Goal: Task Accomplishment & Management: Manage account settings

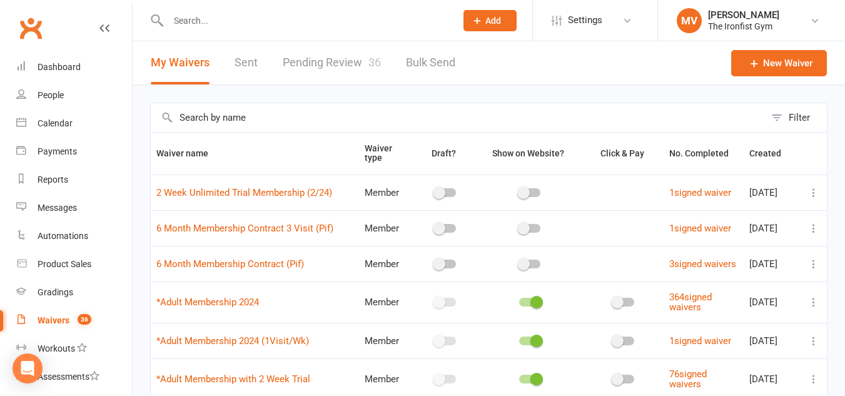
select select "100"
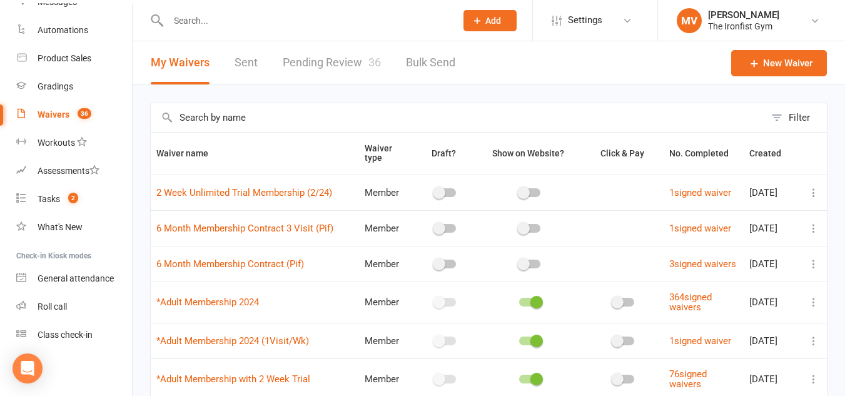
click at [51, 115] on div "Waivers" at bounding box center [54, 114] width 32 height 10
click at [343, 57] on link "Pending Review 36" at bounding box center [332, 62] width 98 height 43
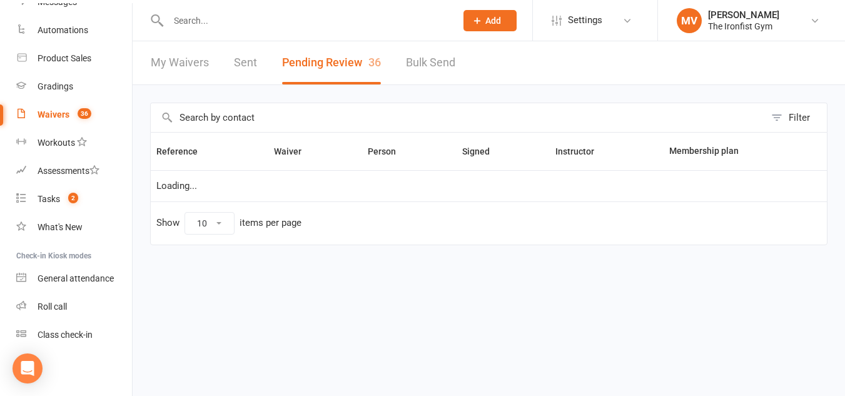
select select "50"
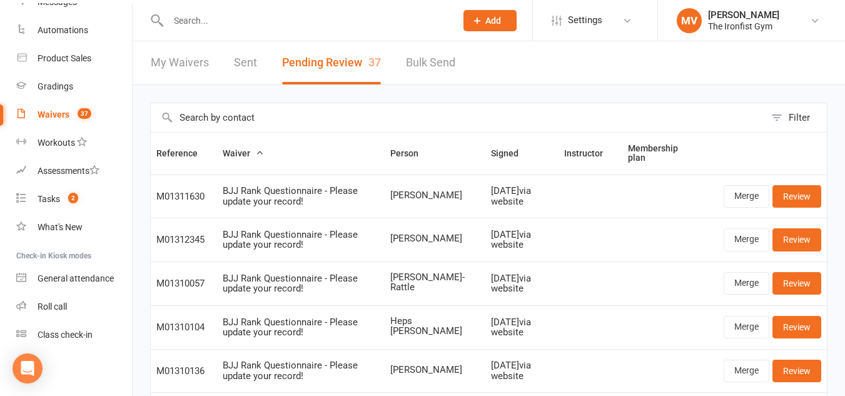
click at [243, 18] on input "text" at bounding box center [305, 21] width 283 height 18
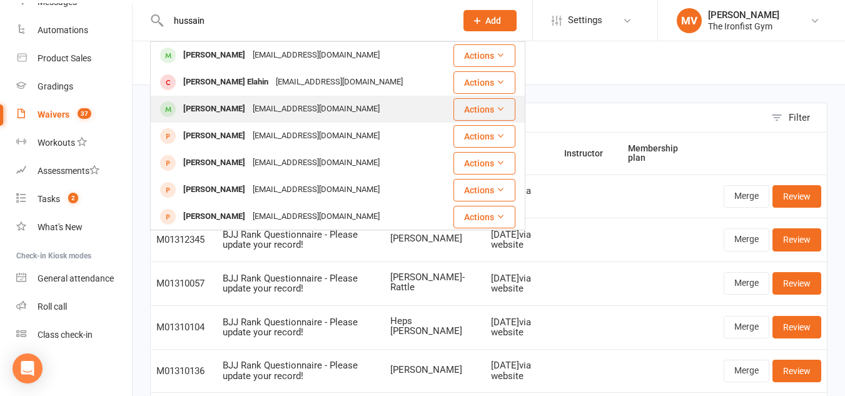
type input "hussain"
click at [249, 109] on div "Hussain Hage-Hassan" at bounding box center [213, 109] width 69 height 18
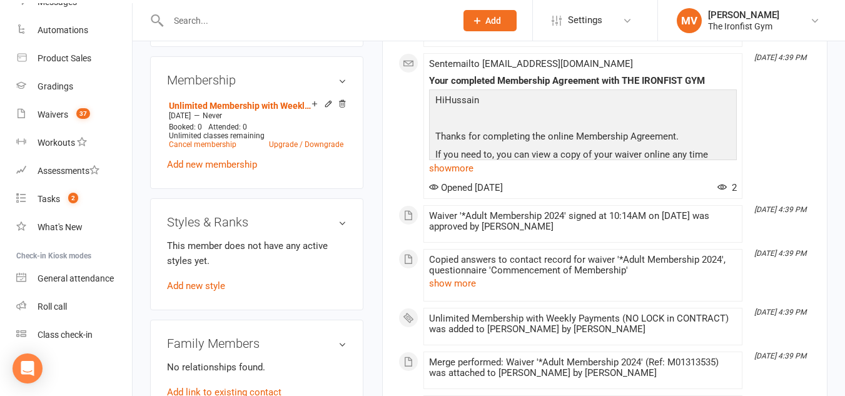
scroll to position [500, 0]
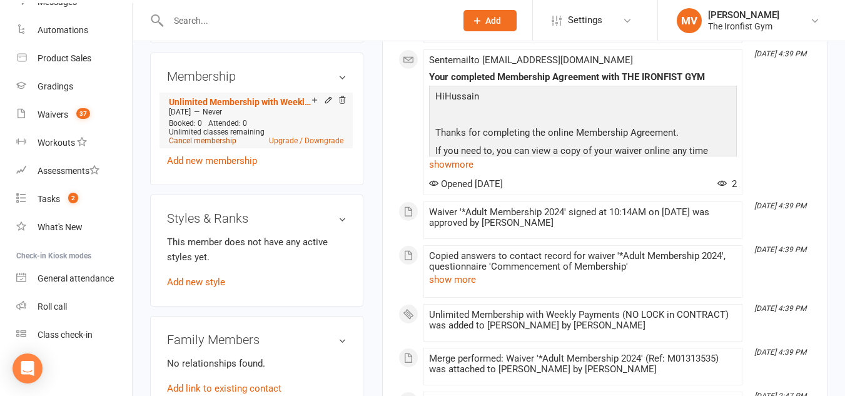
click at [218, 145] on link "Cancel membership" at bounding box center [203, 140] width 68 height 9
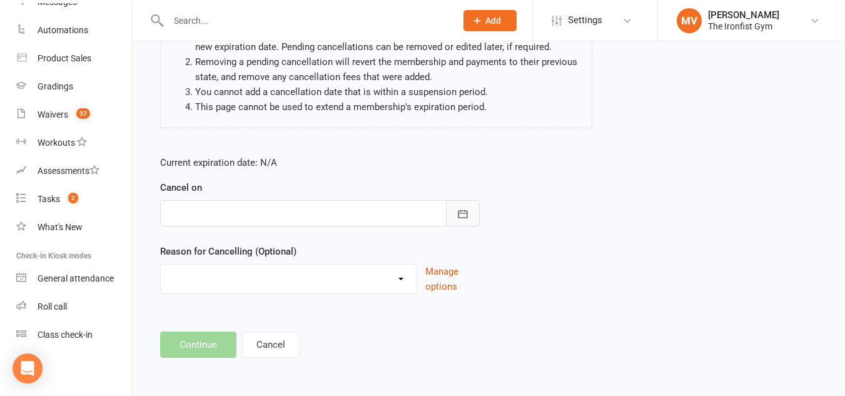
click at [451, 213] on button "button" at bounding box center [463, 213] width 34 height 26
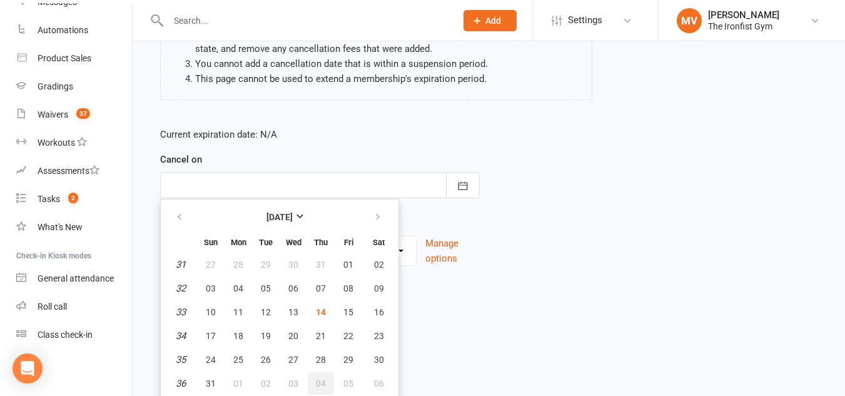
click at [326, 379] on button "04" at bounding box center [321, 383] width 26 height 23
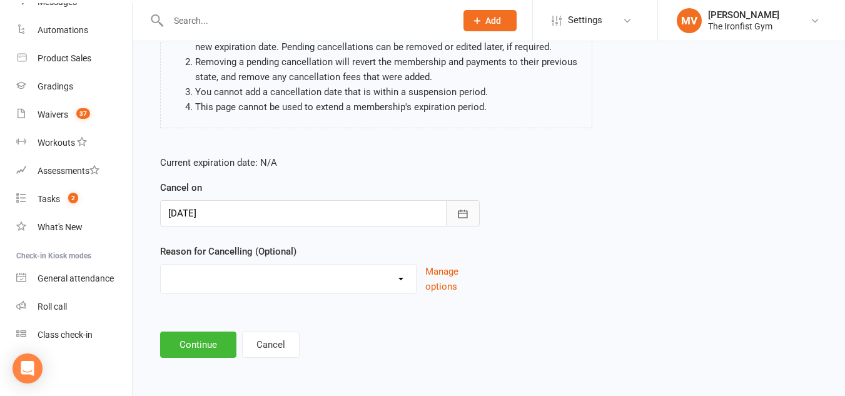
click at [462, 216] on icon "button" at bounding box center [462, 214] width 13 height 13
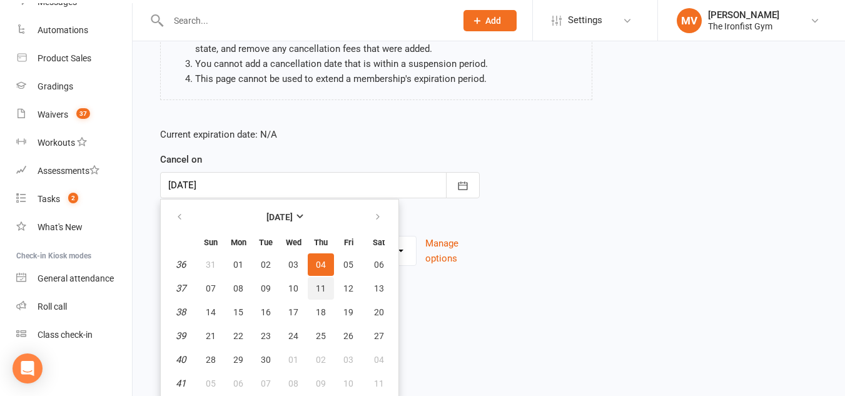
click at [319, 286] on span "11" at bounding box center [321, 288] width 10 height 10
type input "11 Sep 2025"
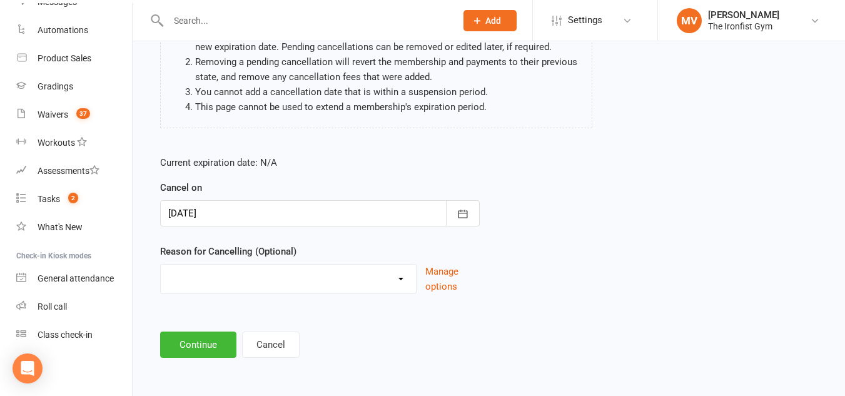
click at [193, 277] on select "Defaulted Payments Double Up with Transfer Downgrade End of PIF Term Failed Pay…" at bounding box center [288, 276] width 255 height 25
select select "9"
click at [161, 264] on select "Defaulted Payments Double Up with Transfer Downgrade End of PIF Term Failed Pay…" at bounding box center [288, 276] width 255 height 25
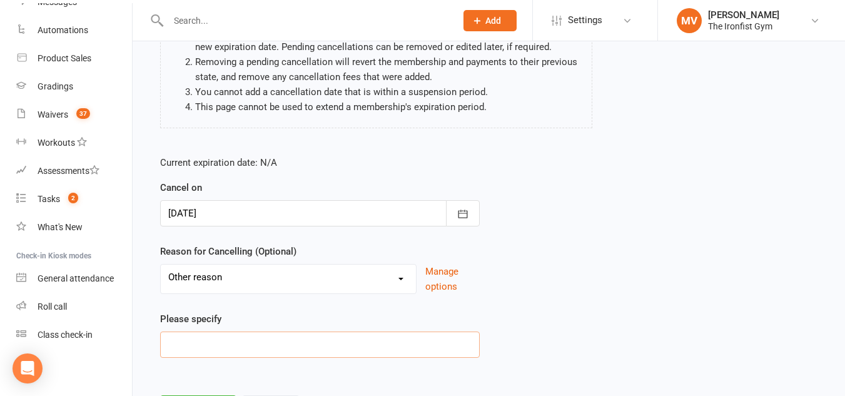
click at [176, 344] on input at bounding box center [319, 344] width 319 height 26
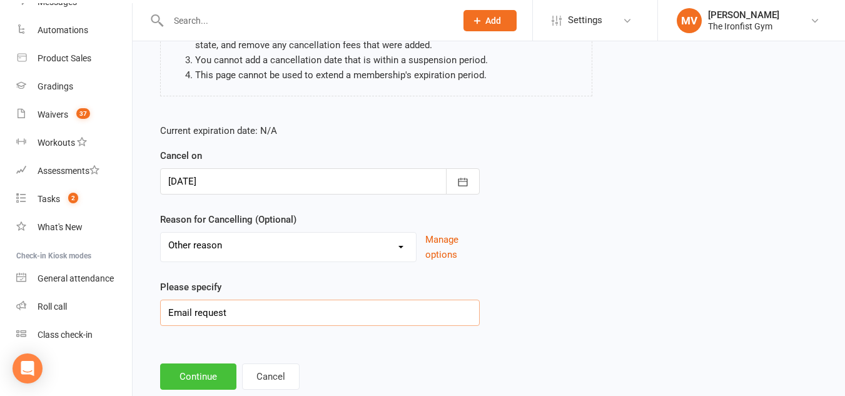
scroll to position [222, 0]
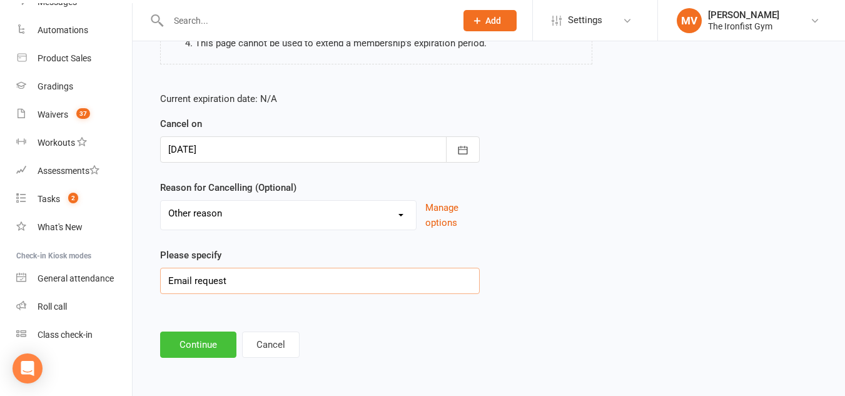
type input "Email request"
click at [204, 341] on button "Continue" at bounding box center [198, 344] width 76 height 26
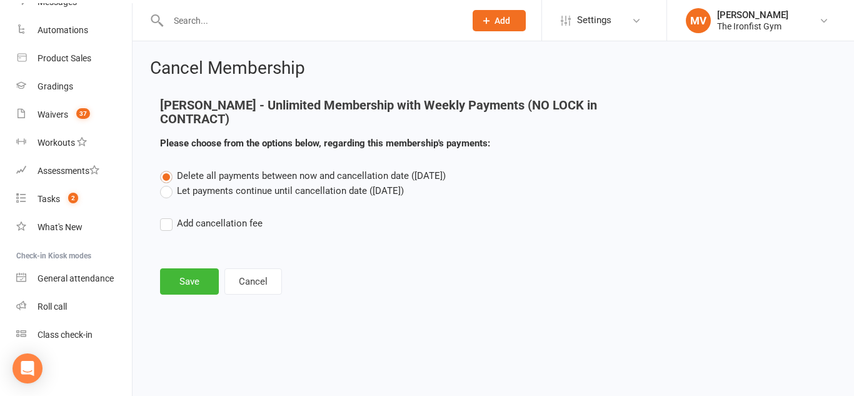
click at [158, 191] on div "Delete all payments between now and cancellation date (Sep 11, 2025) Let paymen…" at bounding box center [493, 208] width 685 height 80
click at [170, 192] on label "Let payments continue until cancellation date (Sep 11, 2025)" at bounding box center [282, 190] width 244 height 15
click at [168, 183] on input "Let payments continue until cancellation date (Sep 11, 2025)" at bounding box center [164, 183] width 8 height 0
click at [182, 272] on button "Save" at bounding box center [189, 281] width 59 height 26
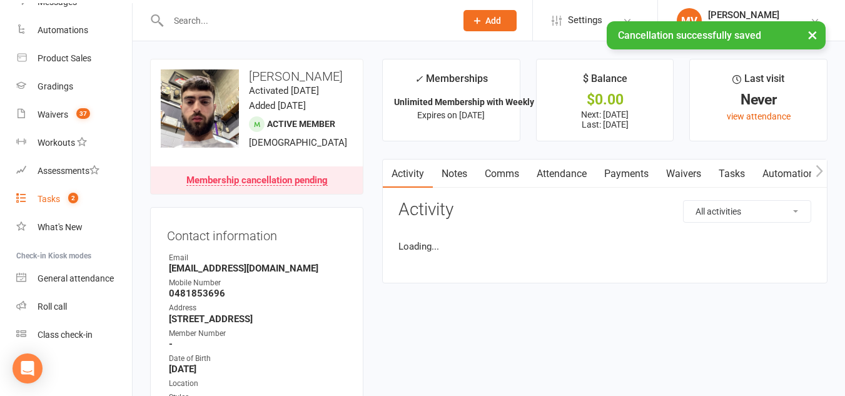
click at [44, 199] on div "Tasks" at bounding box center [49, 199] width 23 height 10
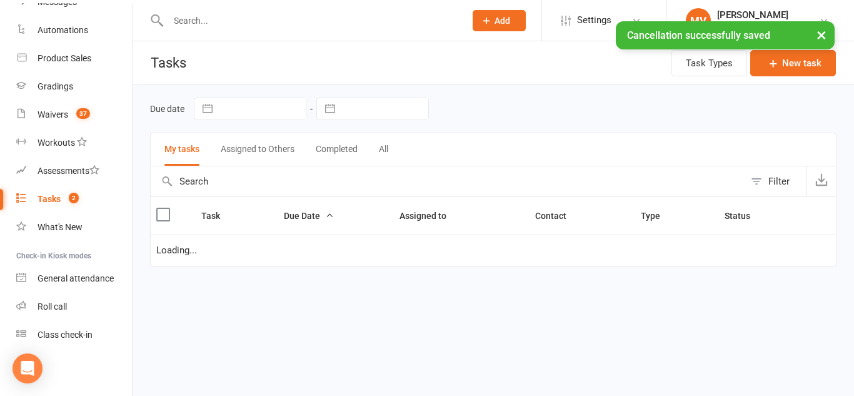
select select "started"
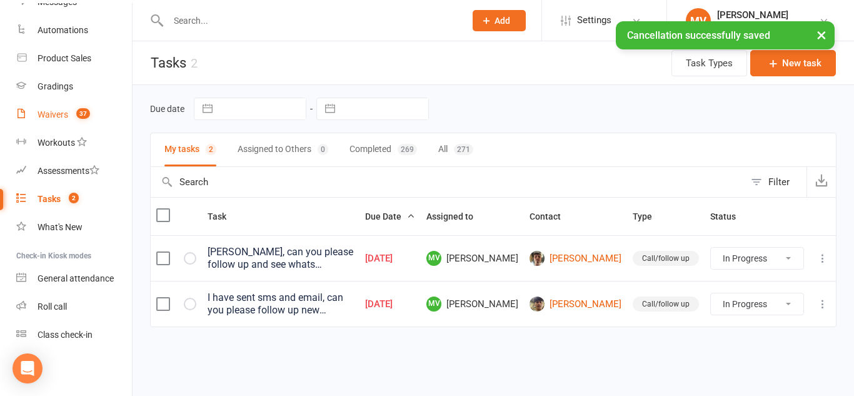
click at [59, 116] on div "Waivers" at bounding box center [53, 114] width 31 height 10
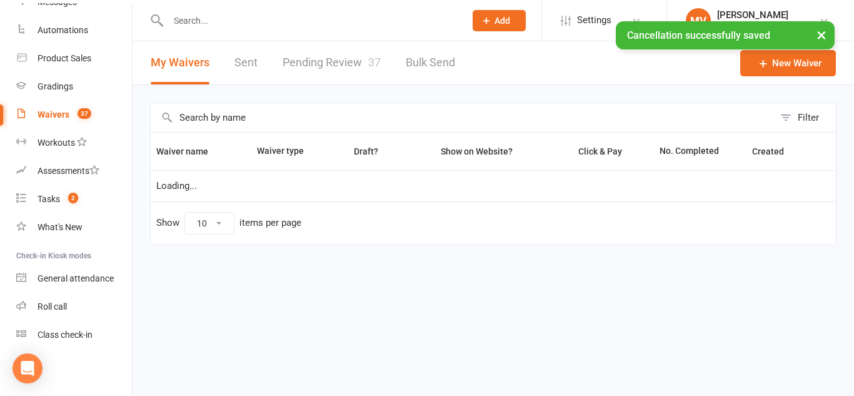
select select "100"
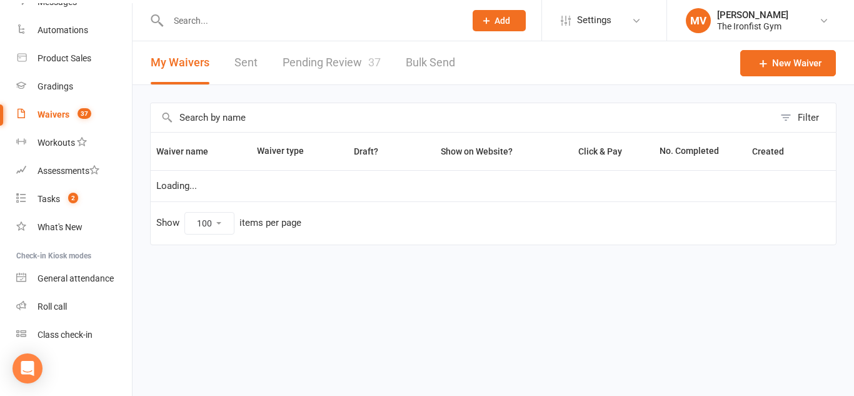
click at [328, 68] on link "Pending Review 37" at bounding box center [332, 62] width 98 height 43
select select "50"
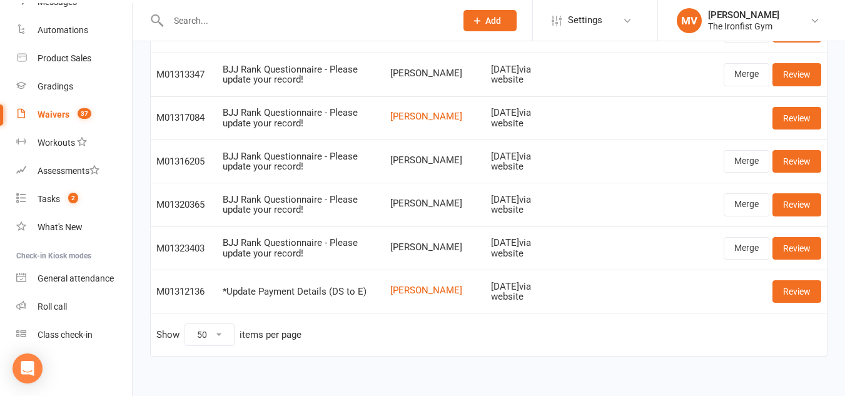
scroll to position [1483, 0]
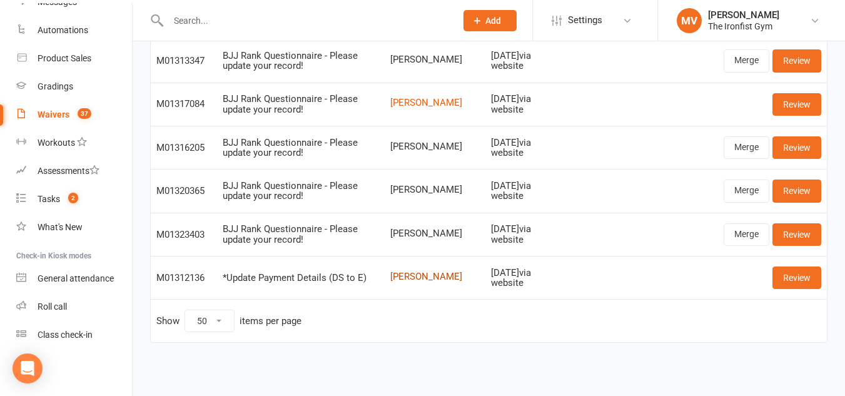
click at [436, 276] on link "[PERSON_NAME]" at bounding box center [434, 276] width 89 height 11
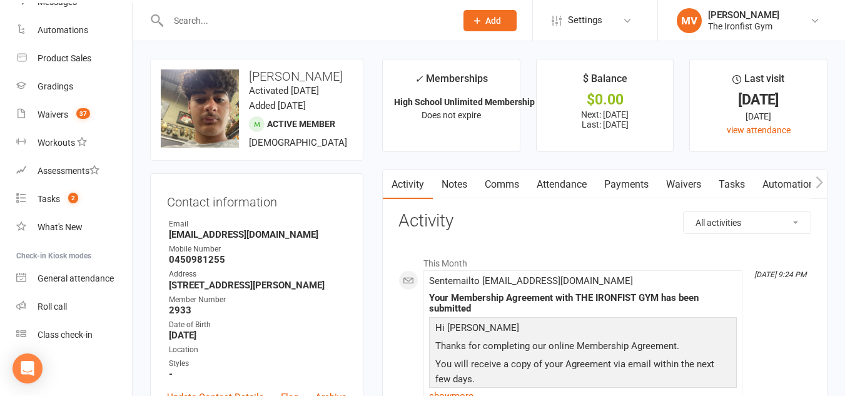
select select "50"
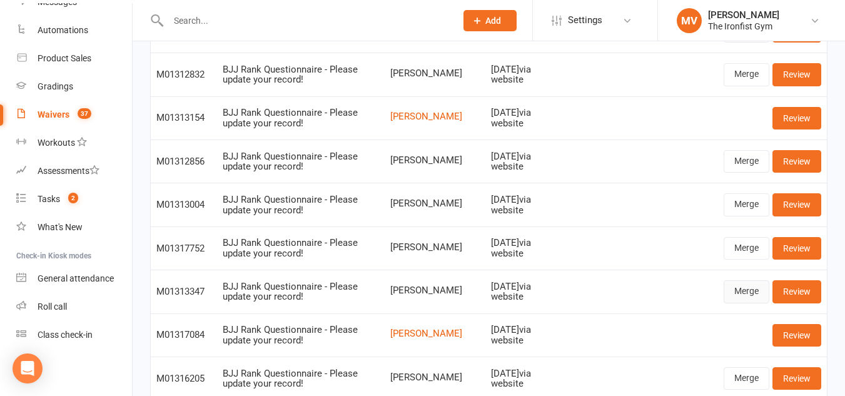
scroll to position [1483, 0]
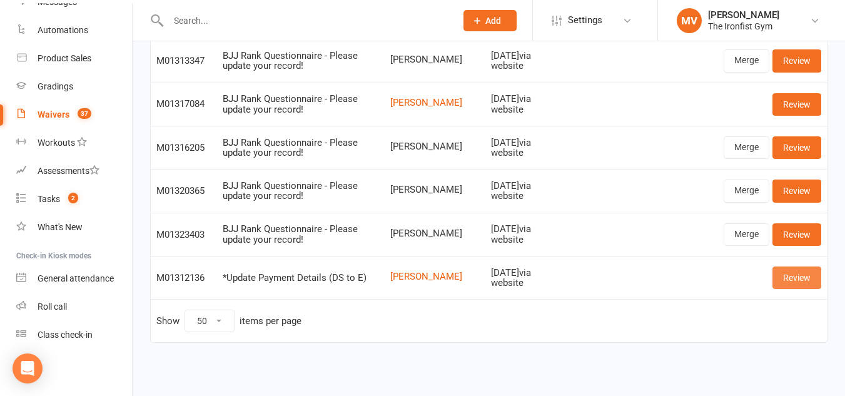
click at [796, 276] on link "Review" at bounding box center [796, 277] width 49 height 23
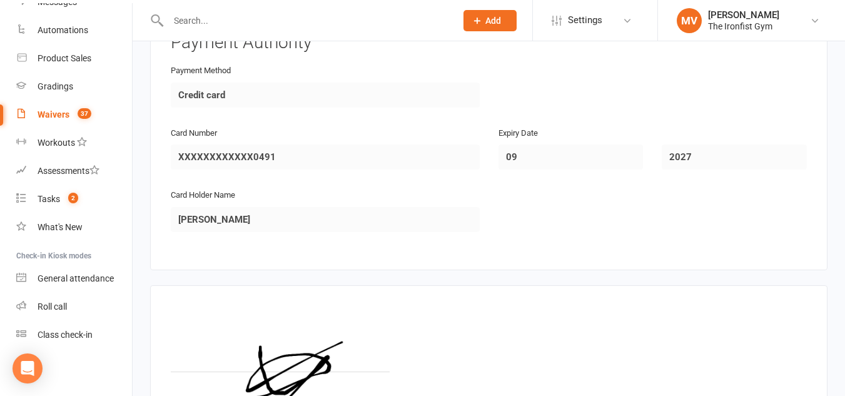
scroll to position [728, 0]
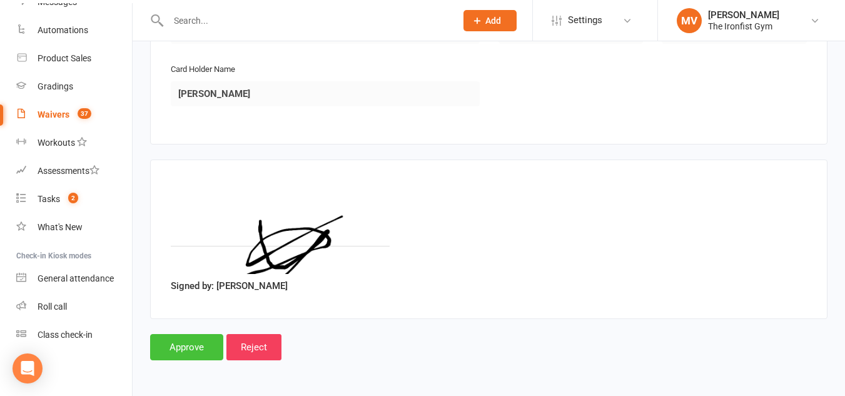
click at [200, 343] on input "Approve" at bounding box center [186, 347] width 73 height 26
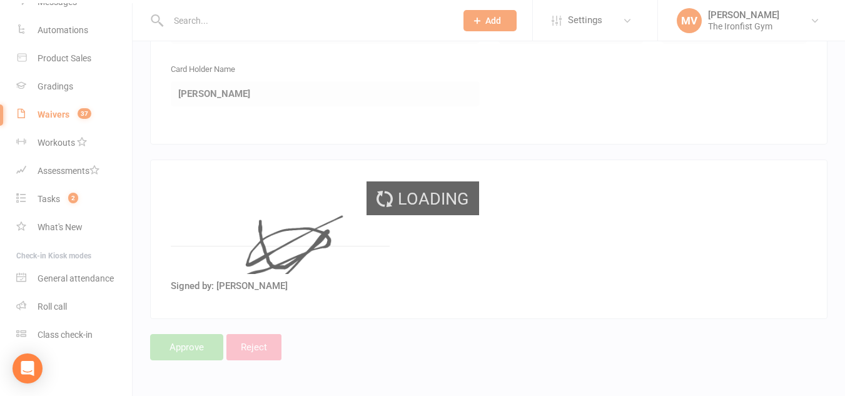
select select "50"
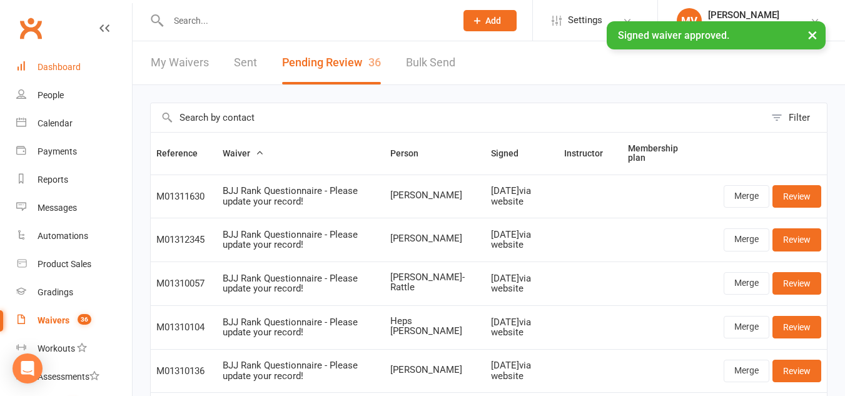
click at [59, 61] on link "Dashboard" at bounding box center [74, 67] width 116 height 28
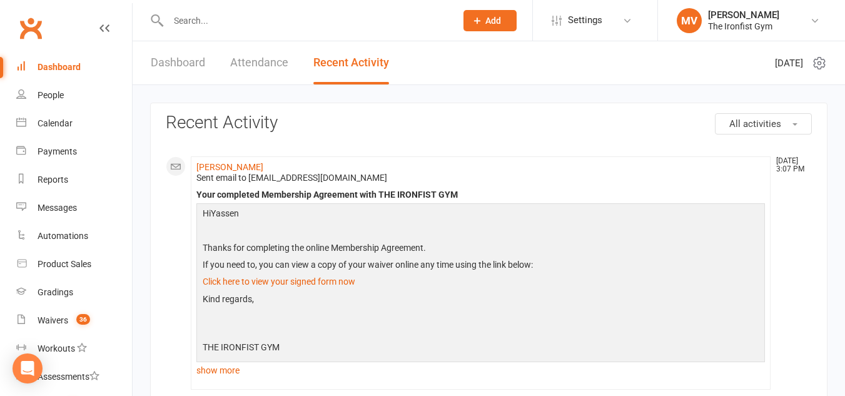
click at [223, 13] on input "text" at bounding box center [305, 21] width 283 height 18
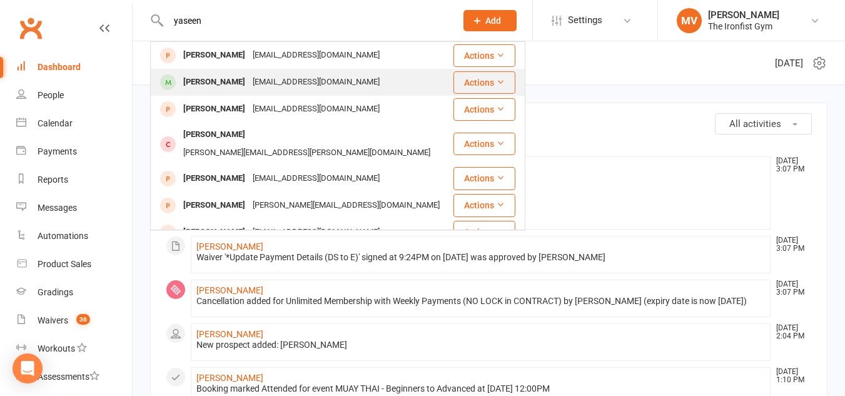
type input "yaseen"
click at [220, 78] on div "[PERSON_NAME]" at bounding box center [213, 82] width 69 height 18
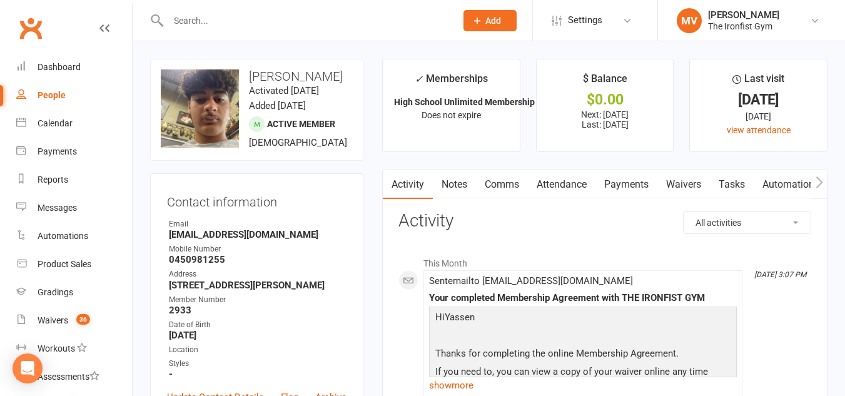
click at [635, 183] on link "Payments" at bounding box center [626, 184] width 62 height 29
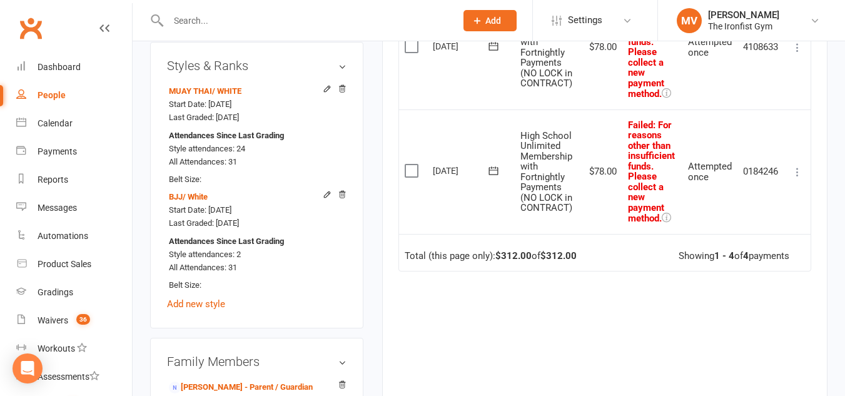
scroll to position [688, 0]
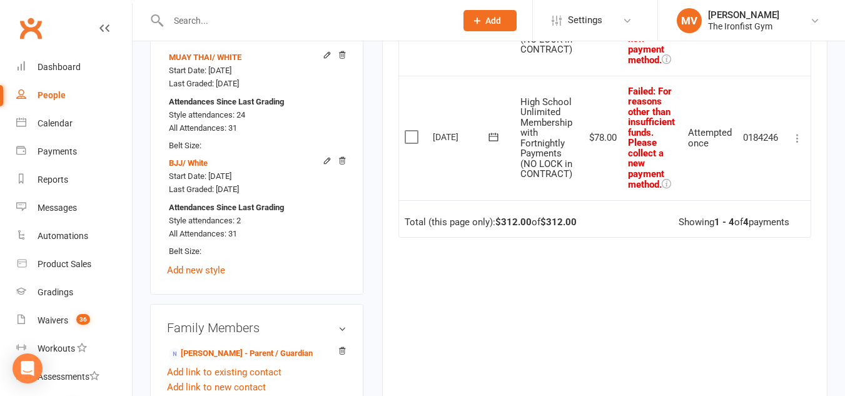
click at [799, 144] on icon at bounding box center [797, 138] width 13 height 13
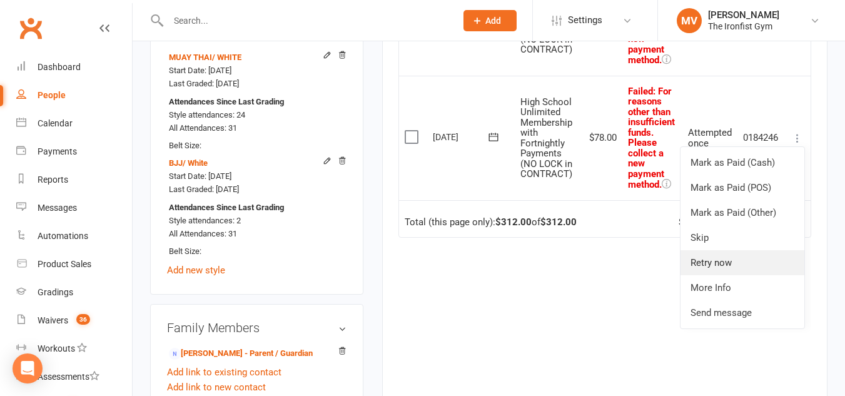
click at [726, 274] on link "Retry now" at bounding box center [742, 262] width 124 height 25
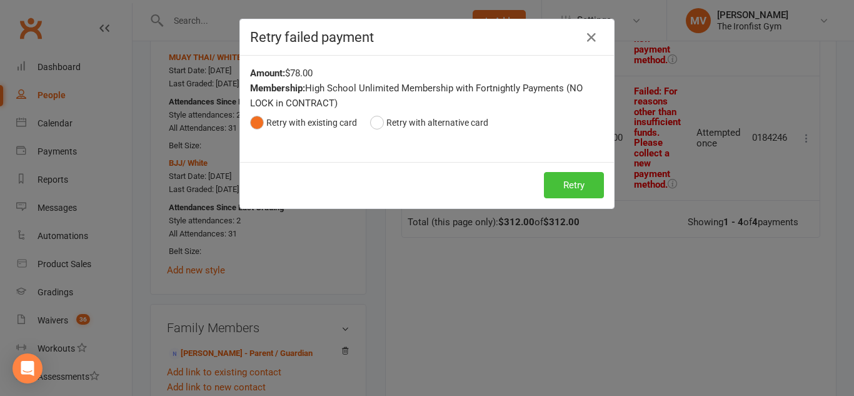
click at [581, 176] on button "Retry" at bounding box center [574, 185] width 60 height 26
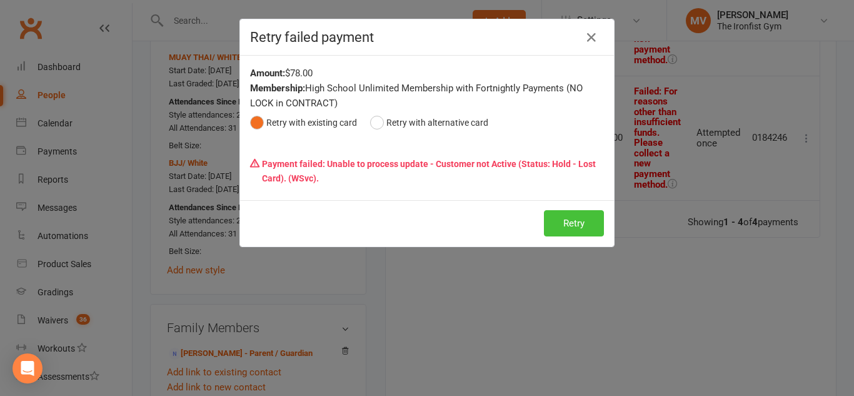
click at [569, 221] on button "Retry" at bounding box center [574, 223] width 60 height 26
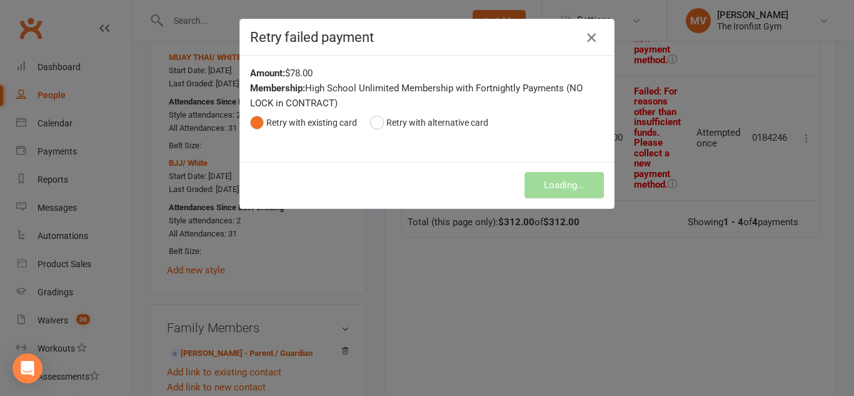
click at [585, 39] on icon "button" at bounding box center [591, 37] width 15 height 15
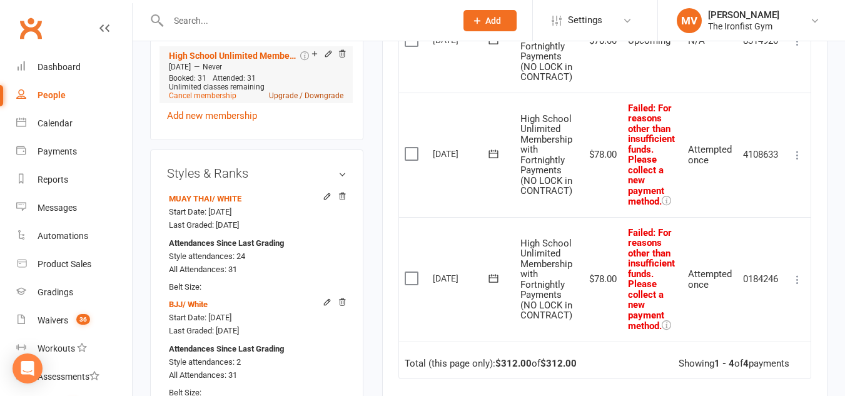
scroll to position [438, 0]
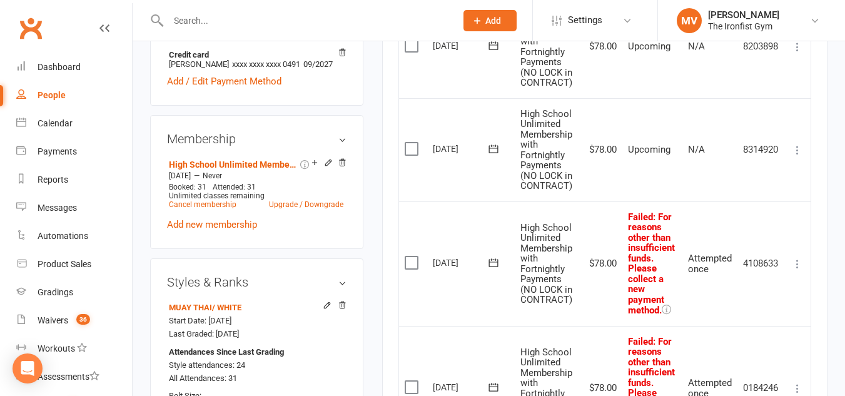
click at [797, 268] on icon at bounding box center [797, 264] width 13 height 13
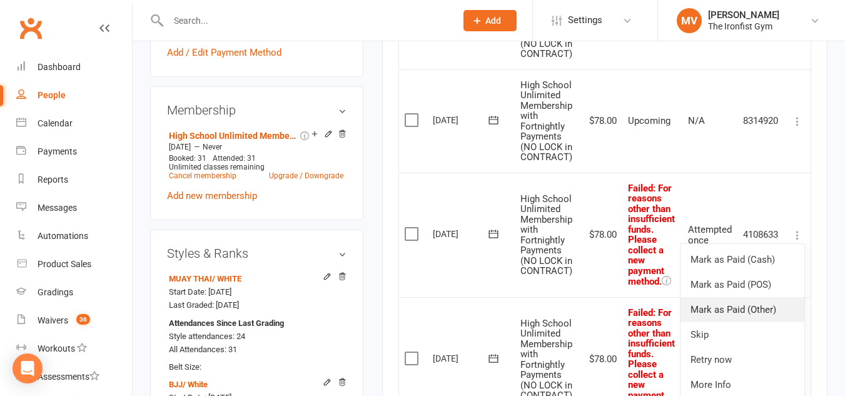
scroll to position [563, 0]
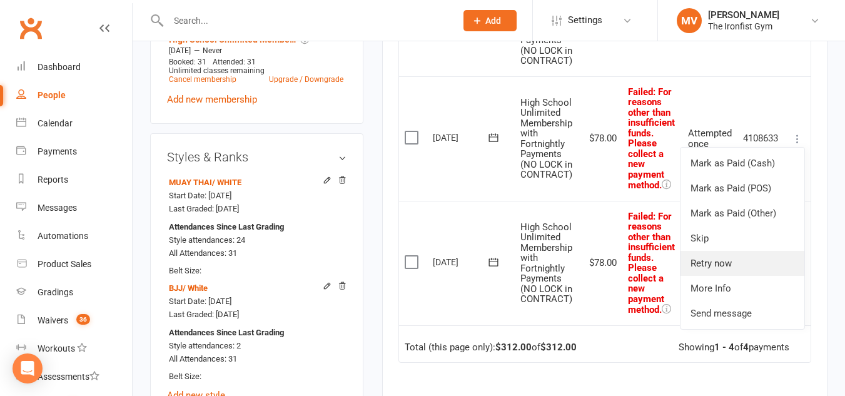
click at [731, 268] on link "Retry now" at bounding box center [742, 263] width 124 height 25
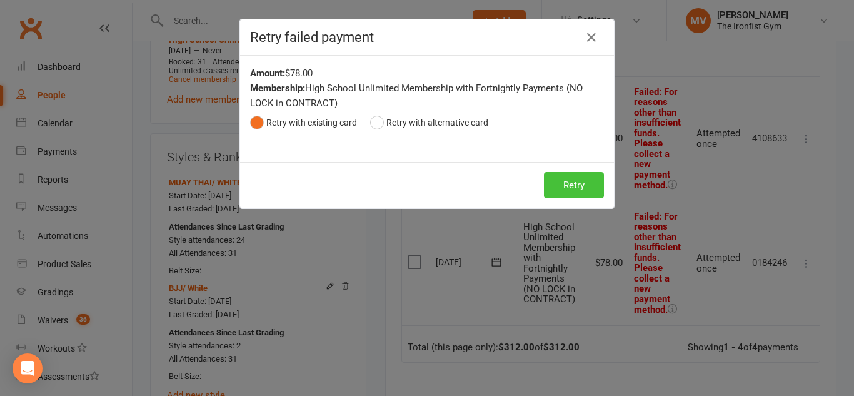
click at [571, 178] on button "Retry" at bounding box center [574, 185] width 60 height 26
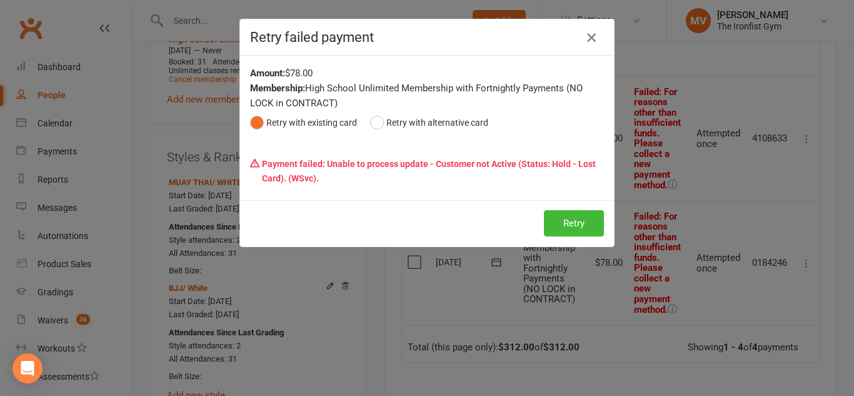
click at [588, 36] on icon "button" at bounding box center [591, 37] width 15 height 15
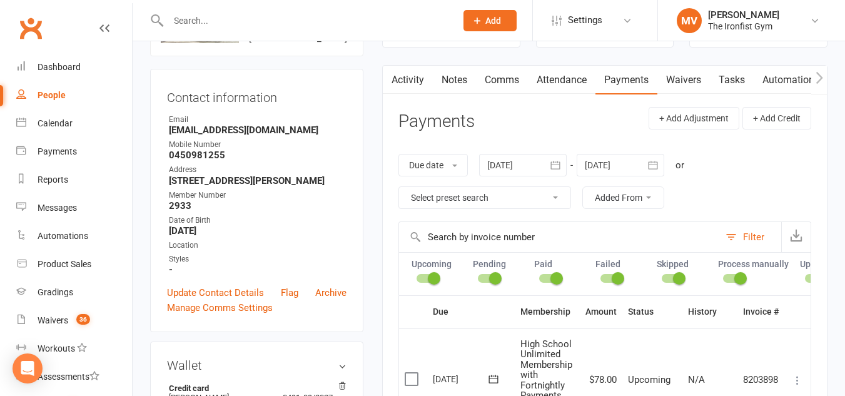
scroll to position [63, 0]
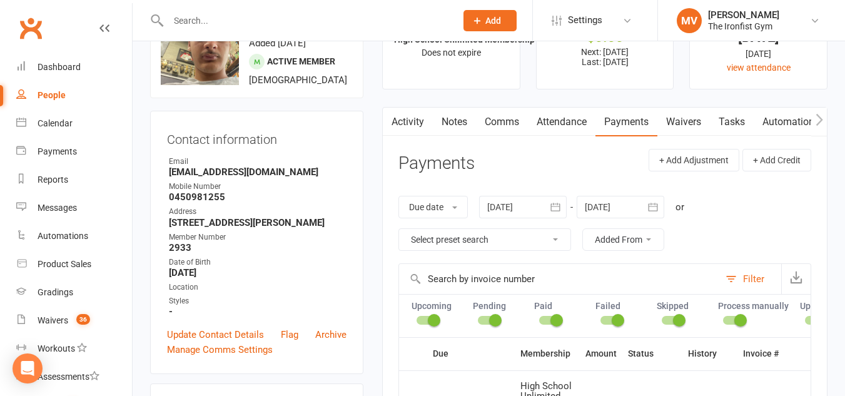
click at [695, 123] on link "Waivers" at bounding box center [683, 122] width 53 height 29
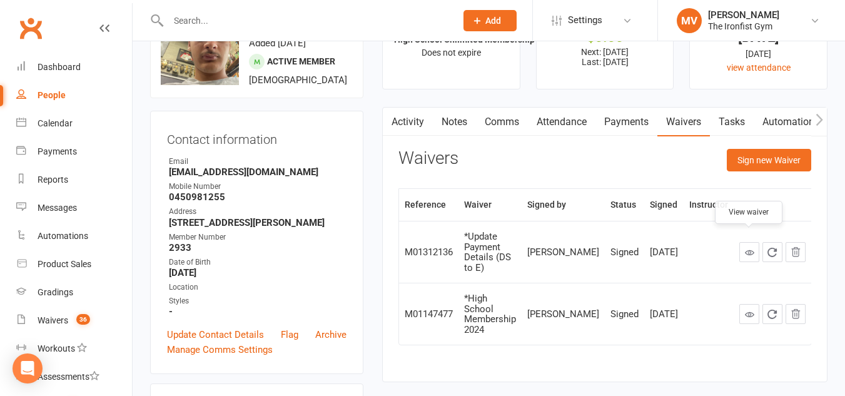
click at [745, 248] on icon at bounding box center [749, 252] width 9 height 9
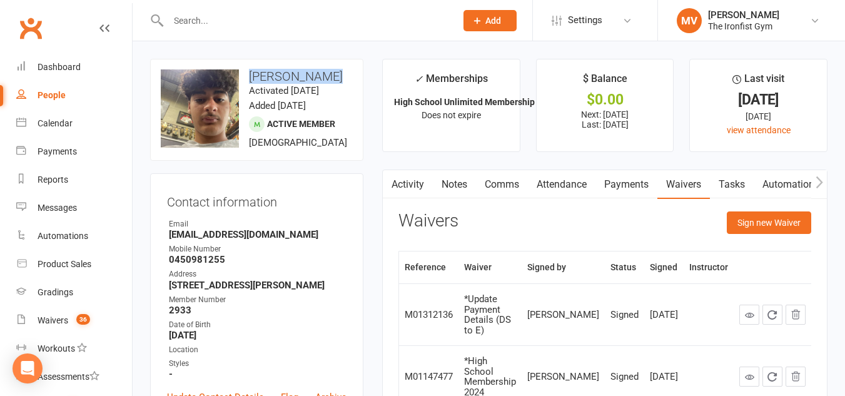
drag, startPoint x: 251, startPoint y: 74, endPoint x: 337, endPoint y: 69, distance: 85.8
click at [337, 69] on h3 "Yassen Naaman" at bounding box center [257, 76] width 192 height 14
copy h3 "Yassen Naaman"
click at [771, 218] on button "Sign new Waiver" at bounding box center [768, 222] width 84 height 23
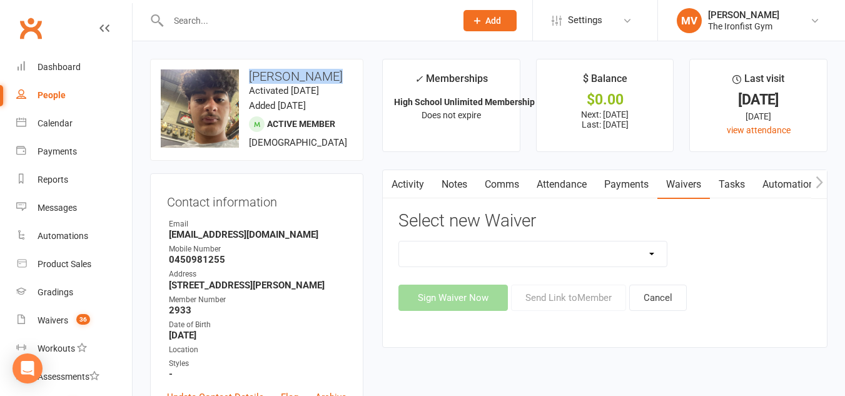
click at [646, 250] on select "2 Week Unlimited Trial Membership (2/24) 6 Month Membership Contract 3 Visit (P…" at bounding box center [533, 253] width 268 height 25
select select "11465"
click at [399, 241] on select "2 Week Unlimited Trial Membership (2/24) 6 Month Membership Contract 3 Visit (P…" at bounding box center [533, 253] width 268 height 25
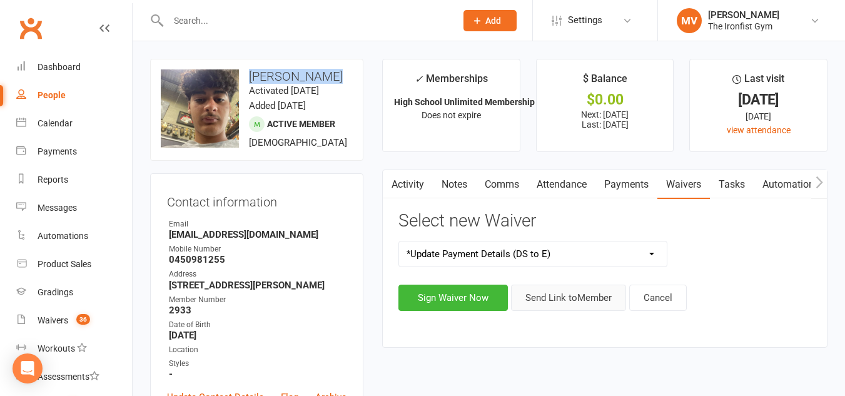
click at [574, 296] on button "Send Link to Member" at bounding box center [568, 297] width 115 height 26
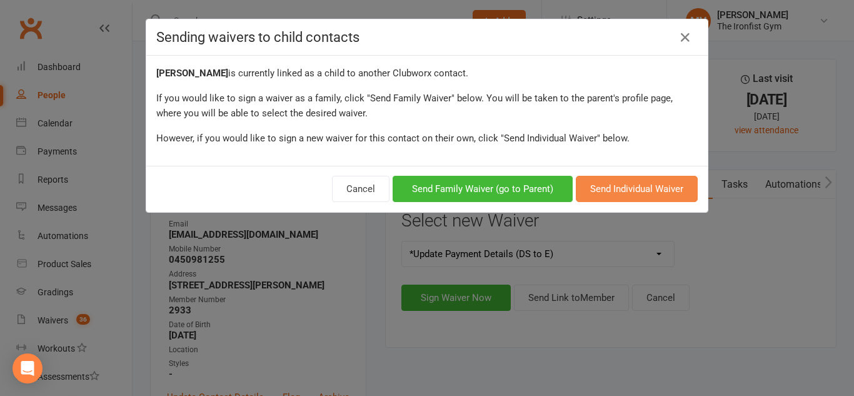
click at [655, 193] on button "Send Individual Waiver" at bounding box center [637, 189] width 122 height 26
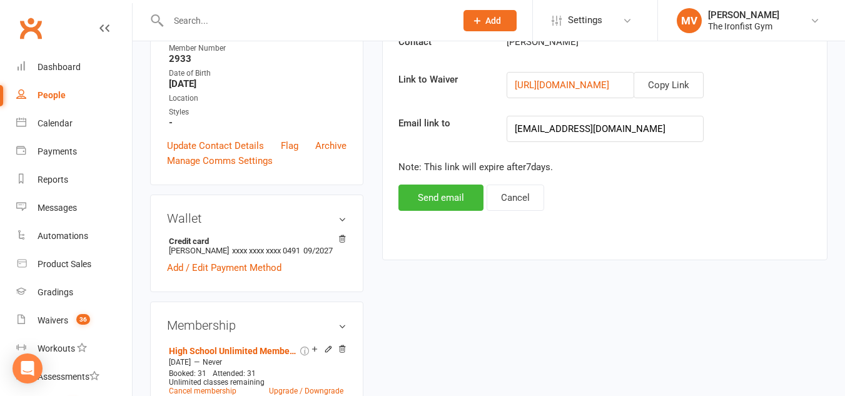
scroll to position [250, 0]
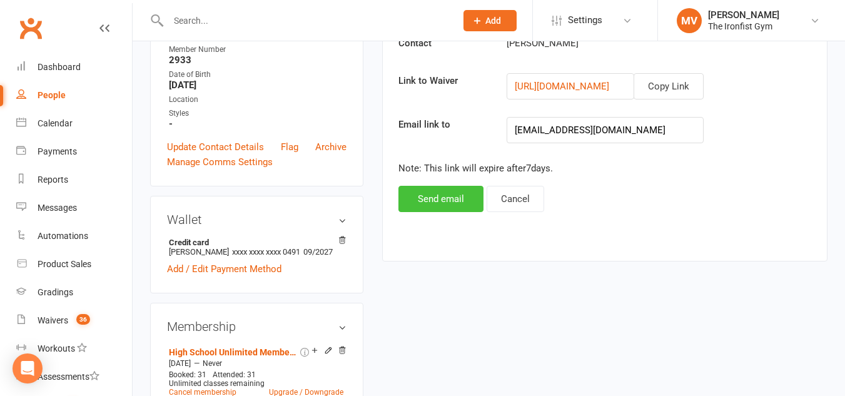
click at [459, 202] on button "Send email" at bounding box center [440, 199] width 85 height 26
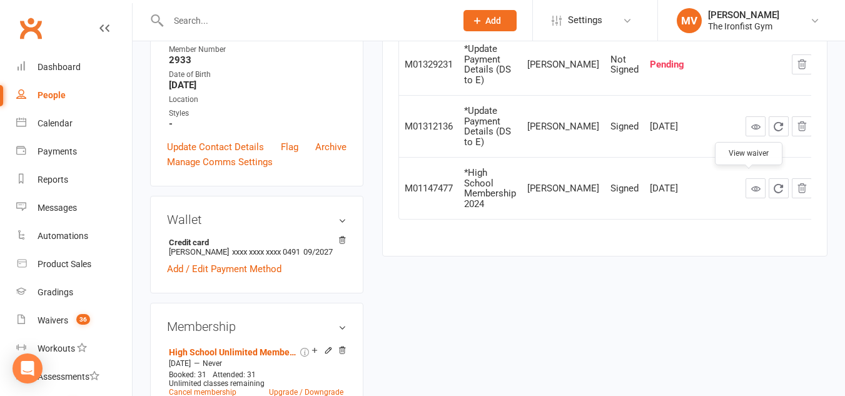
click at [751, 184] on icon at bounding box center [755, 188] width 9 height 9
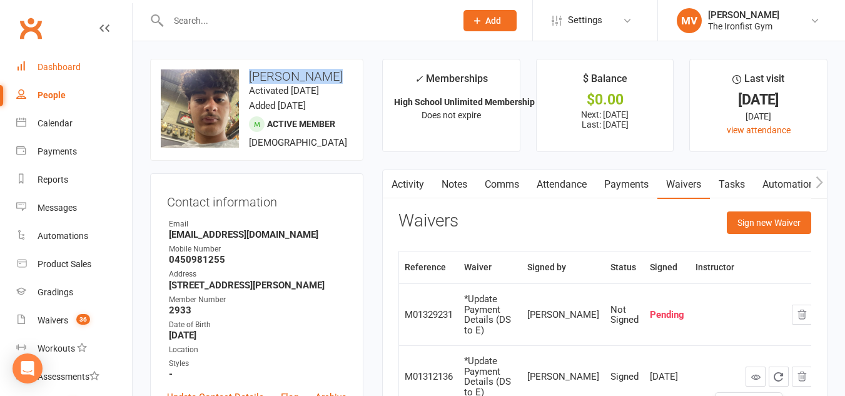
click at [70, 66] on div "Dashboard" at bounding box center [59, 67] width 43 height 10
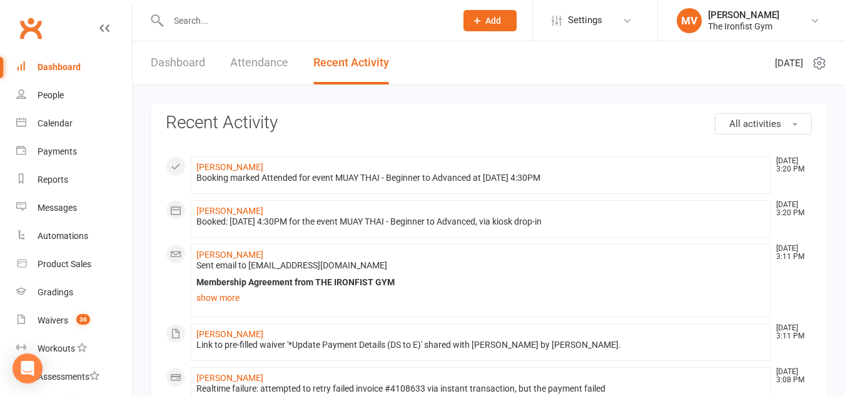
click at [186, 57] on link "Dashboard" at bounding box center [178, 62] width 54 height 43
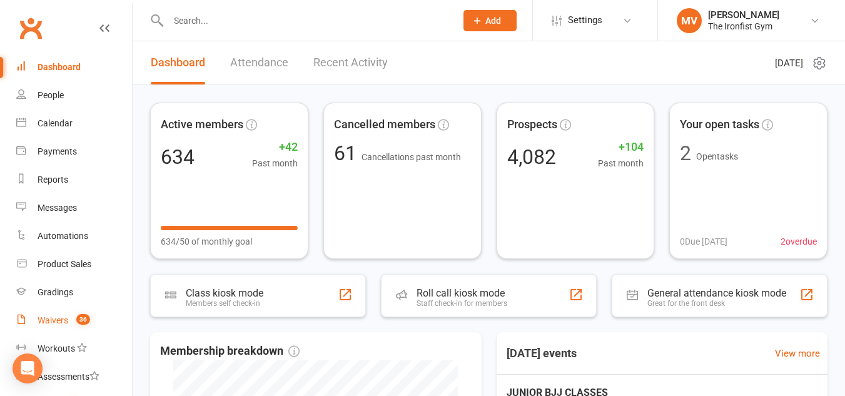
click at [55, 323] on div "Waivers" at bounding box center [53, 320] width 31 height 10
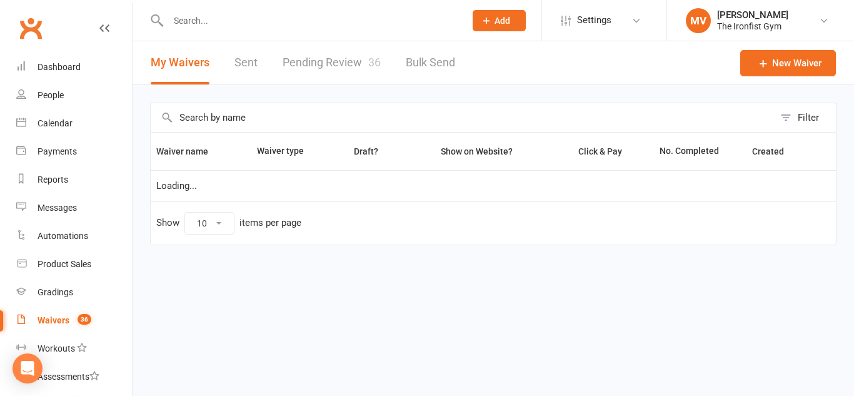
select select "100"
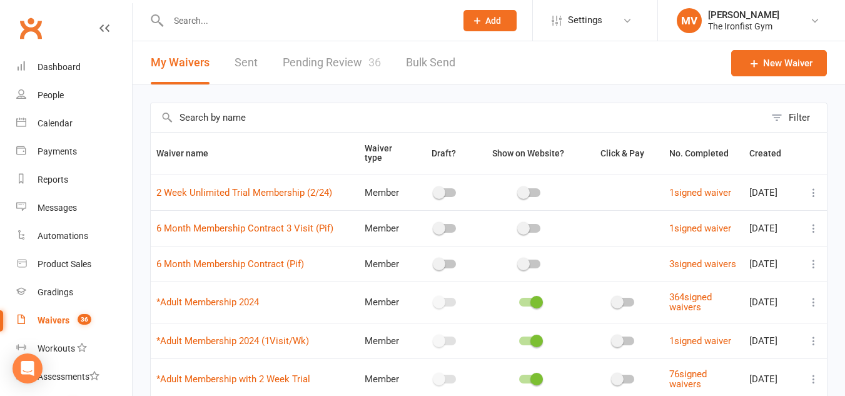
click at [319, 64] on link "Pending Review 36" at bounding box center [332, 62] width 98 height 43
select select "50"
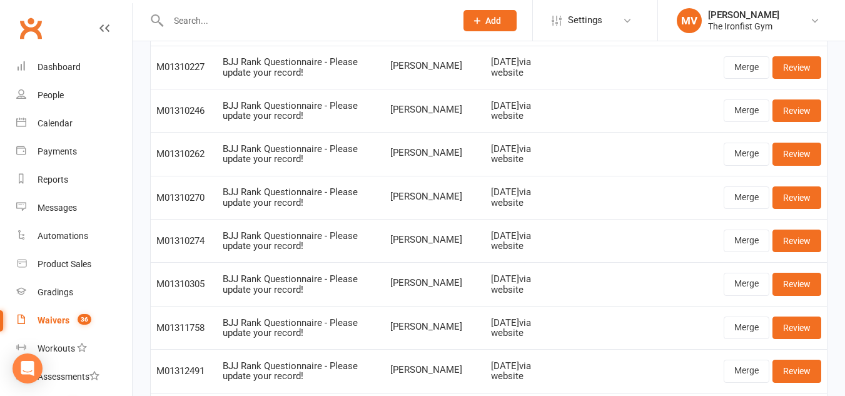
scroll to position [563, 0]
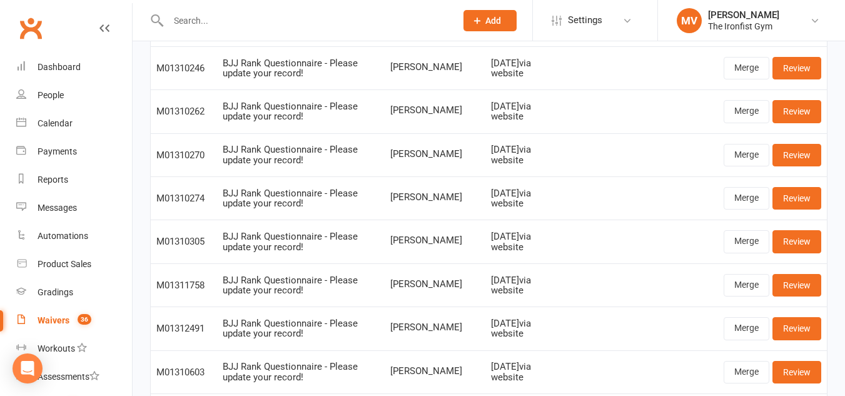
click at [246, 17] on input "text" at bounding box center [305, 21] width 283 height 18
paste input "Yassen Naaman"
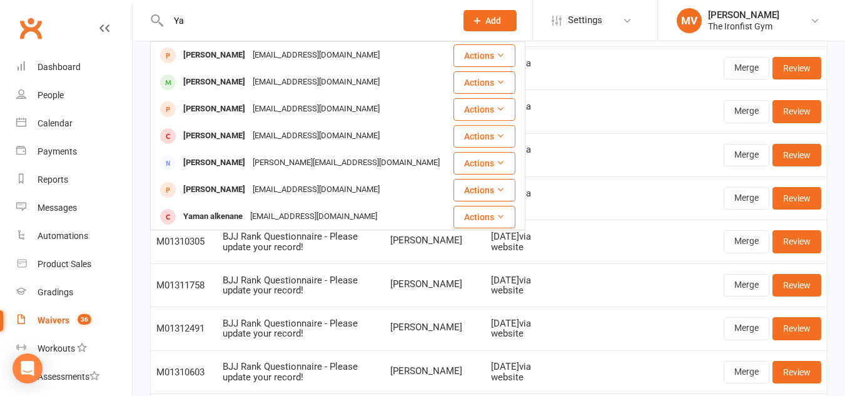
type input "Y"
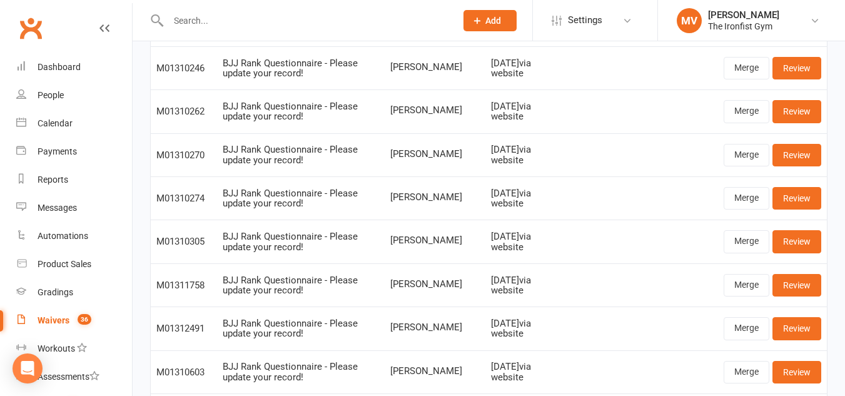
click at [248, 21] on input "text" at bounding box center [305, 21] width 283 height 18
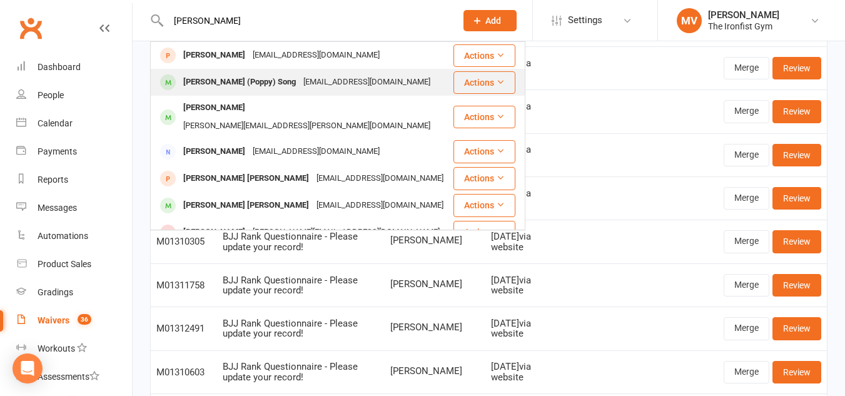
type input "olivia"
click at [233, 85] on div "Olivia (Poppy) Song" at bounding box center [239, 82] width 120 height 18
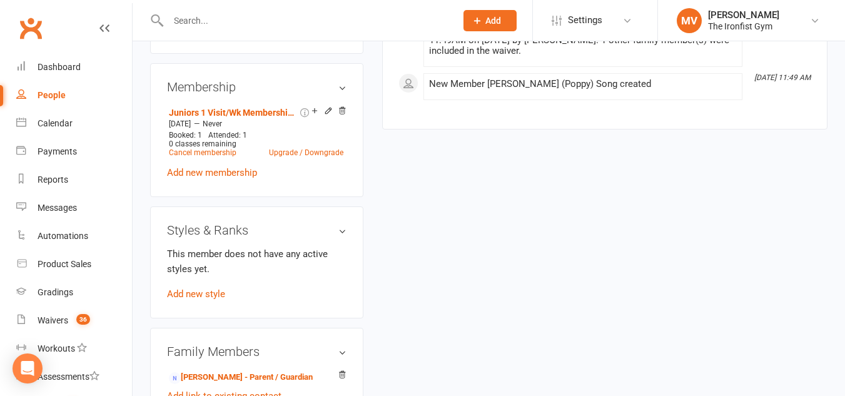
scroll to position [563, 0]
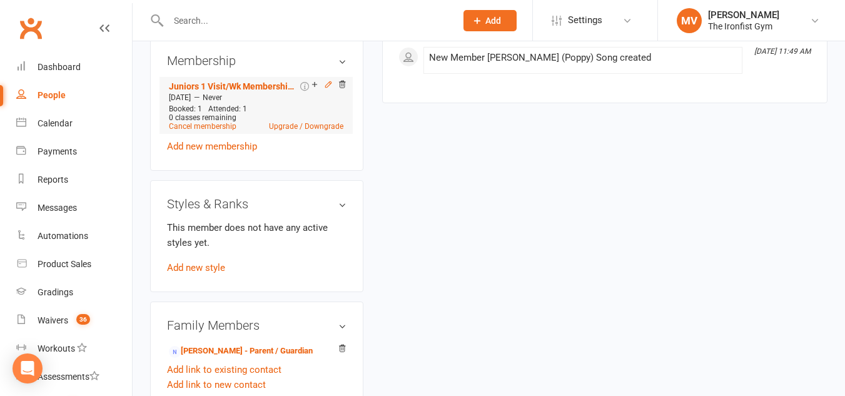
click at [329, 88] on icon at bounding box center [328, 84] width 9 height 9
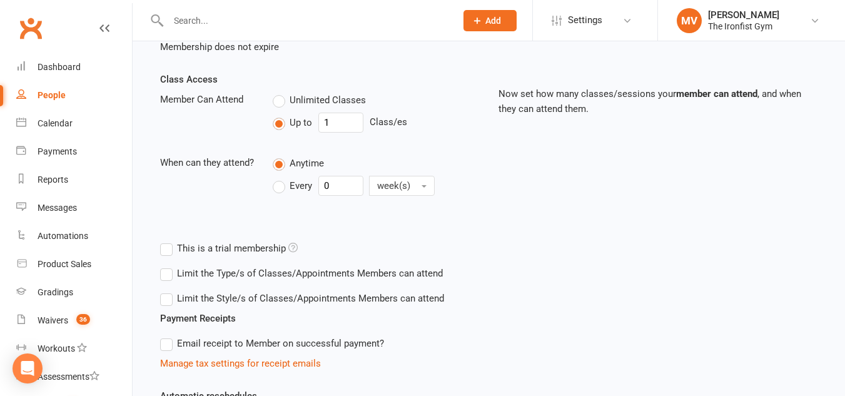
scroll to position [313, 0]
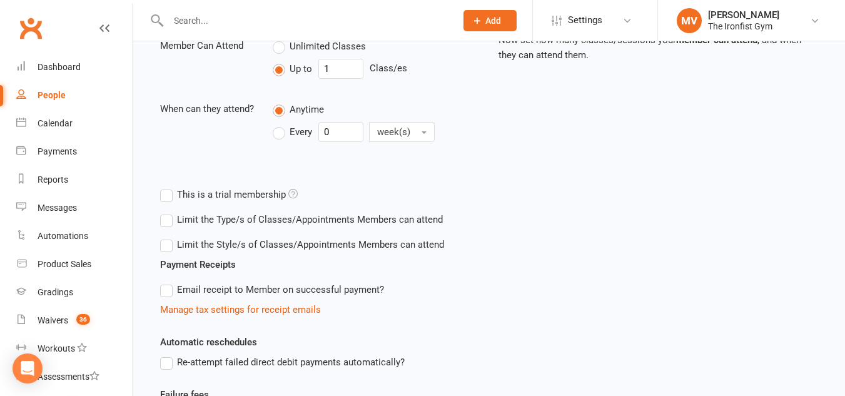
drag, startPoint x: 276, startPoint y: 136, endPoint x: 286, endPoint y: 130, distance: 12.0
click at [279, 134] on label "Every" at bounding box center [292, 131] width 39 height 15
click at [279, 122] on input "Every" at bounding box center [277, 122] width 8 height 0
drag, startPoint x: 348, startPoint y: 131, endPoint x: 281, endPoint y: 126, distance: 67.0
click at [279, 124] on div "Every 0 week(s)" at bounding box center [360, 132] width 174 height 20
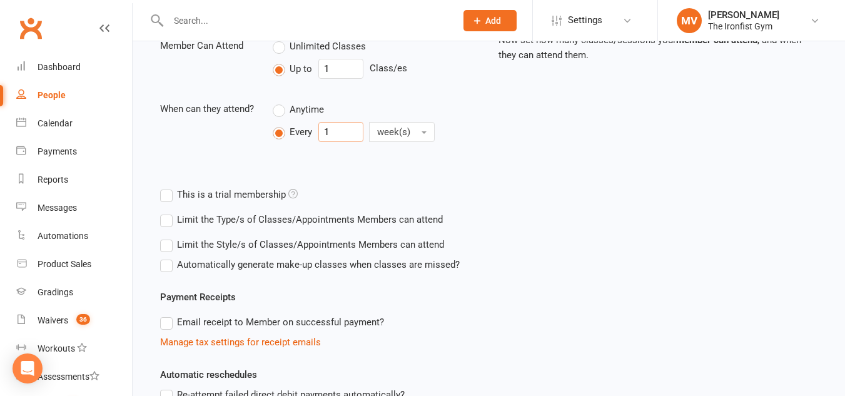
type input "1"
click at [284, 63] on div "Up to 1 Class/es" at bounding box center [376, 69] width 206 height 20
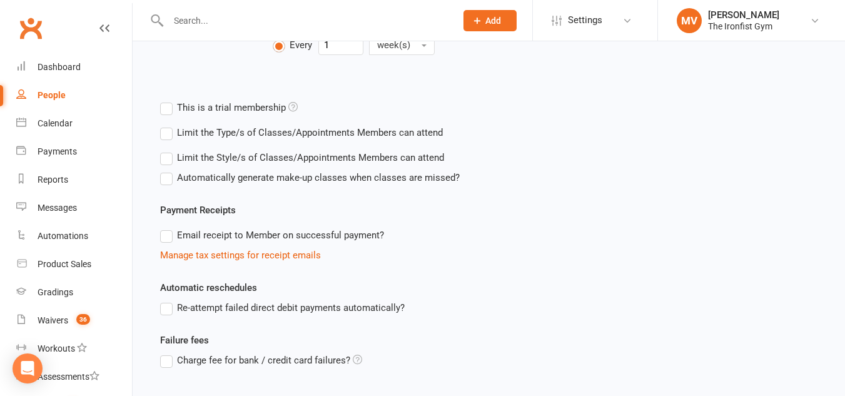
scroll to position [496, 0]
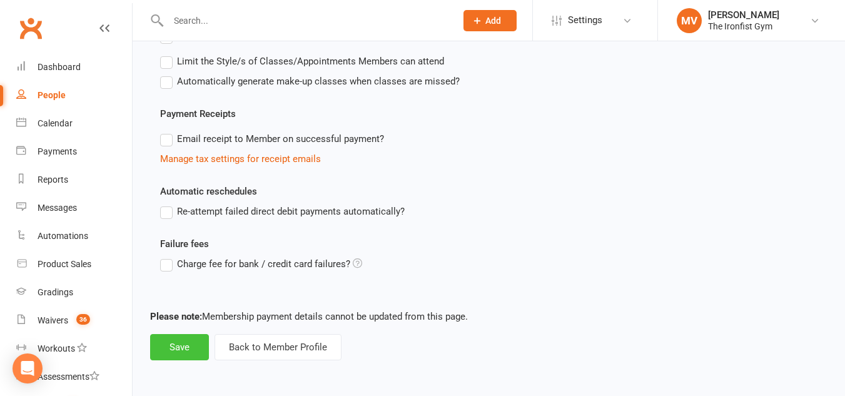
type input "2"
drag, startPoint x: 180, startPoint y: 348, endPoint x: 298, endPoint y: 291, distance: 130.8
click at [182, 345] on button "Save" at bounding box center [179, 347] width 59 height 26
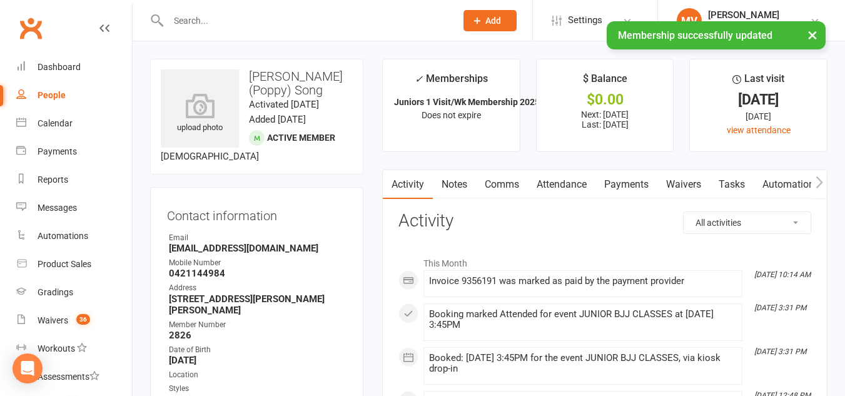
click at [232, 19] on input "text" at bounding box center [305, 21] width 283 height 18
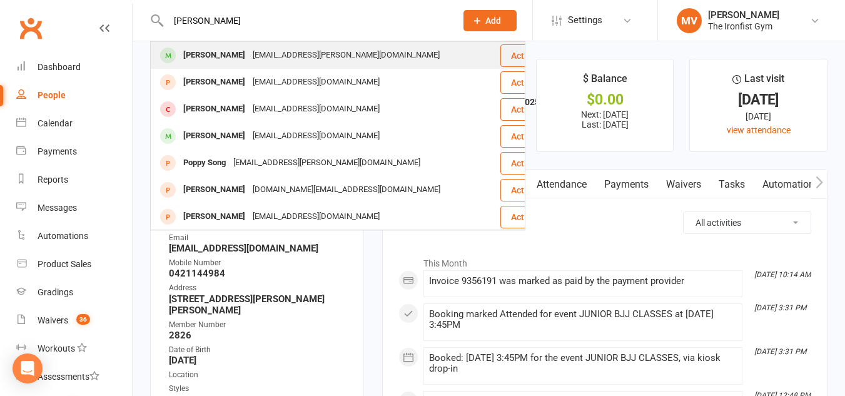
type input "sophia campbekkl"
click at [229, 47] on div "Sophia Campbell" at bounding box center [213, 55] width 69 height 18
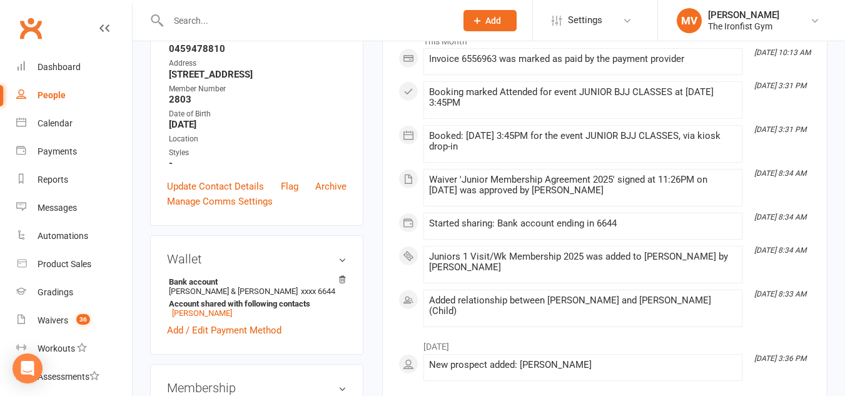
scroll to position [375, 0]
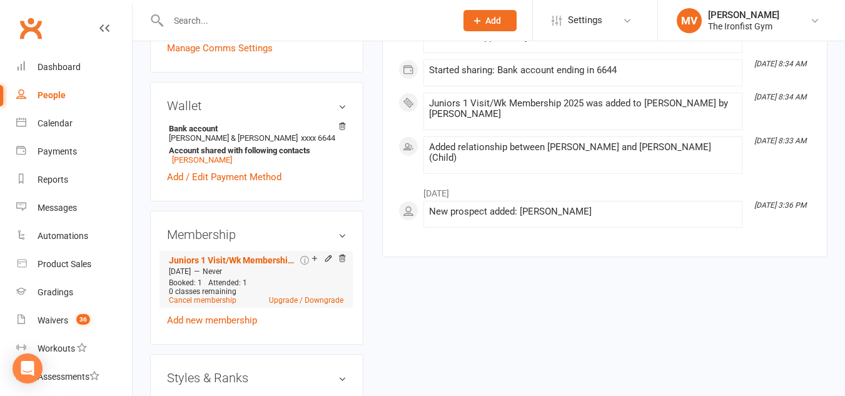
click at [327, 263] on icon at bounding box center [328, 258] width 9 height 9
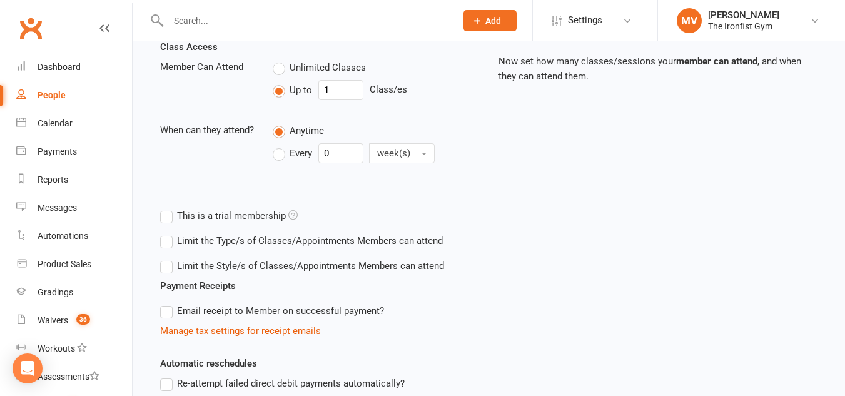
scroll to position [313, 0]
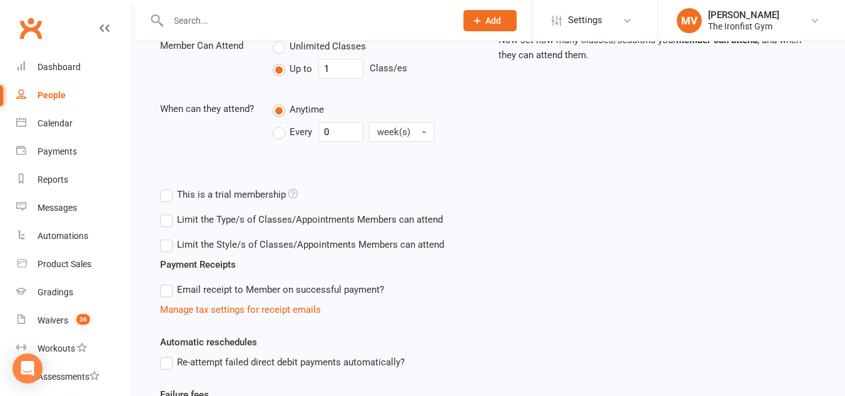
drag, startPoint x: 274, startPoint y: 134, endPoint x: 291, endPoint y: 121, distance: 21.4
click at [276, 133] on label "Every" at bounding box center [292, 131] width 39 height 15
click at [276, 122] on input "Every" at bounding box center [277, 122] width 8 height 0
drag, startPoint x: 336, startPoint y: 124, endPoint x: 324, endPoint y: 149, distance: 28.0
click at [256, 118] on div "When can they attend? Anytime Every 0 week(s)" at bounding box center [320, 124] width 338 height 46
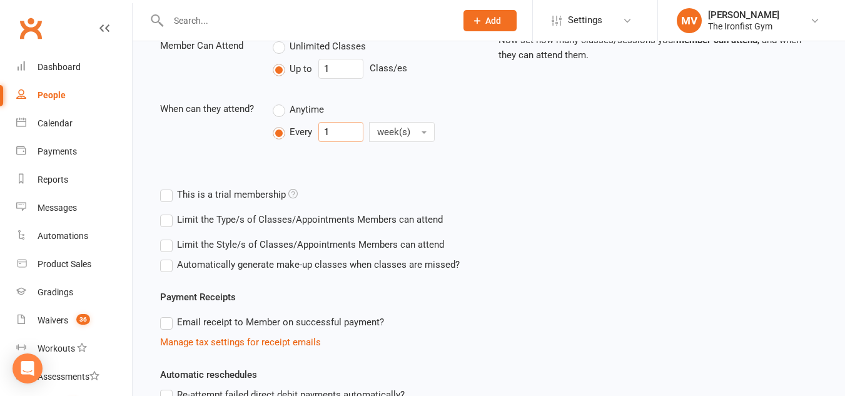
type input "1"
drag, startPoint x: 274, startPoint y: 54, endPoint x: 232, endPoint y: 44, distance: 43.5
click at [249, 46] on div "Member Can Attend Unlimited Classes Up to 1 Class/es" at bounding box center [320, 61] width 338 height 46
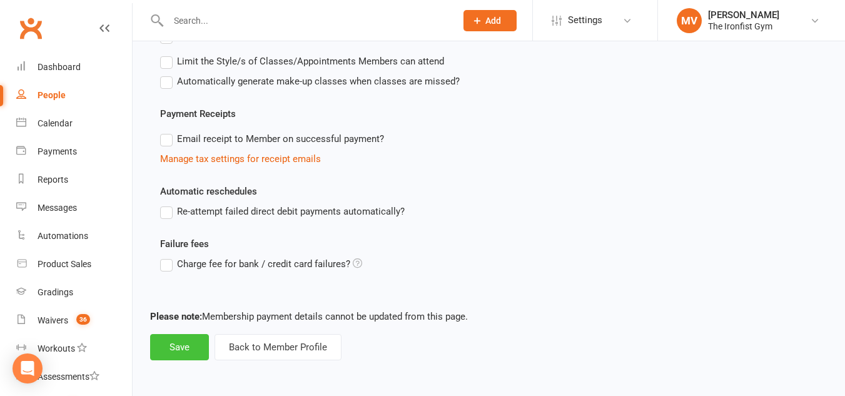
type input "2"
click at [197, 341] on button "Save" at bounding box center [179, 347] width 59 height 26
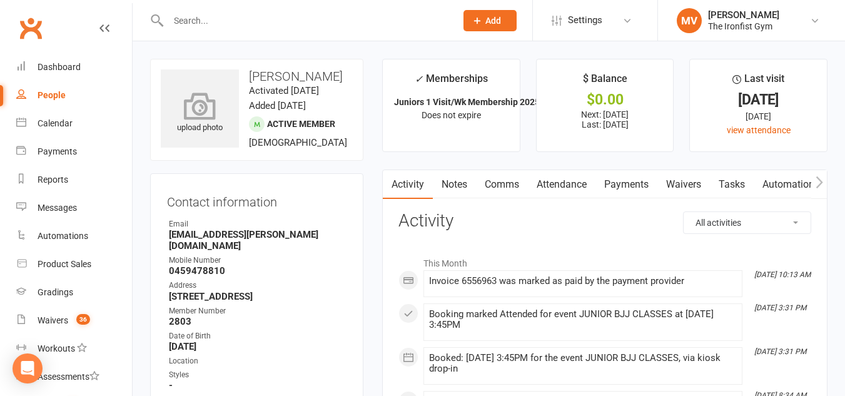
click at [216, 121] on div "upload photo" at bounding box center [200, 113] width 78 height 41
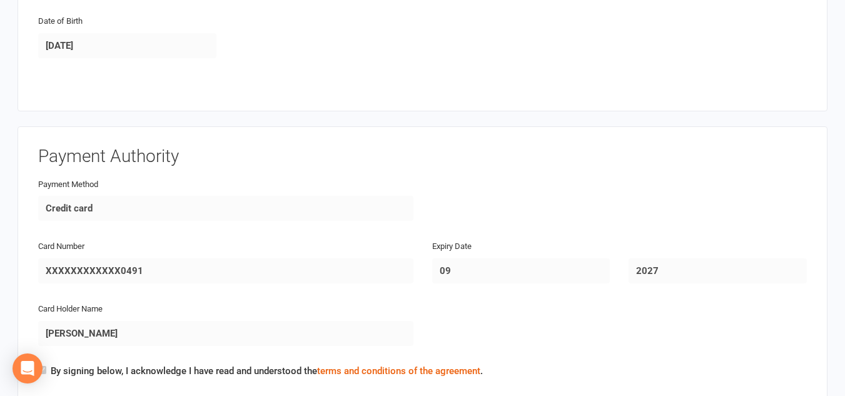
scroll to position [563, 0]
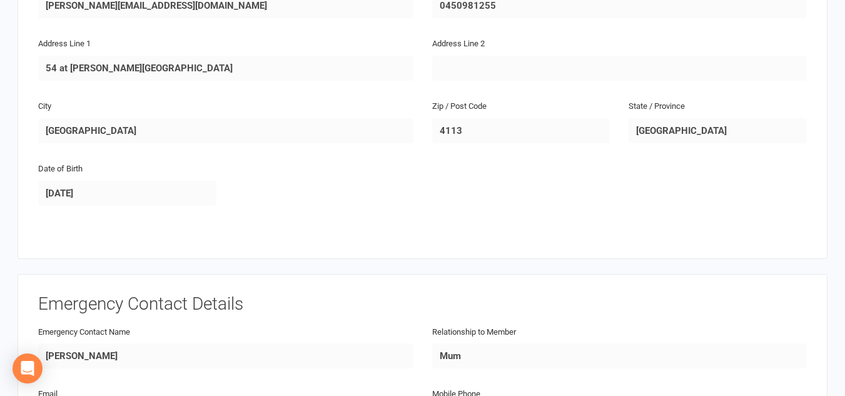
scroll to position [688, 0]
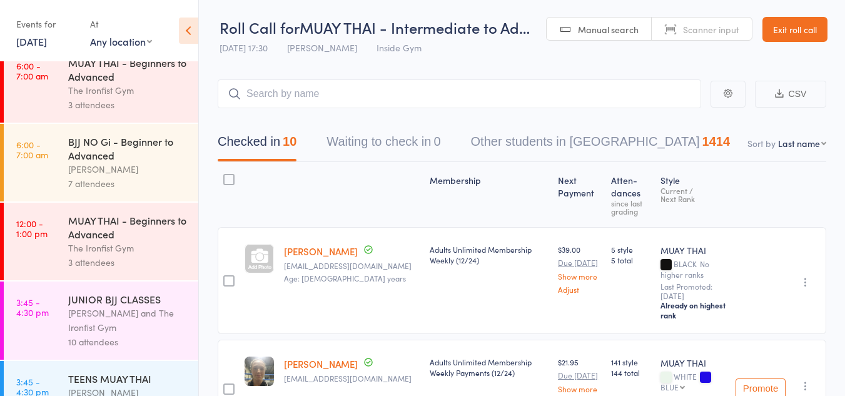
scroll to position [125, 0]
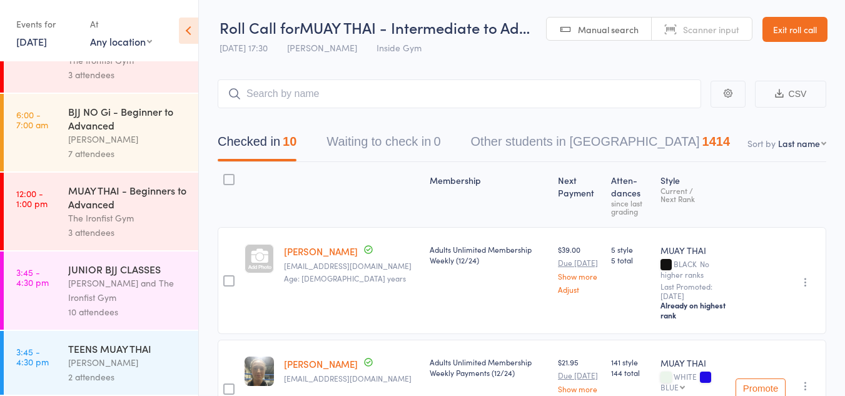
click at [115, 284] on div "Lianne Bell and The Ironfist Gym" at bounding box center [127, 290] width 119 height 29
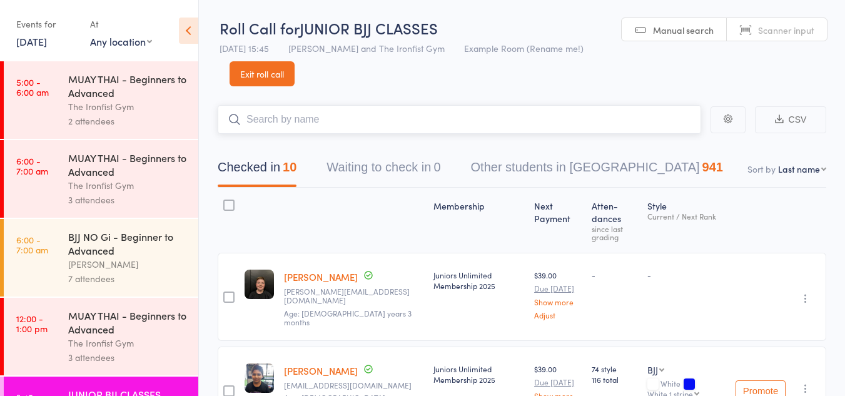
click at [279, 128] on input "search" at bounding box center [459, 119] width 483 height 29
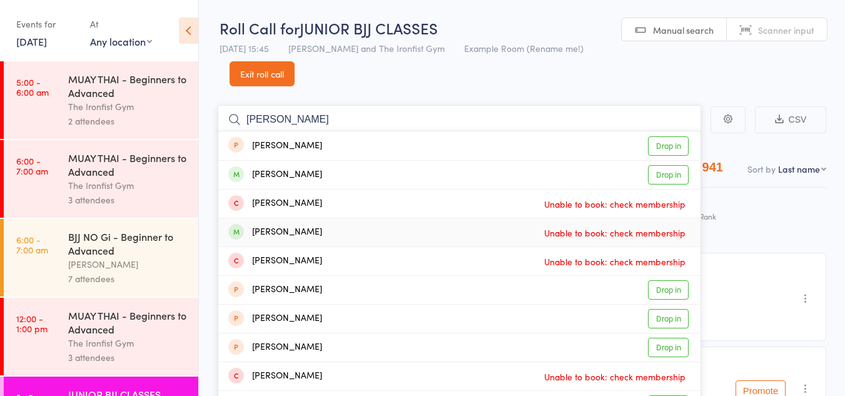
type input "sophia"
drag, startPoint x: 321, startPoint y: 230, endPoint x: 411, endPoint y: 244, distance: 91.1
click at [253, 233] on div "Sophia Campbell Unable to book: check membership" at bounding box center [459, 232] width 482 height 28
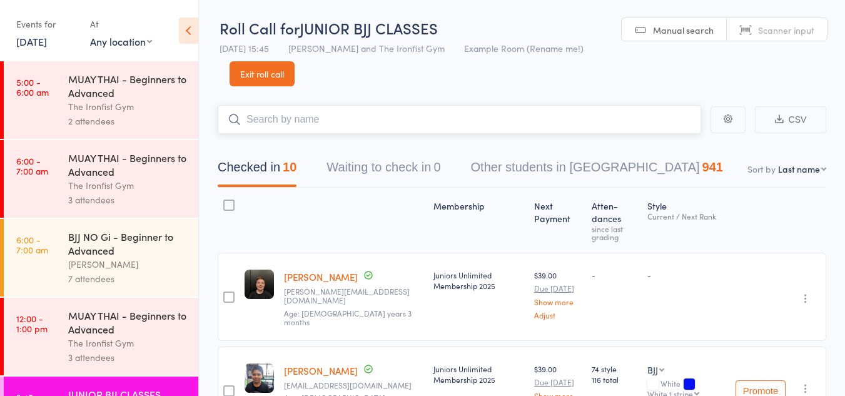
click at [256, 123] on input "search" at bounding box center [459, 119] width 483 height 29
click at [25, 40] on link "7 Jul, 2025" at bounding box center [31, 41] width 31 height 14
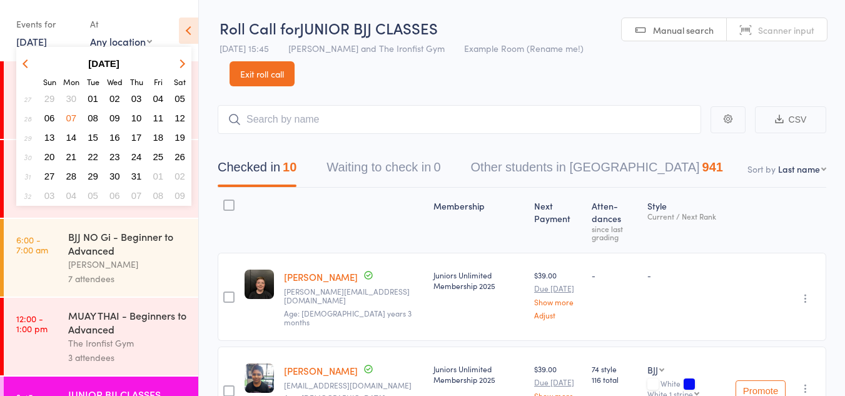
click at [180, 59] on icon "button" at bounding box center [180, 63] width 9 height 9
click at [137, 136] on span "14" at bounding box center [136, 137] width 11 height 11
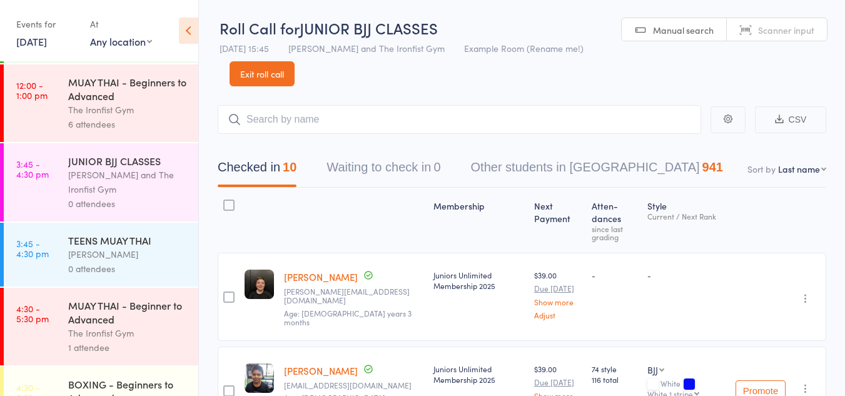
scroll to position [250, 0]
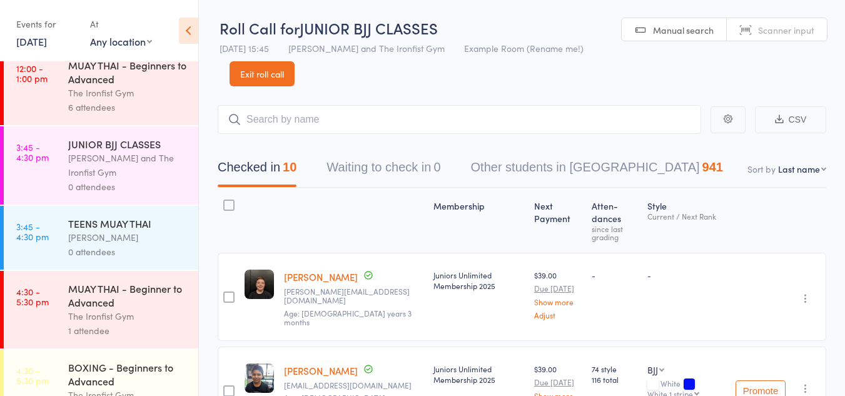
click at [118, 164] on div "Lianne Bell and The Ironfist Gym" at bounding box center [127, 165] width 119 height 29
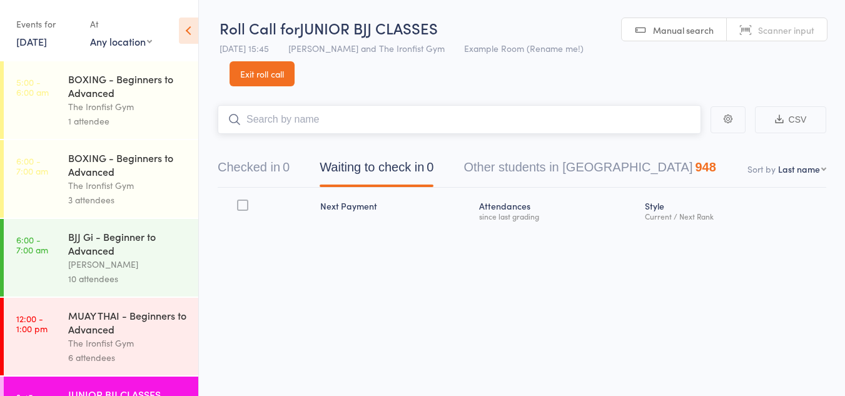
click at [284, 124] on input "search" at bounding box center [459, 119] width 483 height 29
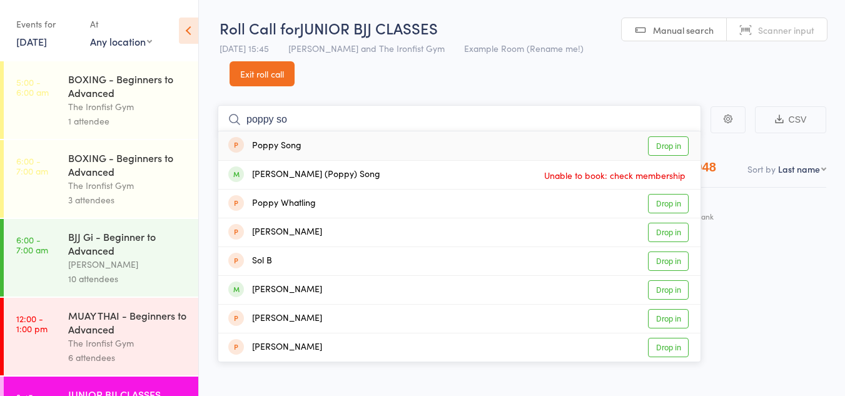
type input "poppy so"
drag, startPoint x: 663, startPoint y: 143, endPoint x: 534, endPoint y: 138, distance: 129.5
click at [663, 143] on link "Drop in" at bounding box center [668, 145] width 41 height 19
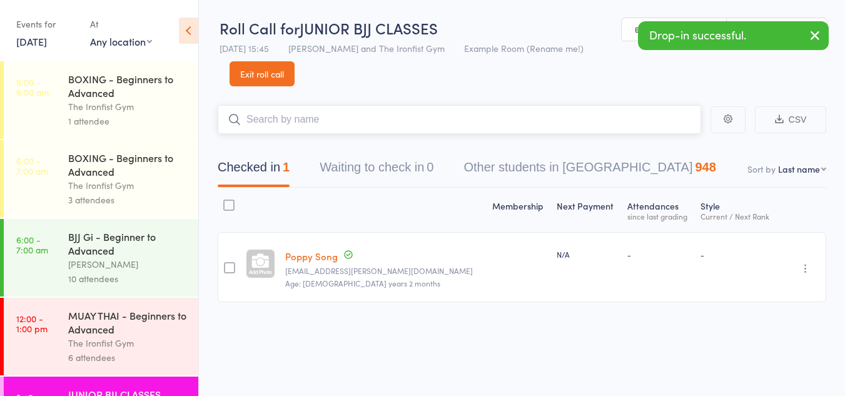
click at [310, 115] on input "search" at bounding box center [459, 119] width 483 height 29
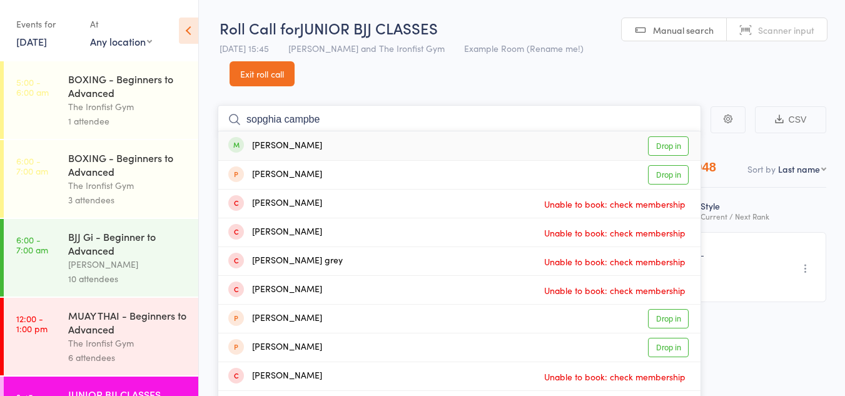
type input "sopghia campbe"
click at [666, 146] on link "Drop in" at bounding box center [668, 145] width 41 height 19
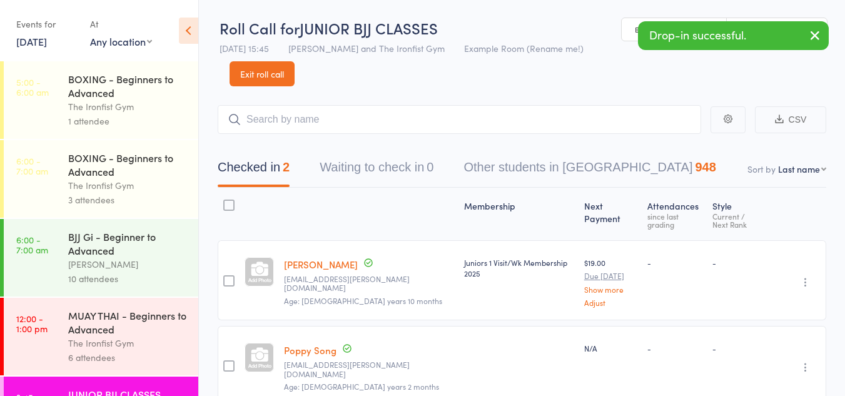
click at [228, 360] on div at bounding box center [228, 365] width 11 height 11
click at [226, 362] on input "checkbox" at bounding box center [226, 362] width 0 height 0
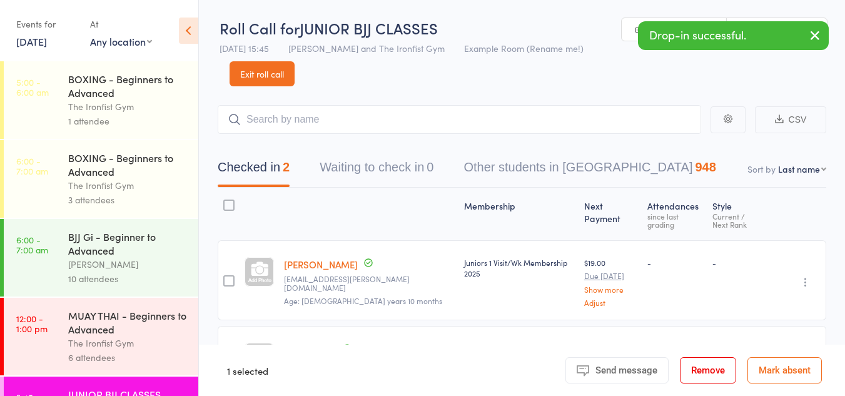
click at [703, 374] on button "Remove" at bounding box center [708, 370] width 56 height 26
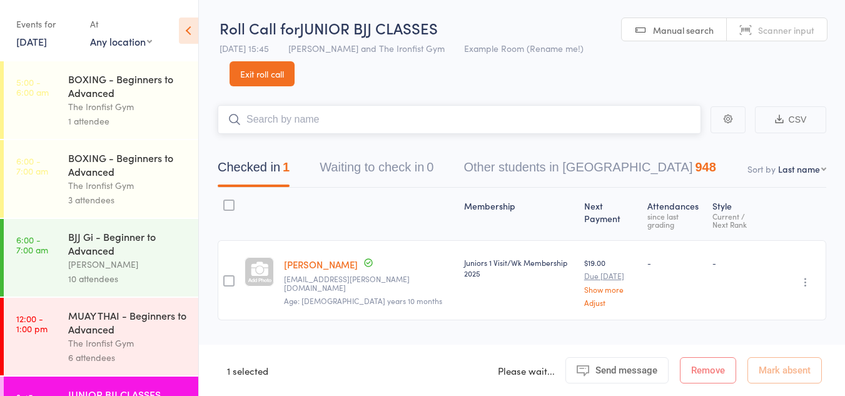
click at [273, 122] on input "search" at bounding box center [459, 119] width 483 height 29
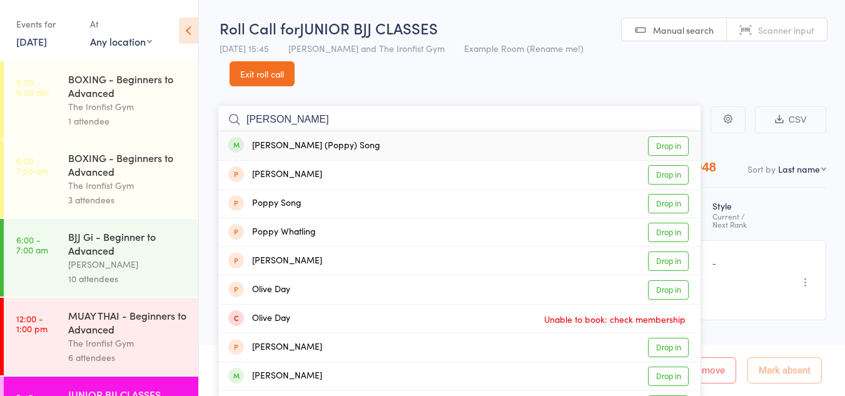
type input "olivia poppy"
click at [674, 145] on link "Drop in" at bounding box center [668, 145] width 41 height 19
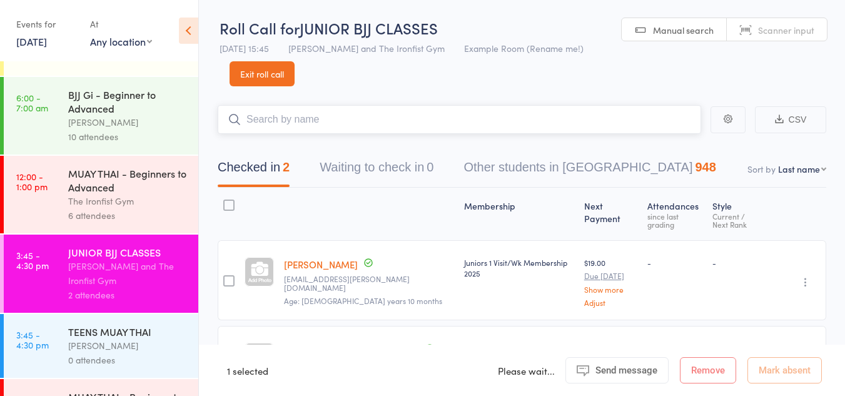
scroll to position [188, 0]
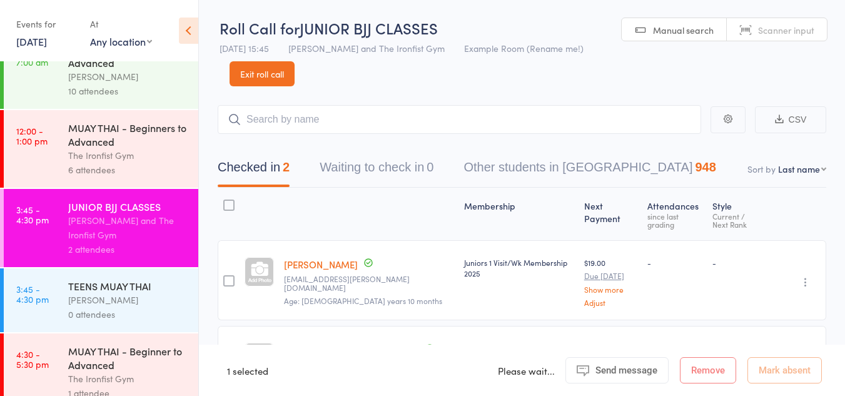
click at [111, 303] on div "[PERSON_NAME]" at bounding box center [127, 300] width 119 height 14
click at [303, 119] on input "search" at bounding box center [459, 119] width 483 height 29
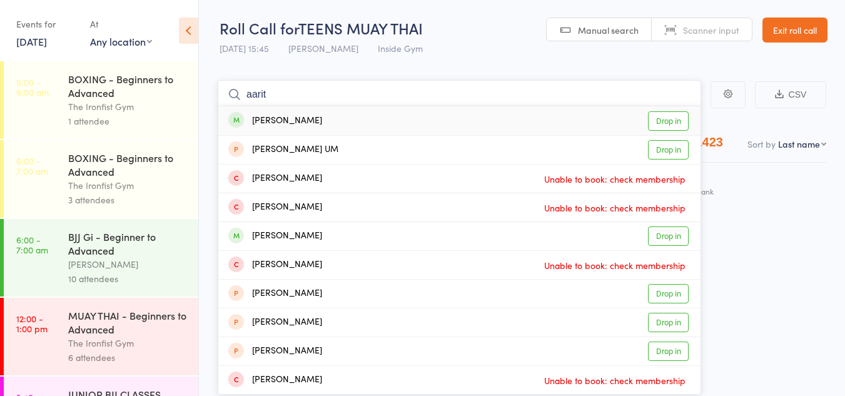
type input "aarit"
click at [658, 123] on link "Drop in" at bounding box center [668, 120] width 41 height 19
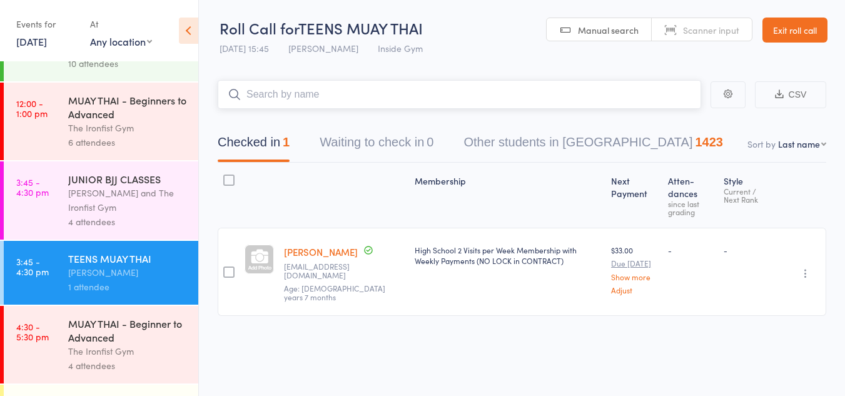
scroll to position [250, 0]
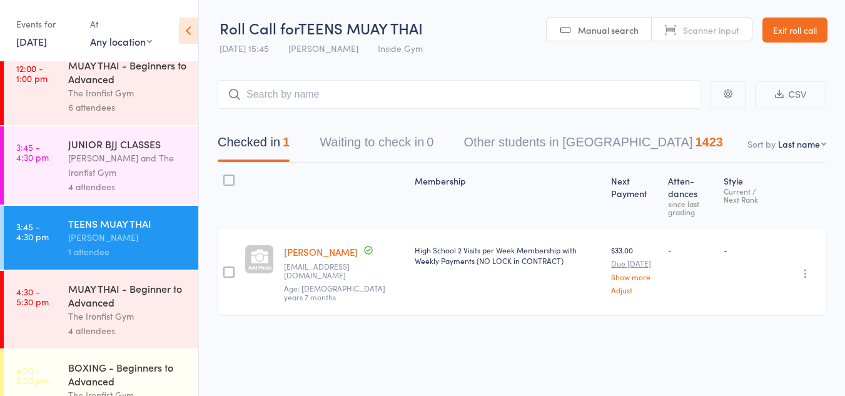
click at [121, 168] on div "[PERSON_NAME] and The Ironfist Gym" at bounding box center [127, 165] width 119 height 29
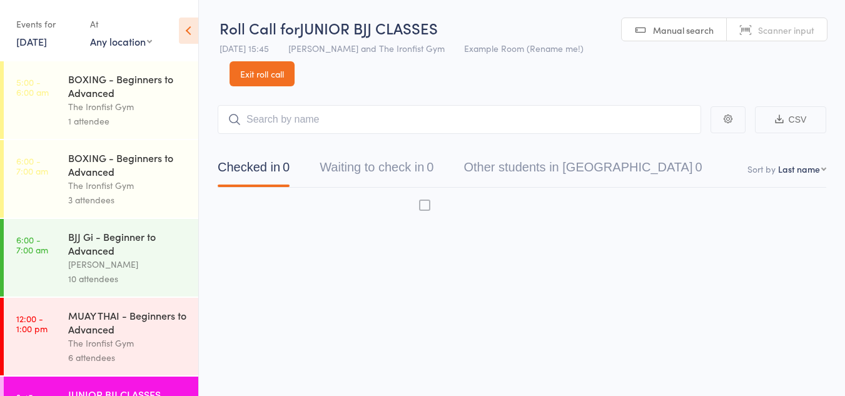
click at [106, 156] on div "BOXING - Beginners to Advanced" at bounding box center [127, 165] width 119 height 28
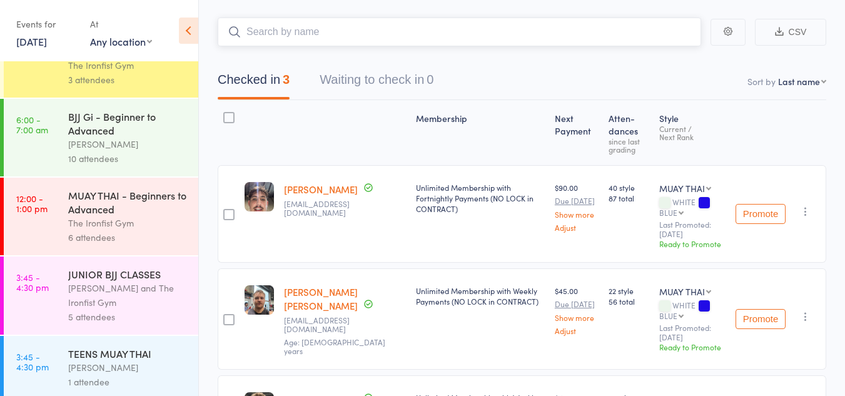
scroll to position [125, 0]
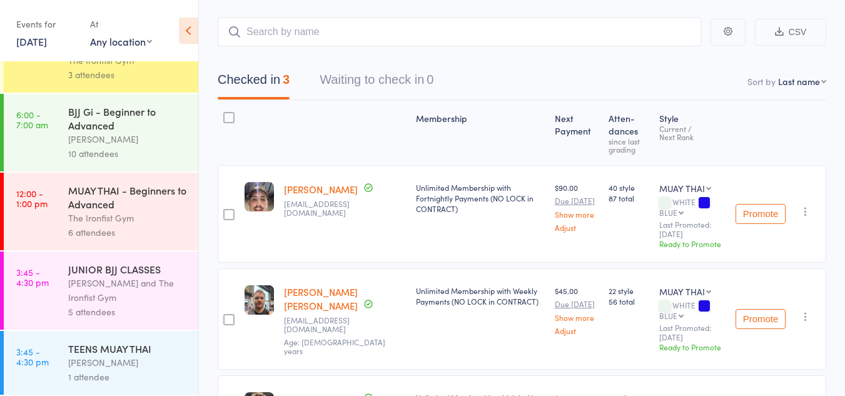
drag, startPoint x: 112, startPoint y: 272, endPoint x: 140, endPoint y: 272, distance: 28.1
click at [112, 271] on div "JUNIOR BJJ CLASSES" at bounding box center [127, 269] width 119 height 14
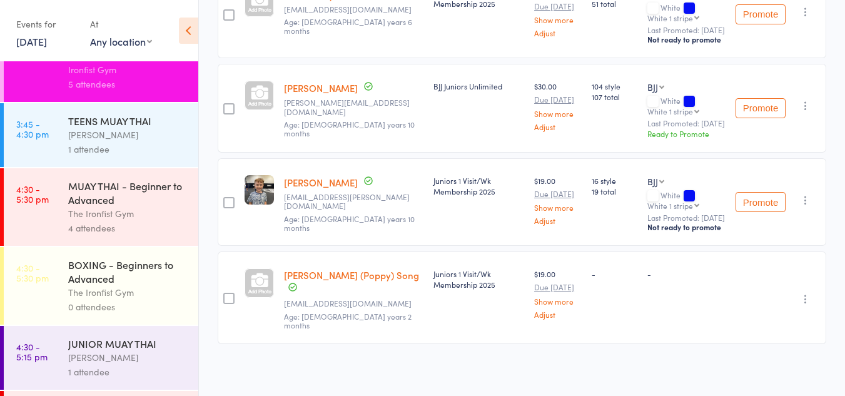
scroll to position [375, 0]
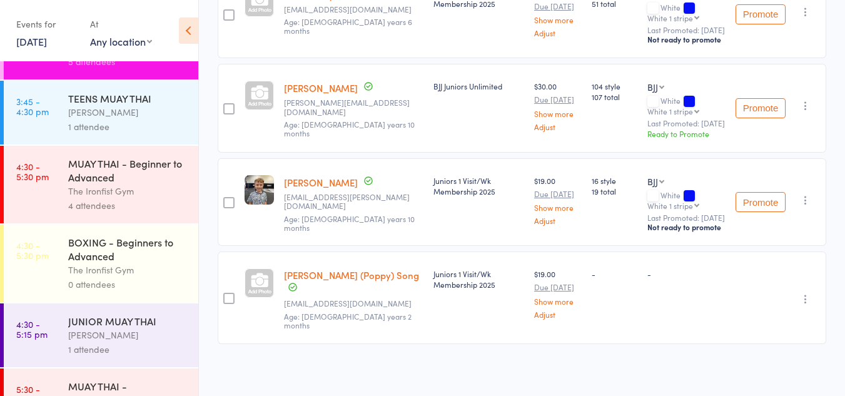
click at [128, 129] on div "1 attendee" at bounding box center [127, 126] width 119 height 14
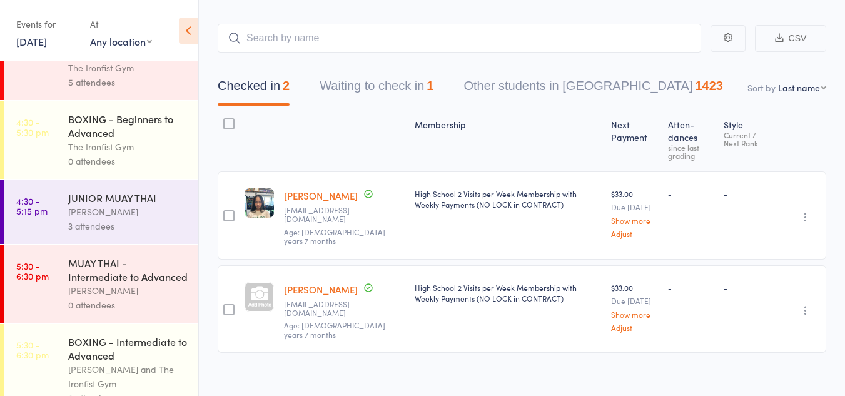
scroll to position [500, 0]
click at [116, 264] on div "MUAY THAI - Intermediate to Advanced" at bounding box center [127, 268] width 119 height 28
click at [112, 211] on div "[PERSON_NAME]" at bounding box center [127, 210] width 119 height 14
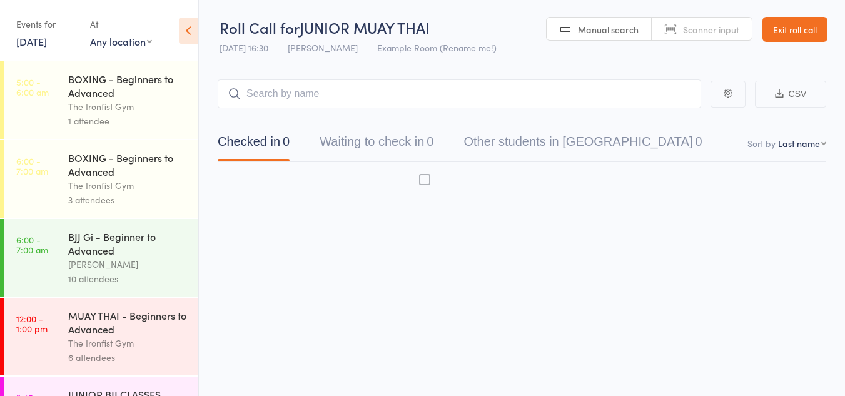
scroll to position [1, 0]
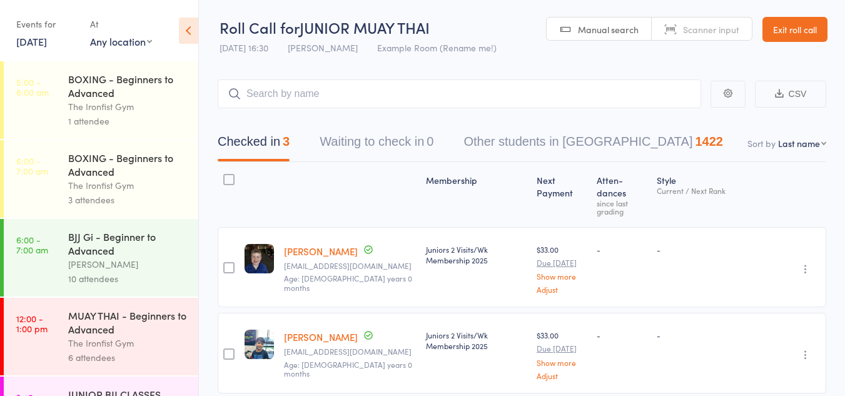
click at [315, 244] on link "Rafe Baker" at bounding box center [321, 250] width 74 height 13
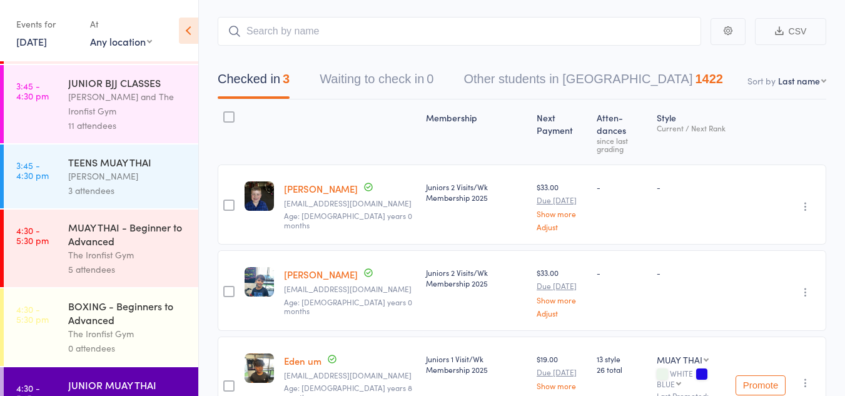
scroll to position [313, 0]
click at [123, 97] on div "[PERSON_NAME] and The Ironfist Gym" at bounding box center [127, 102] width 119 height 29
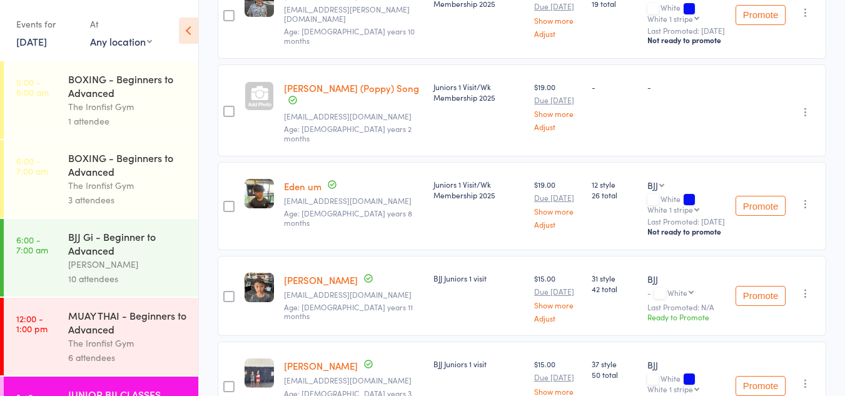
scroll to position [710, 0]
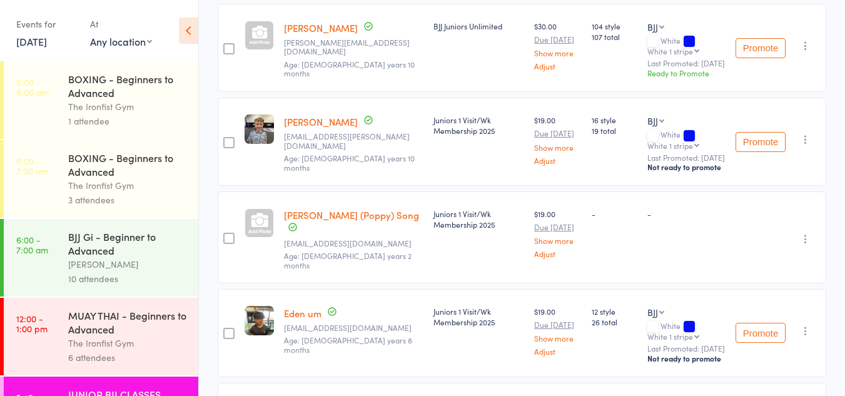
click at [258, 39] on div at bounding box center [258, 35] width 29 height 29
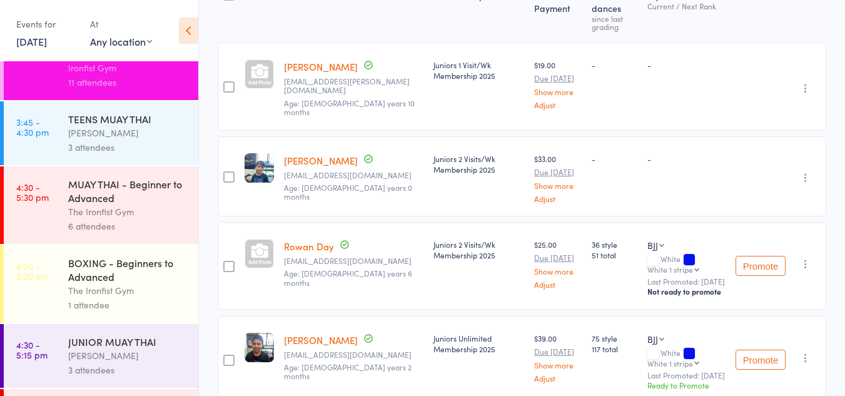
scroll to position [375, 0]
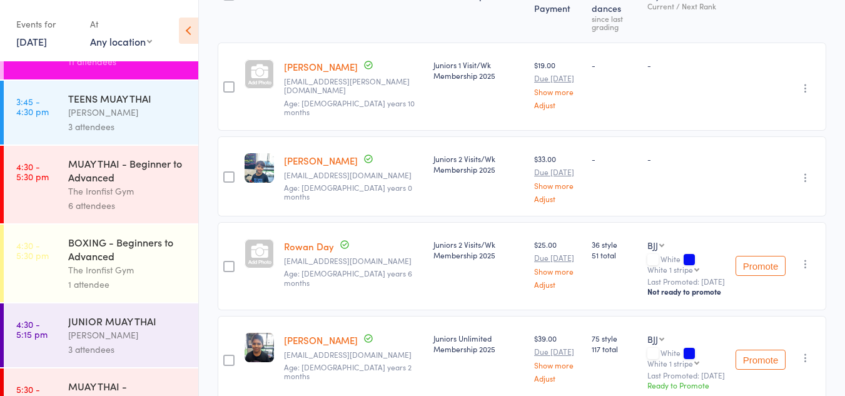
click at [107, 188] on div "The Ironfist Gym" at bounding box center [127, 191] width 119 height 14
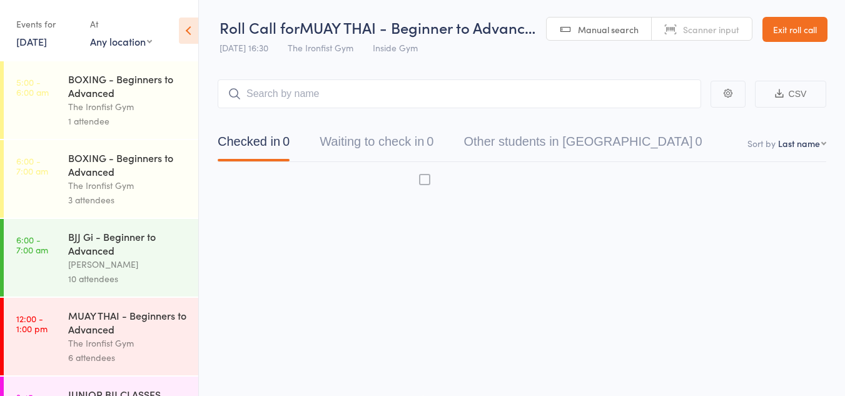
scroll to position [1, 0]
click at [125, 180] on div "The Ironfist Gym" at bounding box center [127, 185] width 119 height 14
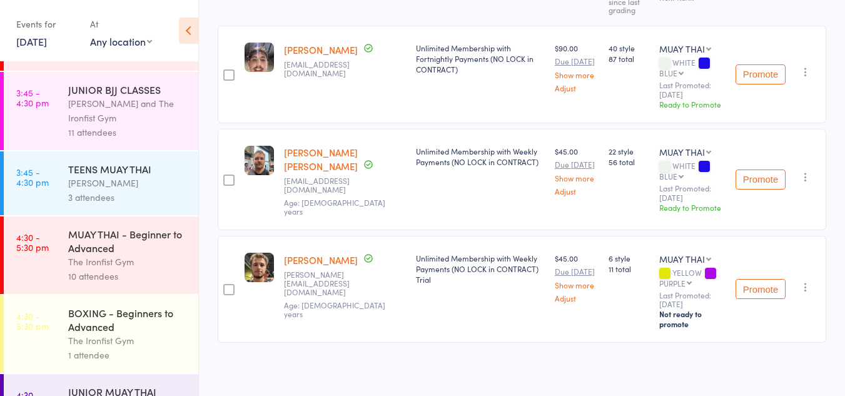
scroll to position [313, 0]
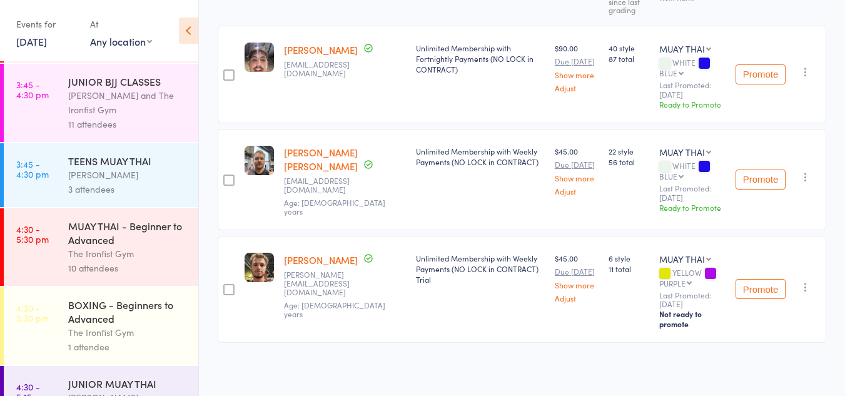
click at [133, 238] on div "MUAY THAI - Beginner to Advanced" at bounding box center [127, 233] width 119 height 28
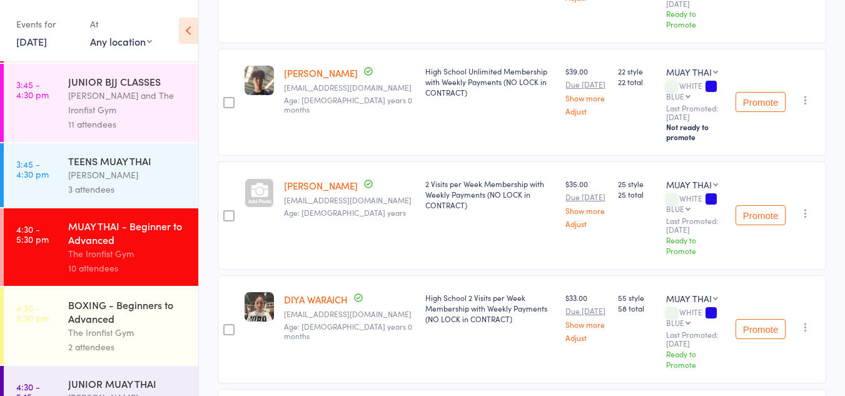
scroll to position [563, 0]
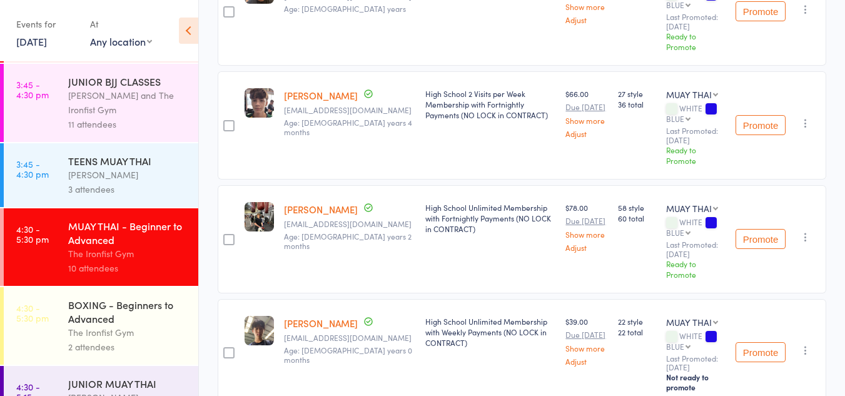
click at [114, 256] on div "The Ironfist Gym" at bounding box center [127, 253] width 119 height 14
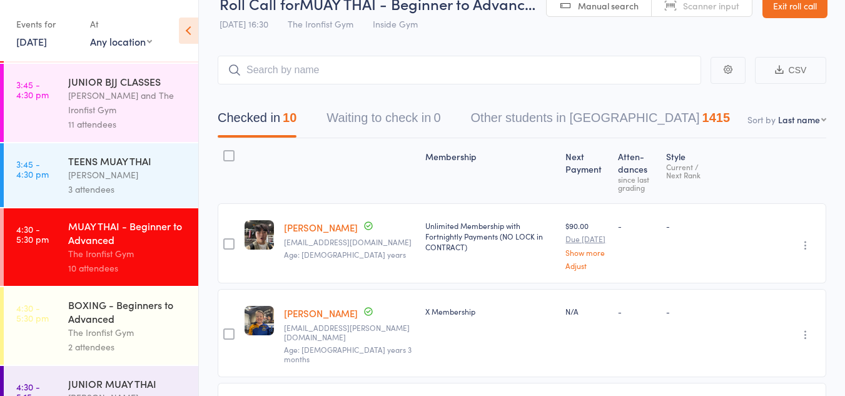
scroll to position [0, 0]
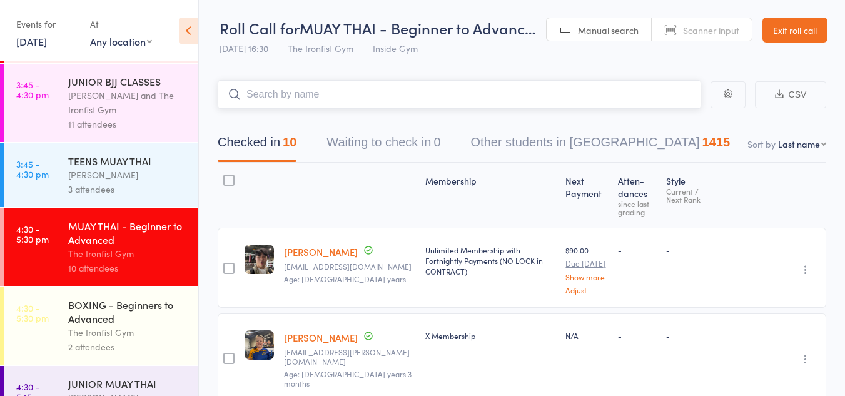
click at [287, 93] on input "search" at bounding box center [459, 94] width 483 height 29
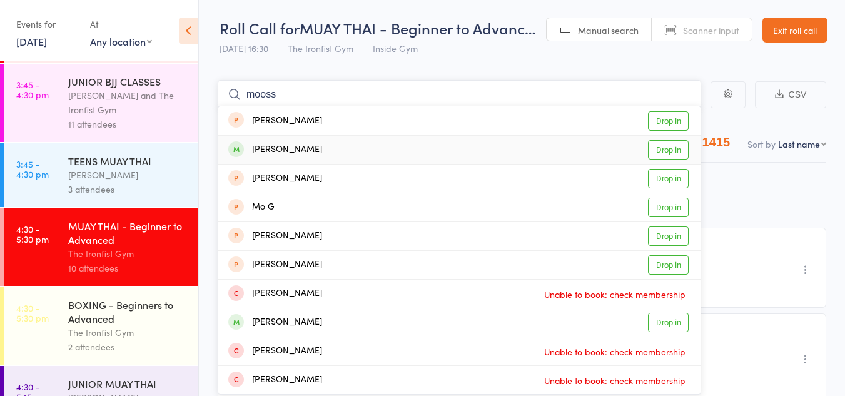
type input "mooss"
click at [663, 146] on link "Drop in" at bounding box center [668, 149] width 41 height 19
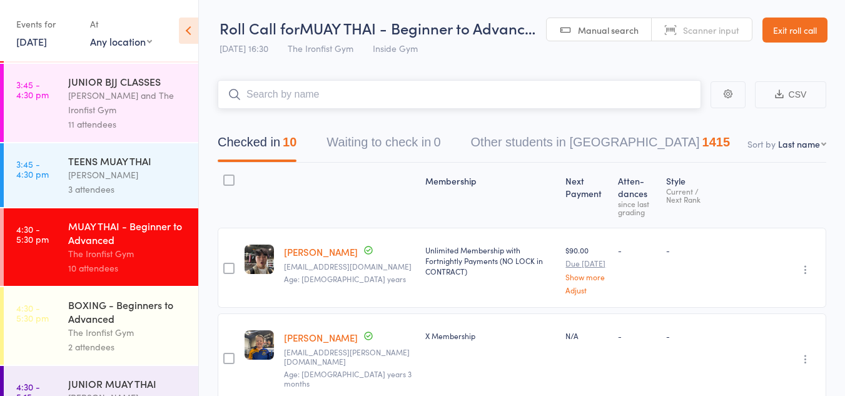
click at [702, 146] on div "1415" at bounding box center [716, 142] width 28 height 14
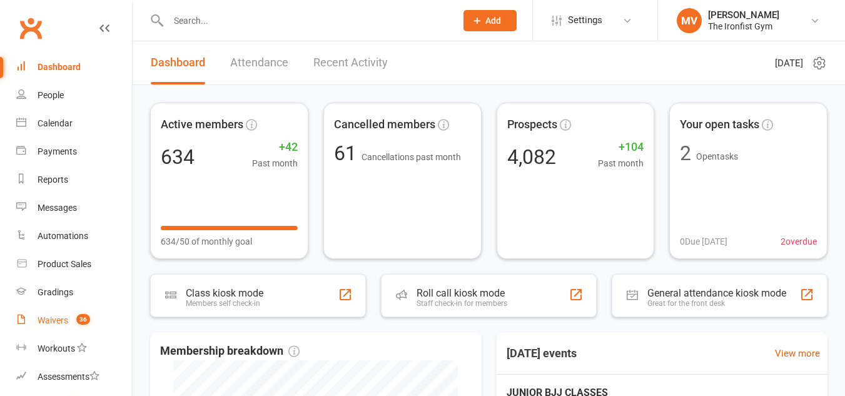
click at [48, 319] on div "Waivers" at bounding box center [53, 320] width 31 height 10
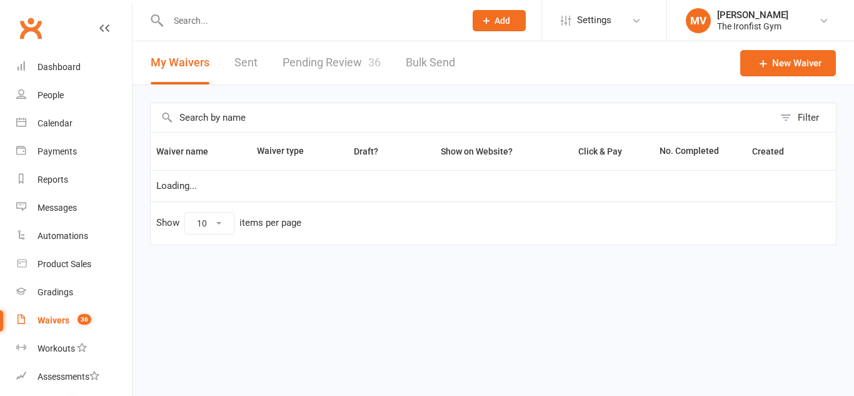
select select "100"
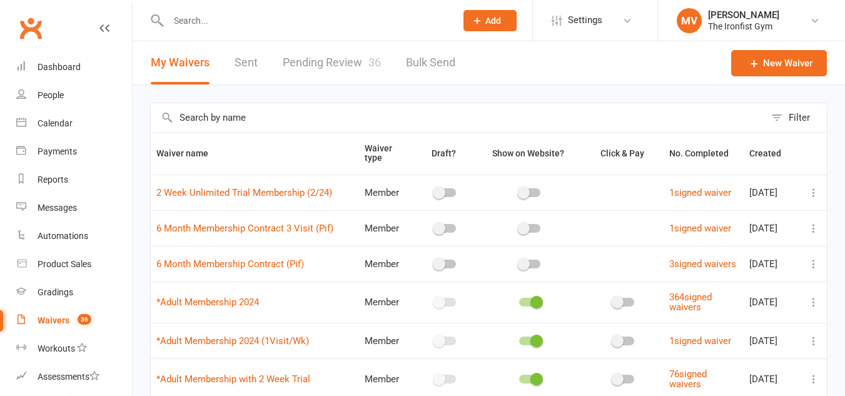
click at [311, 59] on link "Pending Review 36" at bounding box center [332, 62] width 98 height 43
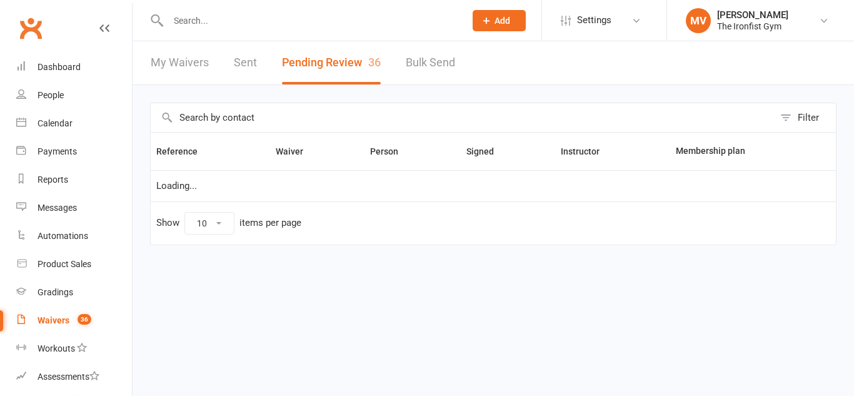
select select "50"
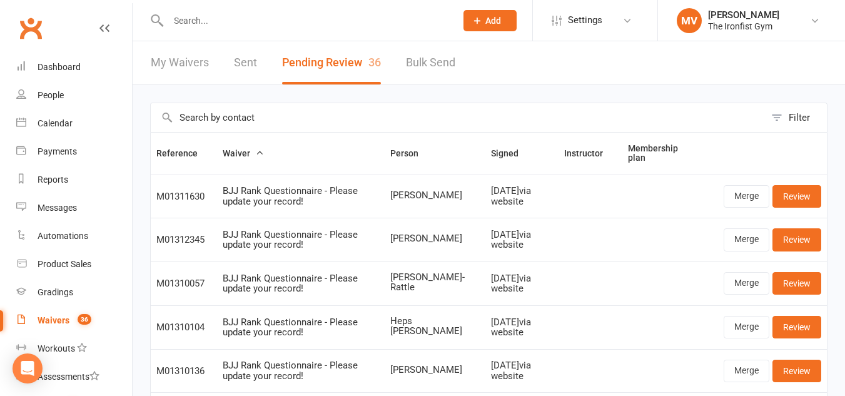
click at [259, 27] on input "text" at bounding box center [305, 21] width 283 height 18
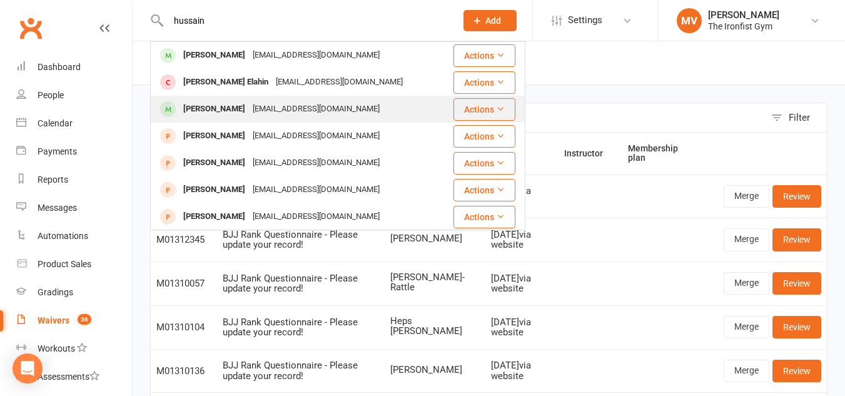
type input "hussain"
click at [232, 107] on div "Hussain Hage-Hassan" at bounding box center [213, 109] width 69 height 18
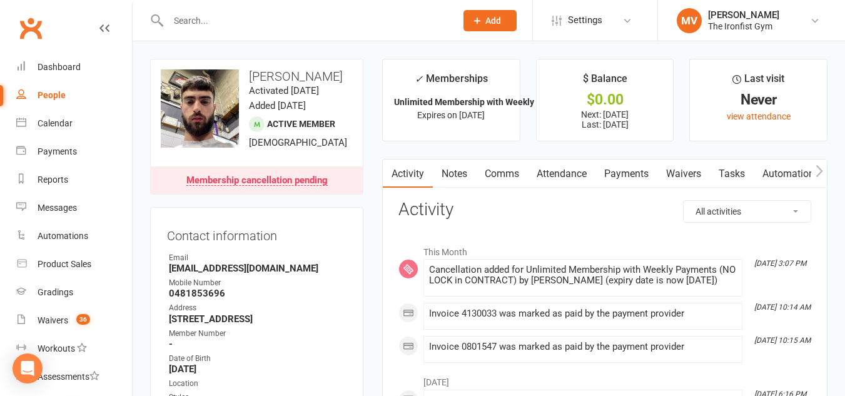
click at [643, 171] on link "Payments" at bounding box center [626, 173] width 62 height 29
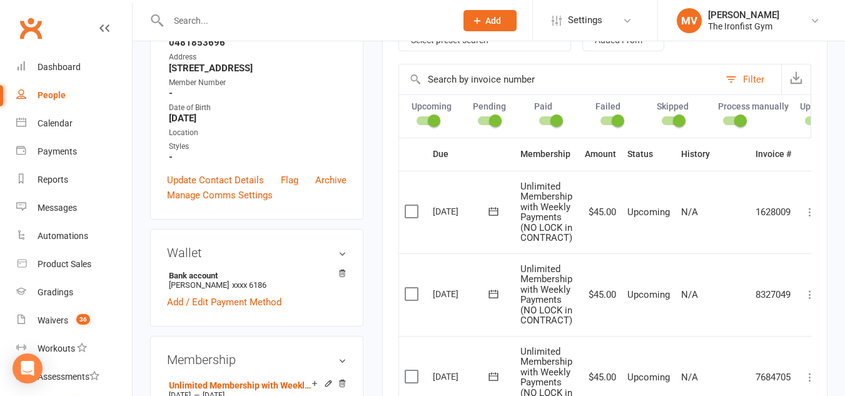
scroll to position [250, 0]
click at [273, 23] on input "text" at bounding box center [305, 21] width 283 height 18
paste input "Jackson Daly"
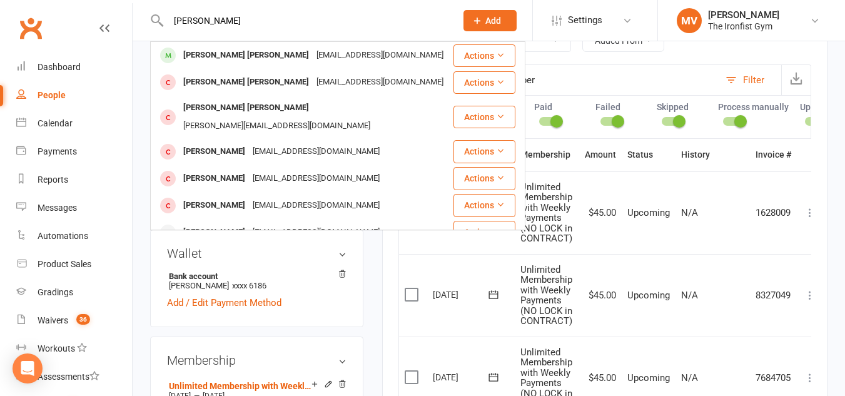
type input "J"
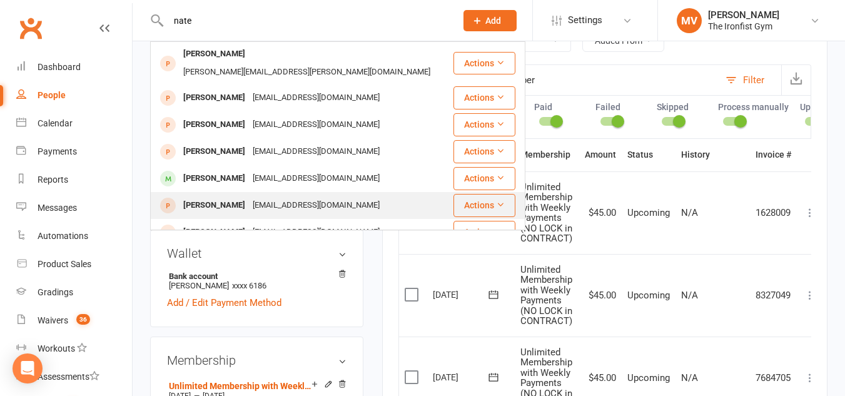
type input "nate"
click at [220, 196] on div "[PERSON_NAME]" at bounding box center [213, 205] width 69 height 18
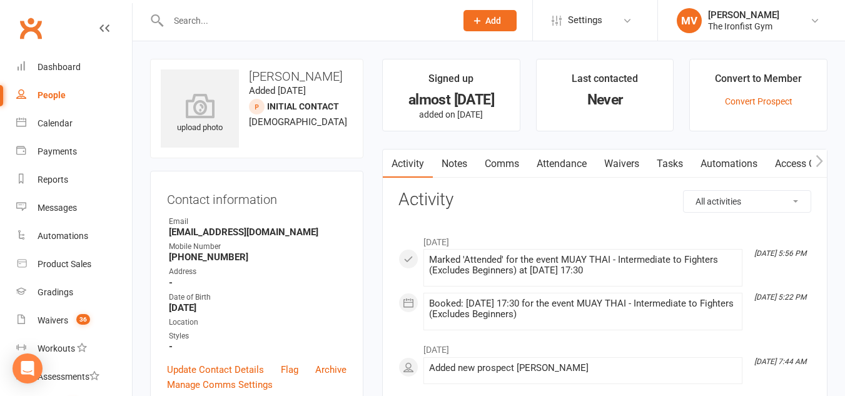
click at [218, 23] on input "text" at bounding box center [305, 21] width 283 height 18
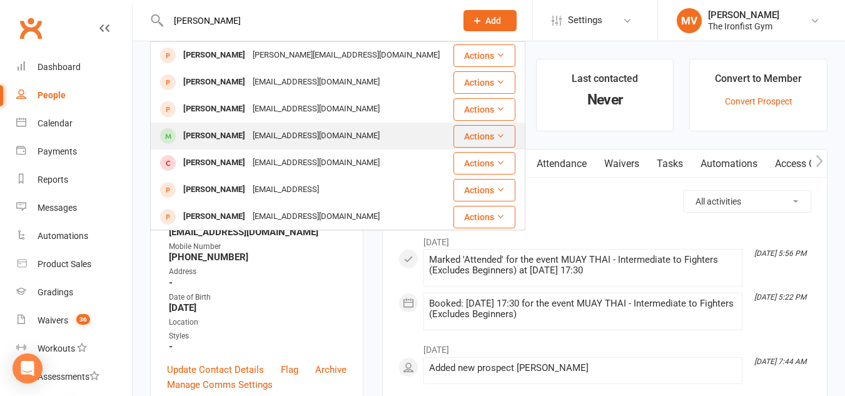
type input "nathan lo"
click at [208, 133] on div "[PERSON_NAME]" at bounding box center [213, 136] width 69 height 18
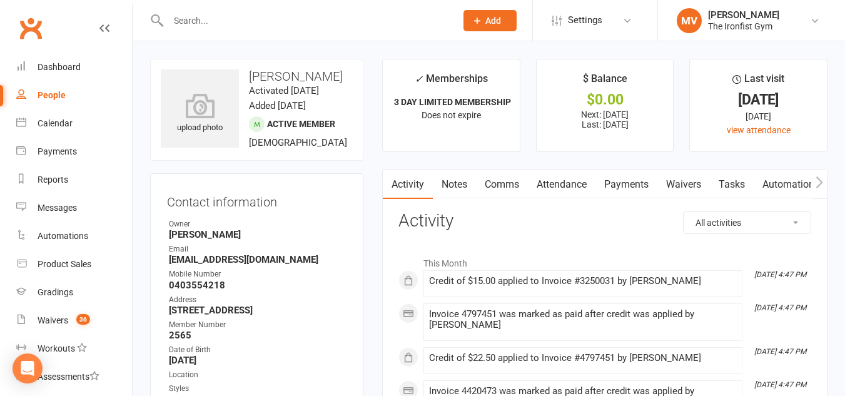
click at [628, 183] on link "Payments" at bounding box center [626, 184] width 62 height 29
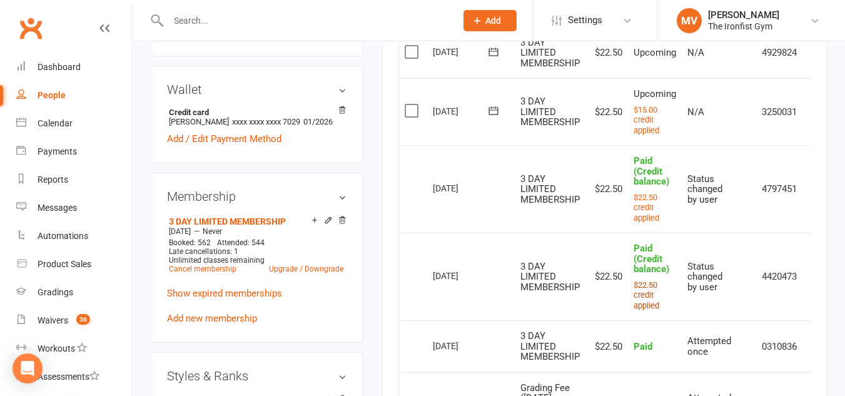
scroll to position [375, 0]
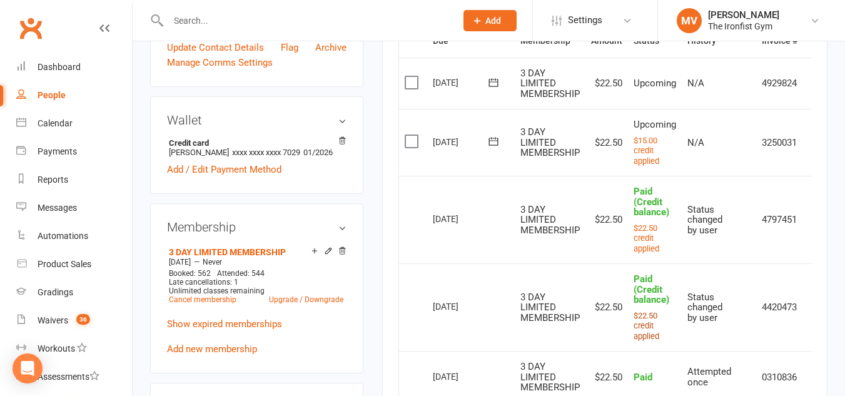
click at [643, 330] on small "$22.50 credit applied" at bounding box center [646, 326] width 26 height 30
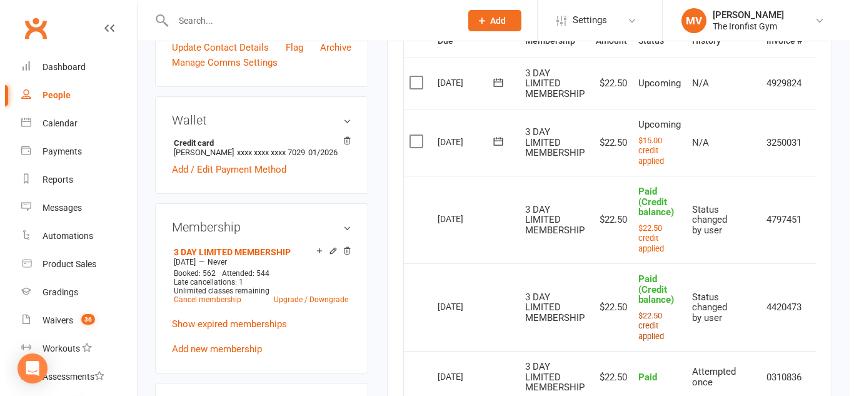
scroll to position [364, 0]
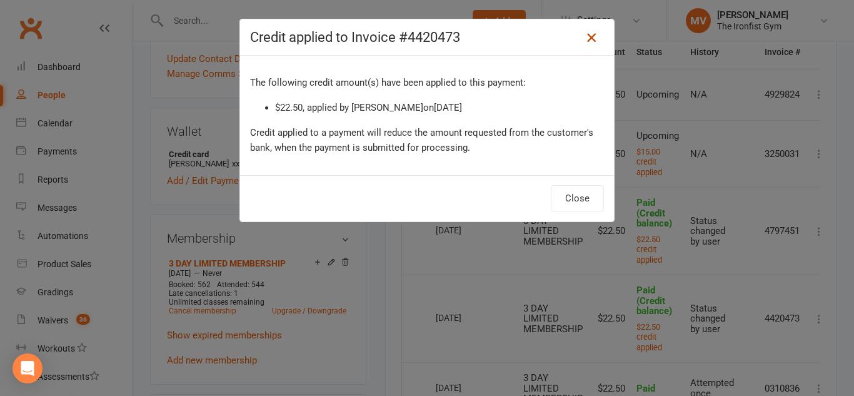
click at [588, 36] on icon at bounding box center [591, 37] width 15 height 15
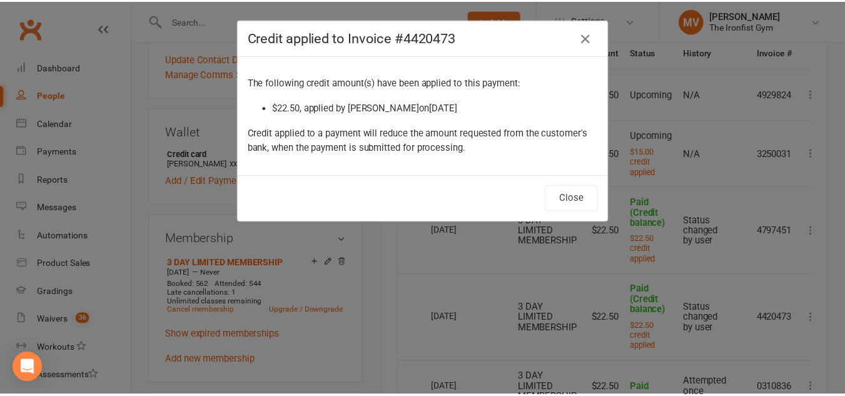
scroll to position [375, 0]
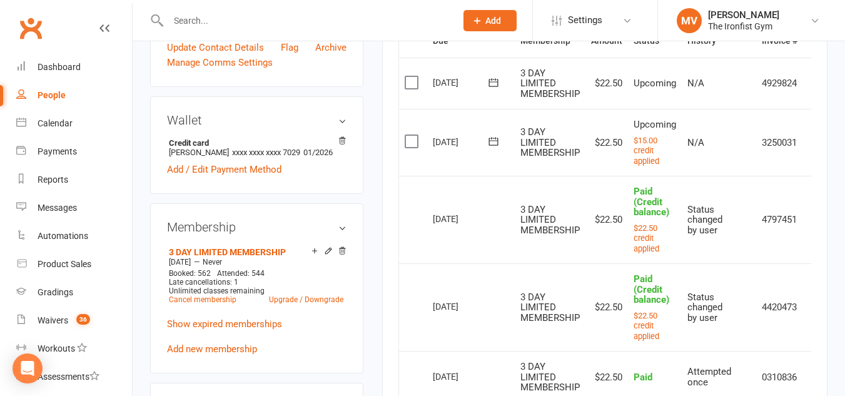
click at [819, 316] on div "Activity Notes Comms Attendance Payments Waivers Tasks Automations Gradings / P…" at bounding box center [604, 346] width 445 height 1105
drag, startPoint x: 819, startPoint y: 316, endPoint x: 813, endPoint y: 317, distance: 6.4
click at [818, 316] on div "Activity Notes Comms Attendance Payments Waivers Tasks Automations Gradings / P…" at bounding box center [604, 346] width 445 height 1105
click at [801, 319] on td "4420473" at bounding box center [779, 307] width 47 height 88
click at [803, 320] on td "4420473" at bounding box center [779, 307] width 47 height 88
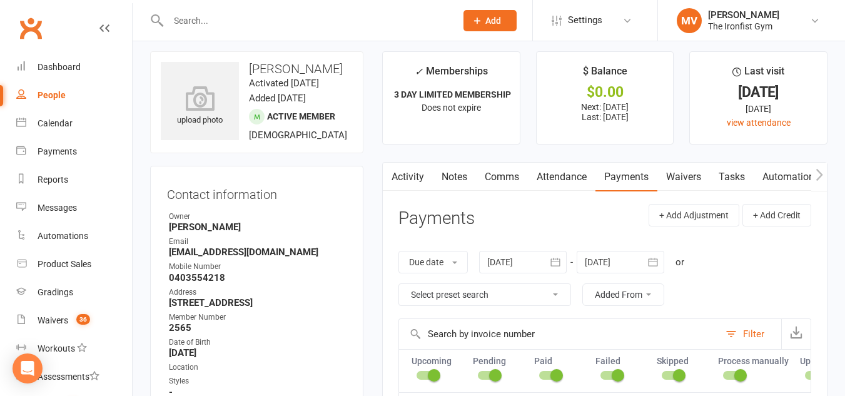
scroll to position [0, 0]
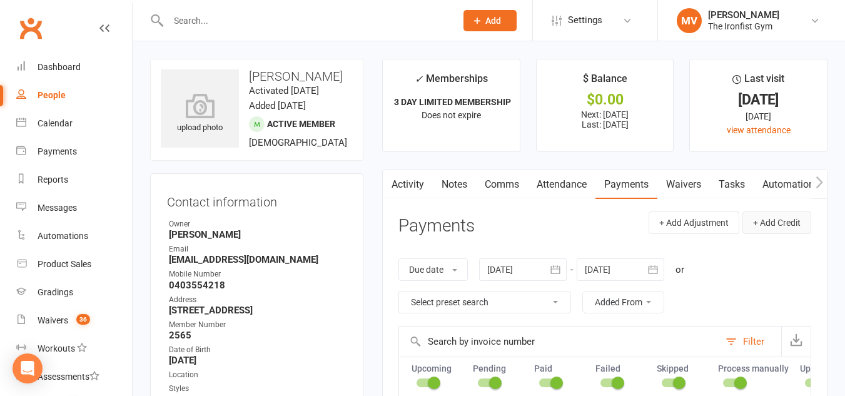
click at [789, 223] on button "+ Add Credit" at bounding box center [776, 222] width 69 height 23
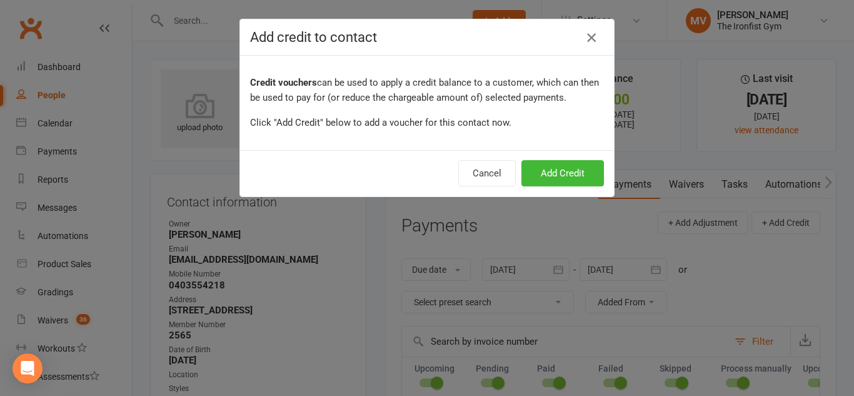
click at [584, 33] on icon "button" at bounding box center [591, 37] width 15 height 15
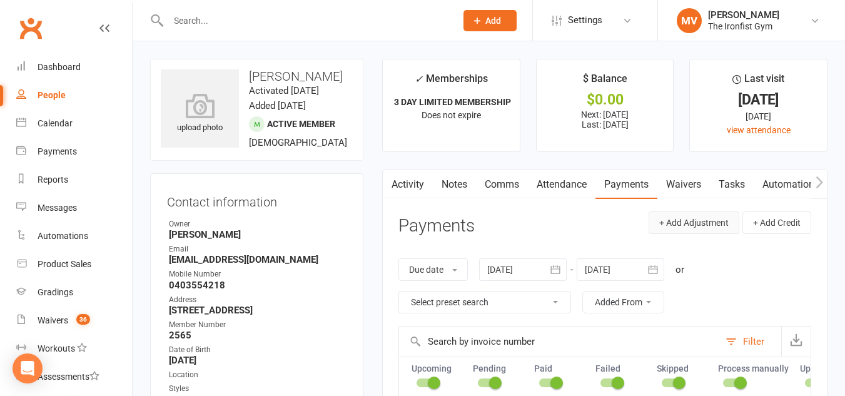
click at [715, 219] on button "+ Add Adjustment" at bounding box center [693, 222] width 91 height 23
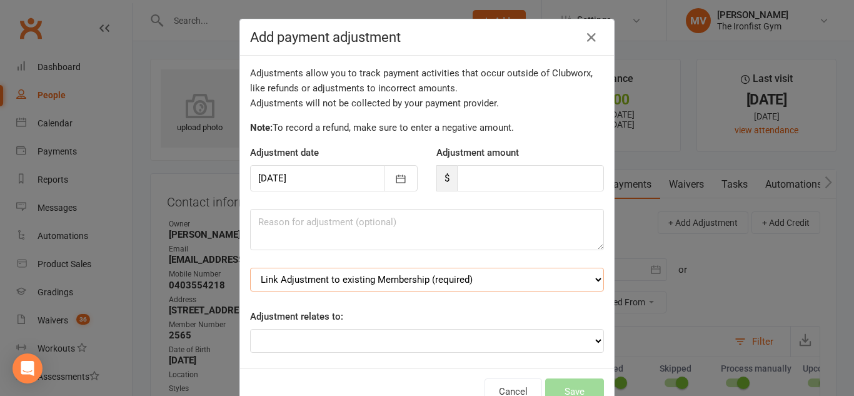
click at [540, 279] on select "Link Adjustment to existing Membership (required) 3 DAY LIMITED MEMBERSHIP (sta…" at bounding box center [427, 280] width 354 height 24
drag, startPoint x: 540, startPoint y: 279, endPoint x: 545, endPoint y: 261, distance: 18.2
click at [540, 279] on select "Link Adjustment to existing Membership (required) 3 DAY LIMITED MEMBERSHIP (sta…" at bounding box center [427, 280] width 354 height 24
click at [583, 29] on button "button" at bounding box center [591, 38] width 20 height 20
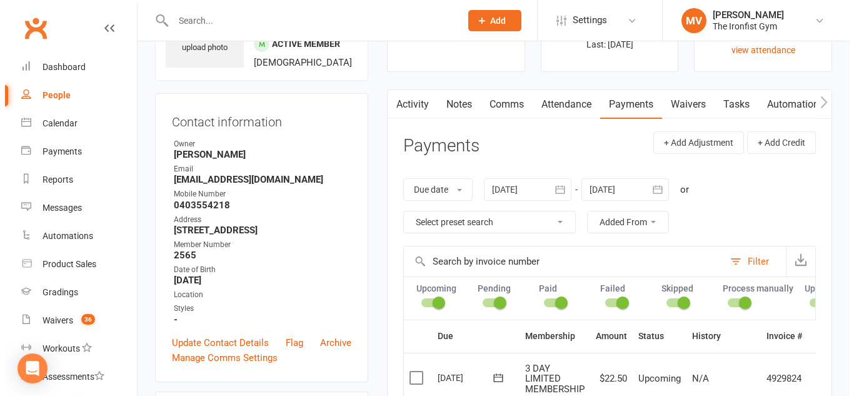
scroll to position [63, 0]
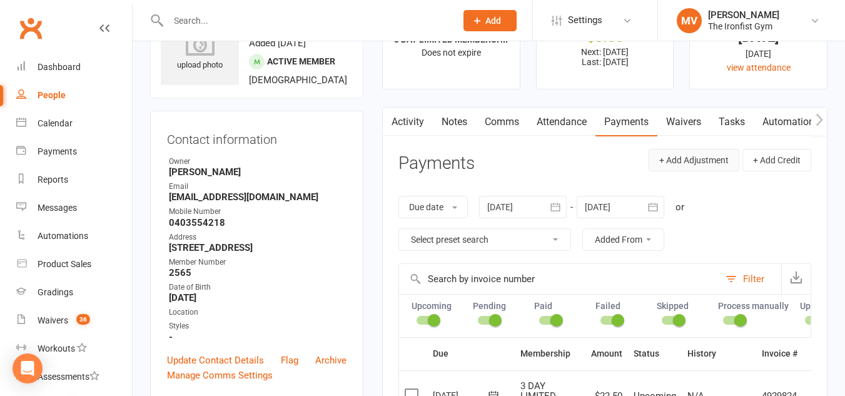
click at [695, 159] on button "+ Add Adjustment" at bounding box center [693, 160] width 91 height 23
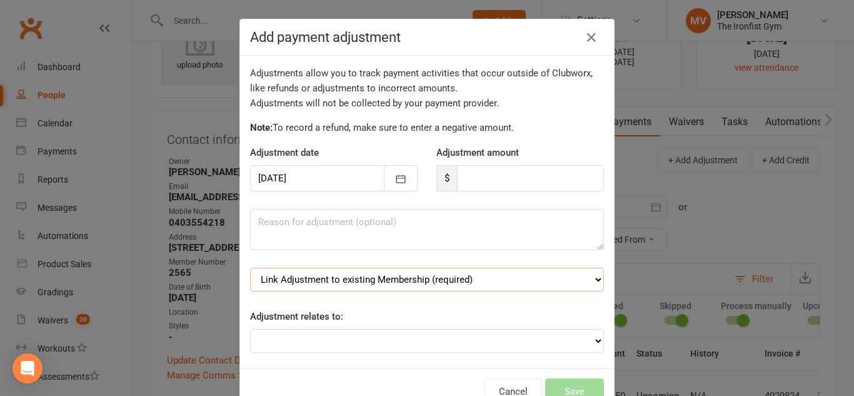
click at [522, 280] on select "Link Adjustment to existing Membership (required) 3 DAY LIMITED MEMBERSHIP (sta…" at bounding box center [427, 280] width 354 height 24
select select "1"
click at [250, 268] on select "Link Adjustment to existing Membership (required) 3 DAY LIMITED MEMBERSHIP (sta…" at bounding box center [427, 280] width 354 height 24
click at [489, 174] on input "number" at bounding box center [530, 178] width 147 height 26
type input "60"
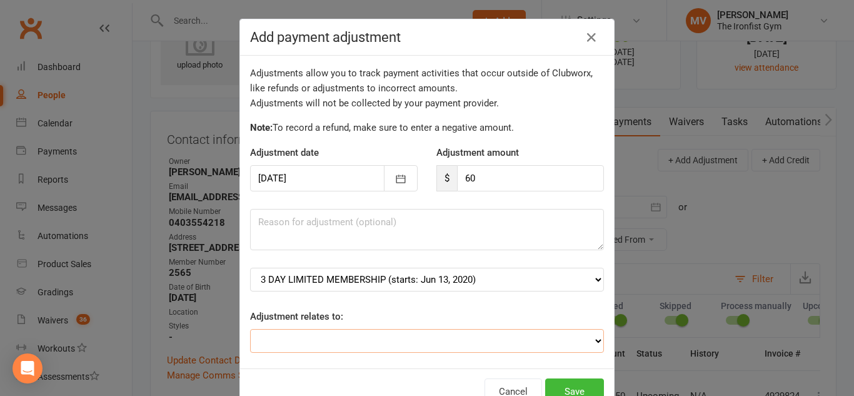
click at [587, 338] on select "Adjustment for an Autopayment Cash adjustment POS Sale adjustment Other adjustm…" at bounding box center [427, 341] width 354 height 24
select select "3"
click at [250, 329] on select "Adjustment for an Autopayment Cash adjustment POS Sale adjustment Other adjustm…" at bounding box center [427, 341] width 354 height 24
click at [303, 226] on textarea at bounding box center [427, 229] width 354 height 41
type textarea "^"
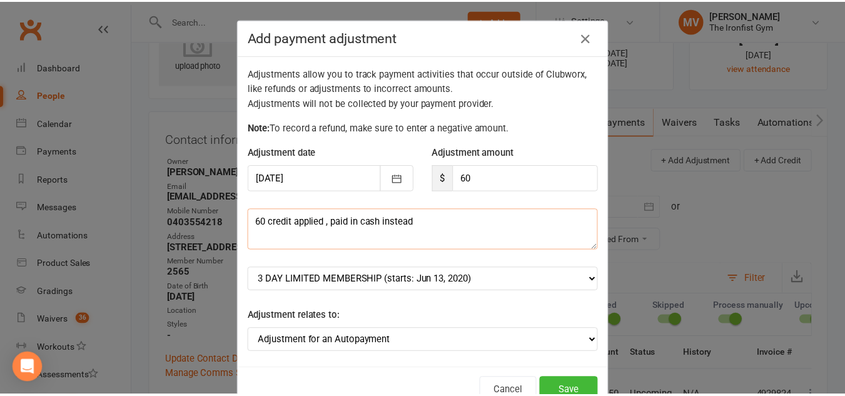
scroll to position [12, 0]
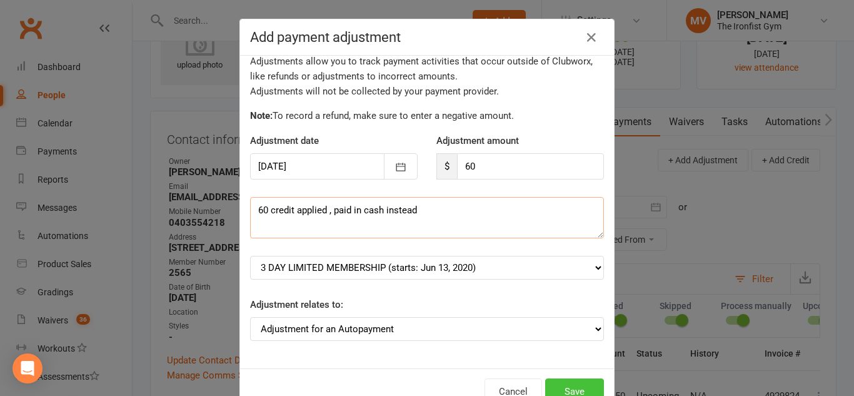
type textarea "60 credit applied , paid in cash instead"
click at [569, 386] on button "Save" at bounding box center [574, 391] width 59 height 26
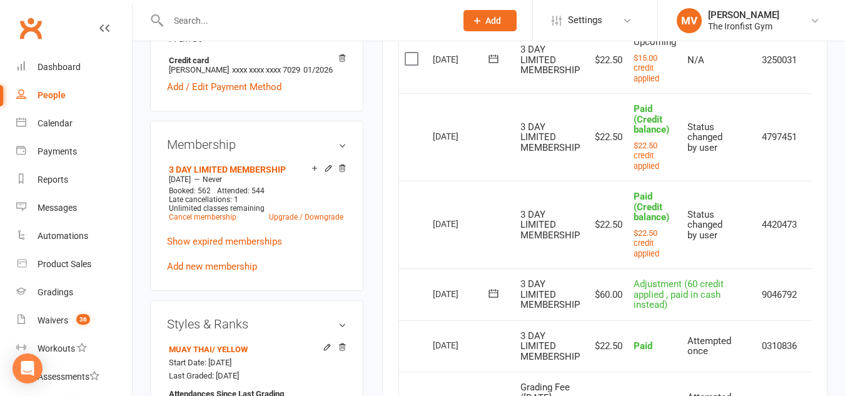
scroll to position [563, 0]
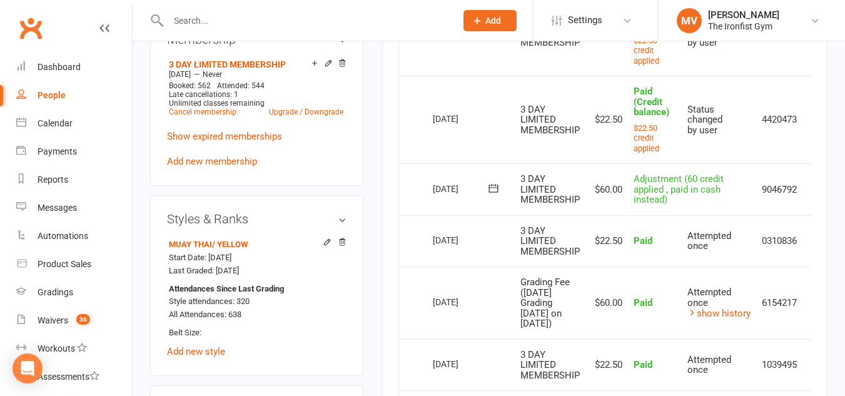
click at [803, 199] on td "9046792" at bounding box center [779, 189] width 47 height 52
click at [631, 203] on td "Adjustment (60 credit applied , paid in cash instead)" at bounding box center [692, 189] width 128 height 52
drag, startPoint x: 636, startPoint y: 187, endPoint x: 716, endPoint y: 209, distance: 83.1
click at [692, 213] on td "Adjustment (60 credit applied , paid in cash instead)" at bounding box center [692, 189] width 128 height 52
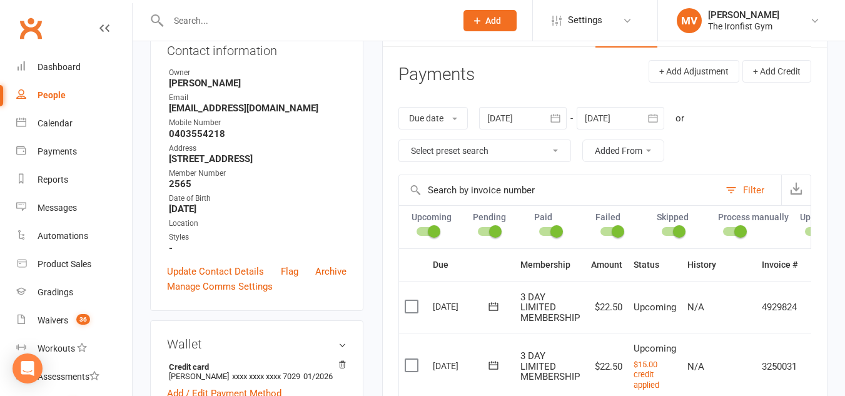
scroll to position [125, 0]
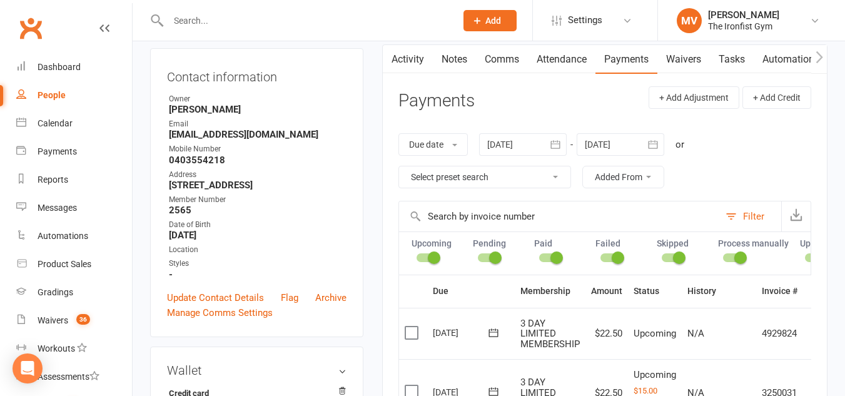
click at [820, 56] on icon "button" at bounding box center [818, 57] width 7 height 12
click at [819, 56] on icon "button" at bounding box center [818, 57] width 7 height 12
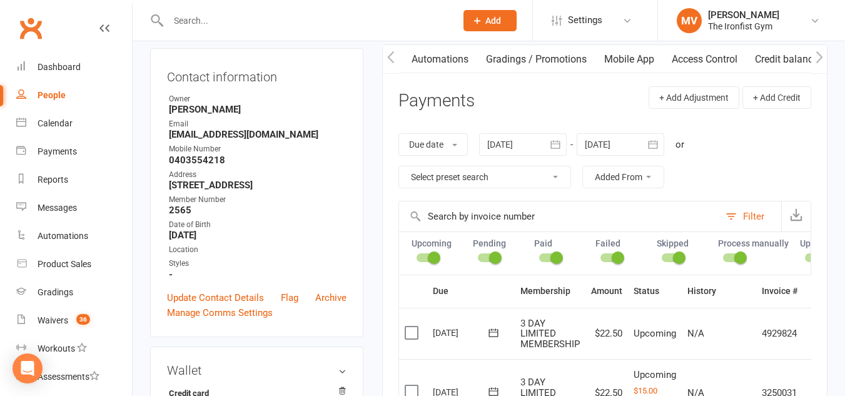
click at [819, 56] on icon "button" at bounding box center [818, 57] width 7 height 12
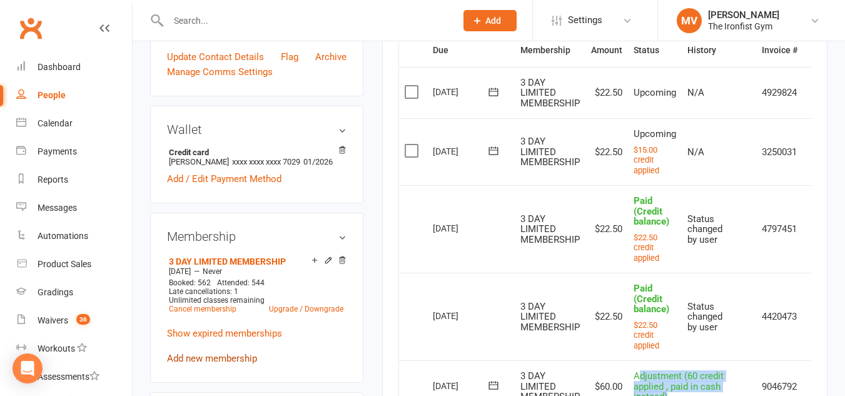
scroll to position [375, 0]
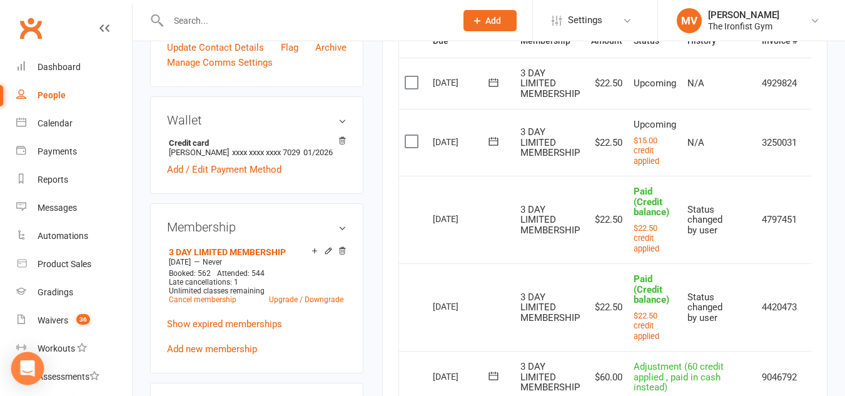
click at [27, 366] on icon "Open Intercom Messenger" at bounding box center [27, 368] width 14 height 16
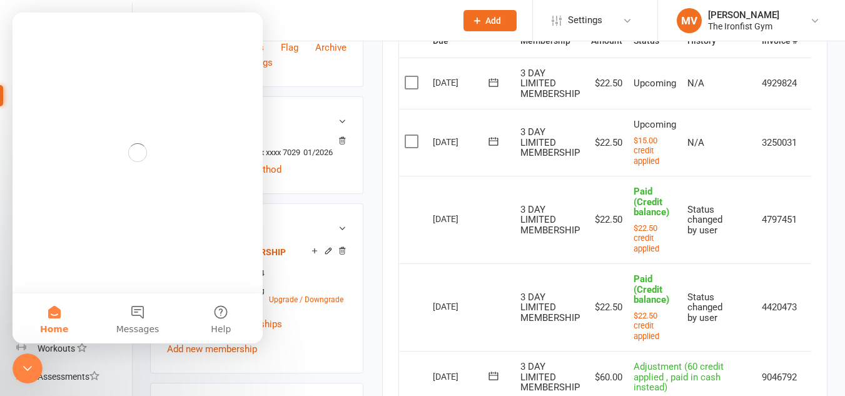
scroll to position [0, 0]
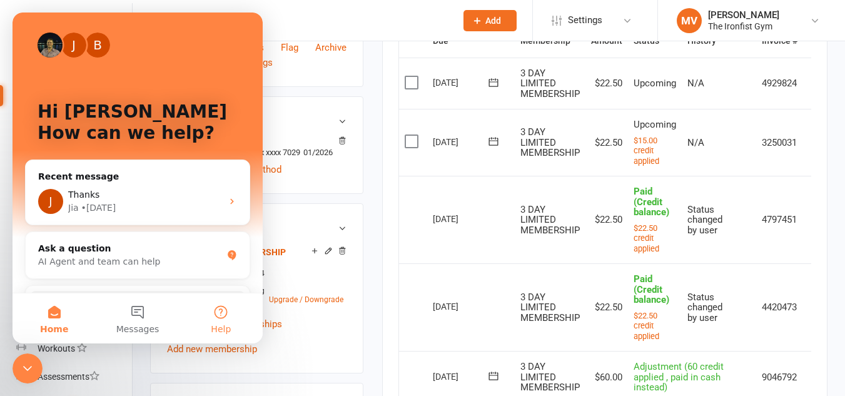
click at [222, 312] on button "Help" at bounding box center [220, 318] width 83 height 50
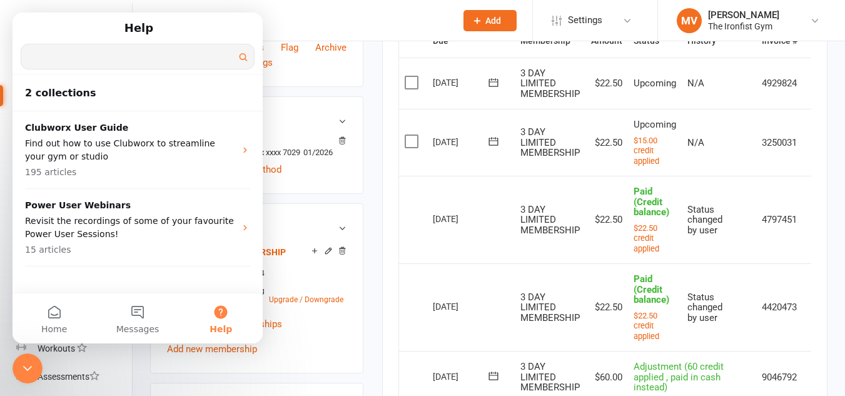
click at [73, 55] on input "Search for help" at bounding box center [137, 56] width 233 height 24
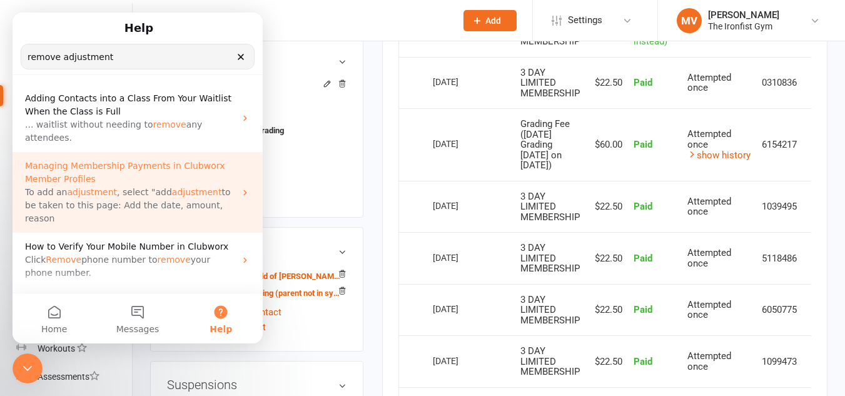
type input "remove adjustment"
click at [176, 187] on span "adjustment" at bounding box center [197, 192] width 50 height 10
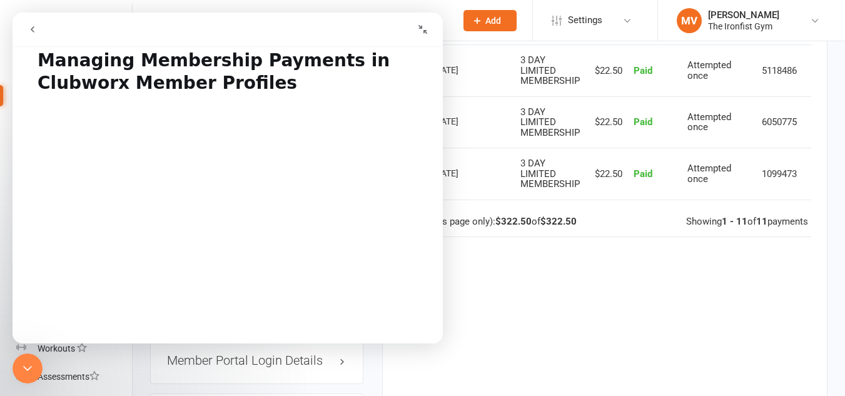
scroll to position [0, 0]
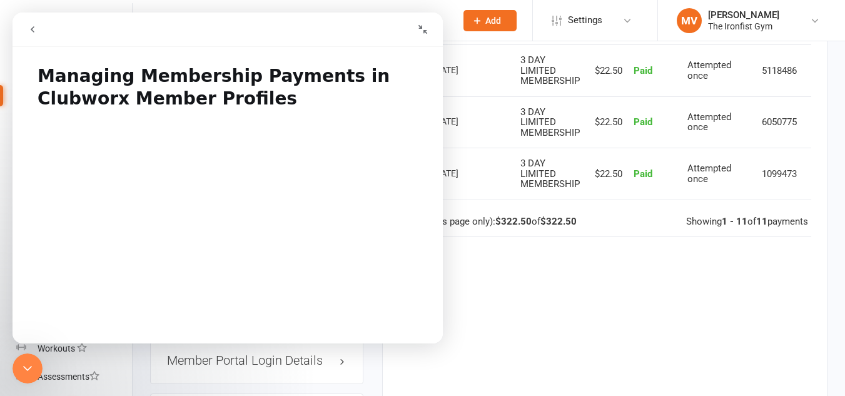
click at [36, 30] on icon "go back" at bounding box center [33, 29] width 10 height 10
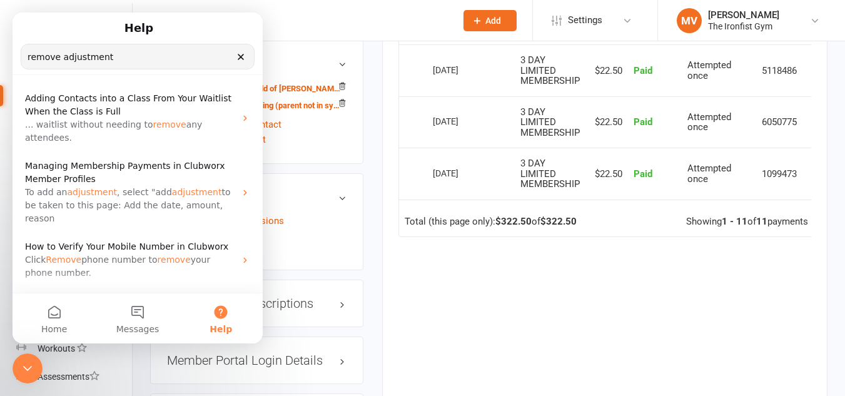
click at [241, 55] on icon "Clear" at bounding box center [241, 57] width 10 height 10
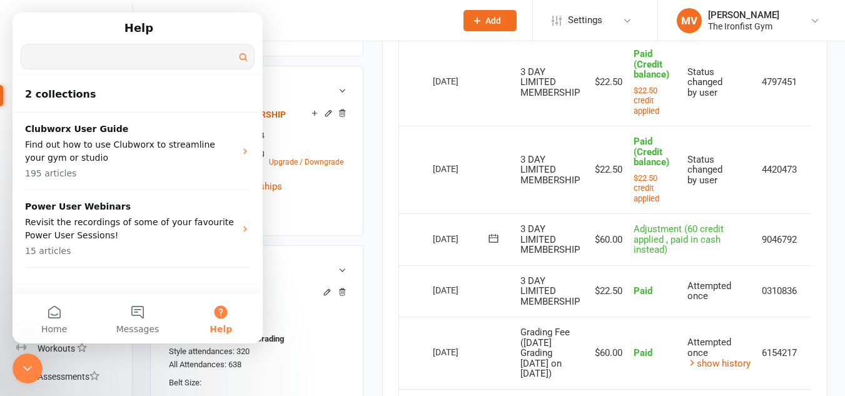
scroll to position [471, 0]
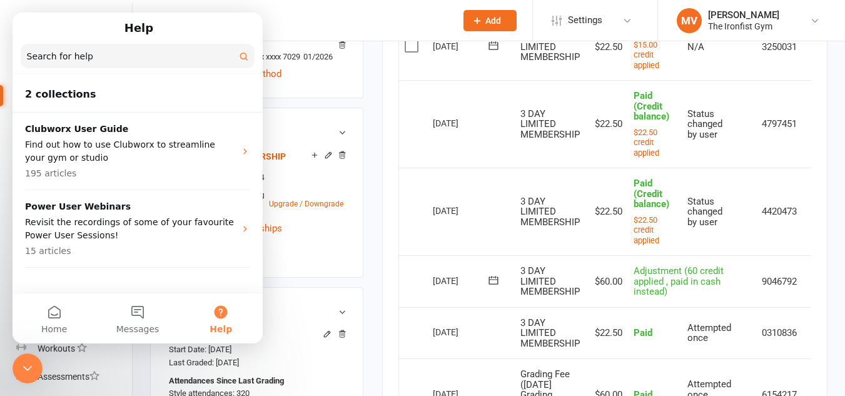
click at [803, 288] on td "9046792" at bounding box center [779, 281] width 47 height 52
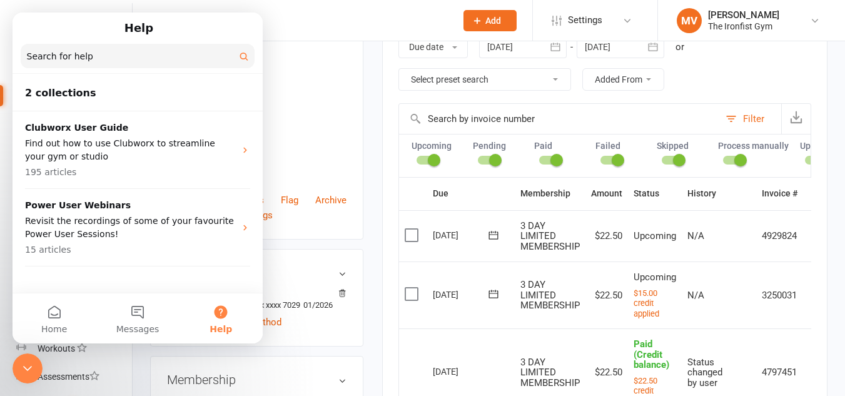
scroll to position [33, 0]
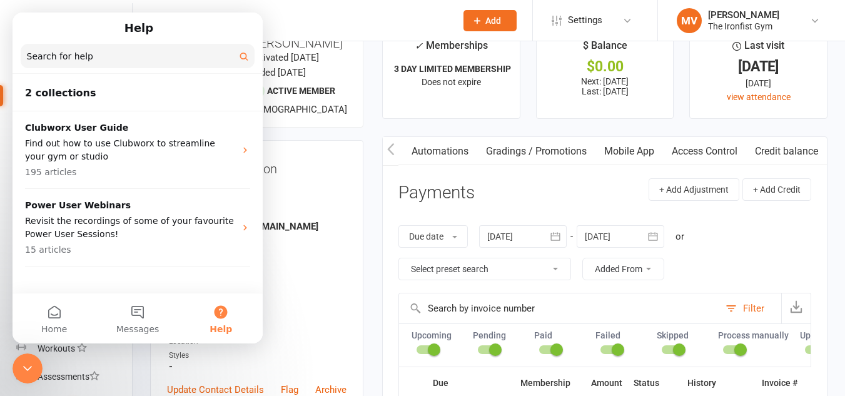
click at [783, 149] on link "Credit balance" at bounding box center [786, 151] width 81 height 29
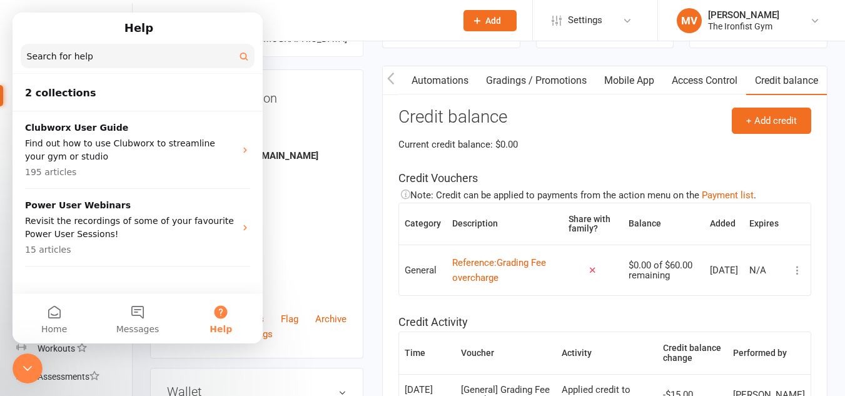
scroll to position [221, 0]
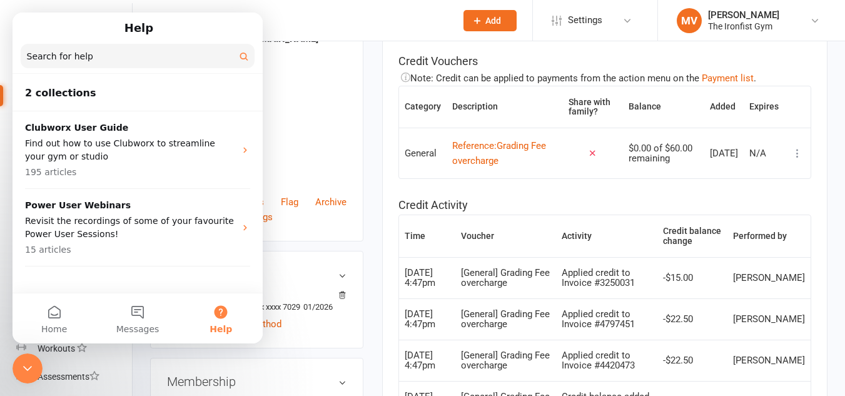
click at [798, 152] on icon at bounding box center [797, 153] width 13 height 13
click at [798, 151] on icon at bounding box center [797, 153] width 13 height 13
click at [700, 178] on link "View / edit" at bounding box center [733, 177] width 124 height 25
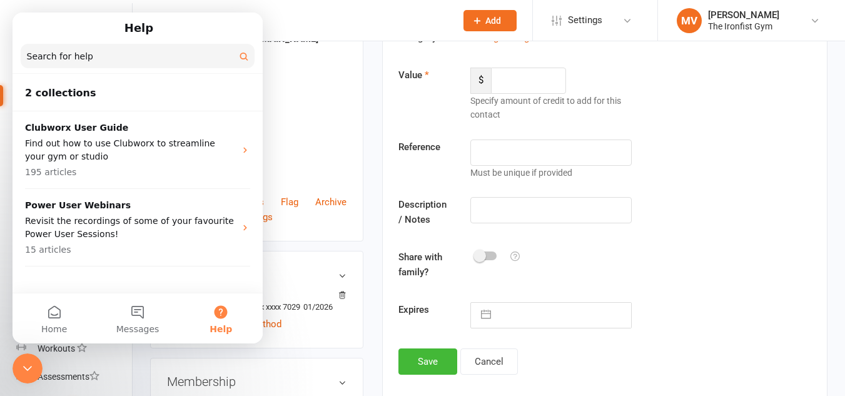
type input "60"
type input "Grading Fee overcharge"
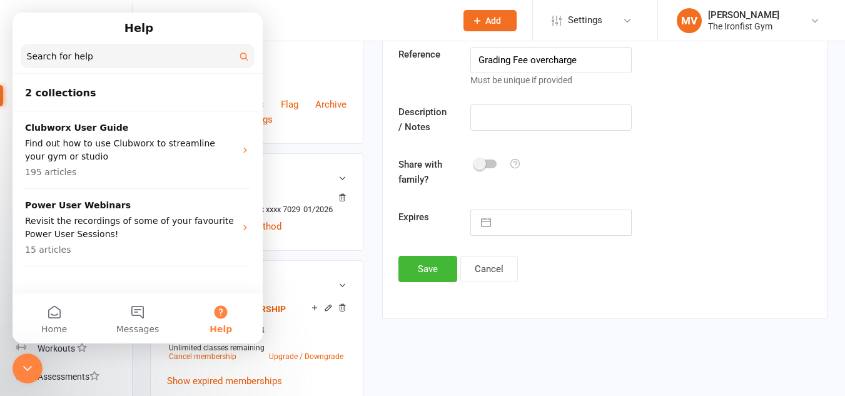
scroll to position [346, 0]
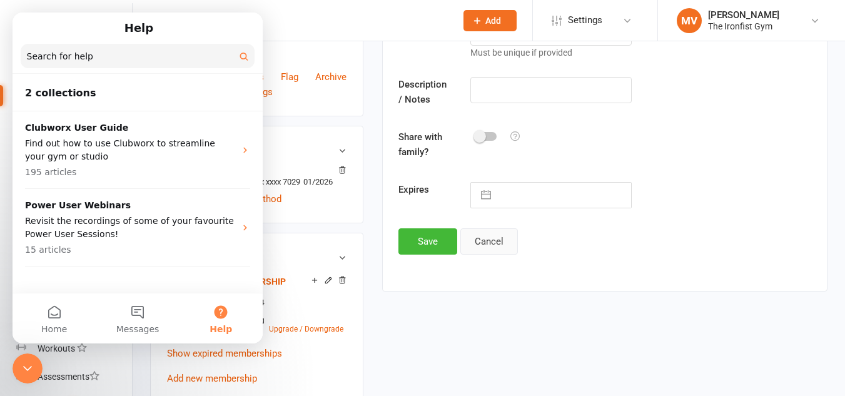
click at [489, 245] on button "Cancel" at bounding box center [489, 241] width 58 height 26
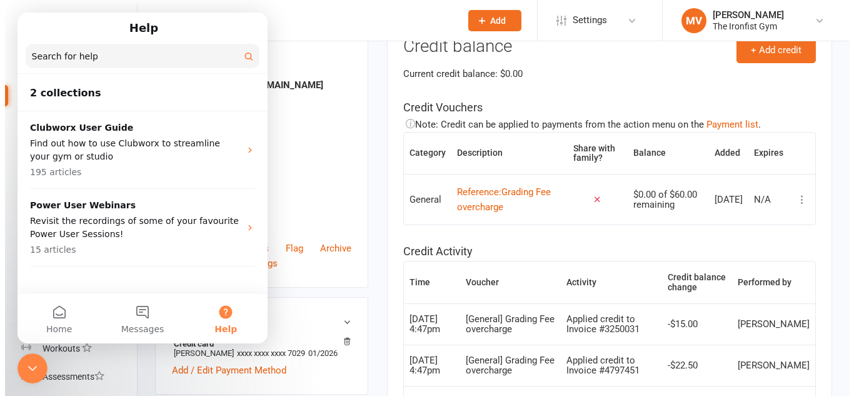
scroll to position [158, 0]
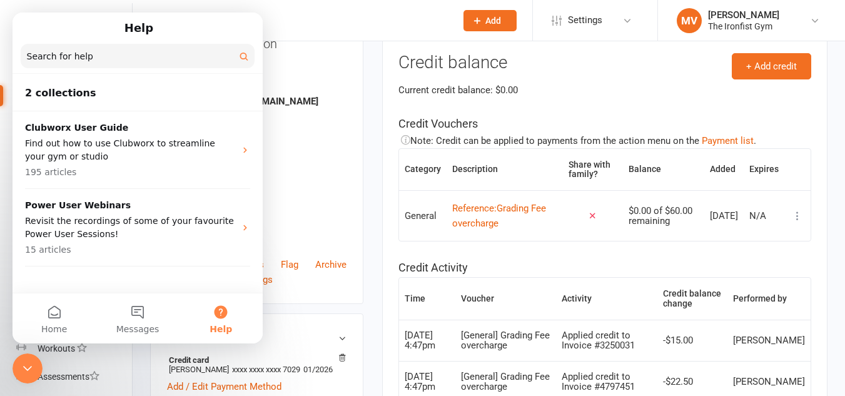
click at [797, 216] on icon at bounding box center [797, 215] width 13 height 13
click at [709, 264] on link "Remove" at bounding box center [733, 265] width 124 height 25
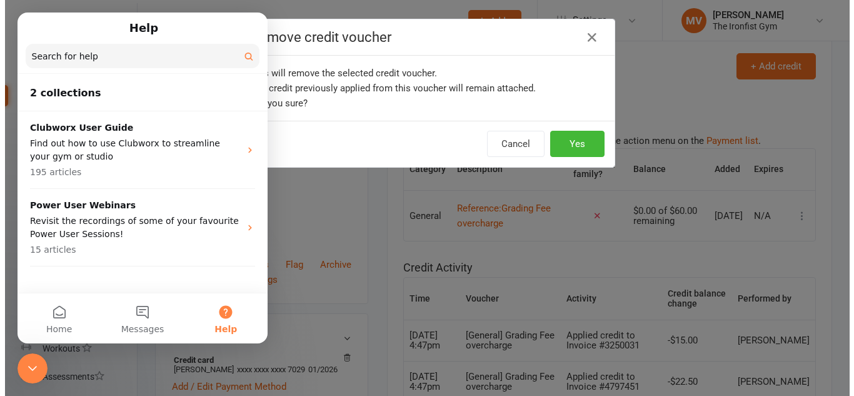
scroll to position [0, 351]
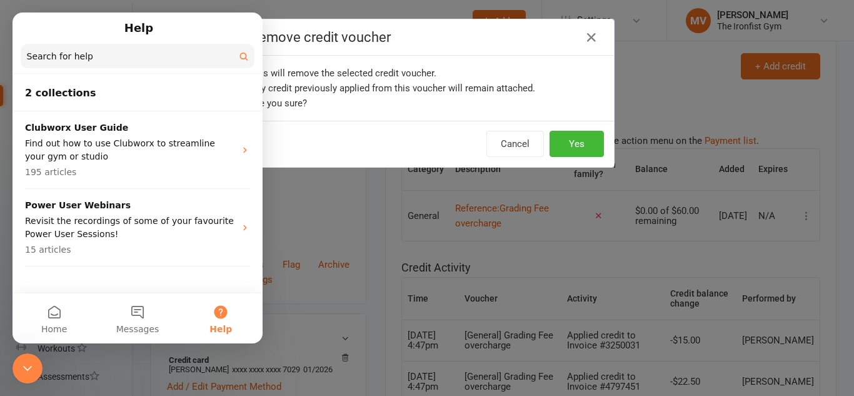
click at [31, 368] on icon "Close Intercom Messenger" at bounding box center [27, 368] width 15 height 15
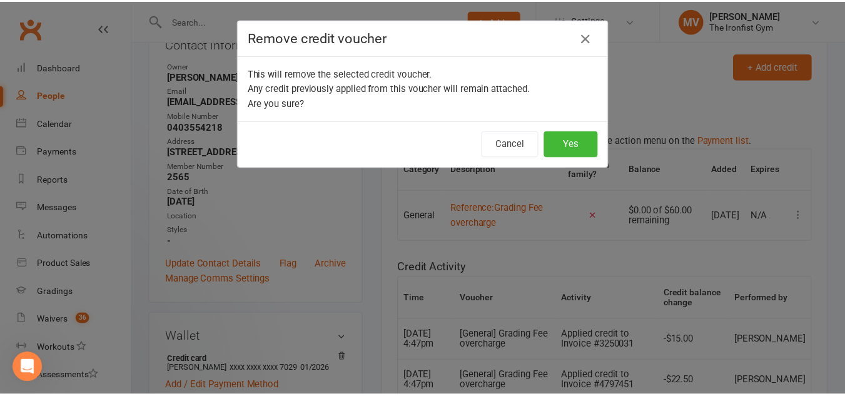
scroll to position [0, 0]
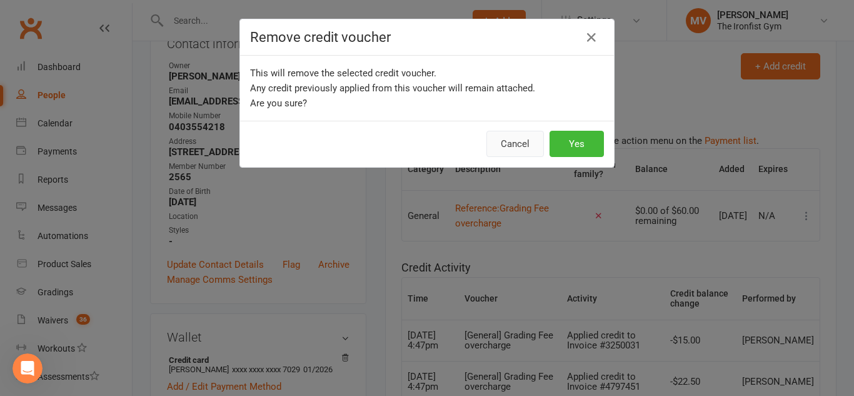
click at [505, 144] on button "Cancel" at bounding box center [515, 144] width 58 height 26
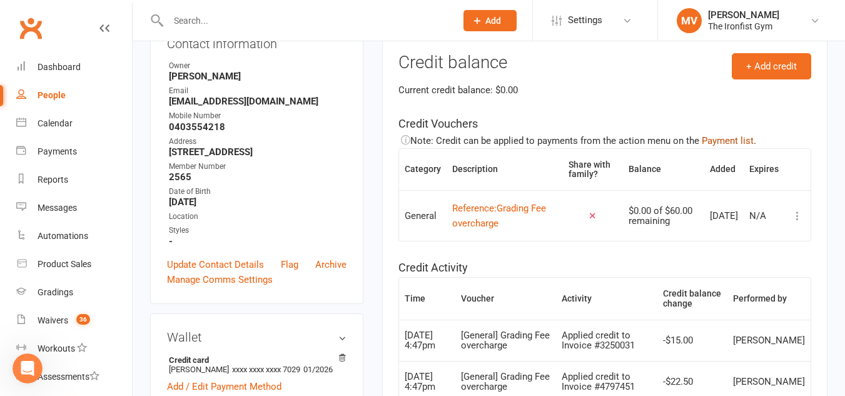
click at [713, 138] on button "Payment list" at bounding box center [727, 140] width 52 height 15
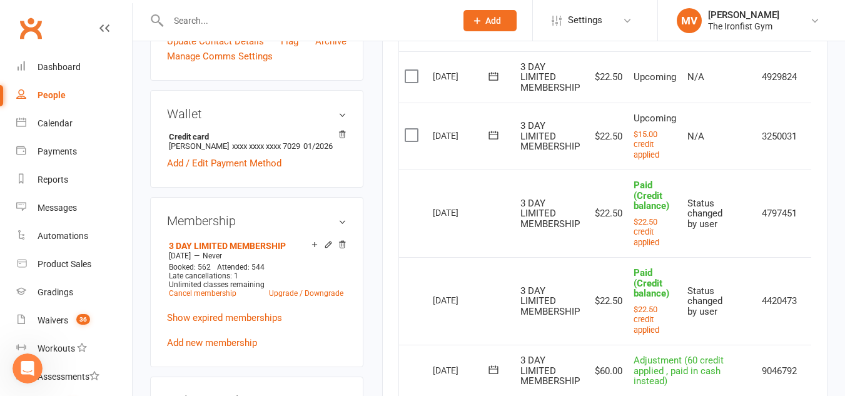
scroll to position [408, 0]
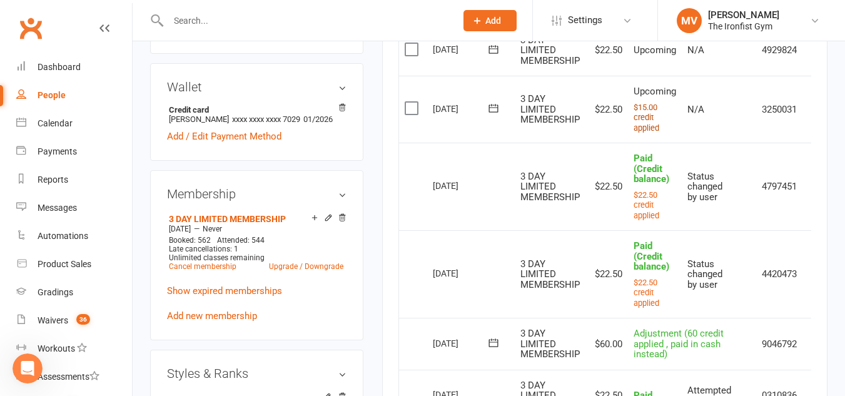
click at [642, 133] on small "$15.00 credit applied" at bounding box center [646, 118] width 26 height 30
click at [646, 128] on small "$15.00 credit applied" at bounding box center [646, 118] width 26 height 30
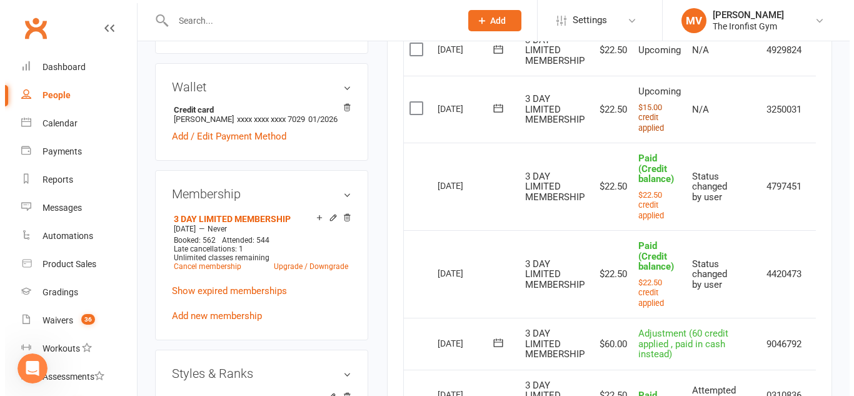
scroll to position [397, 0]
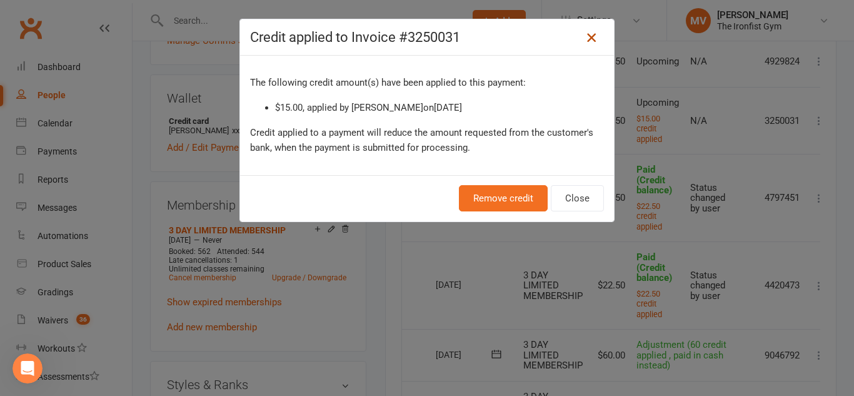
click at [588, 35] on icon at bounding box center [591, 37] width 15 height 15
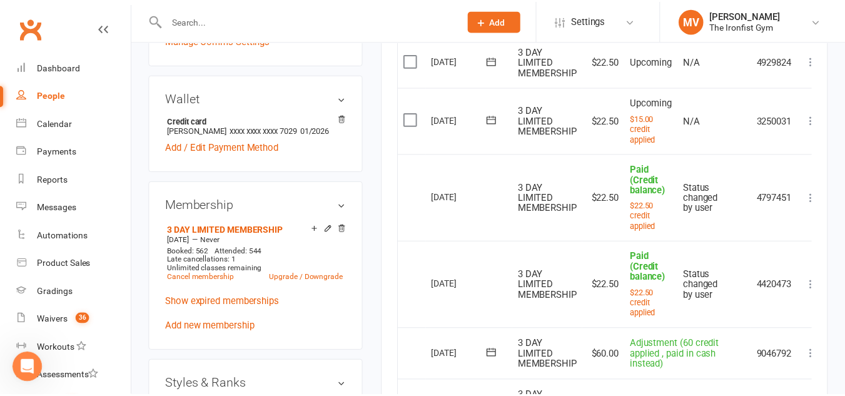
scroll to position [408, 0]
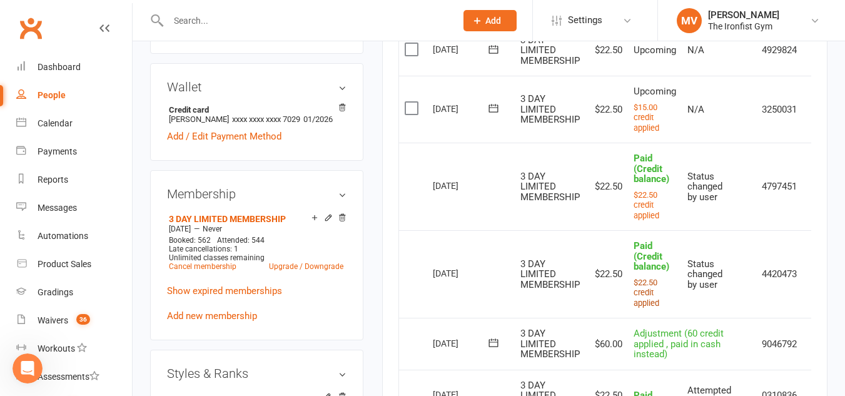
click at [643, 300] on small "$22.50 credit applied" at bounding box center [646, 293] width 26 height 30
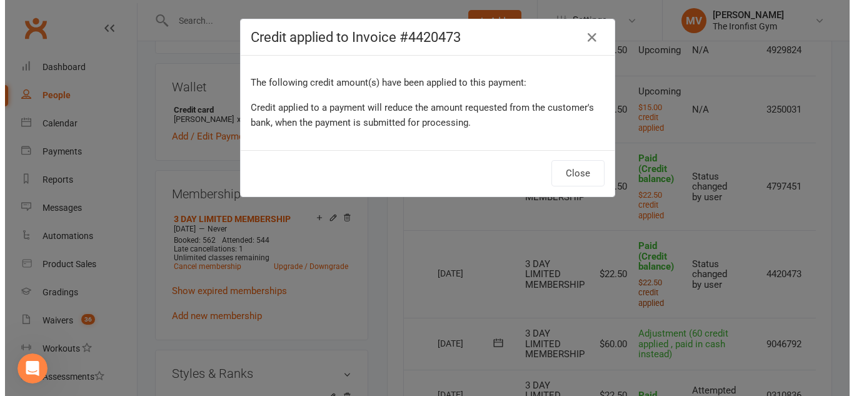
scroll to position [397, 0]
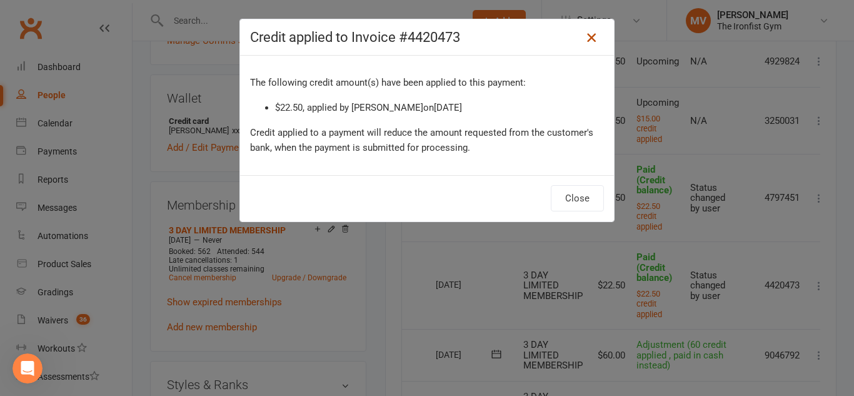
click at [588, 34] on icon at bounding box center [591, 37] width 15 height 15
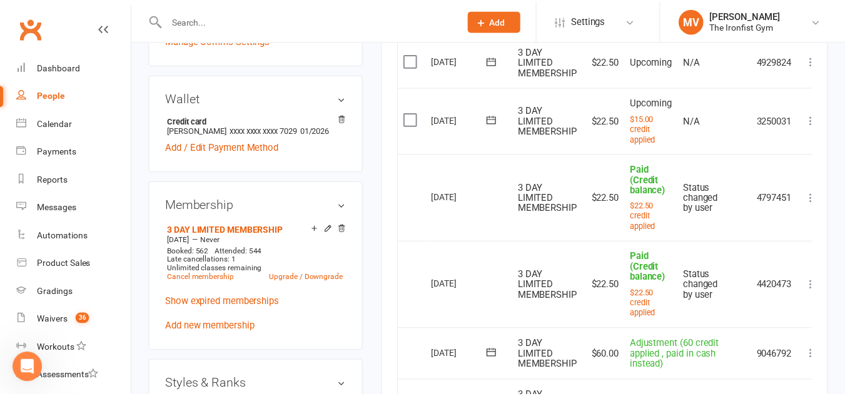
scroll to position [408, 0]
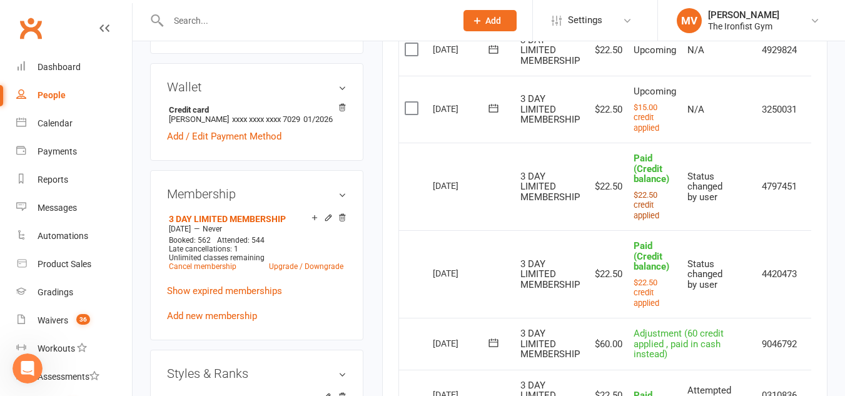
click at [643, 218] on small "$22.50 credit applied" at bounding box center [646, 205] width 26 height 30
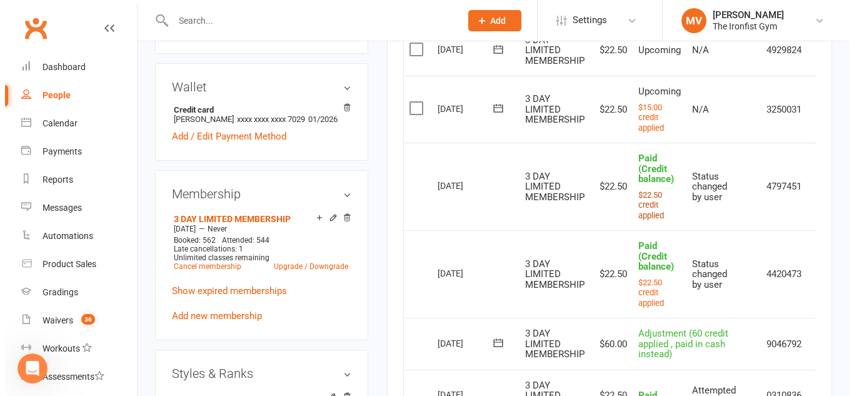
scroll to position [397, 0]
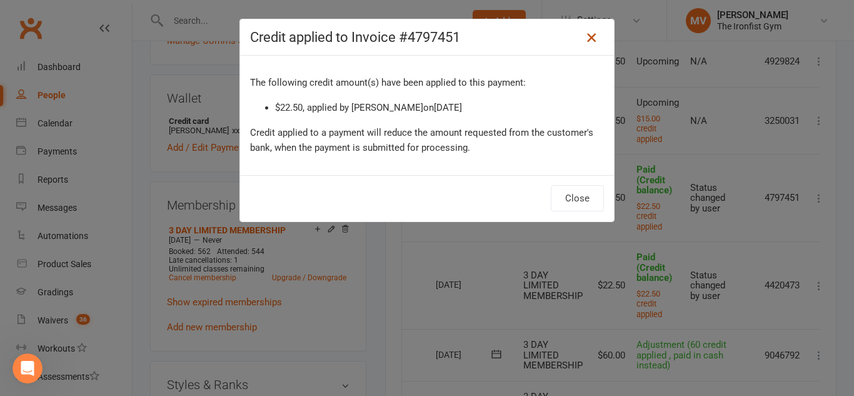
click at [584, 36] on icon at bounding box center [591, 37] width 15 height 15
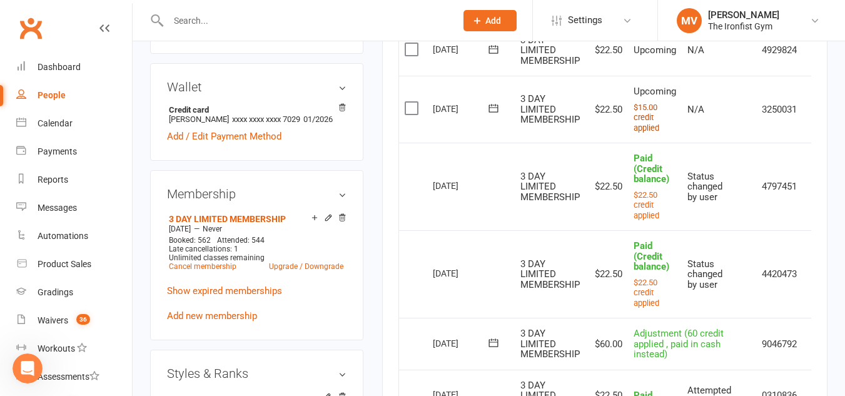
click at [651, 133] on small "$15.00 credit applied" at bounding box center [646, 118] width 26 height 30
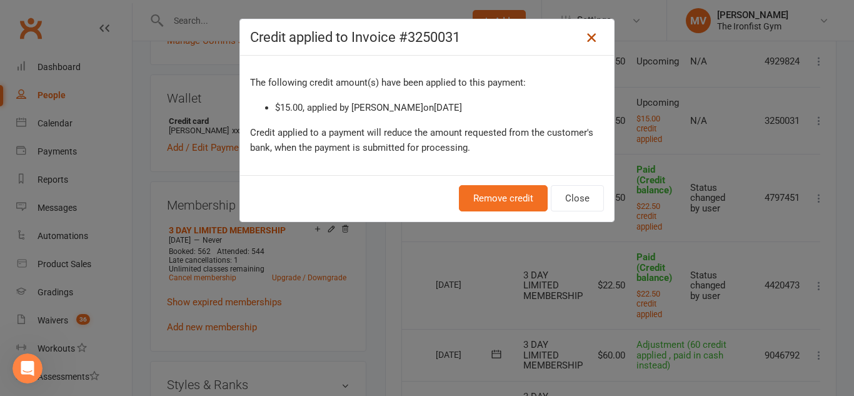
click at [584, 33] on icon at bounding box center [591, 37] width 15 height 15
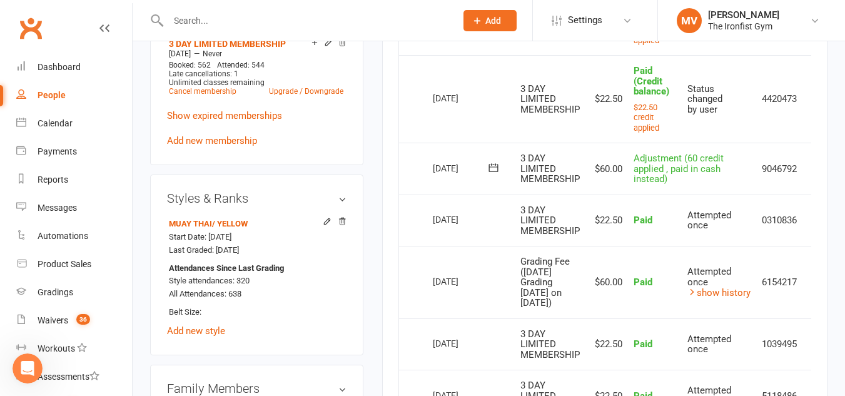
scroll to position [596, 0]
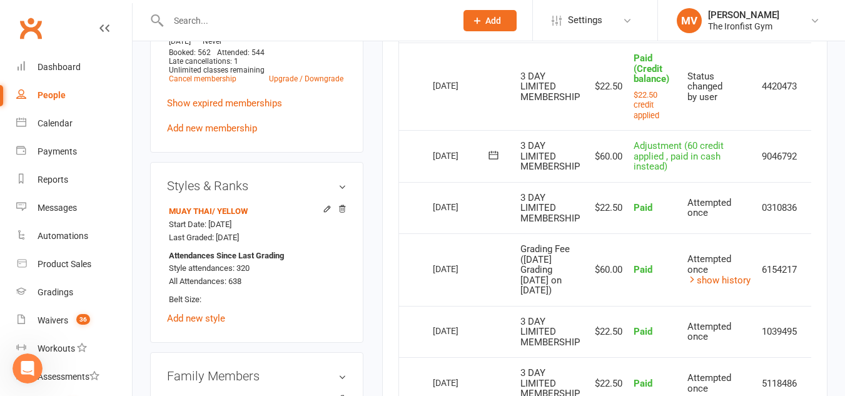
click at [647, 165] on span "Adjustment (60 credit applied , paid in cash instead)" at bounding box center [678, 156] width 90 height 32
click at [489, 159] on icon at bounding box center [493, 155] width 9 height 8
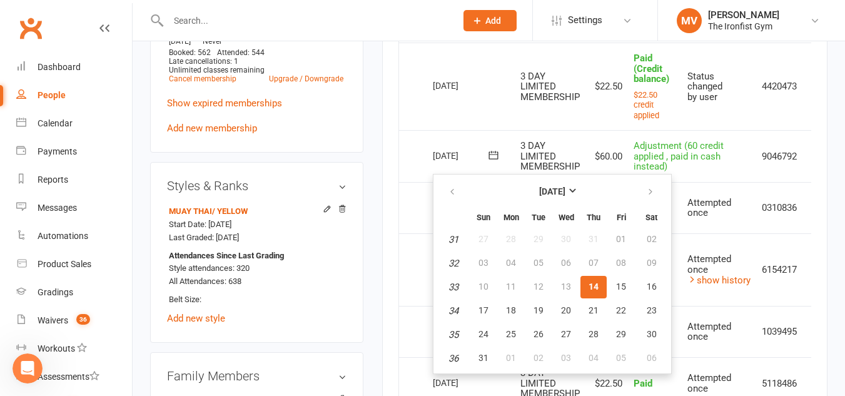
click at [618, 241] on td "01" at bounding box center [621, 239] width 26 height 23
click at [411, 178] on td "Select this" at bounding box center [413, 156] width 28 height 52
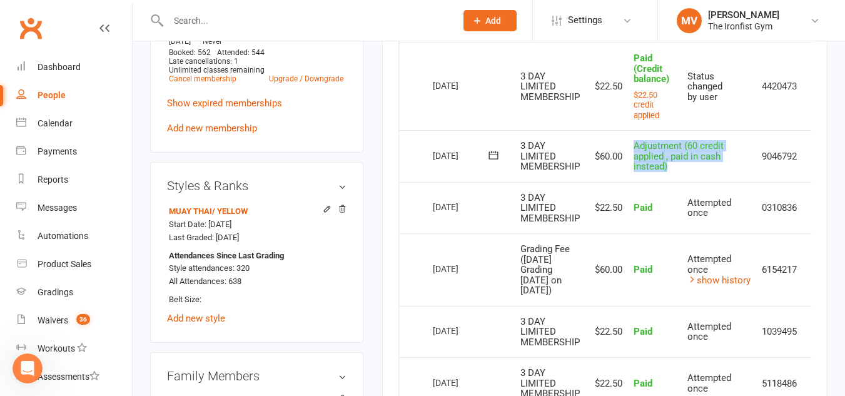
drag, startPoint x: 633, startPoint y: 149, endPoint x: 720, endPoint y: 178, distance: 91.5
click at [720, 178] on td "Adjustment (60 credit applied , paid in cash instead)" at bounding box center [692, 156] width 128 height 52
click at [708, 179] on td "Adjustment (60 credit applied , paid in cash instead)" at bounding box center [692, 156] width 128 height 52
click at [681, 191] on td "Attempted once" at bounding box center [718, 208] width 74 height 52
click at [812, 168] on div "Activity Notes Comms Attendance Payments Waivers Tasks Automations Gradings / P…" at bounding box center [604, 152] width 445 height 1156
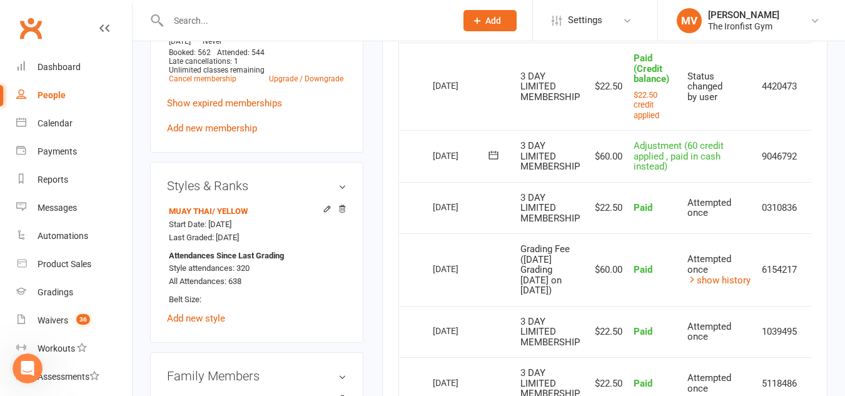
click at [806, 221] on td "Refund More Info Send message" at bounding box center [816, 208] width 26 height 52
click at [815, 217] on div "Activity Notes Comms Attendance Payments Waivers Tasks Automations Gradings / P…" at bounding box center [604, 152] width 445 height 1156
click at [818, 216] on div "Activity Notes Comms Attendance Payments Waivers Tasks Automations Gradings / P…" at bounding box center [604, 152] width 445 height 1156
click at [810, 93] on td "Change to upcoming Refund More Info Send message" at bounding box center [816, 87] width 26 height 88
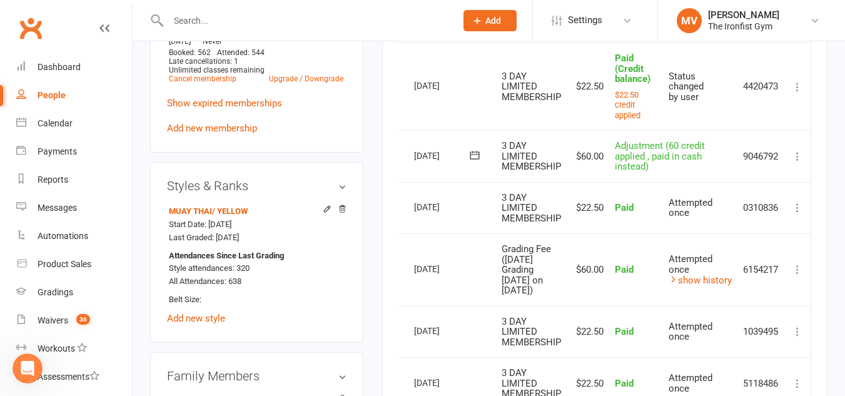
click at [798, 163] on icon at bounding box center [797, 156] width 13 height 13
click at [706, 216] on link "Delete" at bounding box center [742, 205] width 124 height 25
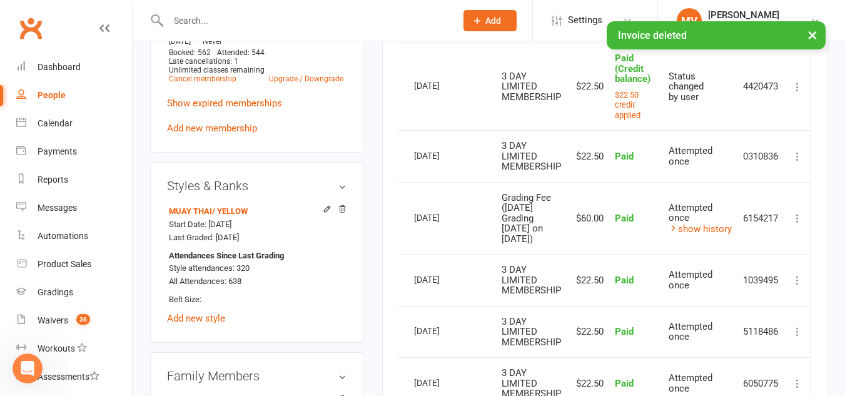
click at [799, 93] on icon at bounding box center [797, 87] width 13 height 13
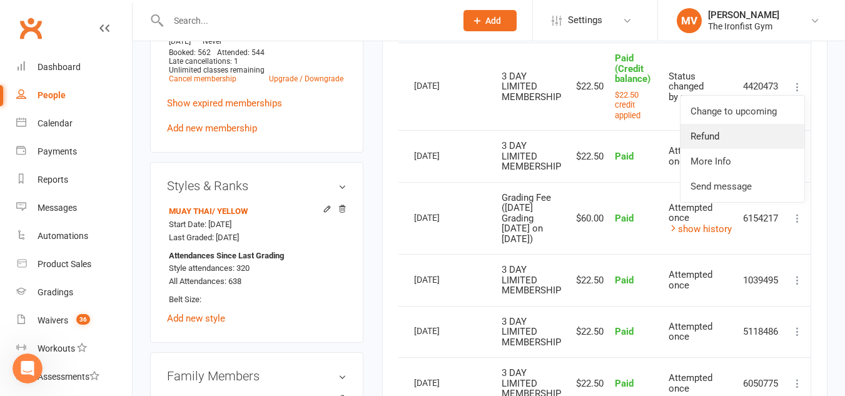
click at [720, 144] on link "Refund" at bounding box center [742, 136] width 124 height 25
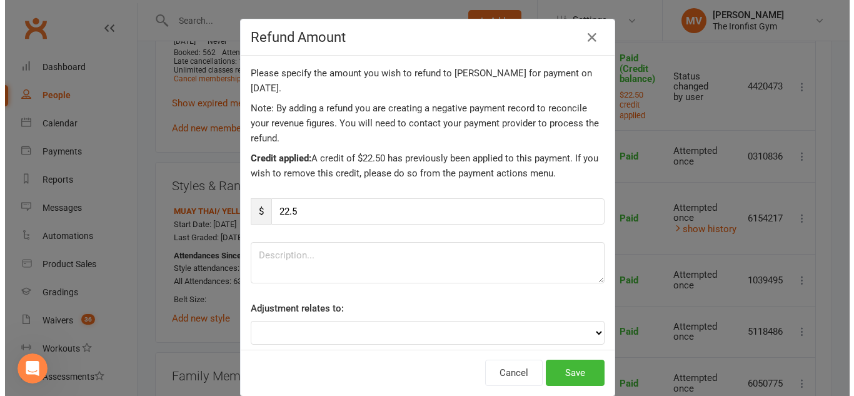
scroll to position [0, 15]
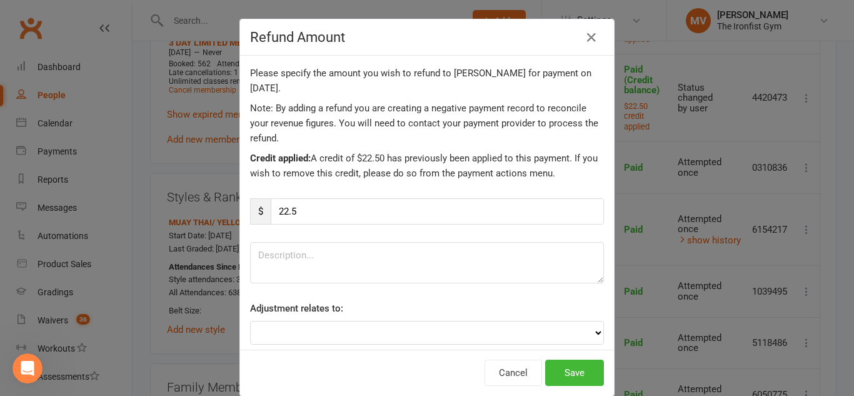
click at [720, 144] on div "Refund Amount Please specify the amount you wish to refund to Nathan Loute for …" at bounding box center [427, 198] width 854 height 396
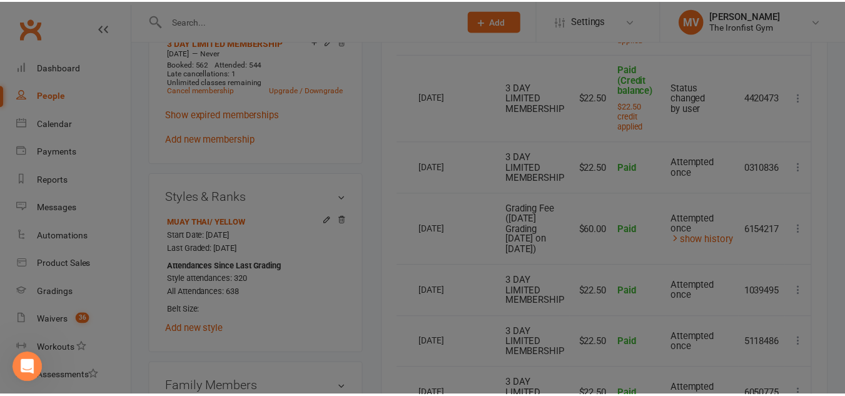
scroll to position [596, 0]
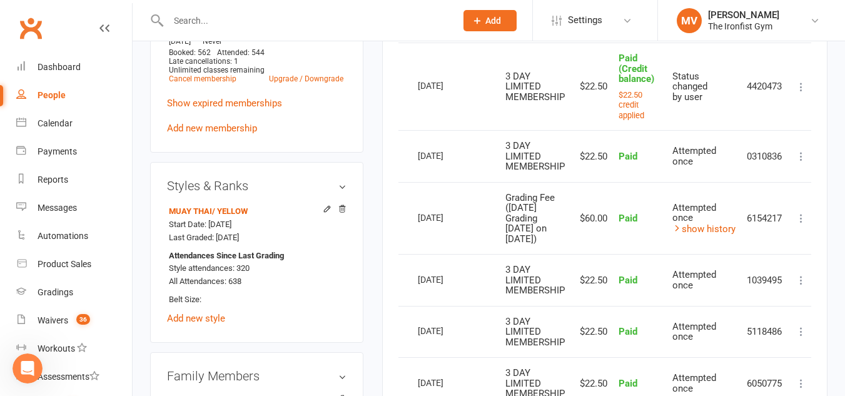
click at [802, 93] on icon at bounding box center [801, 87] width 13 height 13
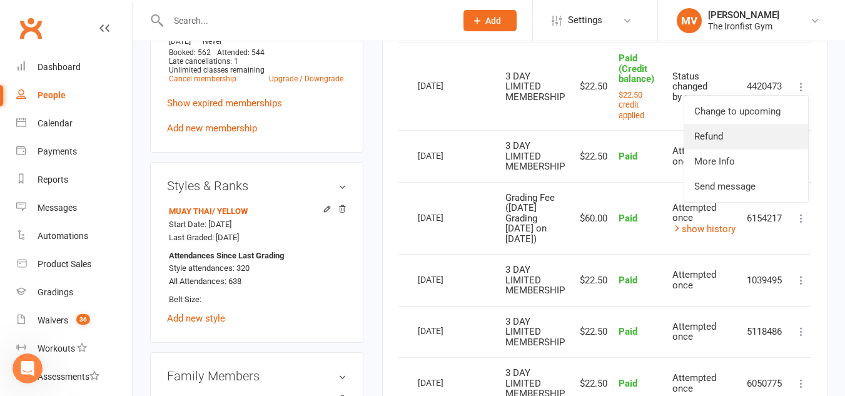
click at [725, 141] on link "Refund" at bounding box center [746, 136] width 124 height 25
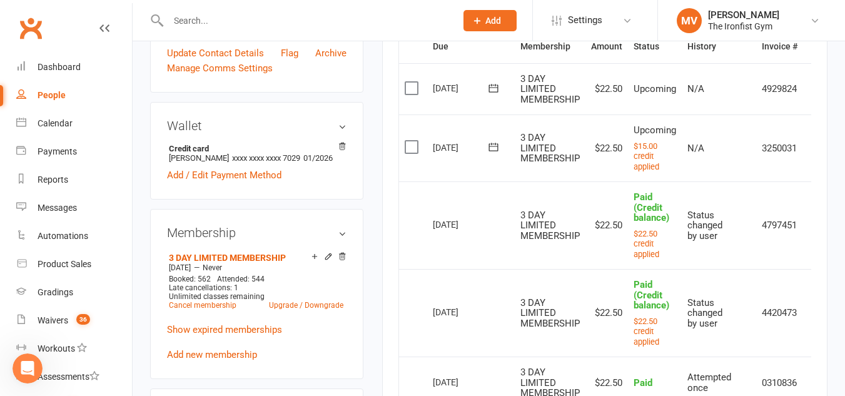
scroll to position [96, 0]
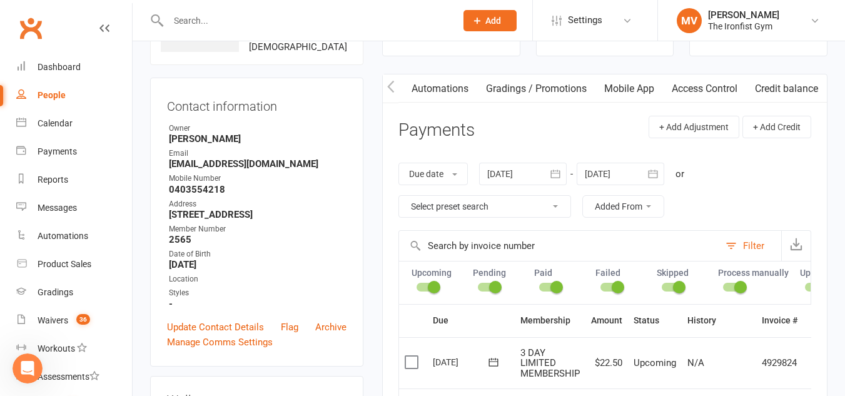
click at [385, 83] on button "button" at bounding box center [391, 88] width 16 height 28
click at [818, 84] on icon "button" at bounding box center [819, 86] width 8 height 13
click at [818, 84] on icon "button" at bounding box center [818, 86] width 7 height 12
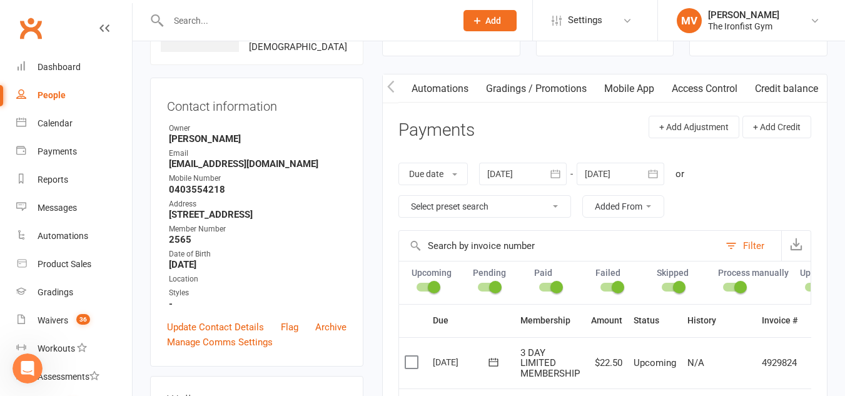
click at [801, 84] on link "Credit balance" at bounding box center [786, 88] width 81 height 29
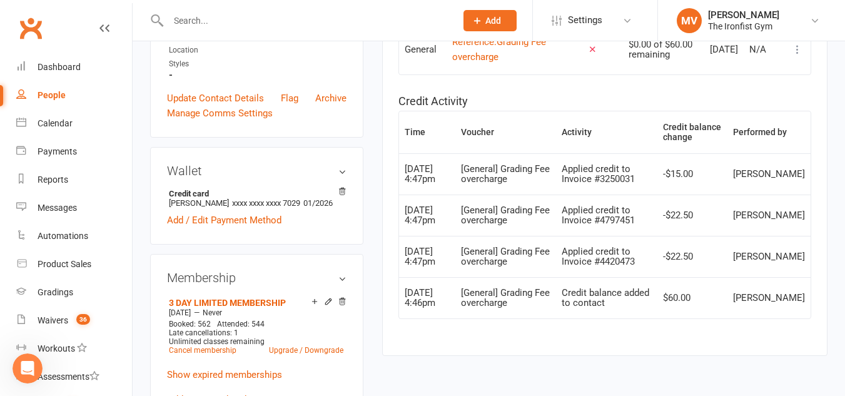
scroll to position [346, 0]
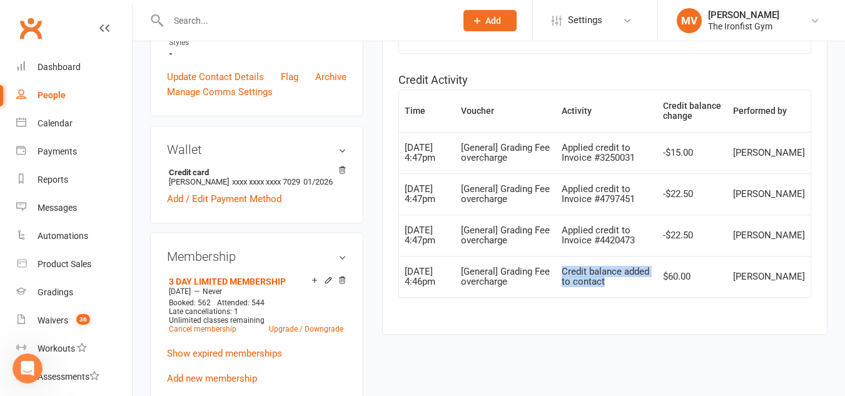
drag, startPoint x: 574, startPoint y: 274, endPoint x: 632, endPoint y: 289, distance: 59.9
click at [632, 289] on td "Credit balance added to contact" at bounding box center [606, 276] width 101 height 41
click at [630, 294] on td "Credit balance added to contact" at bounding box center [606, 276] width 101 height 41
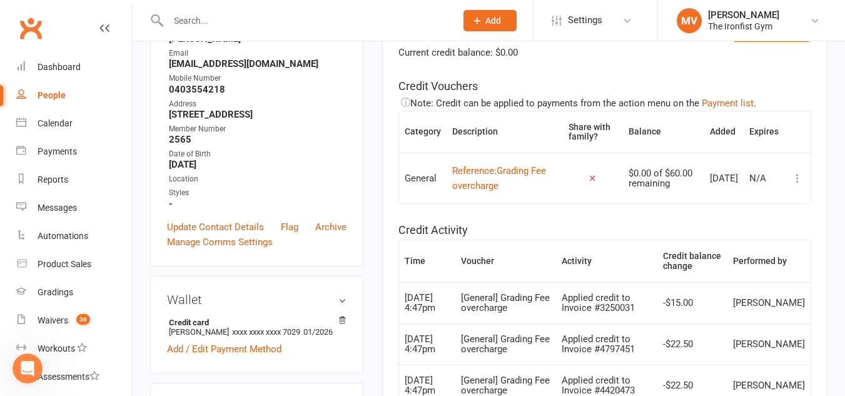
scroll to position [158, 0]
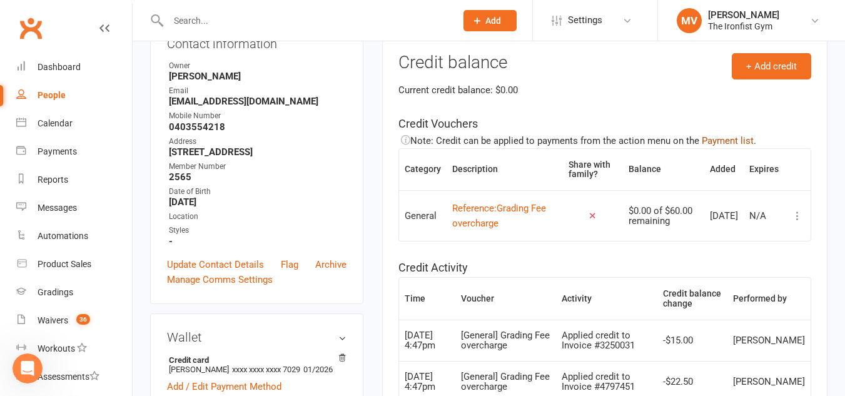
click at [726, 139] on button "Payment list" at bounding box center [727, 140] width 52 height 15
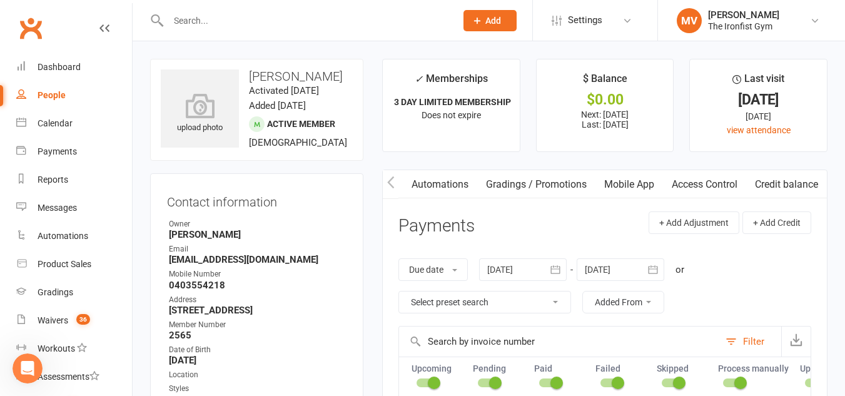
click at [34, 365] on icon "Open Intercom Messenger" at bounding box center [28, 368] width 21 height 21
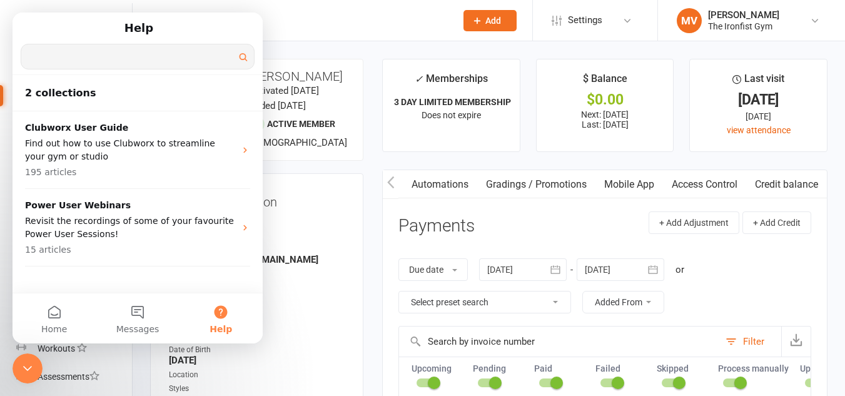
drag, startPoint x: 70, startPoint y: 55, endPoint x: 85, endPoint y: 53, distance: 15.1
click at [71, 53] on input "Search for help" at bounding box center [137, 56] width 233 height 24
type input "remove a credit already applied"
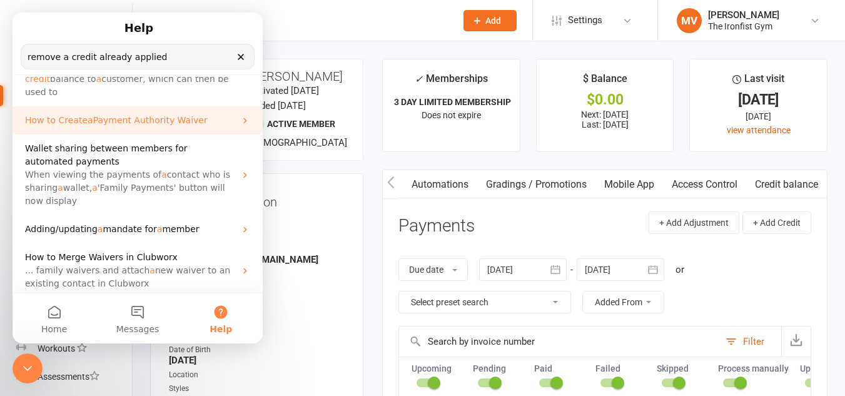
scroll to position [270, 0]
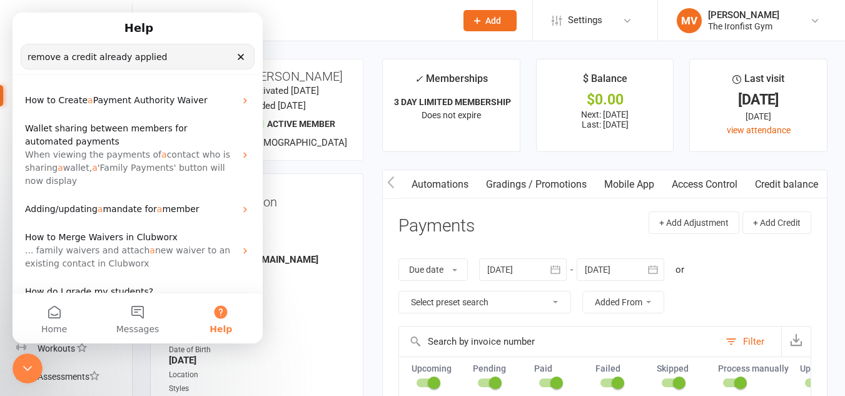
click at [29, 374] on icon "Close Intercom Messenger" at bounding box center [27, 368] width 15 height 15
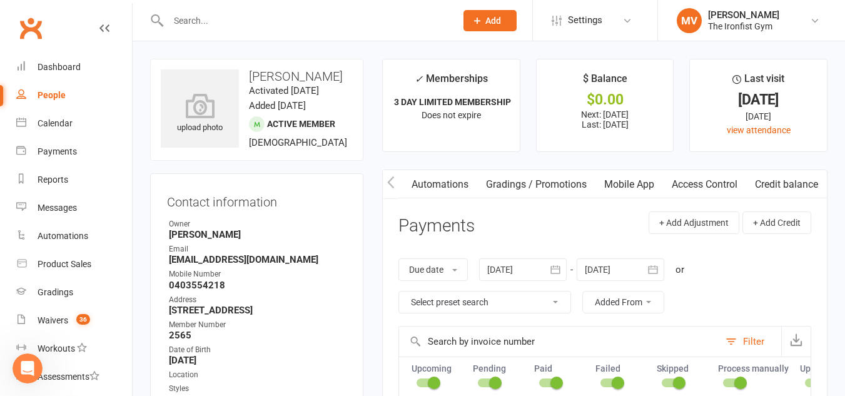
click at [29, 374] on icon "Open Intercom Messenger" at bounding box center [28, 368] width 21 height 21
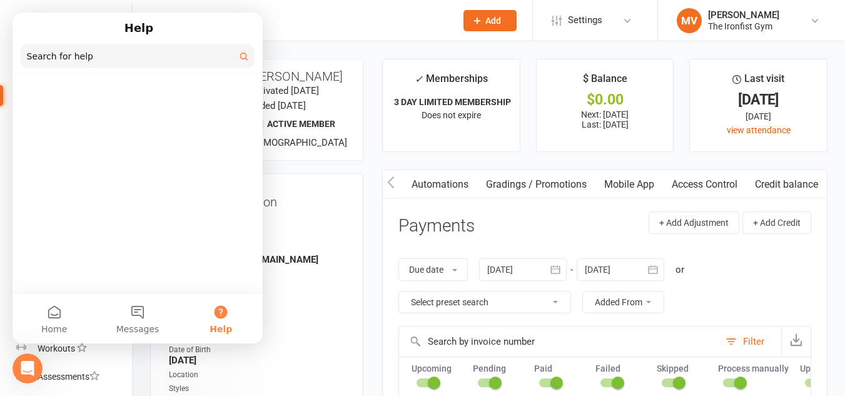
scroll to position [0, 0]
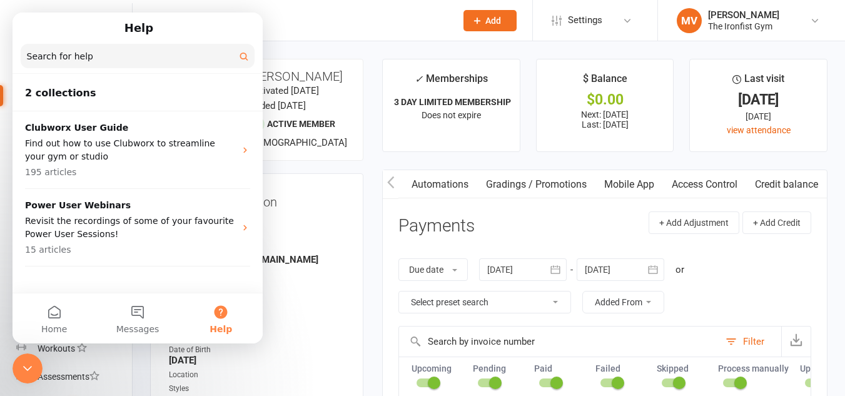
click at [222, 308] on button "Help" at bounding box center [220, 318] width 83 height 50
click at [222, 313] on button "Help" at bounding box center [220, 318] width 83 height 50
click at [225, 314] on button "Help" at bounding box center [220, 318] width 83 height 50
drag, startPoint x: 27, startPoint y: 368, endPoint x: 82, endPoint y: 690, distance: 326.0
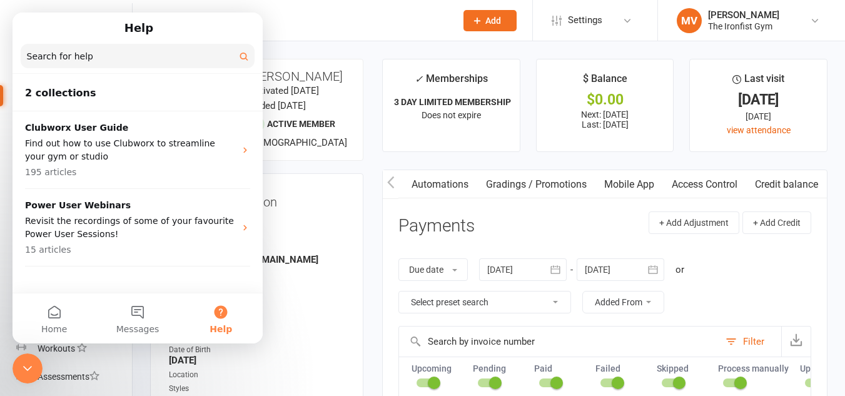
click at [27, 368] on icon "Close Intercom Messenger" at bounding box center [27, 368] width 15 height 15
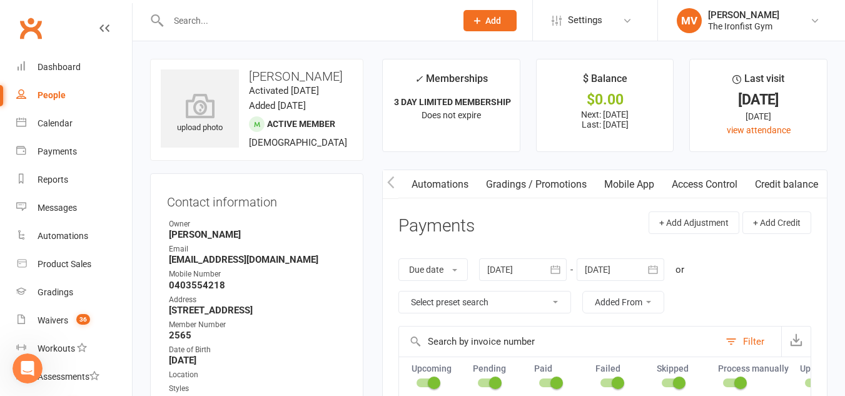
click at [216, 21] on input "text" at bounding box center [305, 21] width 283 height 18
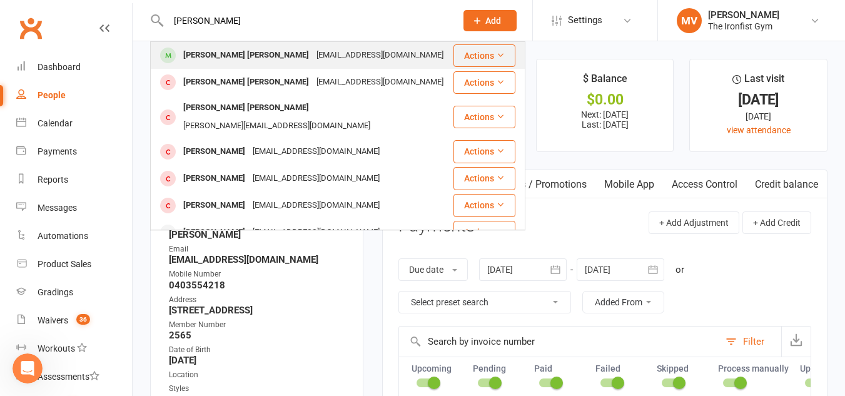
type input "jackson daly"
click at [229, 53] on div "Jackson Jay Daly" at bounding box center [245, 55] width 133 height 18
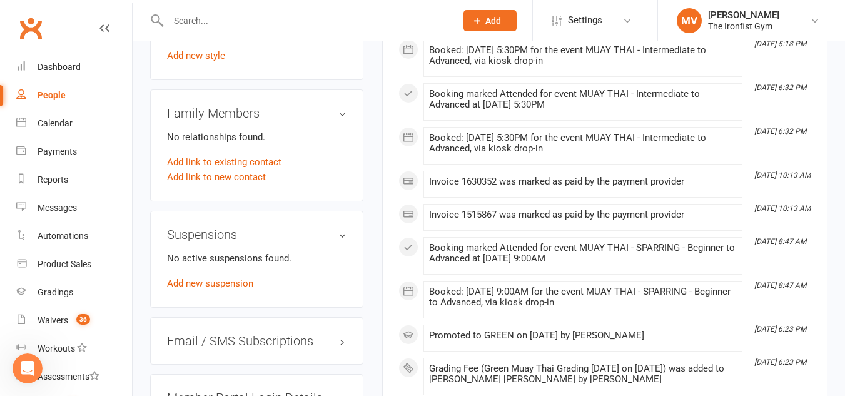
scroll to position [1000, 0]
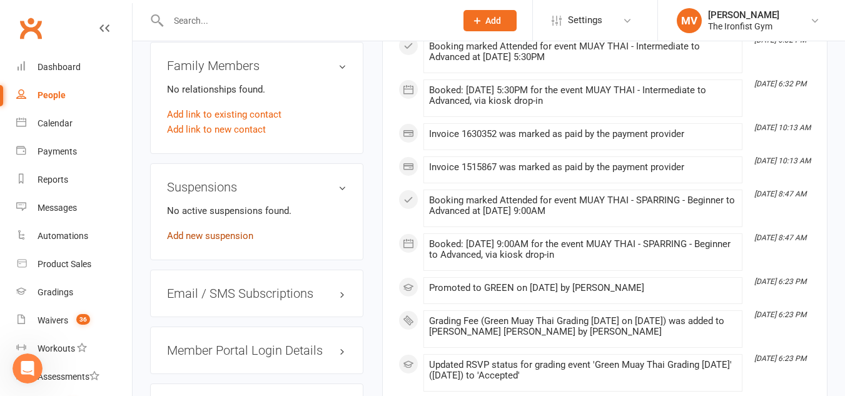
click at [219, 230] on link "Add new suspension" at bounding box center [210, 235] width 86 height 11
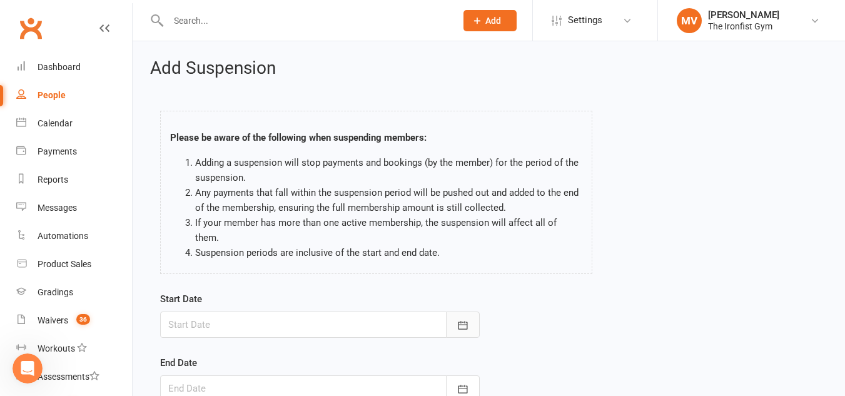
click at [458, 319] on icon "button" at bounding box center [462, 325] width 13 height 13
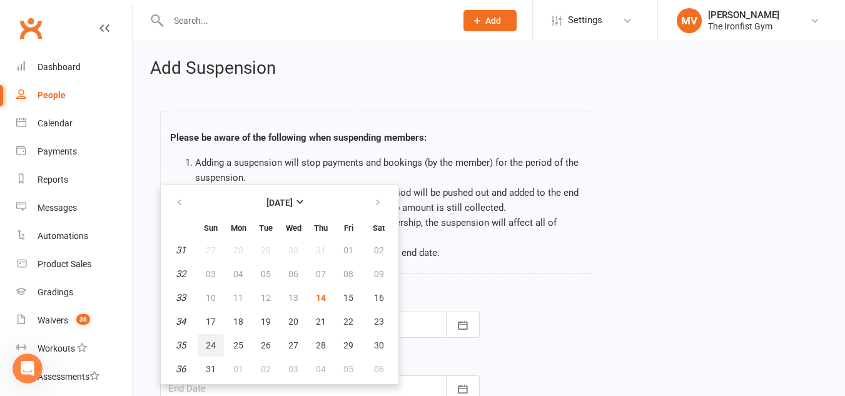
click at [207, 340] on span "24" at bounding box center [211, 345] width 10 height 10
type input "24 Aug 2025"
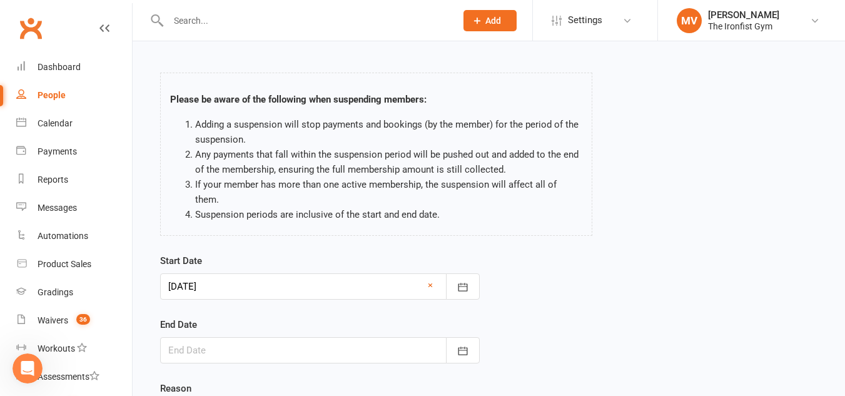
scroll to position [125, 0]
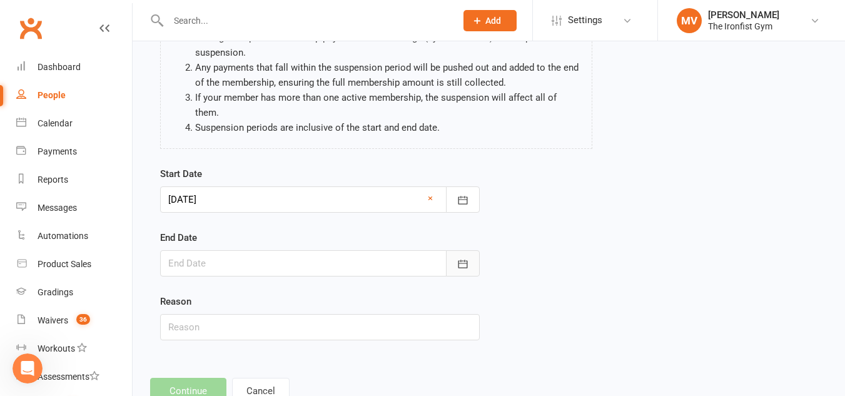
click at [466, 258] on icon "button" at bounding box center [462, 264] width 13 height 13
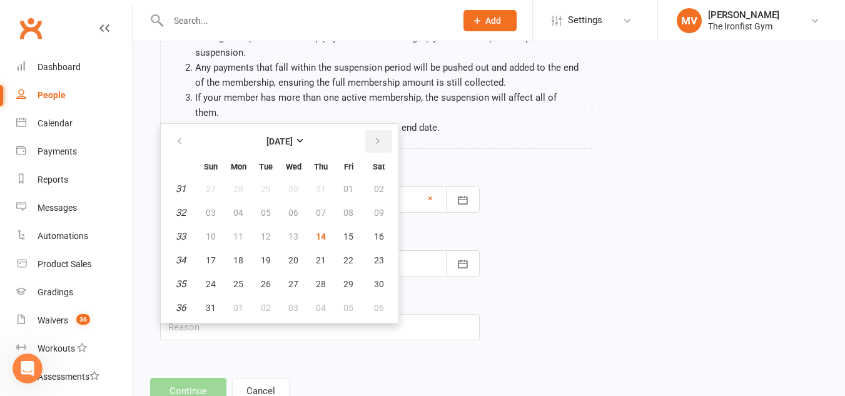
click at [379, 136] on icon "button" at bounding box center [377, 141] width 9 height 10
click at [272, 273] on button "30" at bounding box center [266, 284] width 26 height 23
type input "30 Sep 2025"
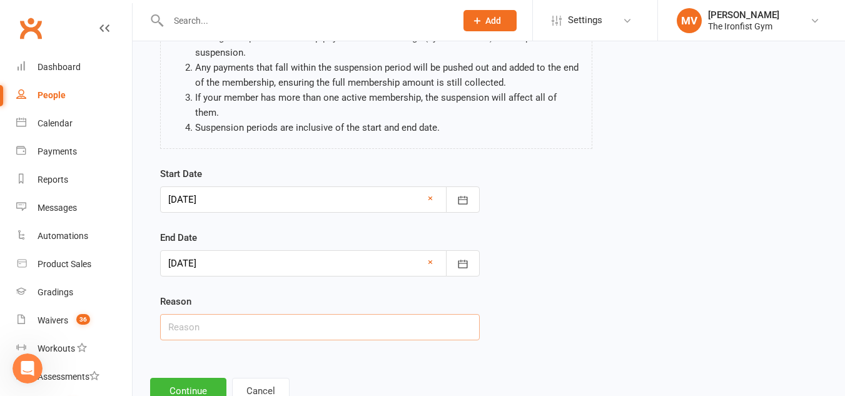
click at [222, 318] on input "text" at bounding box center [319, 327] width 319 height 26
type input "Email Request - Holidays"
drag, startPoint x: 199, startPoint y: 373, endPoint x: 212, endPoint y: 372, distance: 13.1
click at [200, 378] on button "Continue" at bounding box center [188, 391] width 76 height 26
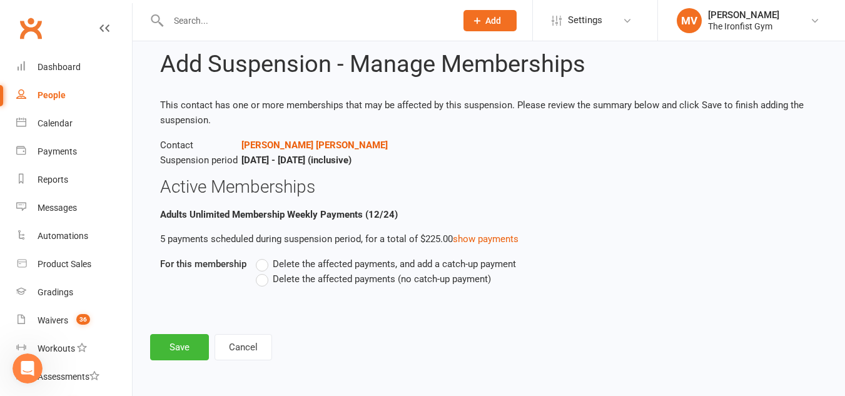
scroll to position [0, 0]
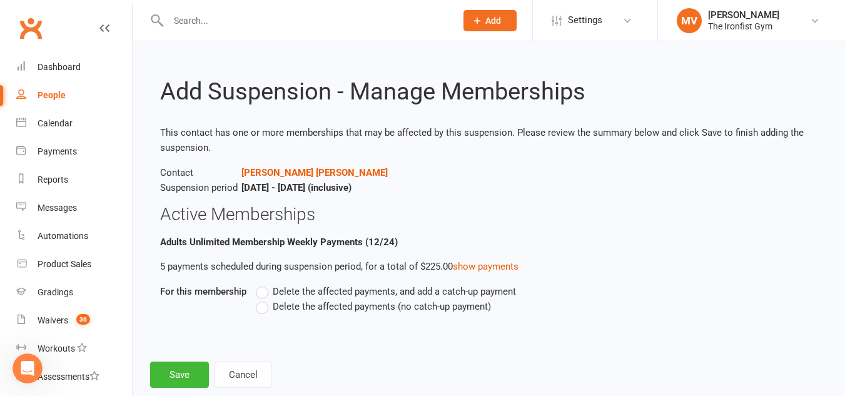
click at [262, 304] on label "Delete the affected payments (no catch-up payment)" at bounding box center [373, 306] width 235 height 15
click at [262, 299] on input "Delete the affected payments (no catch-up payment)" at bounding box center [260, 299] width 8 height 0
click at [168, 376] on button "Save" at bounding box center [179, 374] width 59 height 26
click at [168, 376] on footer "Save Cancel" at bounding box center [488, 374] width 677 height 26
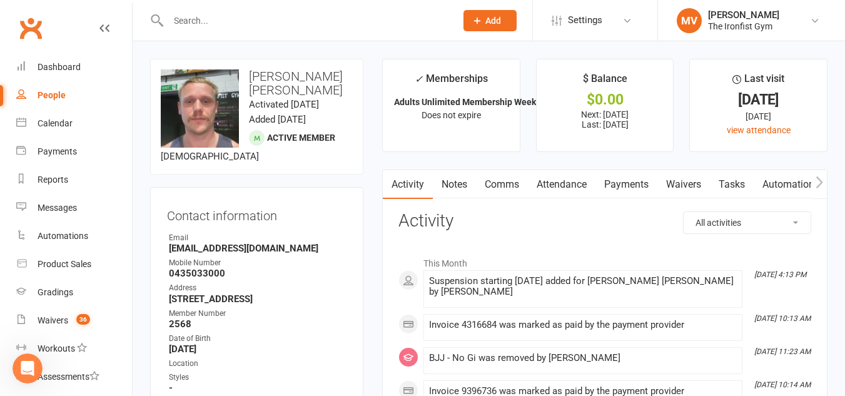
click at [236, 21] on input "text" at bounding box center [305, 21] width 283 height 18
click at [621, 183] on link "Payments" at bounding box center [626, 184] width 62 height 29
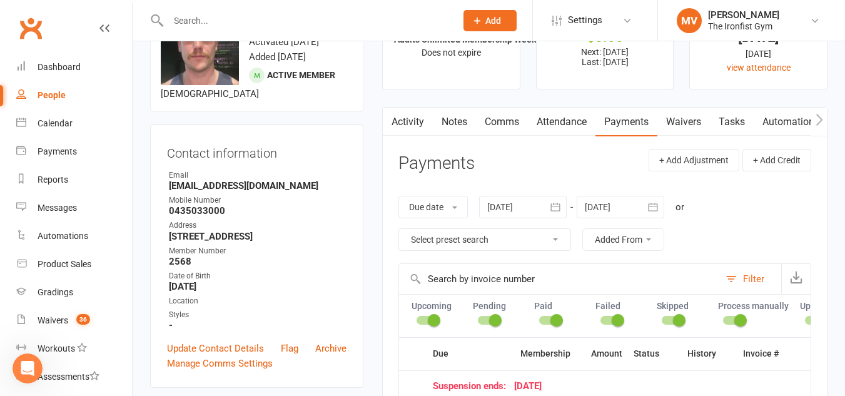
click at [653, 201] on icon "button" at bounding box center [652, 207] width 13 height 13
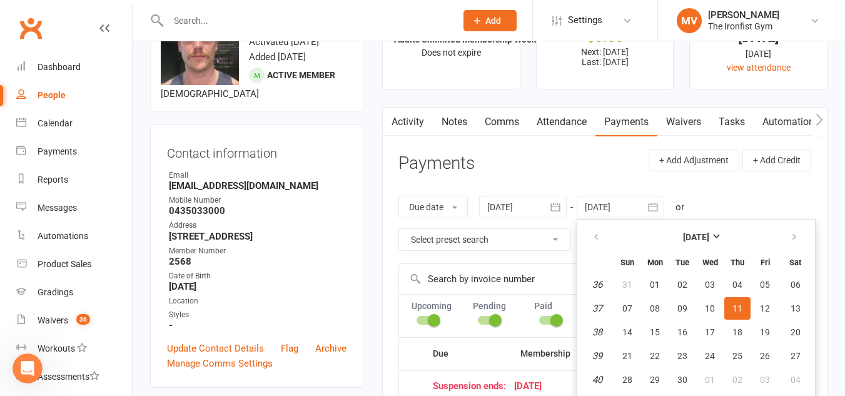
scroll to position [83, 0]
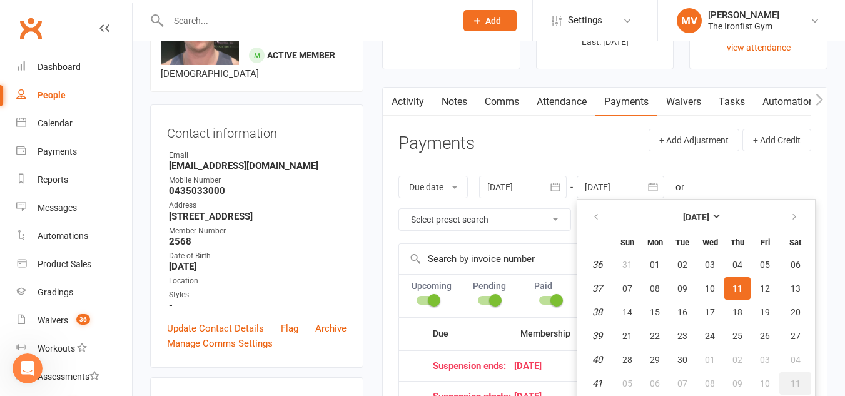
click at [795, 384] on span "11" at bounding box center [795, 383] width 10 height 10
type input "11 Oct 2025"
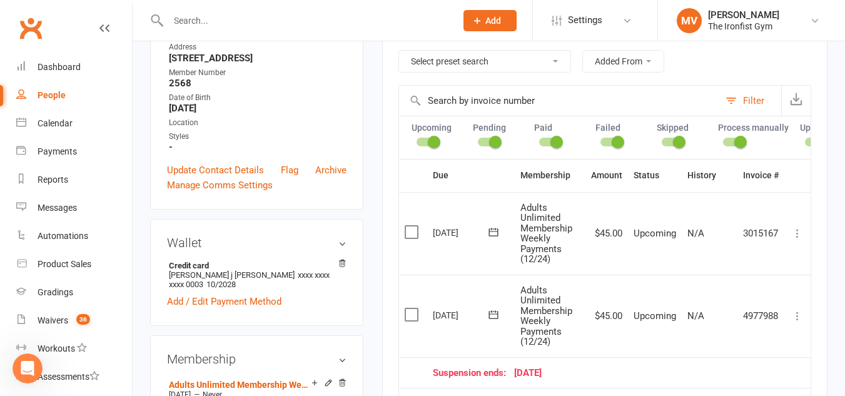
scroll to position [333, 0]
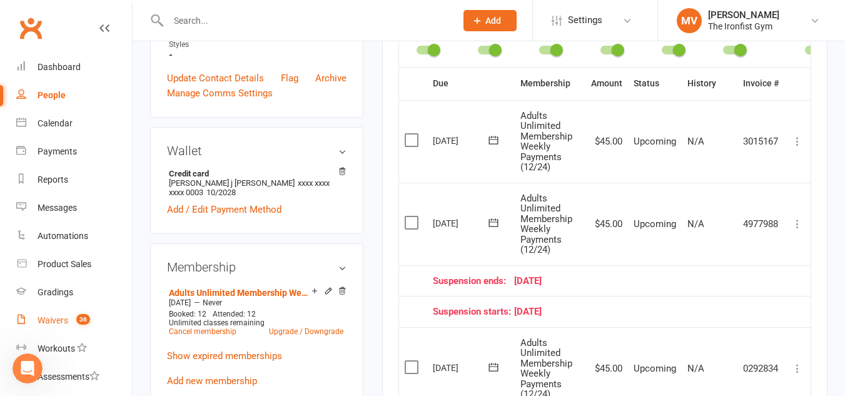
click at [54, 319] on div "Waivers" at bounding box center [53, 320] width 31 height 10
select select "100"
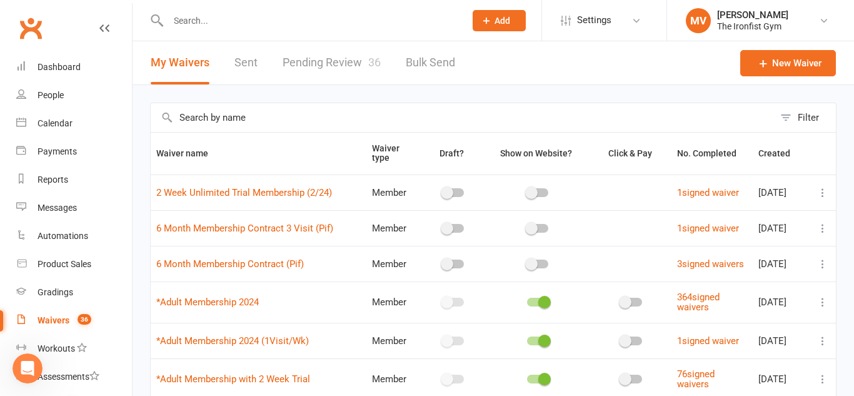
click at [338, 62] on link "Pending Review 36" at bounding box center [332, 62] width 98 height 43
select select "50"
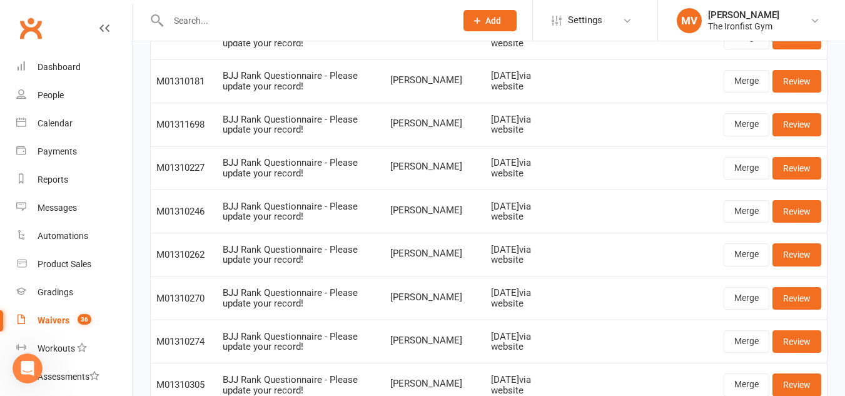
scroll to position [189, 0]
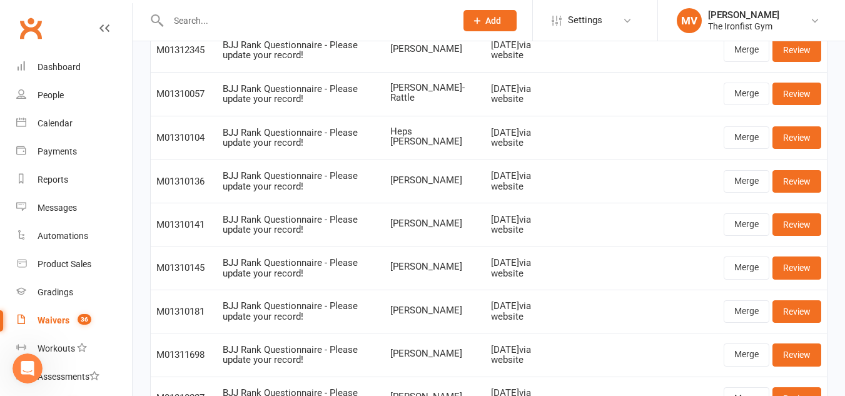
click at [232, 21] on input "text" at bounding box center [305, 21] width 283 height 18
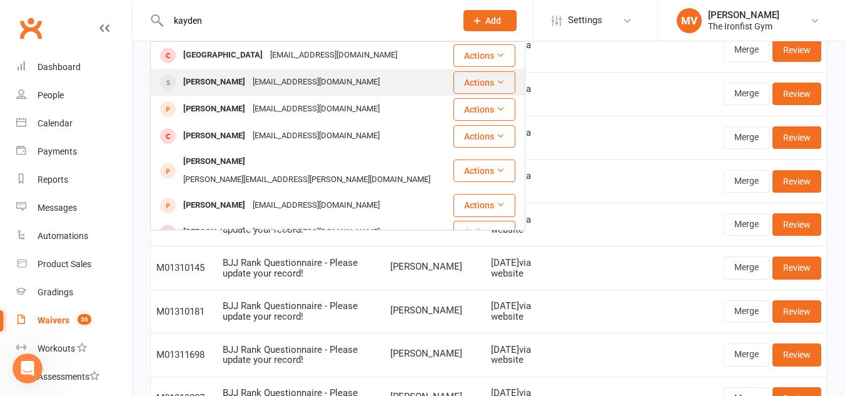
type input "kayden"
click at [230, 79] on div "Kayden Willis" at bounding box center [213, 82] width 69 height 18
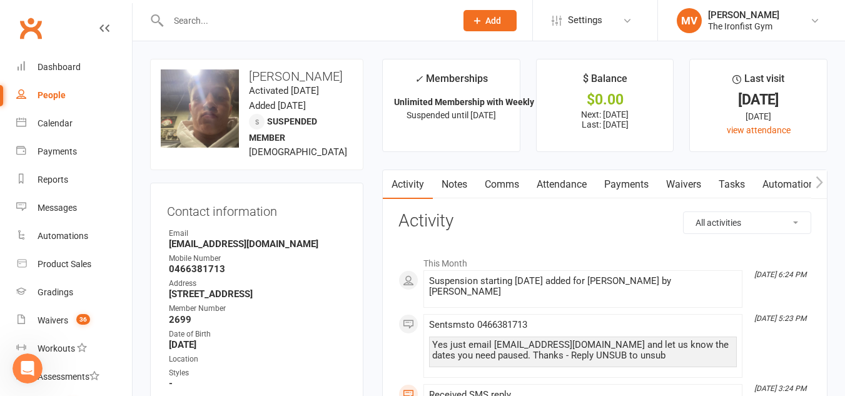
click at [261, 19] on input "text" at bounding box center [305, 21] width 283 height 18
paste input "Kaden Penna'"
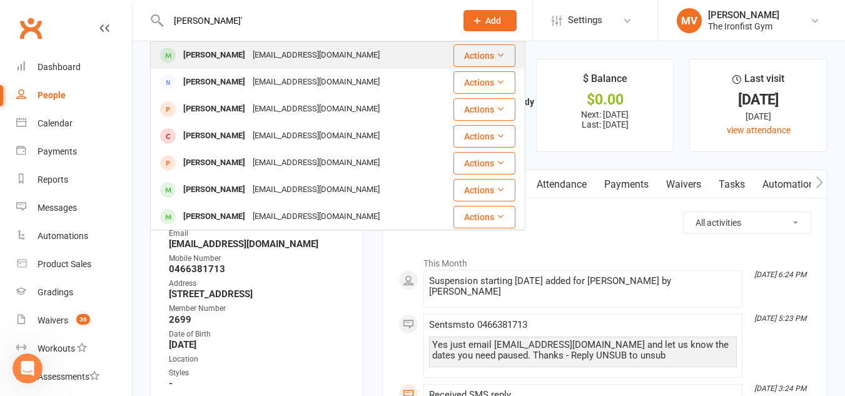
type input "Kaden Penna'"
click at [221, 55] on div "Kaden Penna" at bounding box center [213, 55] width 69 height 18
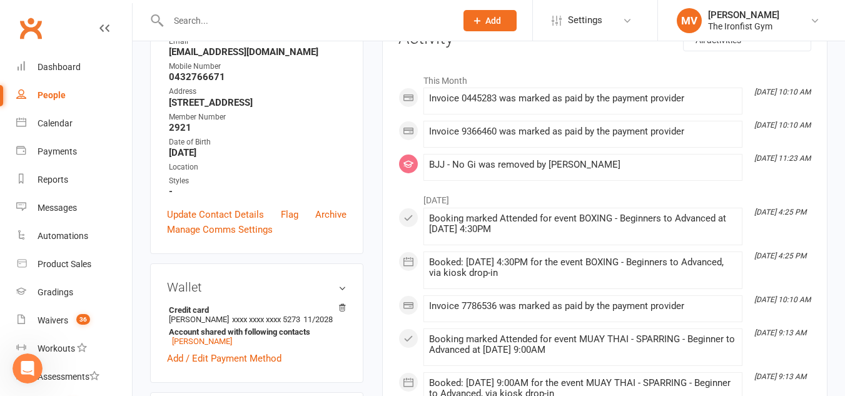
scroll to position [63, 0]
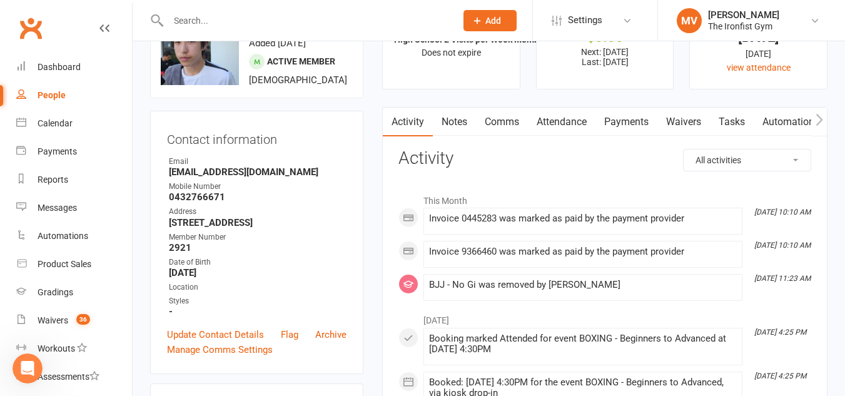
click at [634, 122] on link "Payments" at bounding box center [626, 122] width 62 height 29
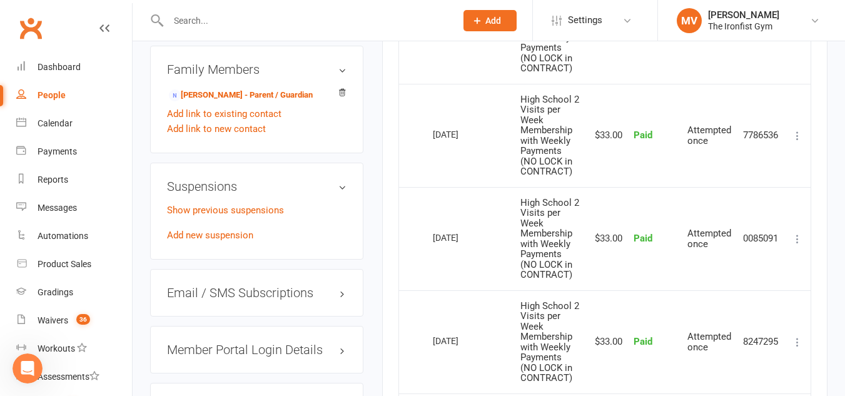
scroll to position [1063, 0]
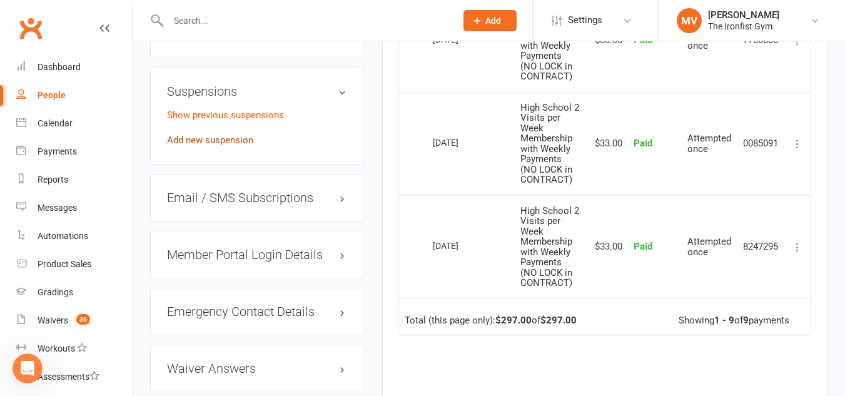
click at [223, 146] on link "Add new suspension" at bounding box center [210, 139] width 86 height 11
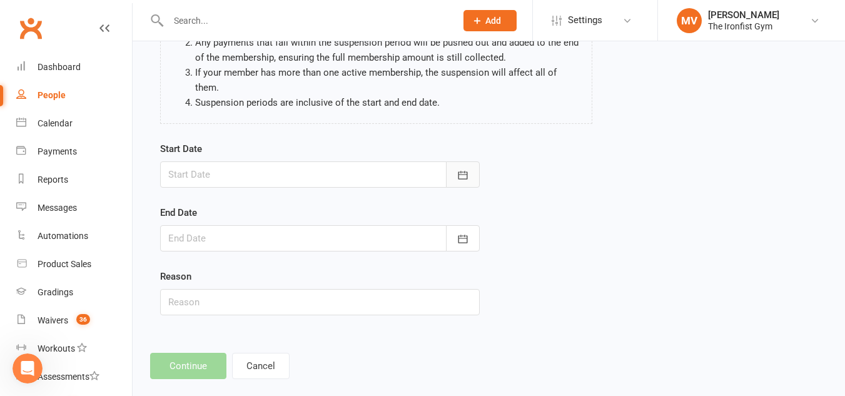
scroll to position [154, 0]
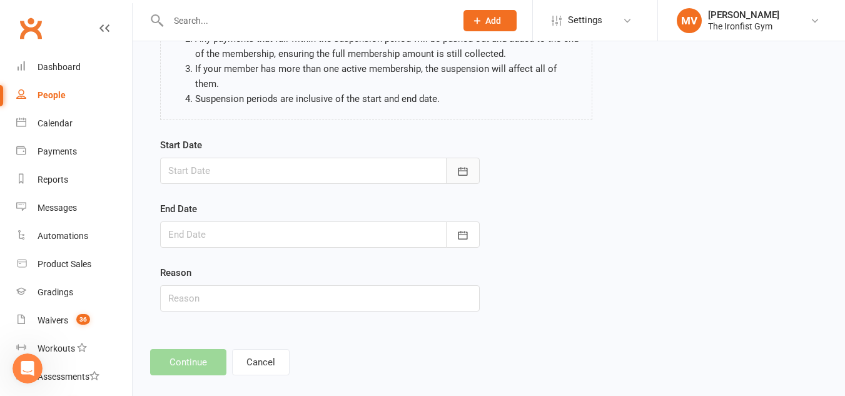
click at [462, 165] on icon "button" at bounding box center [462, 171] width 13 height 13
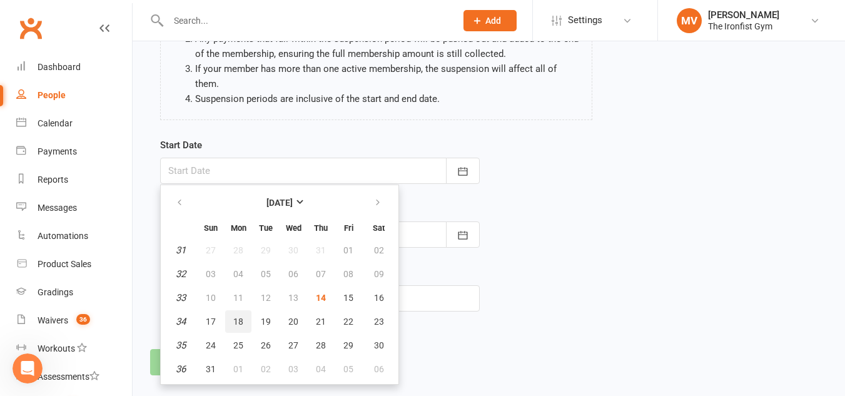
click at [238, 316] on span "18" at bounding box center [238, 321] width 10 height 10
type input "18 Aug 2025"
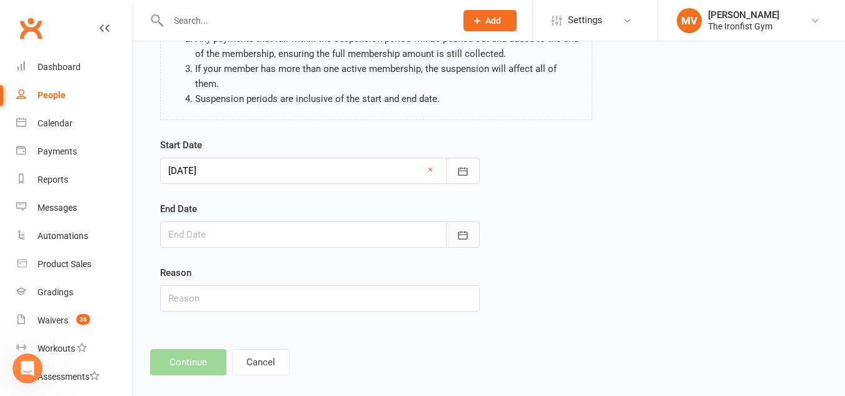
click at [464, 229] on icon "button" at bounding box center [462, 235] width 13 height 13
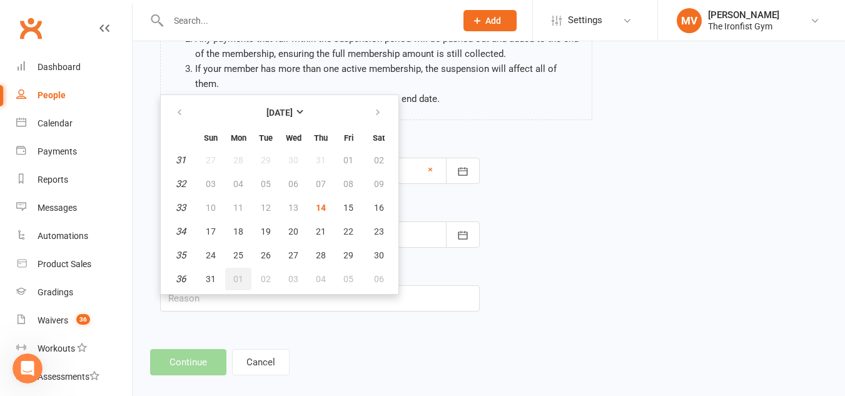
click at [240, 274] on span "01" at bounding box center [238, 279] width 10 height 10
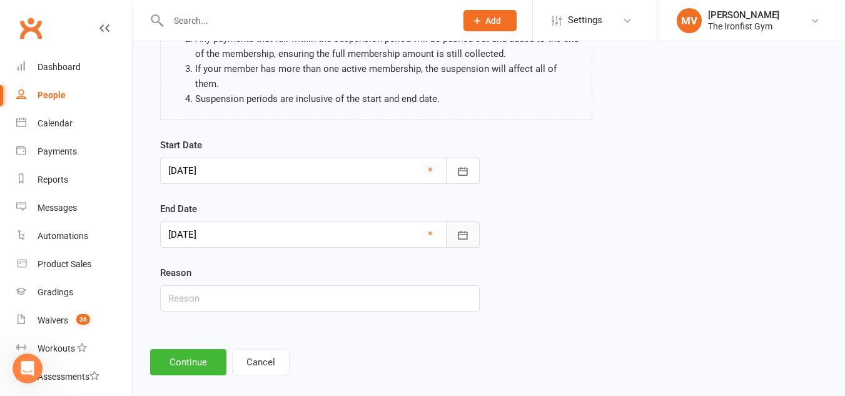
click at [462, 229] on icon "button" at bounding box center [462, 235] width 13 height 13
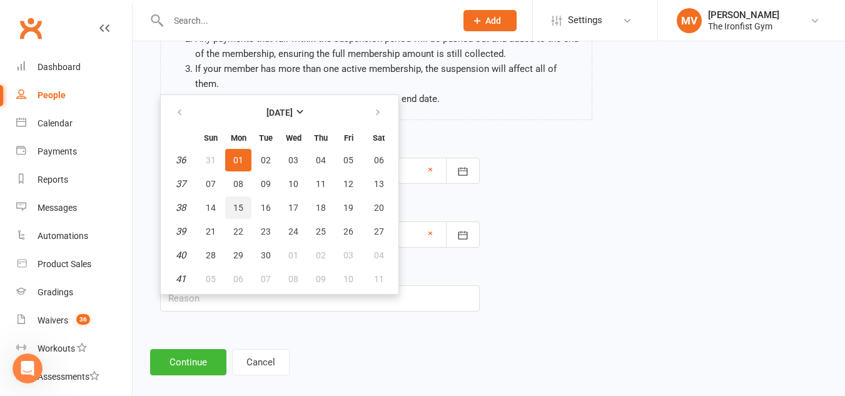
click at [236, 203] on span "15" at bounding box center [238, 208] width 10 height 10
type input "15 Sep 2025"
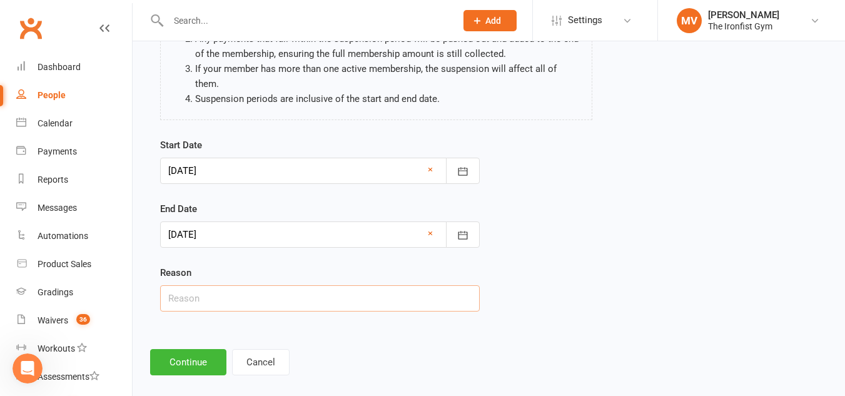
click at [193, 285] on input "text" at bounding box center [319, 298] width 319 height 26
type input "Email Request - Holidays"
click at [197, 349] on button "Continue" at bounding box center [188, 362] width 76 height 26
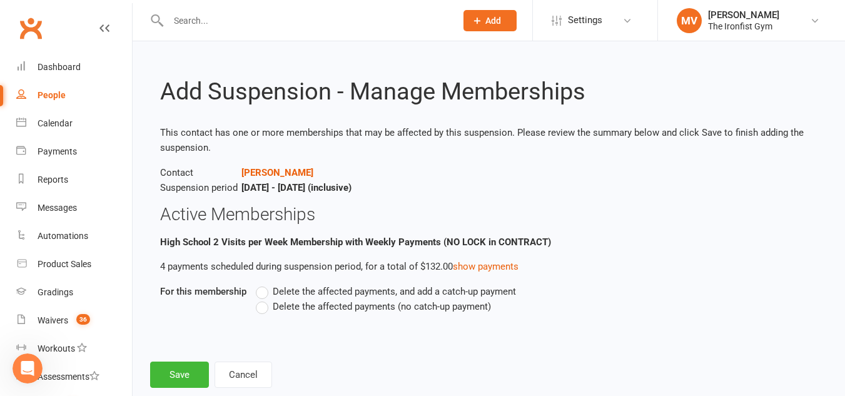
click at [266, 307] on label "Delete the affected payments (no catch-up payment)" at bounding box center [373, 306] width 235 height 15
click at [264, 299] on input "Delete the affected payments (no catch-up payment)" at bounding box center [260, 299] width 8 height 0
drag, startPoint x: 180, startPoint y: 373, endPoint x: 206, endPoint y: 374, distance: 25.6
click at [181, 373] on button "Save" at bounding box center [179, 374] width 59 height 26
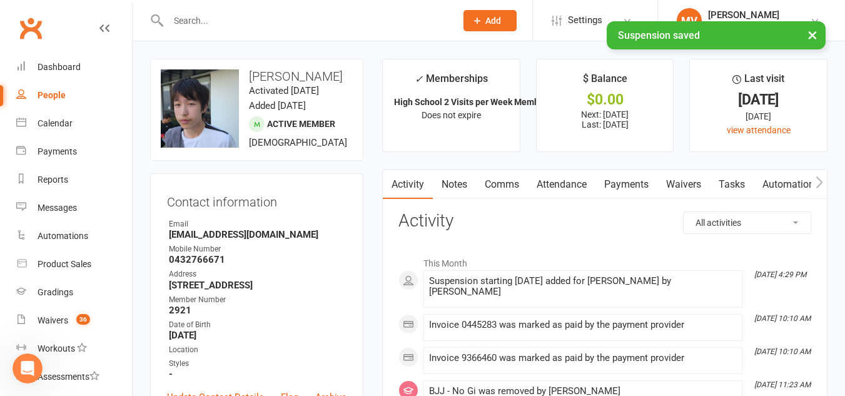
click at [643, 181] on link "Payments" at bounding box center [626, 184] width 62 height 29
drag, startPoint x: 643, startPoint y: 181, endPoint x: 509, endPoint y: 279, distance: 166.4
click at [0, 0] on div "Loading" at bounding box center [0, 0] width 0 height 0
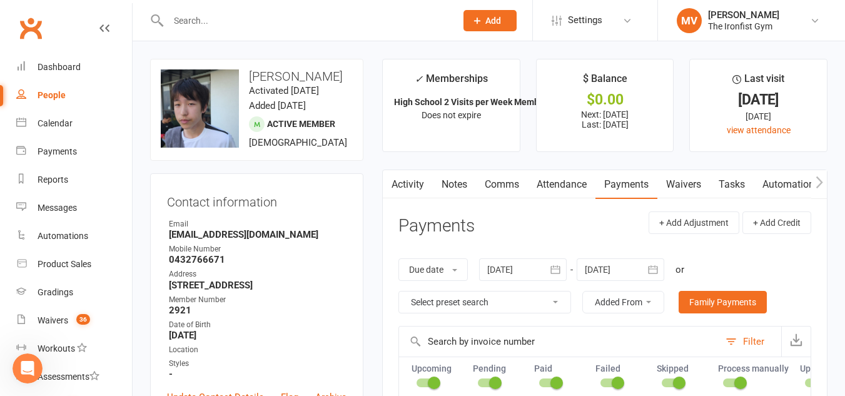
click at [237, 18] on input "text" at bounding box center [305, 21] width 283 height 18
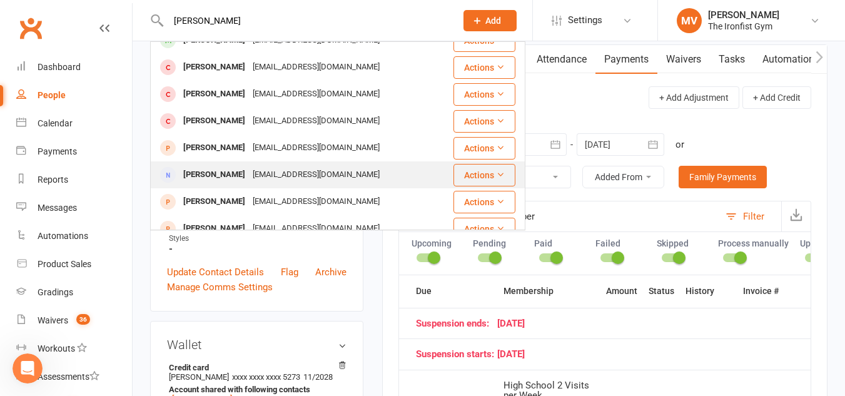
scroll to position [225, 0]
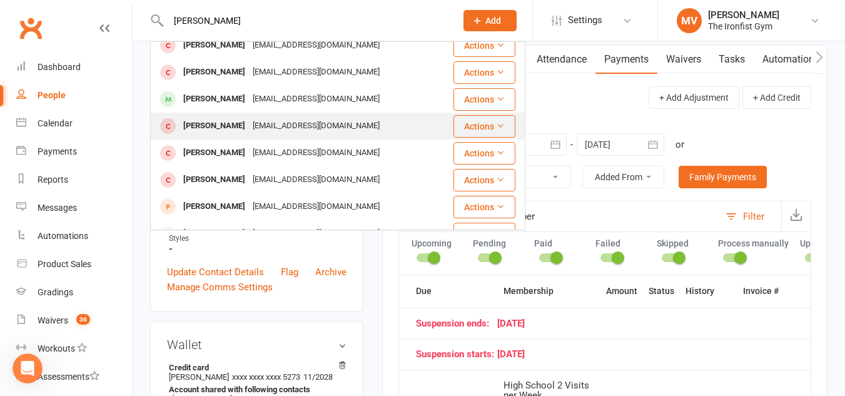
type input "lisa"
click at [222, 126] on div "Lisa Courtney" at bounding box center [213, 126] width 69 height 18
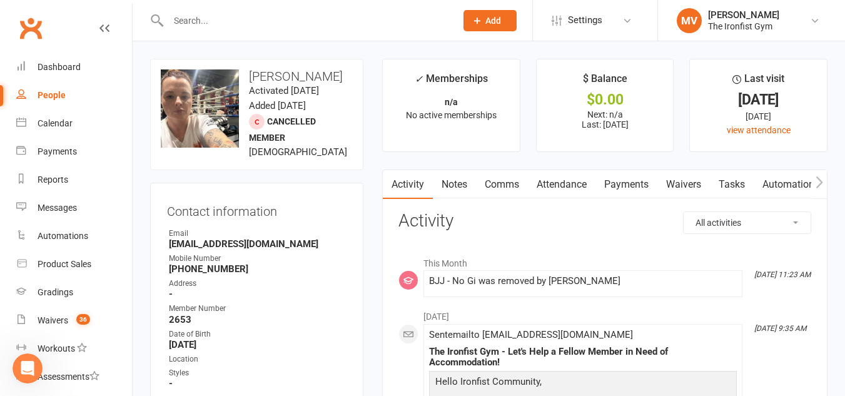
click at [620, 185] on link "Payments" at bounding box center [626, 184] width 62 height 29
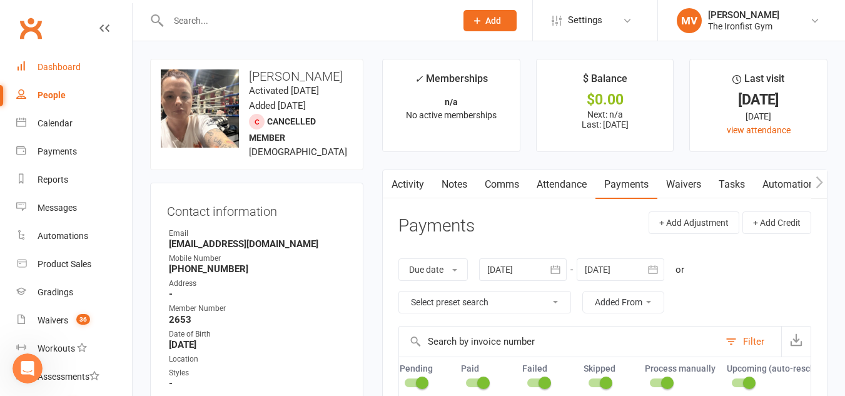
click at [69, 60] on link "Dashboard" at bounding box center [74, 67] width 116 height 28
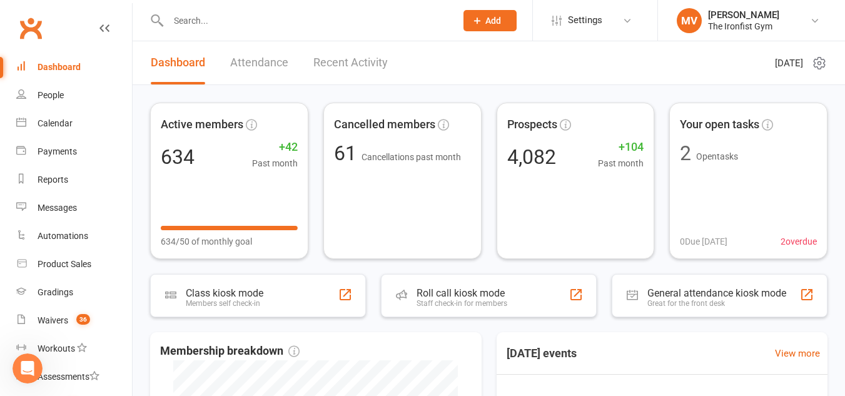
click at [264, 19] on input "text" at bounding box center [305, 21] width 283 height 18
paste input "Clover Ward"
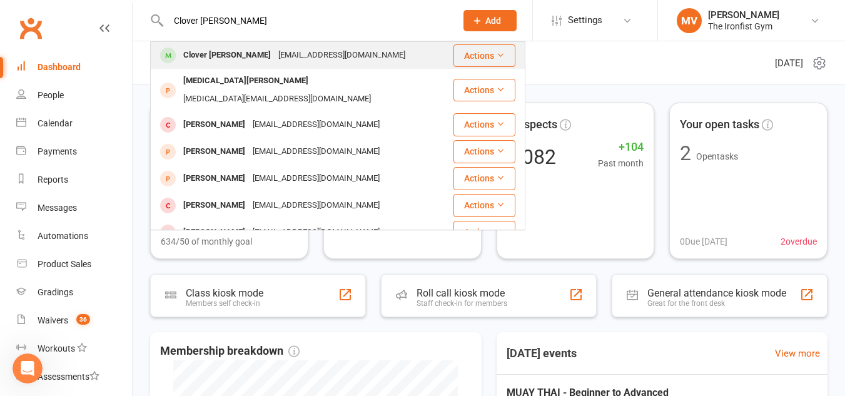
type input "Clover Ward"
click at [206, 51] on div "Clover Ward" at bounding box center [226, 55] width 95 height 18
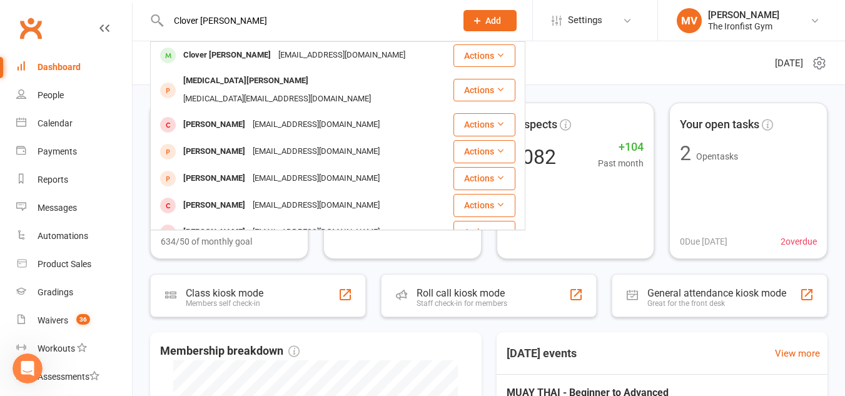
click at [0, 0] on div "Loading" at bounding box center [0, 0] width 0 height 0
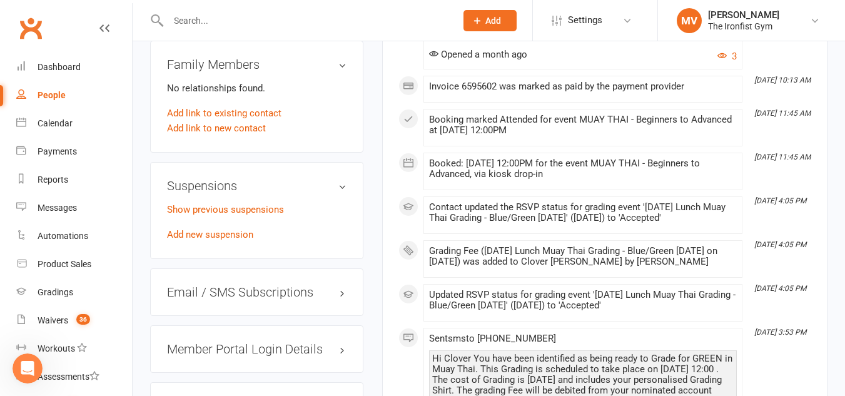
scroll to position [1000, 0]
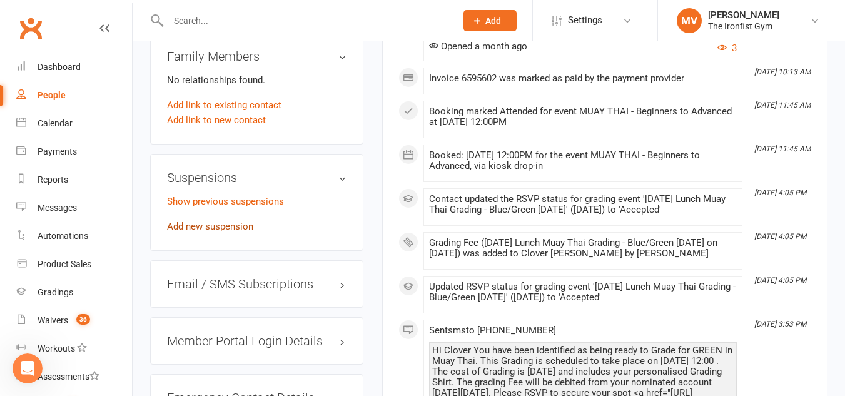
click at [228, 232] on link "Add new suspension" at bounding box center [210, 226] width 86 height 11
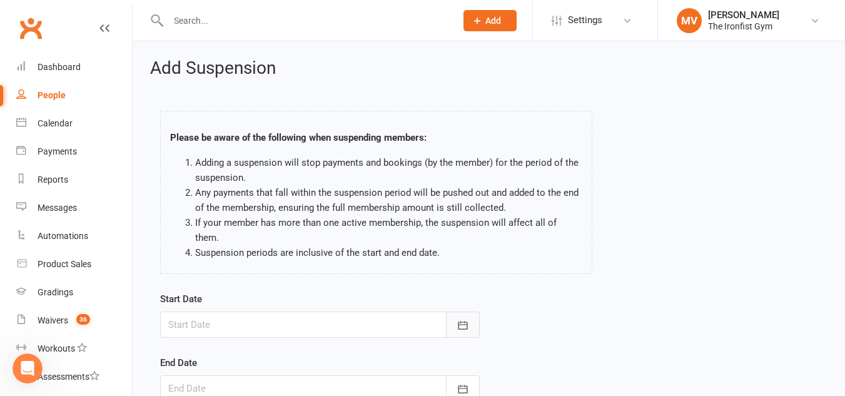
click at [463, 319] on icon "button" at bounding box center [462, 325] width 13 height 13
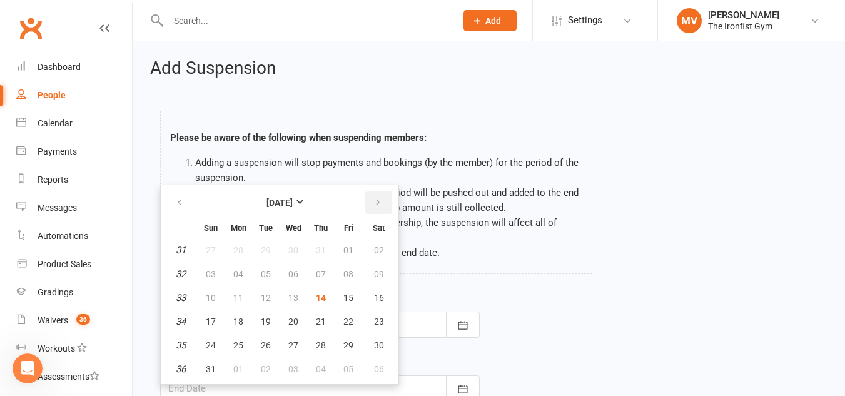
click at [376, 198] on icon "button" at bounding box center [377, 203] width 9 height 10
click at [239, 245] on span "01" at bounding box center [238, 250] width 10 height 10
type input "01 Sep 2025"
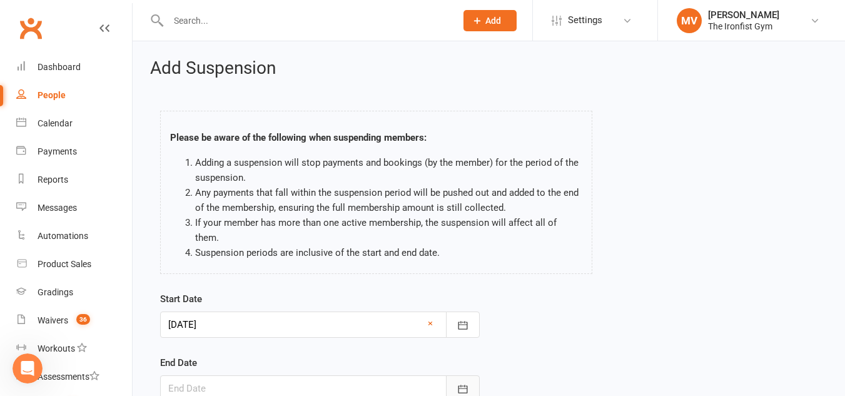
click at [471, 375] on button "button" at bounding box center [463, 388] width 34 height 26
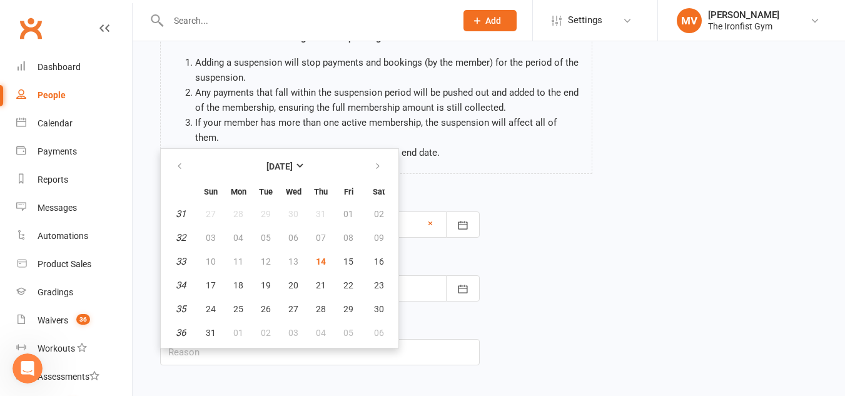
scroll to position [154, 0]
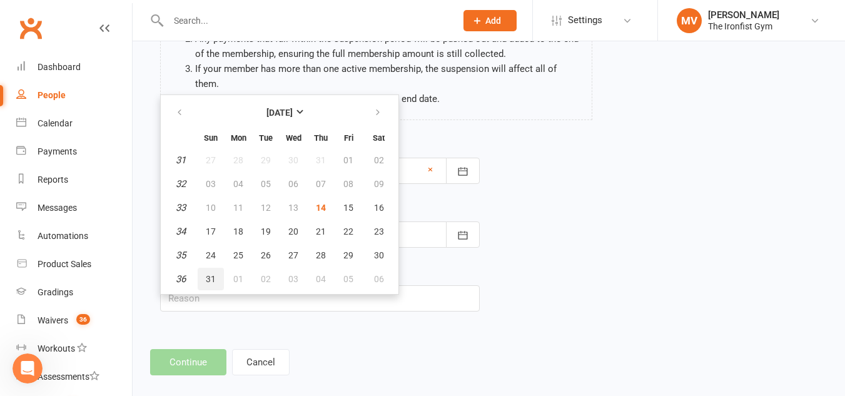
click at [216, 268] on button "31" at bounding box center [211, 279] width 26 height 23
type input "31 Aug 2025"
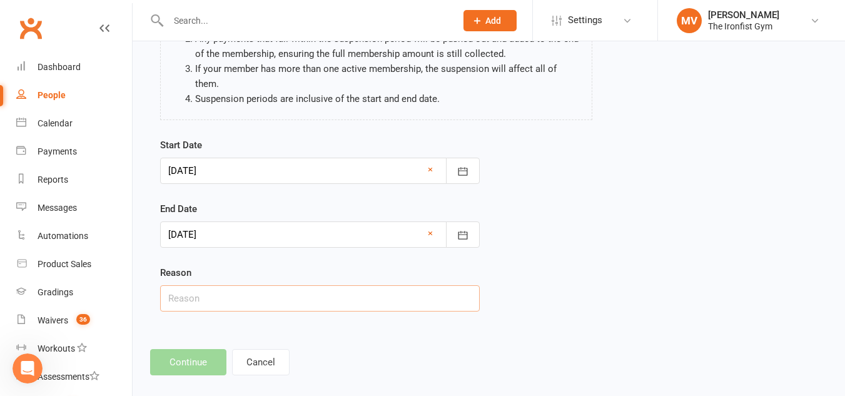
click at [218, 285] on input "text" at bounding box center [319, 298] width 319 height 26
type input "Email Request - Holidays"
click at [198, 349] on footer "Continue Cancel" at bounding box center [488, 362] width 677 height 26
click at [468, 229] on icon "button" at bounding box center [462, 235] width 13 height 13
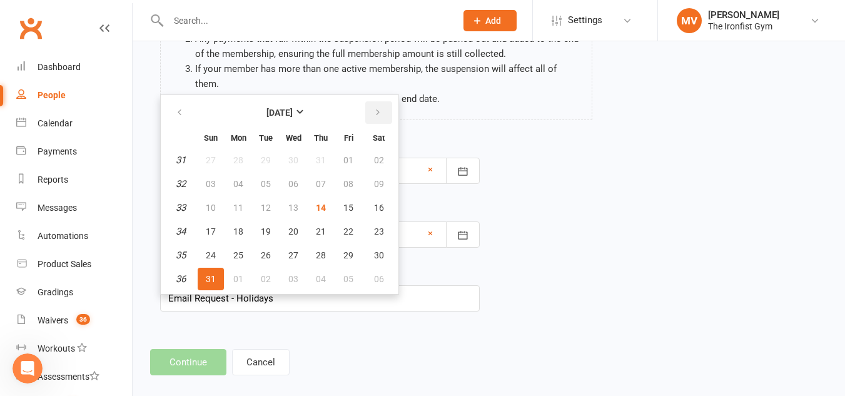
click at [383, 101] on button "button" at bounding box center [378, 112] width 27 height 23
click at [271, 244] on button "30" at bounding box center [266, 255] width 26 height 23
type input "30 Sep 2025"
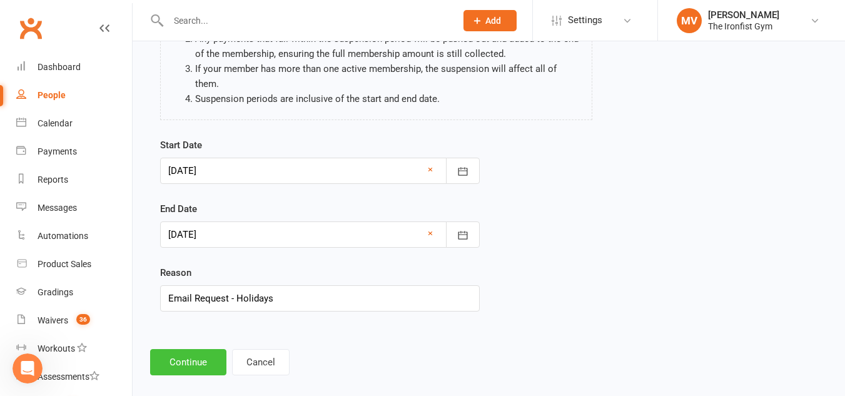
click at [201, 349] on button "Continue" at bounding box center [188, 362] width 76 height 26
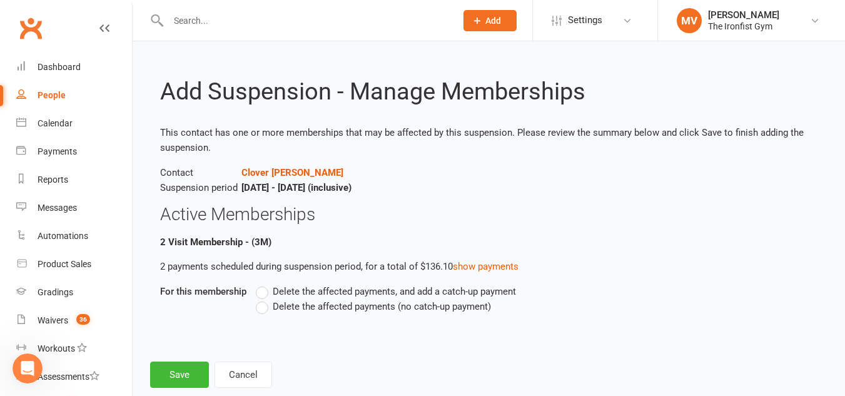
click at [261, 306] on label "Delete the affected payments (no catch-up payment)" at bounding box center [373, 306] width 235 height 15
click at [261, 299] on input "Delete the affected payments (no catch-up payment)" at bounding box center [260, 299] width 8 height 0
drag, startPoint x: 193, startPoint y: 366, endPoint x: 194, endPoint y: 374, distance: 8.3
click at [192, 366] on button "Save" at bounding box center [179, 374] width 59 height 26
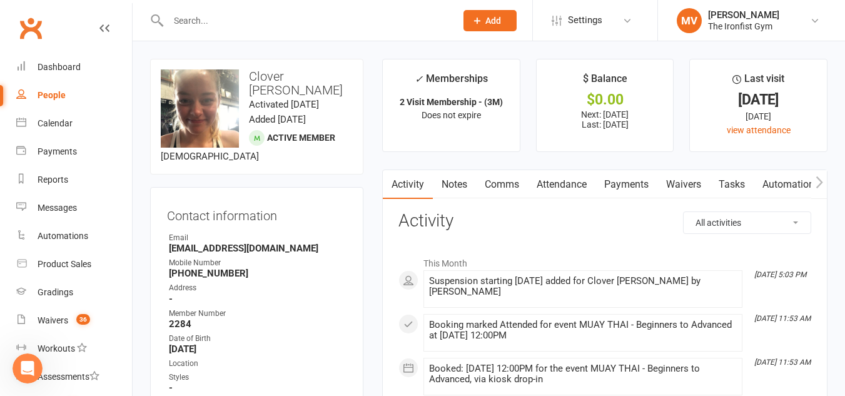
click at [615, 179] on link "Payments" at bounding box center [626, 184] width 62 height 29
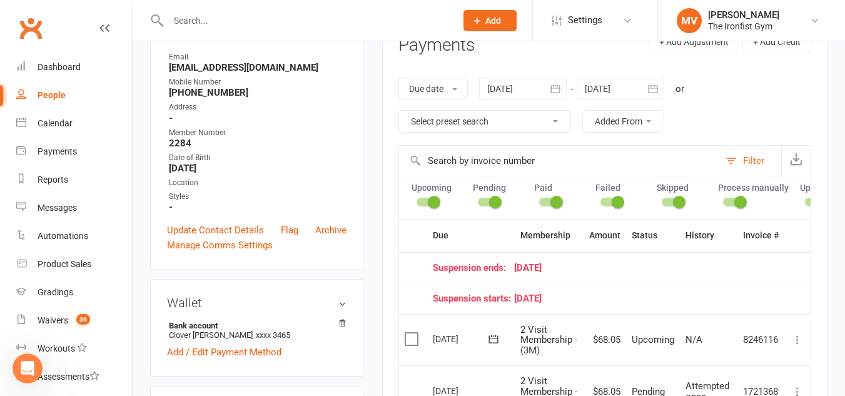
scroll to position [188, 0]
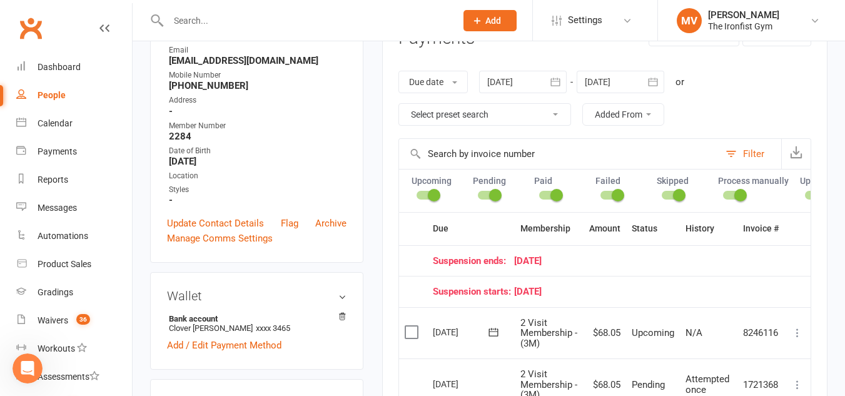
click at [563, 112] on select "Select preset search All failures All skipped payments All pending payments Suc…" at bounding box center [484, 114] width 171 height 21
click at [657, 79] on icon "button" at bounding box center [652, 82] width 9 height 8
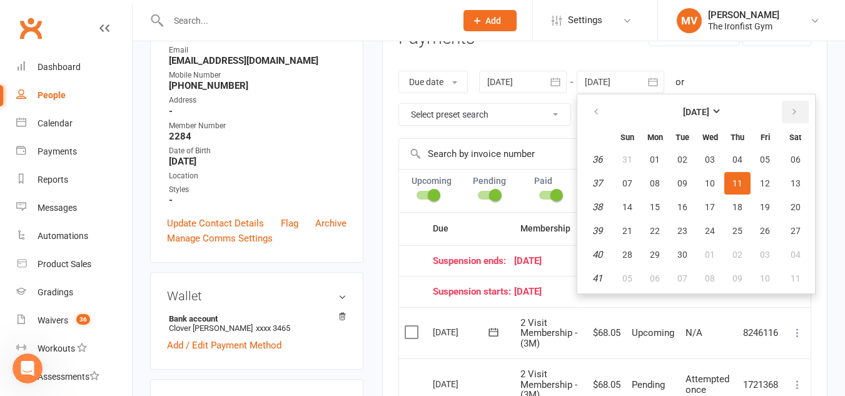
click at [805, 112] on button "button" at bounding box center [794, 112] width 27 height 23
click at [798, 158] on span "04" at bounding box center [795, 159] width 10 height 10
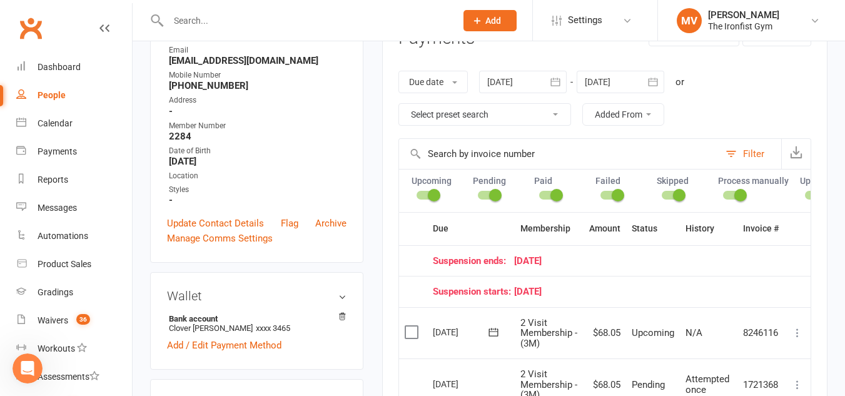
click at [736, 94] on div "Due date Due date Date paid Date failed Date settled 14 Jul 2025 July 2025 Sun …" at bounding box center [604, 98] width 413 height 80
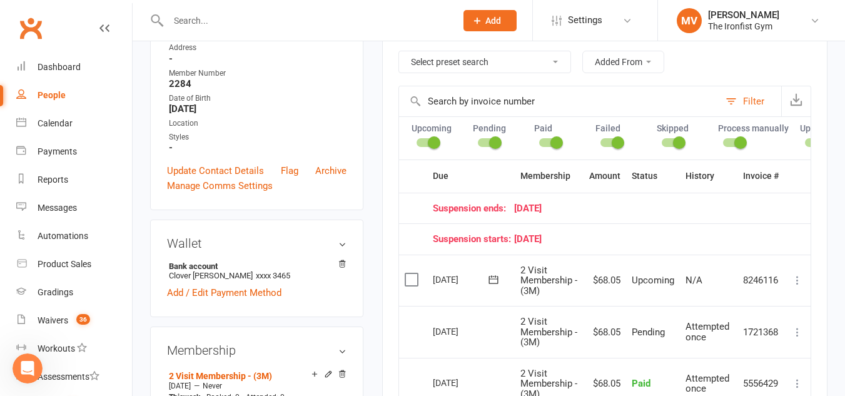
scroll to position [63, 0]
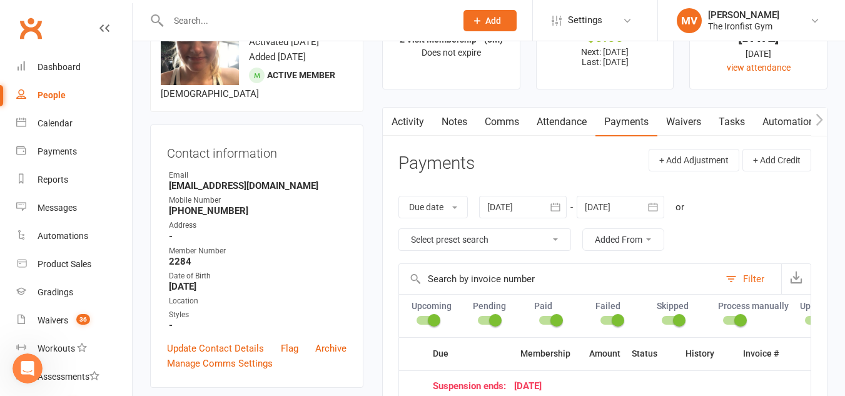
click at [658, 208] on icon "button" at bounding box center [652, 207] width 13 height 13
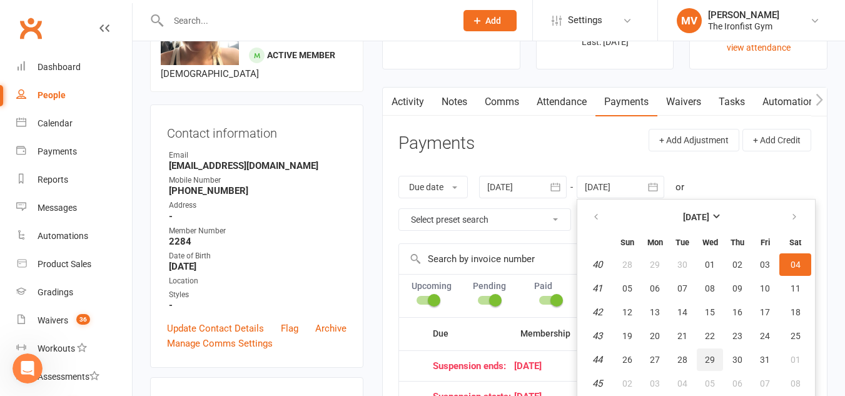
click at [714, 360] on span "29" at bounding box center [710, 359] width 10 height 10
type input "29 Oct 2025"
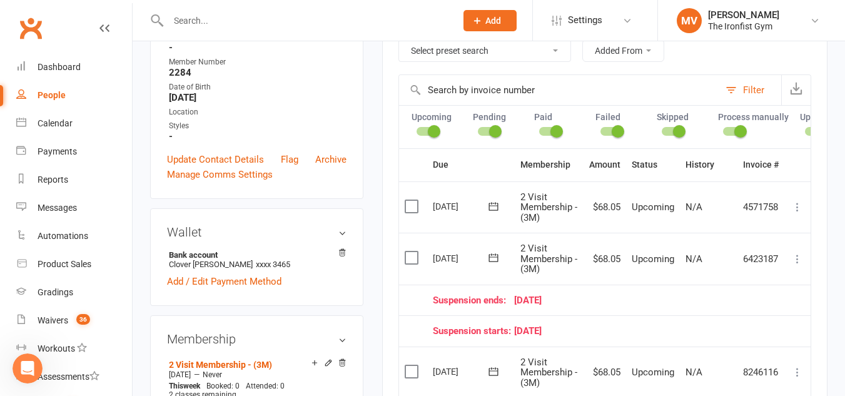
scroll to position [270, 0]
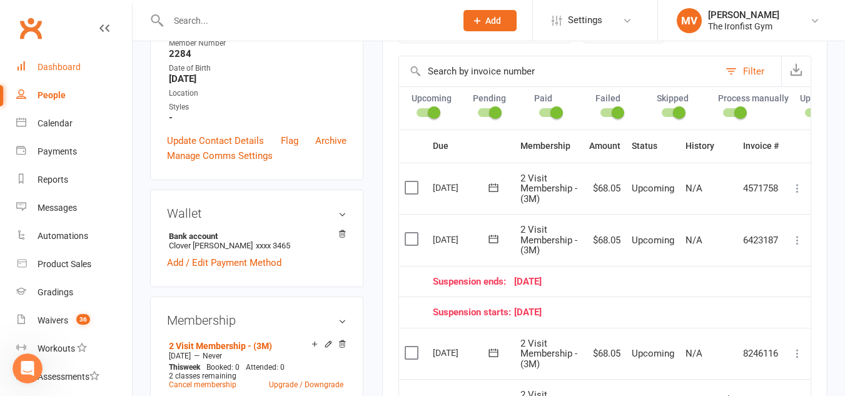
click at [74, 65] on div "Dashboard" at bounding box center [59, 67] width 43 height 10
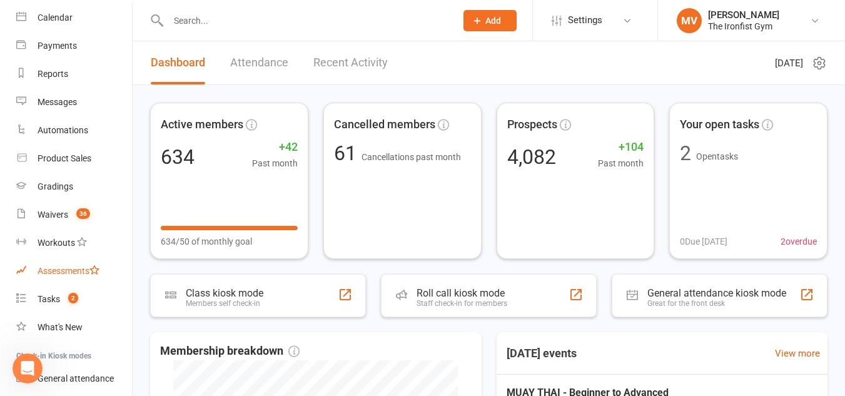
scroll to position [125, 0]
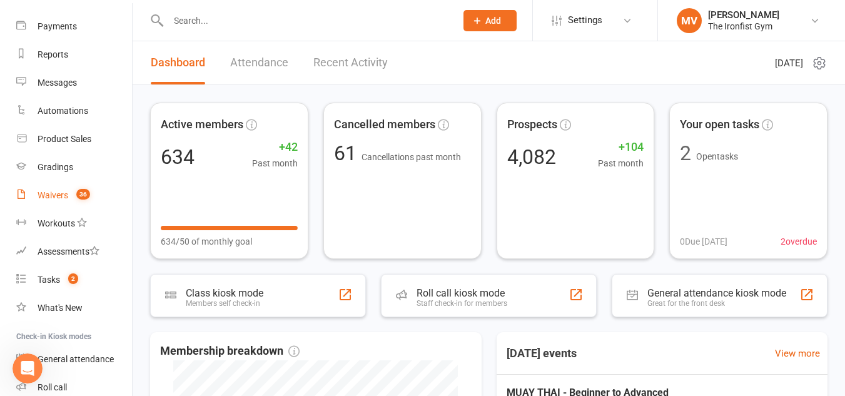
click at [55, 194] on div "Waivers" at bounding box center [53, 195] width 31 height 10
select select "100"
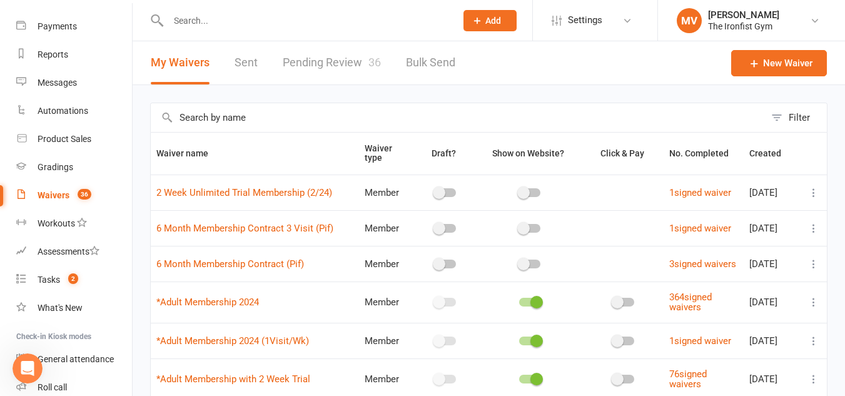
click at [331, 60] on link "Pending Review 36" at bounding box center [332, 62] width 98 height 43
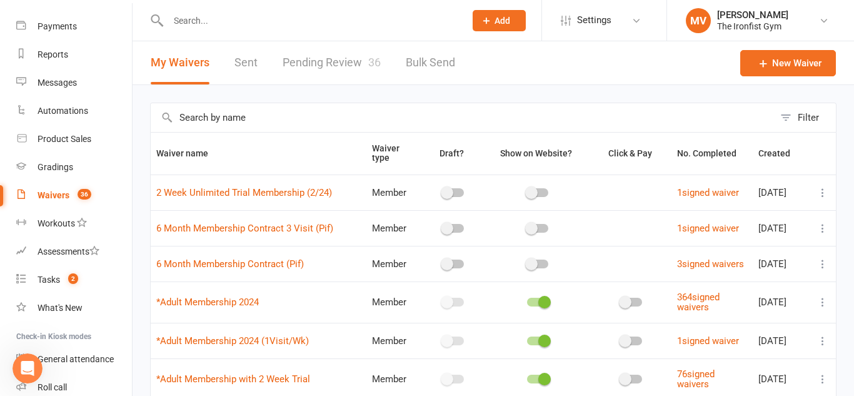
select select "50"
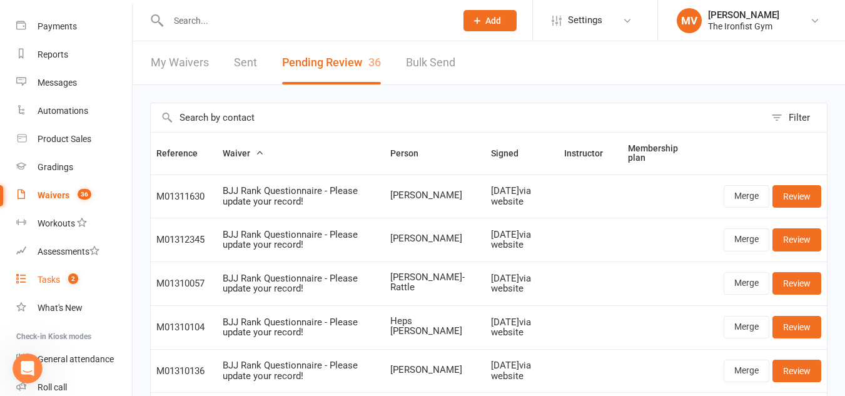
click at [47, 279] on div "Tasks" at bounding box center [49, 279] width 23 height 10
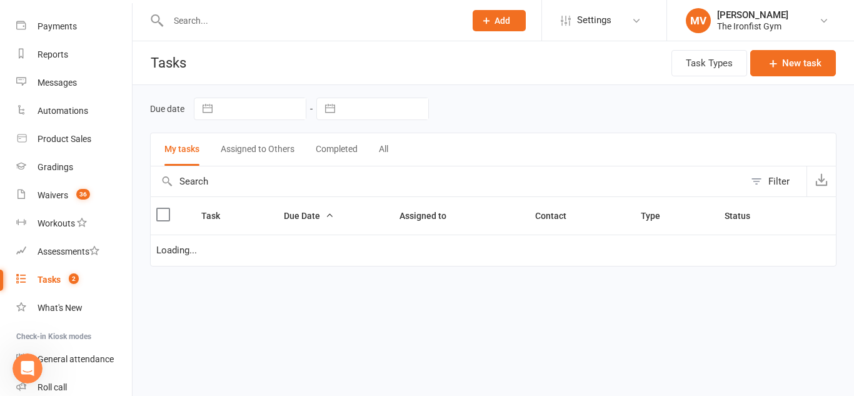
select select "started"
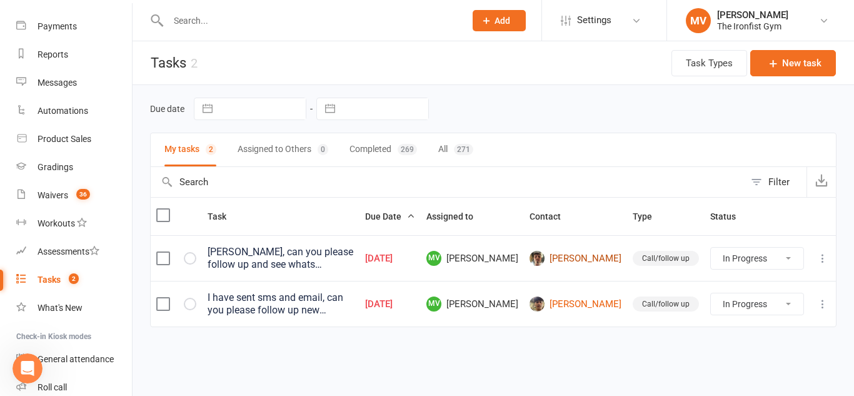
click at [595, 257] on link "Lachlan Thygesen" at bounding box center [575, 258] width 92 height 15
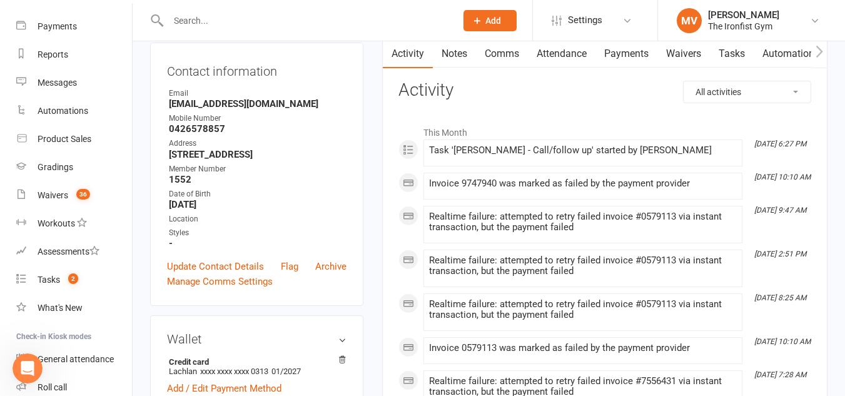
scroll to position [125, 0]
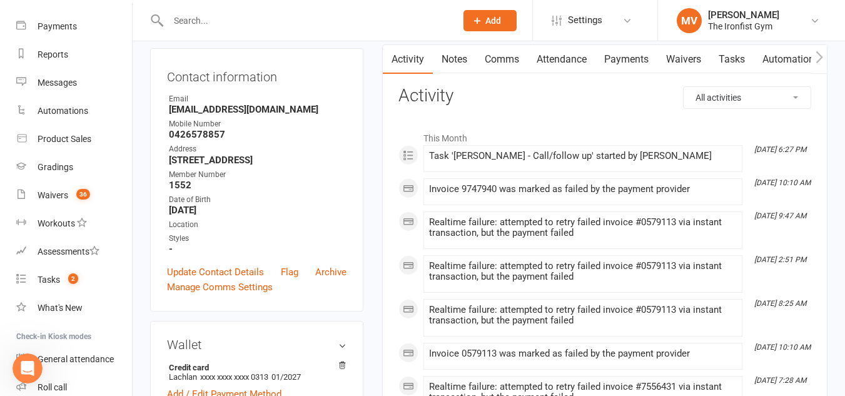
click at [297, 16] on input "text" at bounding box center [305, 21] width 283 height 18
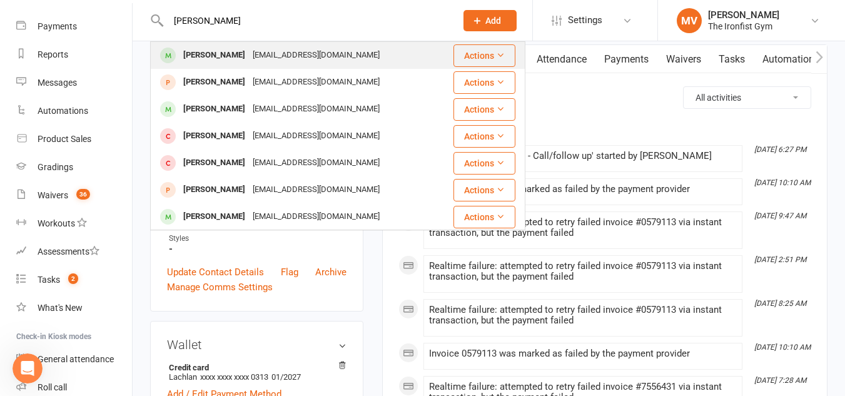
type input "PIPER ZHU"
click at [193, 57] on div "Piper Zhu" at bounding box center [213, 55] width 69 height 18
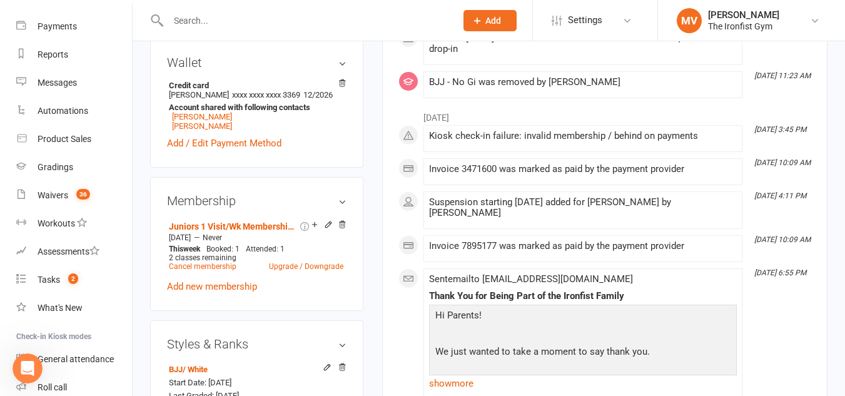
scroll to position [438, 0]
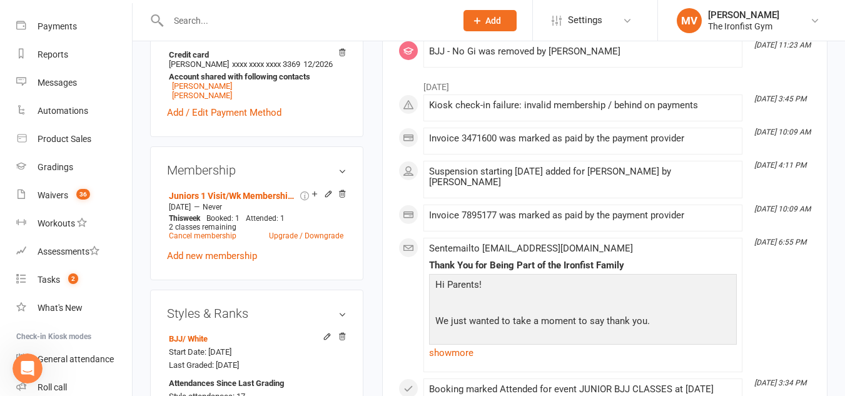
click at [255, 16] on input "text" at bounding box center [305, 21] width 283 height 18
paste input "439 773 575"
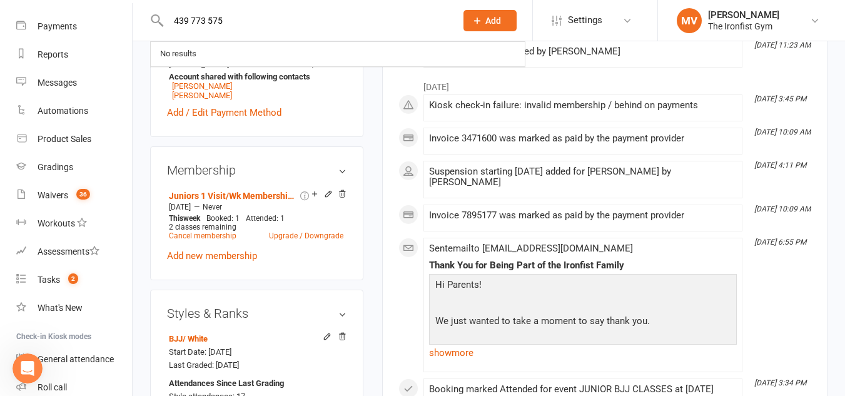
click at [173, 14] on input "439 773 575" at bounding box center [305, 21] width 283 height 18
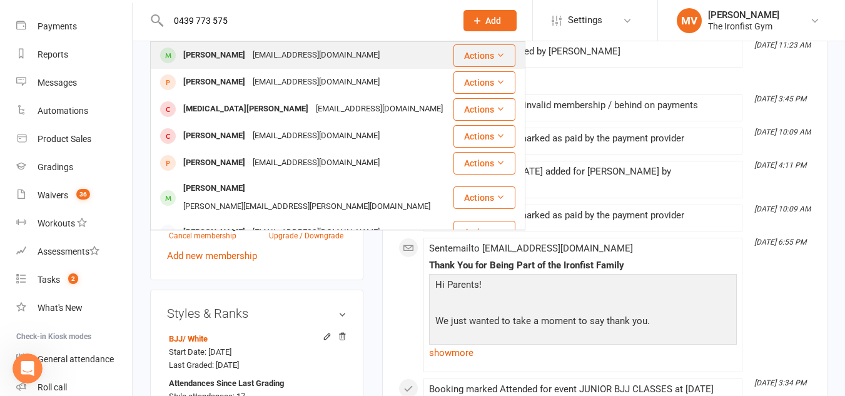
type input "0439 773 575"
click at [221, 54] on div "Wilhelmina Smith" at bounding box center [213, 55] width 69 height 18
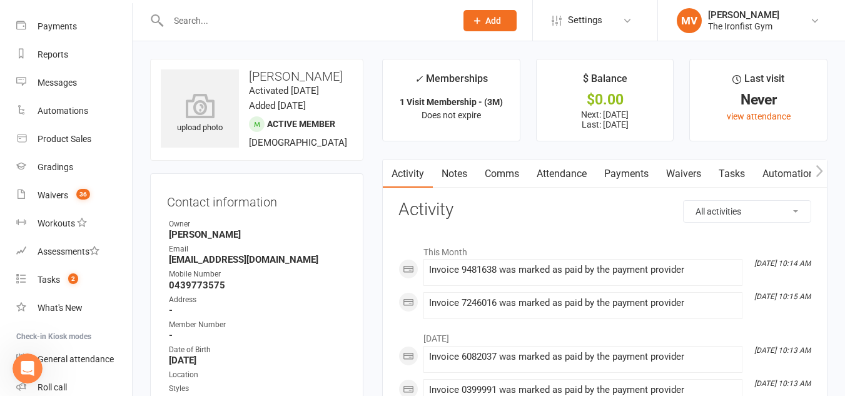
click at [239, 17] on input "text" at bounding box center [305, 21] width 283 height 18
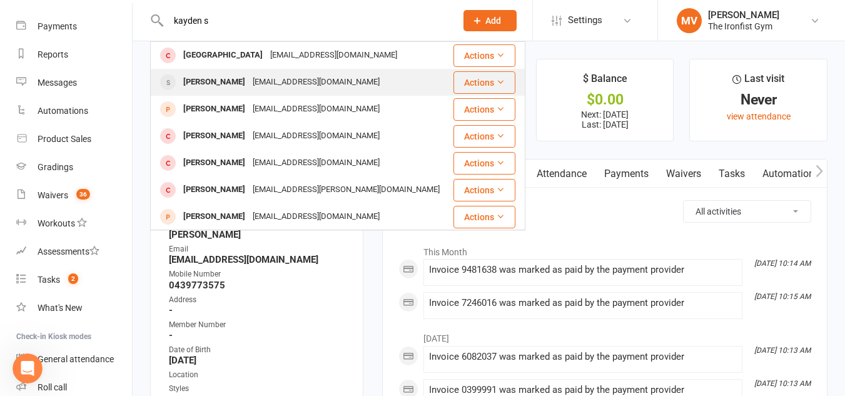
type input "kayden s"
click at [202, 83] on div "Kayden Willis" at bounding box center [213, 82] width 69 height 18
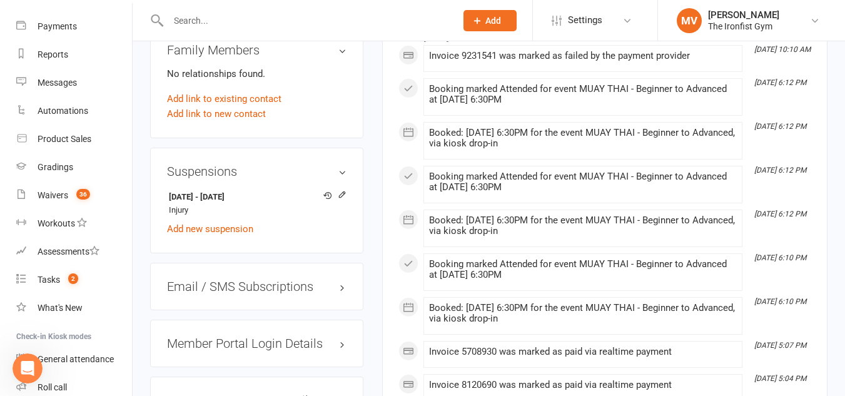
scroll to position [875, 0]
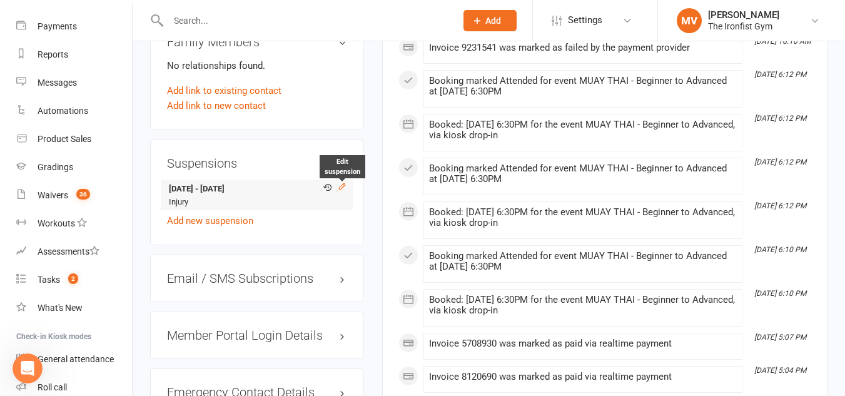
click at [342, 186] on icon at bounding box center [342, 186] width 9 height 9
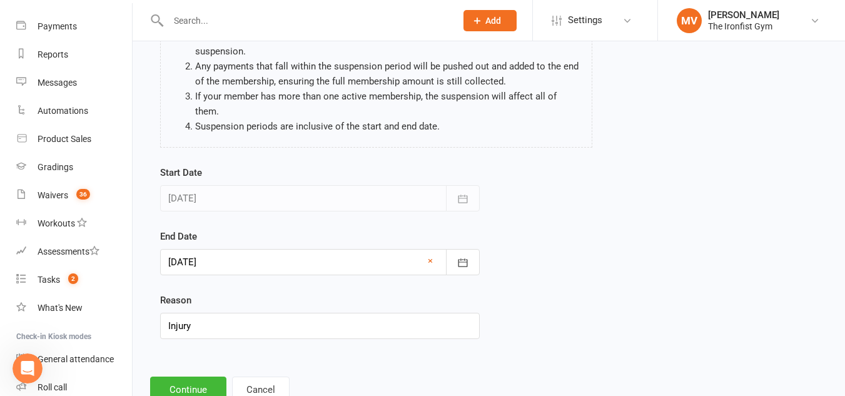
scroll to position [154, 0]
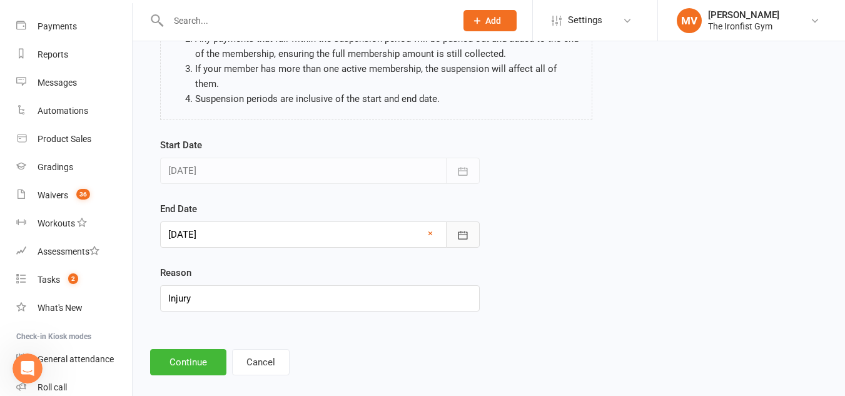
click at [459, 229] on icon "button" at bounding box center [462, 235] width 13 height 13
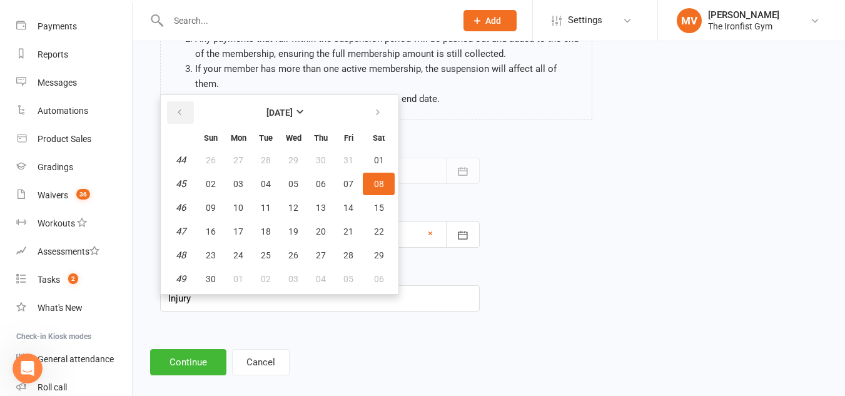
click at [190, 101] on button "button" at bounding box center [180, 112] width 27 height 23
click at [189, 101] on button "button" at bounding box center [180, 112] width 27 height 23
click at [180, 108] on icon "button" at bounding box center [179, 113] width 9 height 10
click at [324, 203] on span "14" at bounding box center [321, 208] width 10 height 10
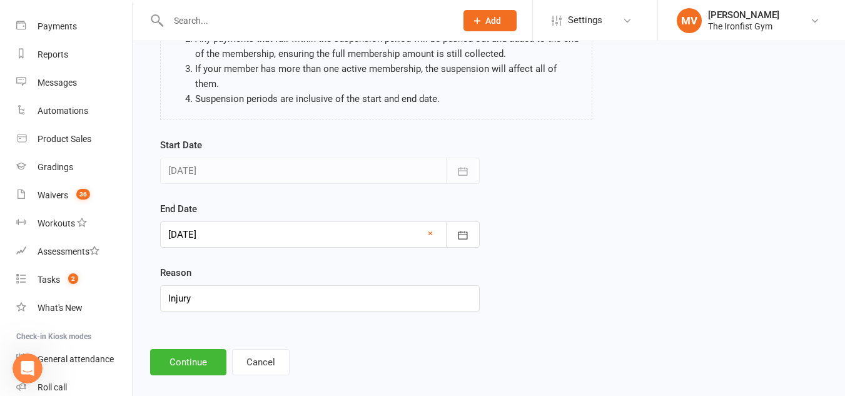
click at [290, 221] on div at bounding box center [319, 234] width 319 height 26
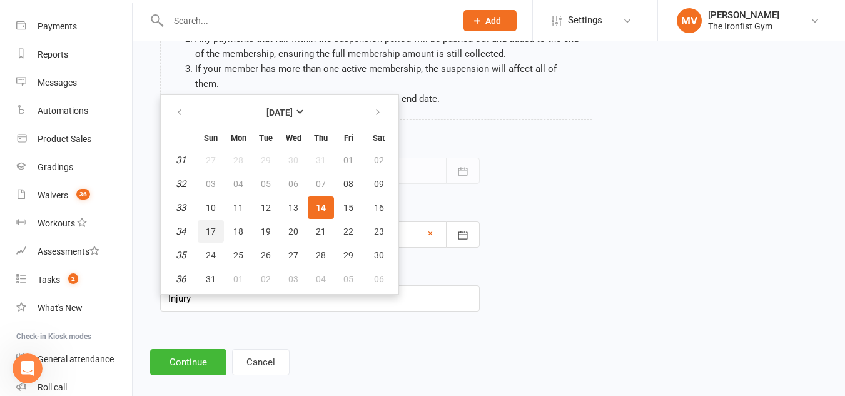
click at [209, 226] on span "17" at bounding box center [211, 231] width 10 height 10
type input "17 Aug 2025"
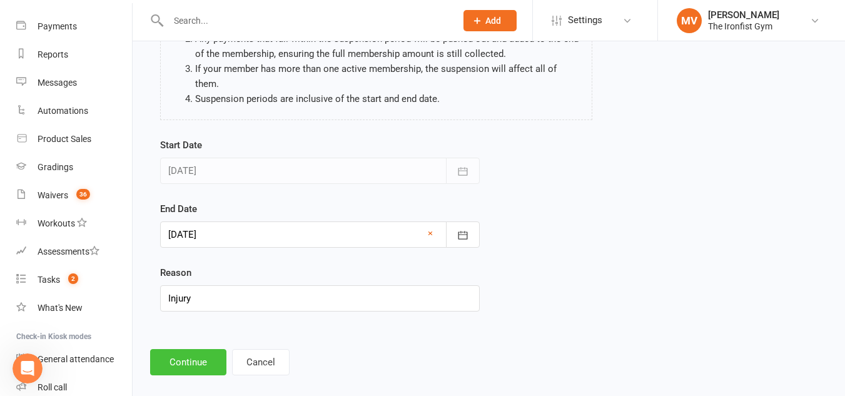
click at [198, 351] on button "Continue" at bounding box center [188, 362] width 76 height 26
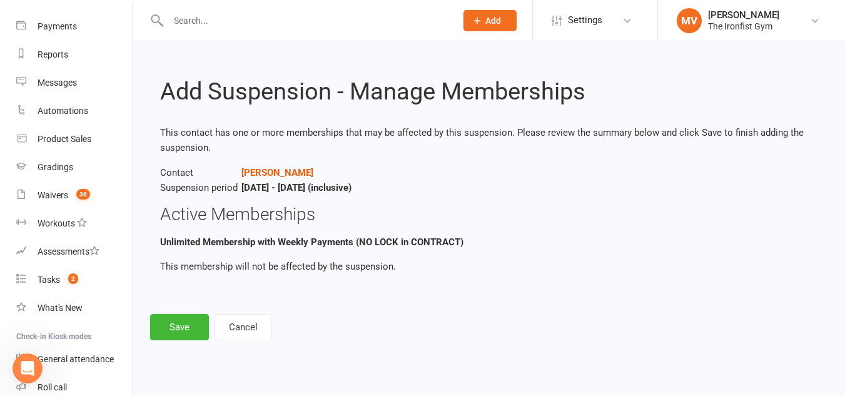
scroll to position [0, 0]
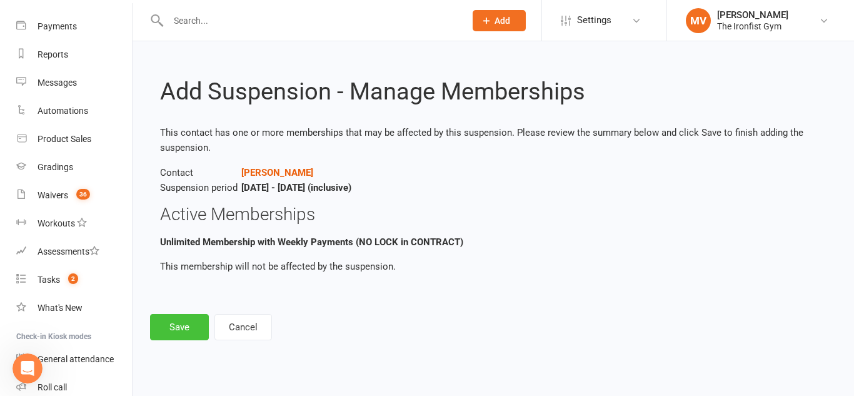
click at [184, 330] on button "Save" at bounding box center [179, 327] width 59 height 26
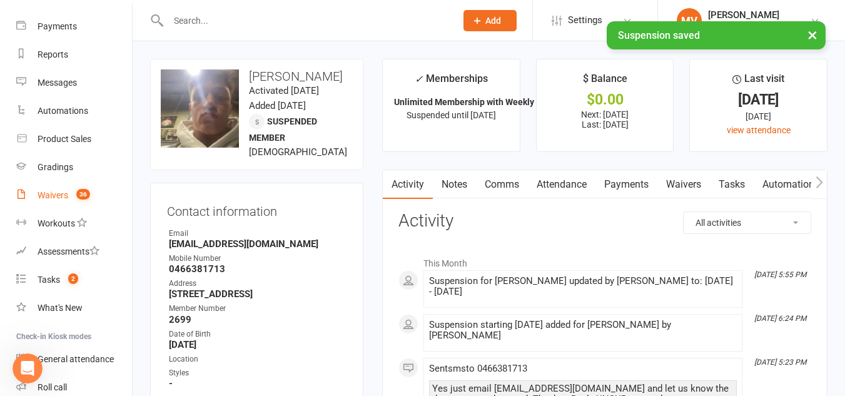
click at [54, 193] on div "Waivers" at bounding box center [53, 195] width 31 height 10
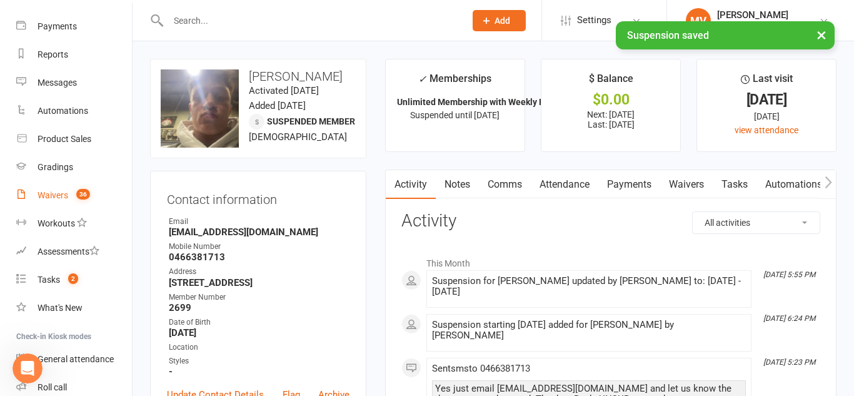
select select "100"
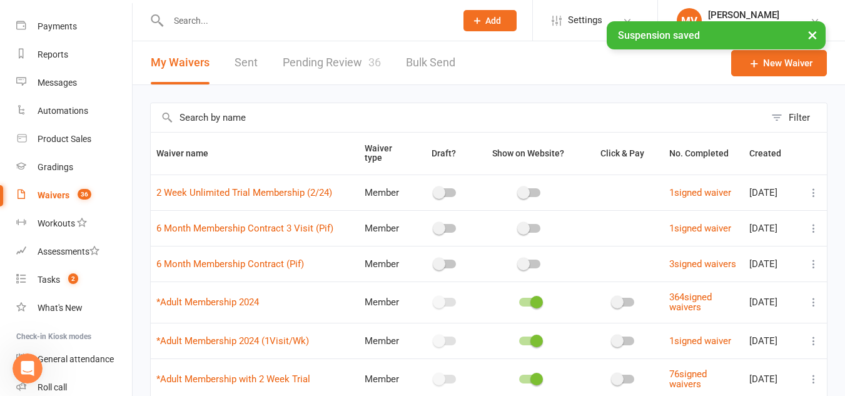
click at [329, 64] on link "Pending Review 36" at bounding box center [332, 62] width 98 height 43
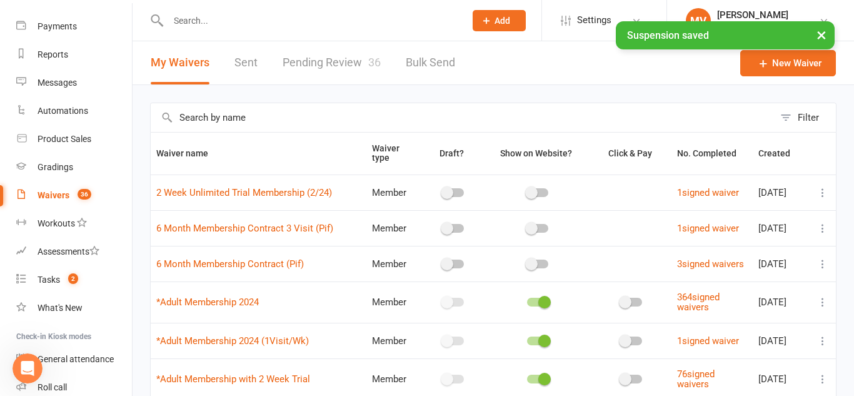
select select "50"
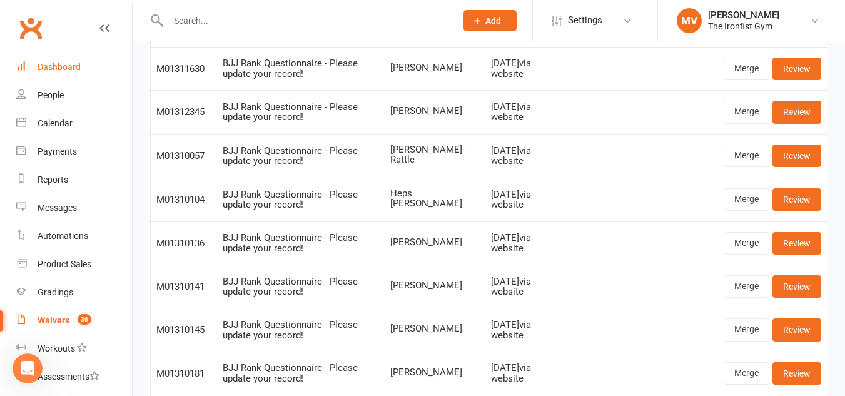
scroll to position [127, 0]
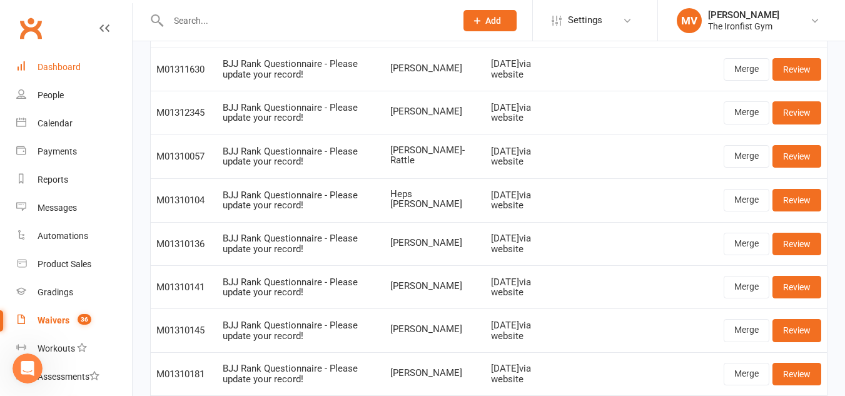
click at [59, 68] on div "Dashboard" at bounding box center [59, 67] width 43 height 10
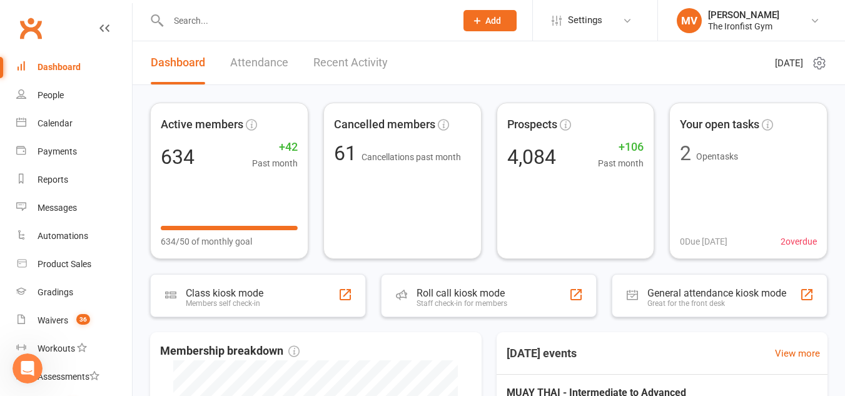
click at [228, 20] on input "text" at bounding box center [305, 21] width 283 height 18
paste input "Phillip Nguyen"
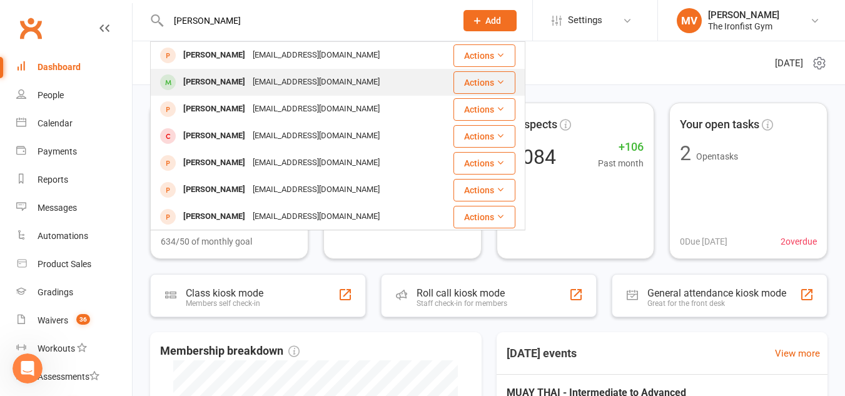
type input "Phillip Nguyen"
click at [213, 77] on div "Phillip Nguyen" at bounding box center [213, 82] width 69 height 18
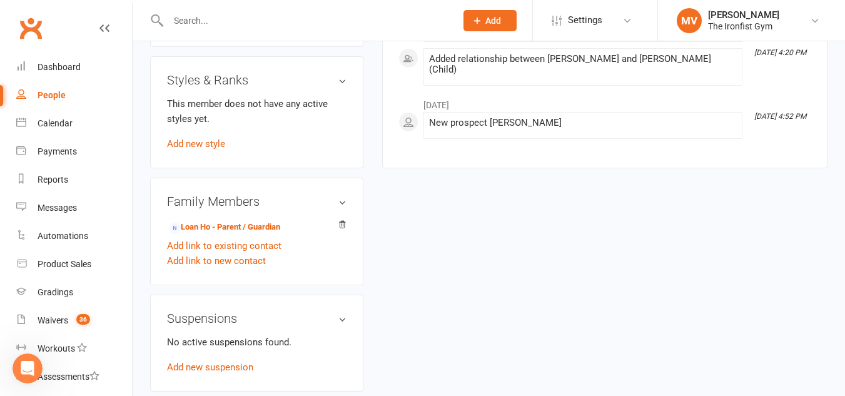
scroll to position [875, 0]
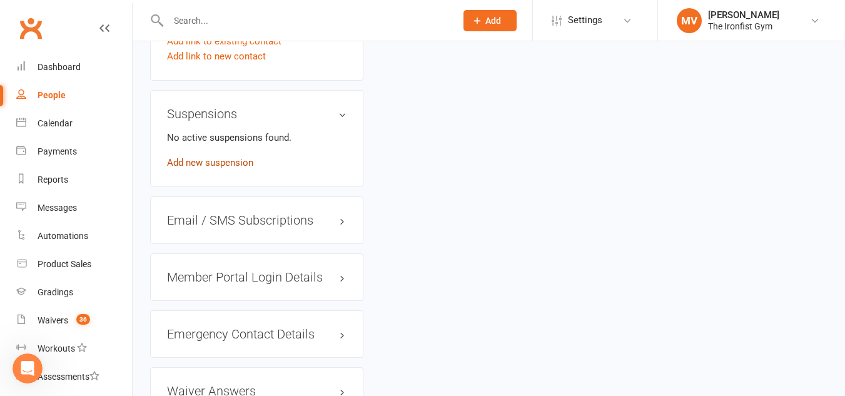
click at [218, 163] on link "Add new suspension" at bounding box center [210, 162] width 86 height 11
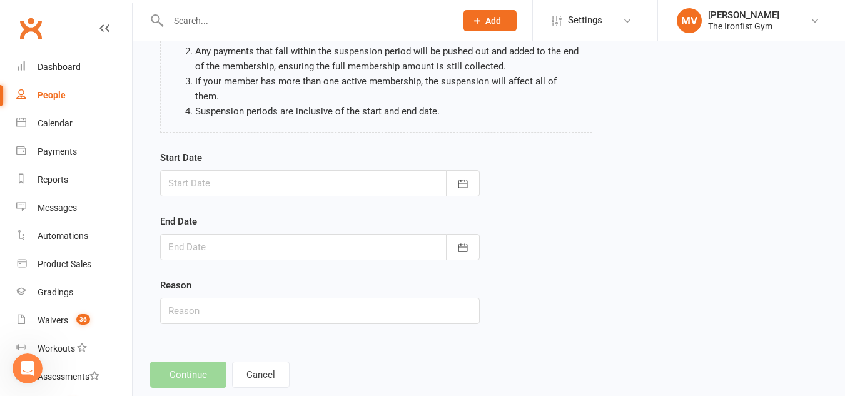
scroll to position [154, 0]
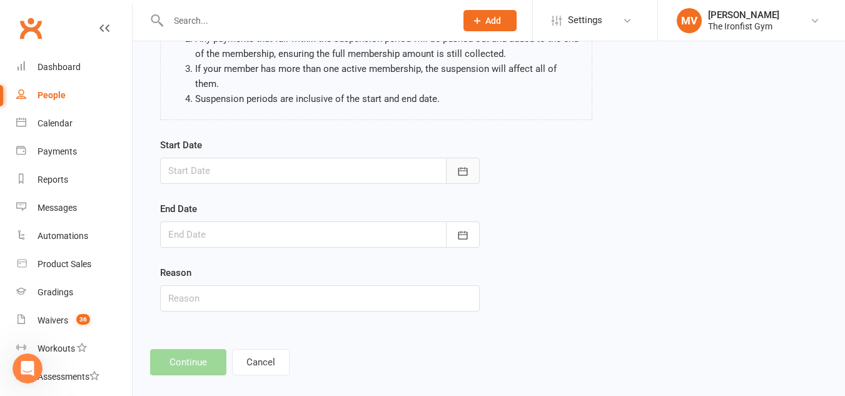
click at [472, 158] on button "button" at bounding box center [463, 171] width 34 height 26
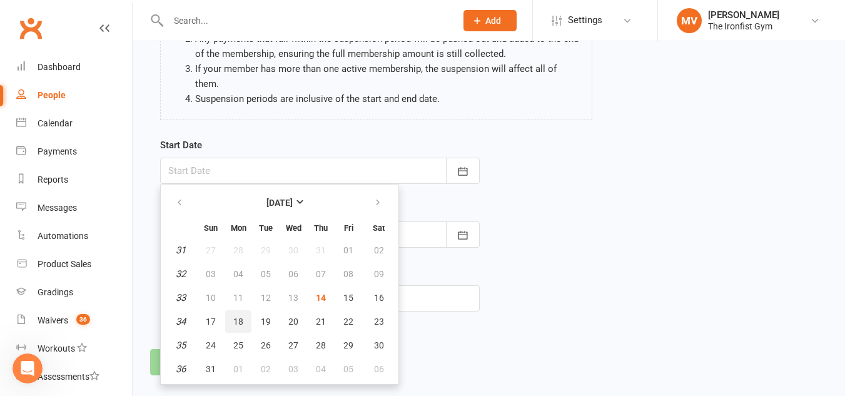
click at [240, 316] on span "18" at bounding box center [238, 321] width 10 height 10
type input "18 Aug 2025"
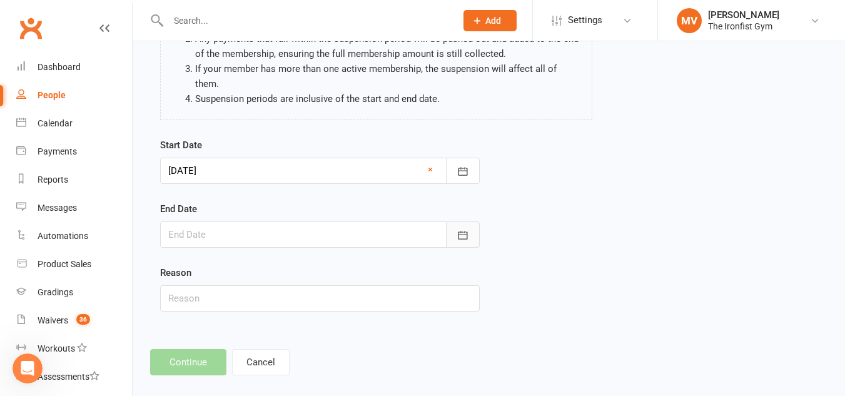
click at [468, 229] on icon "button" at bounding box center [462, 235] width 13 height 13
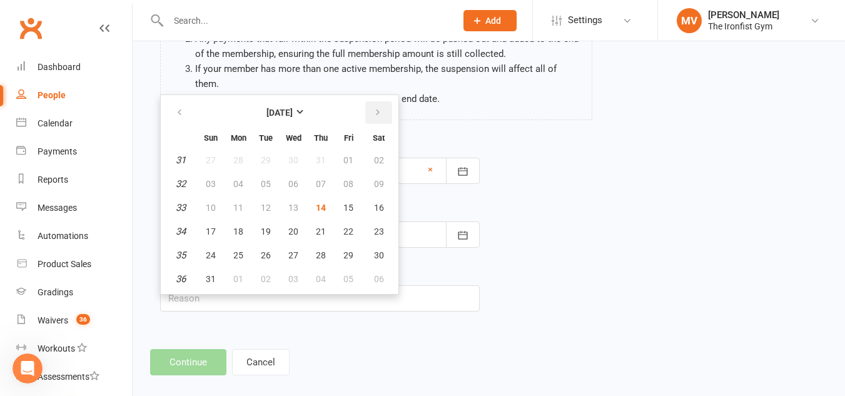
drag, startPoint x: 372, startPoint y: 98, endPoint x: 363, endPoint y: 106, distance: 11.5
click at [371, 101] on button "button" at bounding box center [378, 112] width 27 height 23
click at [229, 196] on button "15" at bounding box center [238, 207] width 26 height 23
type input "15 Sep 2025"
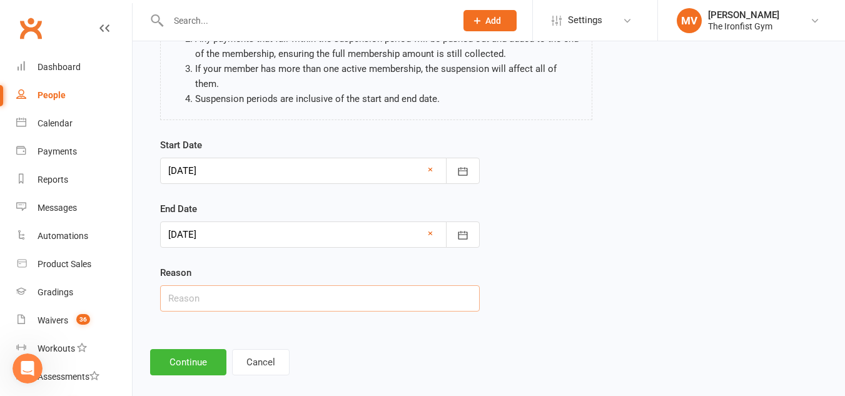
click at [222, 285] on input "text" at bounding box center [319, 298] width 319 height 26
type input "Email Request - Holidays"
click at [207, 349] on button "Continue" at bounding box center [188, 362] width 76 height 26
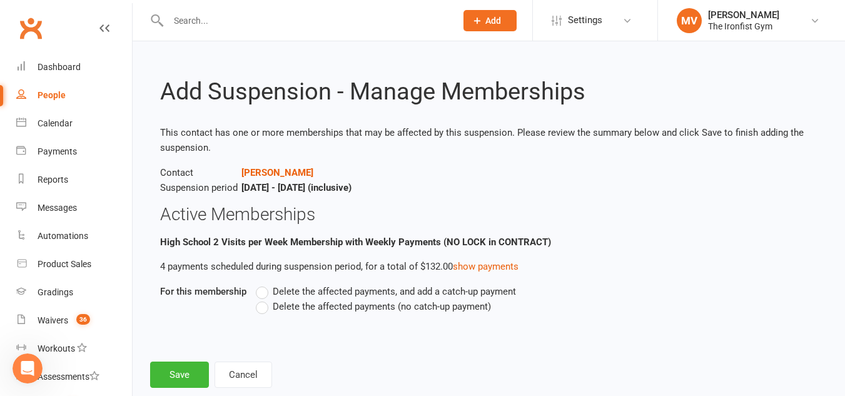
click at [258, 308] on label "Delete the affected payments (no catch-up payment)" at bounding box center [373, 306] width 235 height 15
click at [258, 299] on input "Delete the affected payments (no catch-up payment)" at bounding box center [260, 299] width 8 height 0
click at [171, 366] on button "Save" at bounding box center [179, 374] width 59 height 26
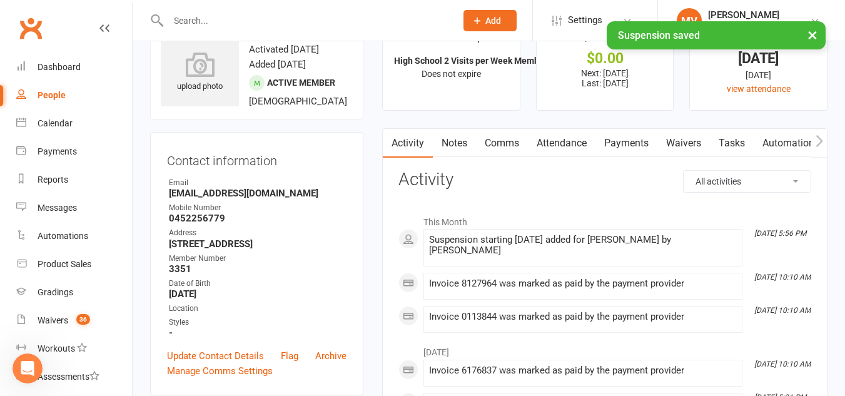
scroll to position [63, 0]
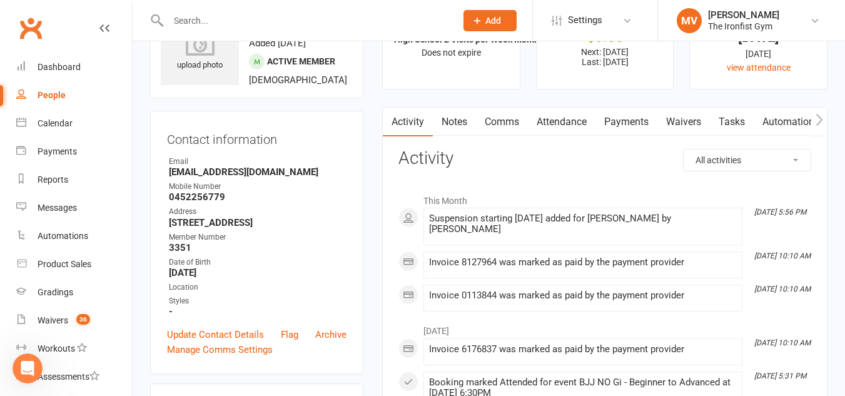
click at [263, 21] on input "text" at bounding box center [305, 21] width 283 height 18
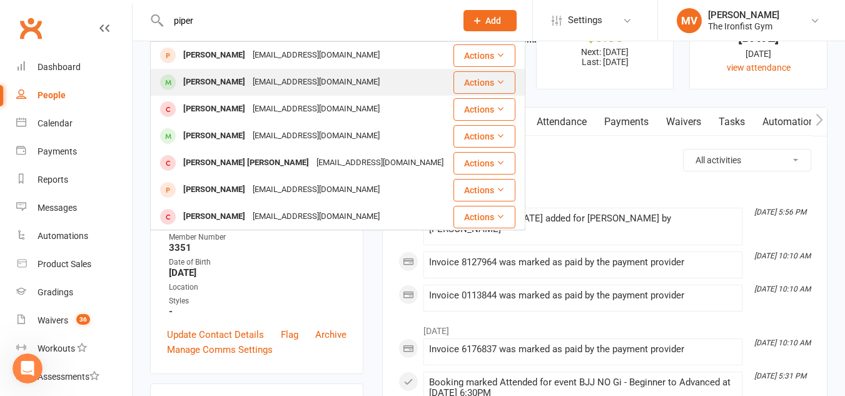
type input "piper"
click at [209, 84] on div "Piper Zhu" at bounding box center [213, 82] width 69 height 18
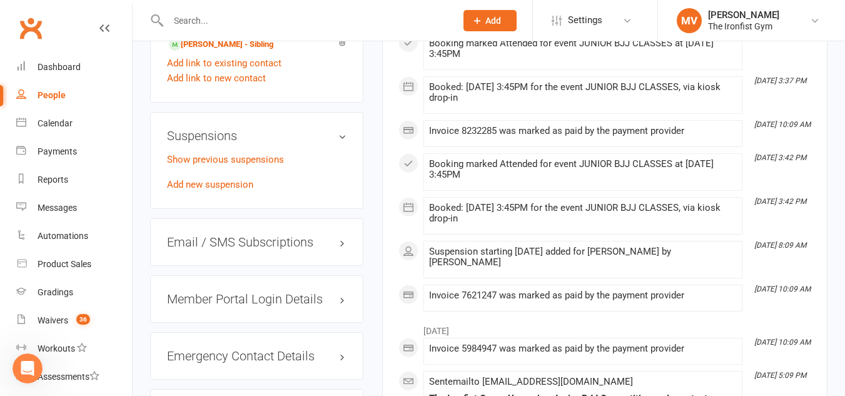
scroll to position [1063, 0]
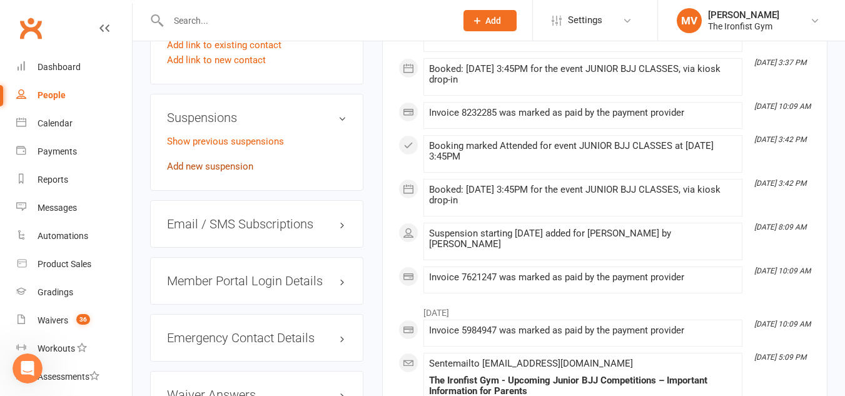
click at [234, 172] on link "Add new suspension" at bounding box center [210, 166] width 86 height 11
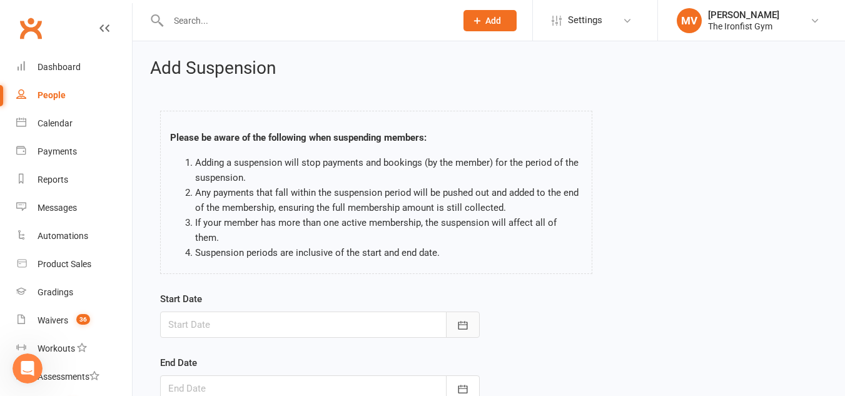
click at [470, 313] on button "button" at bounding box center [463, 324] width 34 height 26
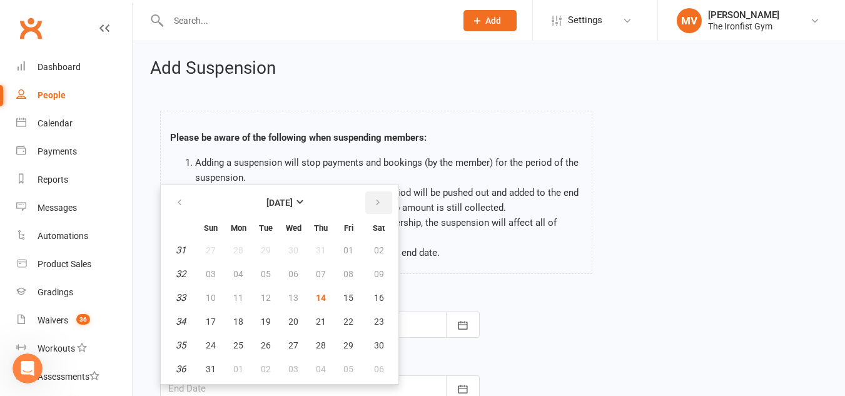
click at [381, 191] on button "button" at bounding box center [378, 202] width 27 height 23
click at [349, 293] on span "19" at bounding box center [348, 298] width 10 height 10
type input "19 Sep 2025"
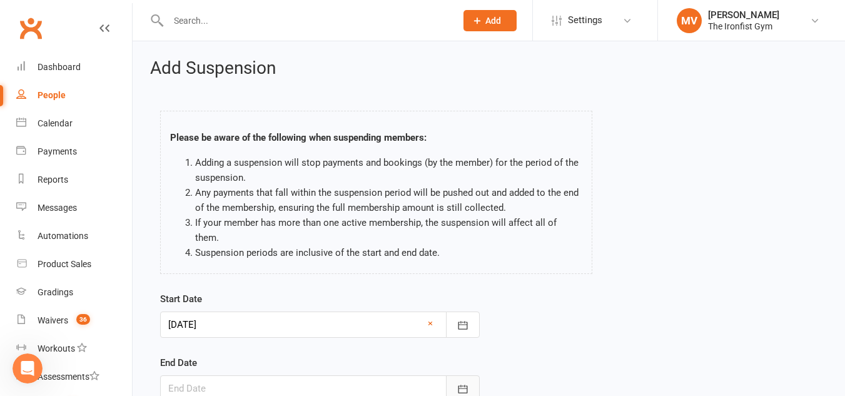
click at [449, 378] on button "button" at bounding box center [463, 388] width 34 height 26
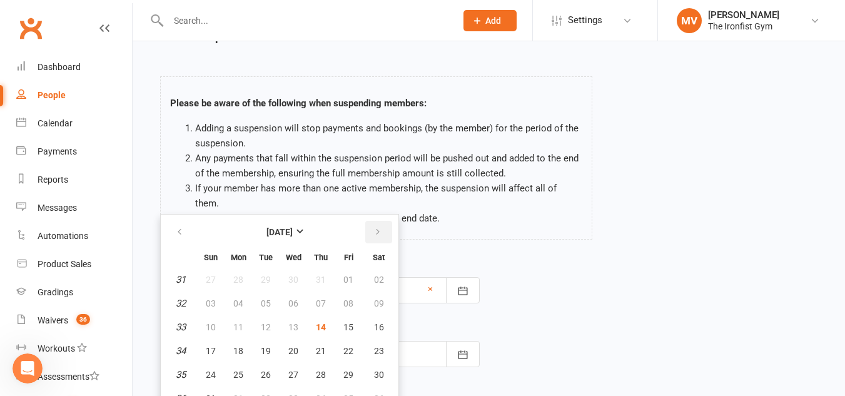
click at [378, 227] on icon "button" at bounding box center [377, 232] width 9 height 10
click at [382, 221] on button "button" at bounding box center [378, 232] width 27 height 23
click at [234, 298] on span "06" at bounding box center [238, 303] width 10 height 10
type input "06 Oct 2025"
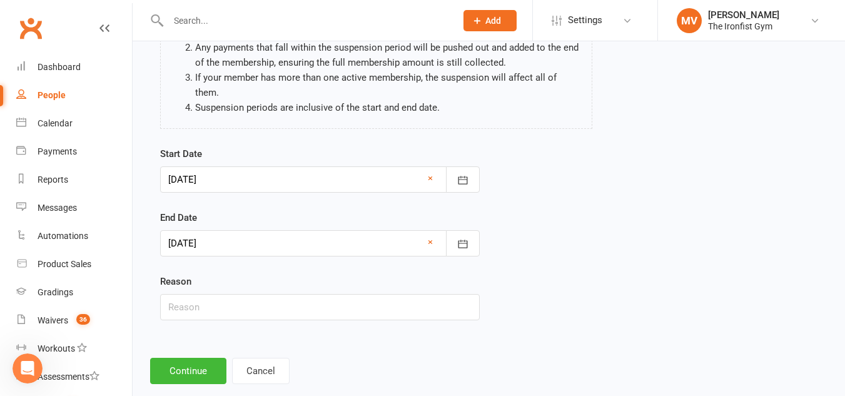
scroll to position [154, 0]
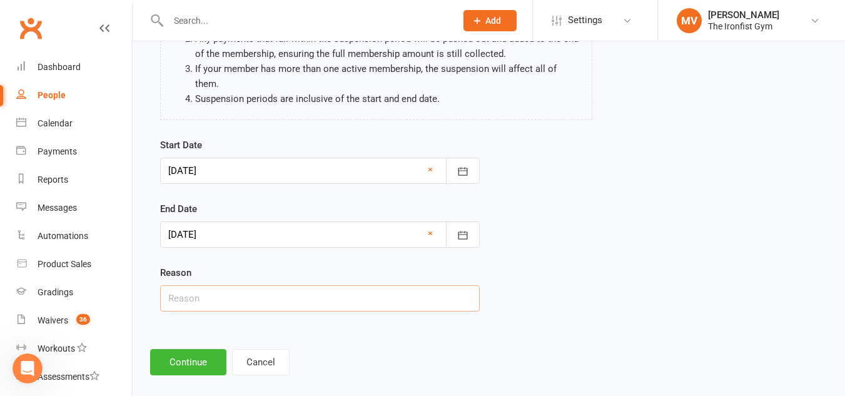
click at [204, 285] on input "text" at bounding box center [319, 298] width 319 height 26
drag, startPoint x: 232, startPoint y: 282, endPoint x: 334, endPoint y: 285, distance: 102.6
click at [334, 285] on input "Email Request - Holidays" at bounding box center [319, 298] width 319 height 26
type input "Email Request"
click at [193, 353] on button "Continue" at bounding box center [188, 362] width 76 height 26
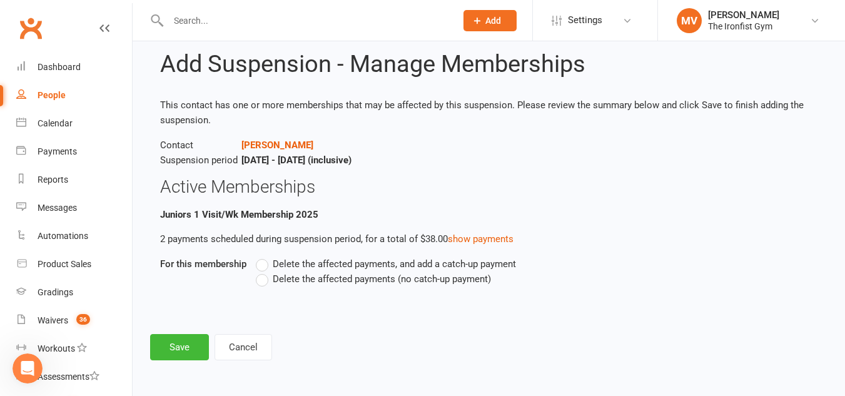
scroll to position [0, 0]
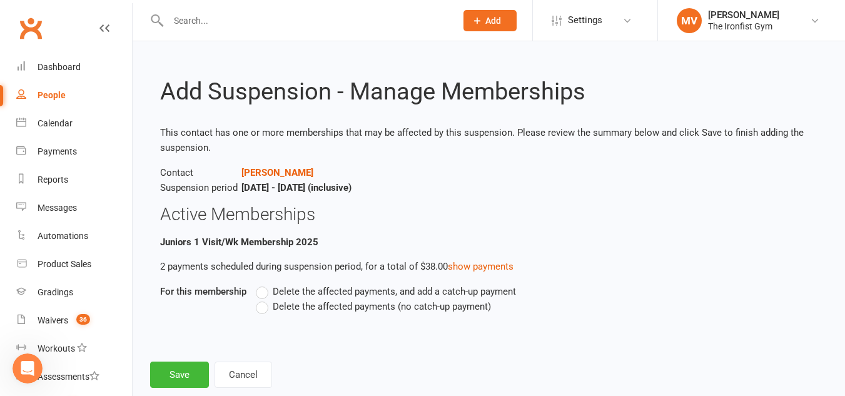
click at [267, 306] on label "Delete the affected payments (no catch-up payment)" at bounding box center [373, 306] width 235 height 15
click at [264, 299] on input "Delete the affected payments (no catch-up payment)" at bounding box center [260, 299] width 8 height 0
click at [194, 374] on button "Save" at bounding box center [179, 374] width 59 height 26
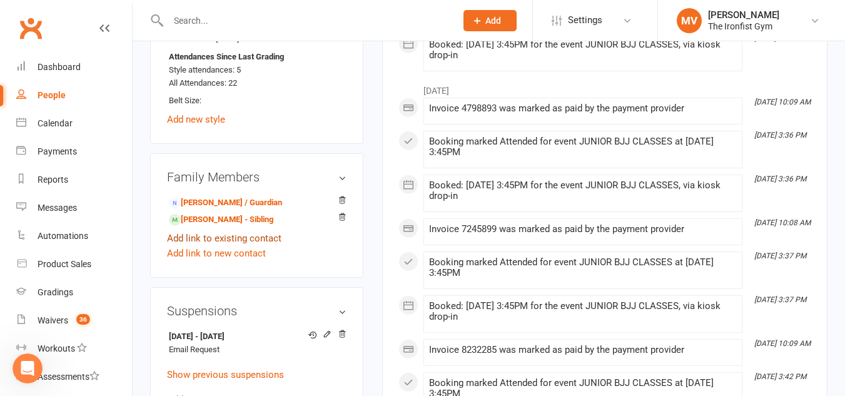
scroll to position [875, 0]
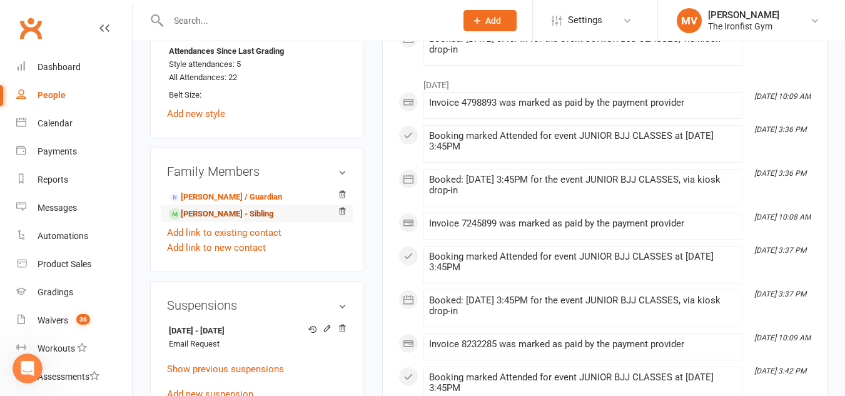
click at [229, 221] on link "Penelope Zhu - Sibling" at bounding box center [221, 214] width 104 height 13
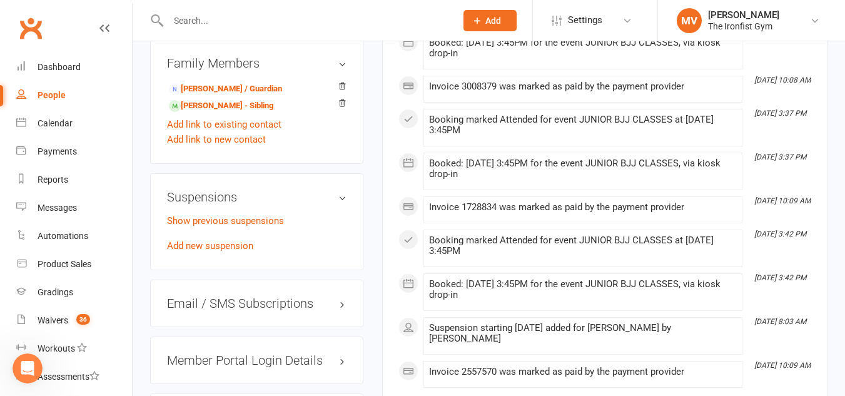
scroll to position [1000, 0]
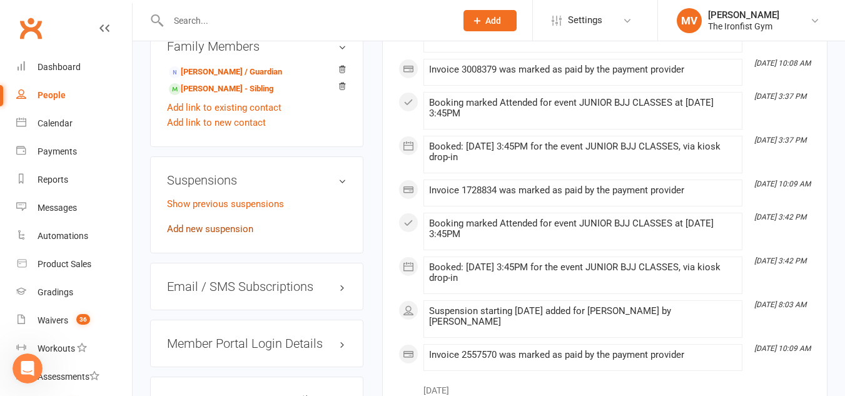
click at [220, 234] on link "Add new suspension" at bounding box center [210, 228] width 86 height 11
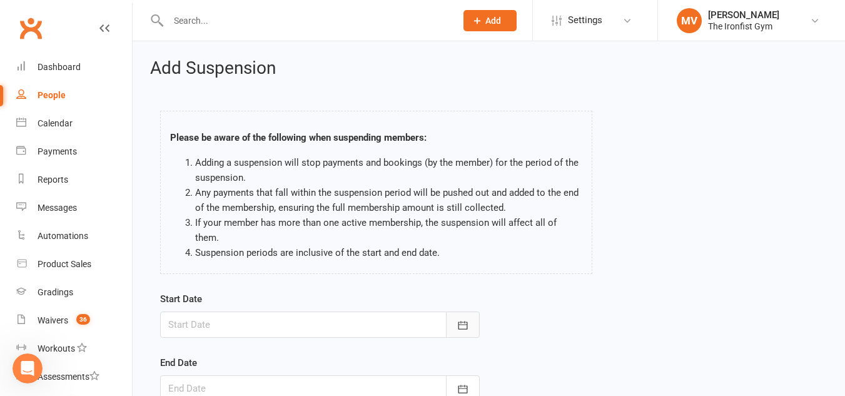
click at [457, 319] on icon "button" at bounding box center [462, 325] width 13 height 13
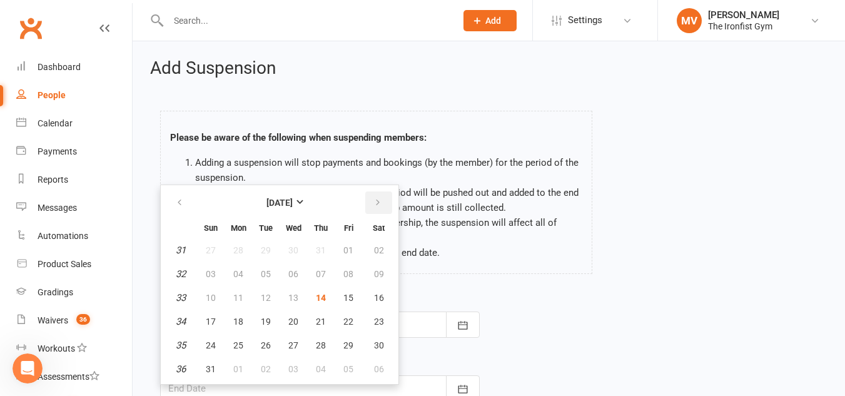
click at [382, 191] on button "button" at bounding box center [378, 202] width 27 height 23
click at [350, 293] on span "19" at bounding box center [348, 298] width 10 height 10
type input "19 Sep 2025"
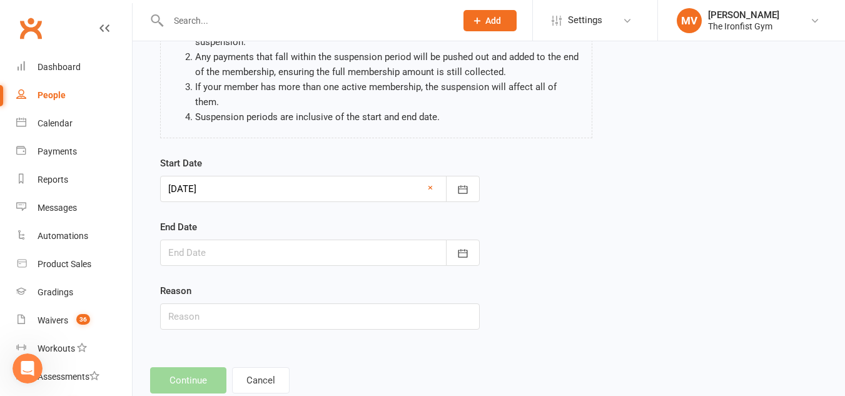
scroll to position [154, 0]
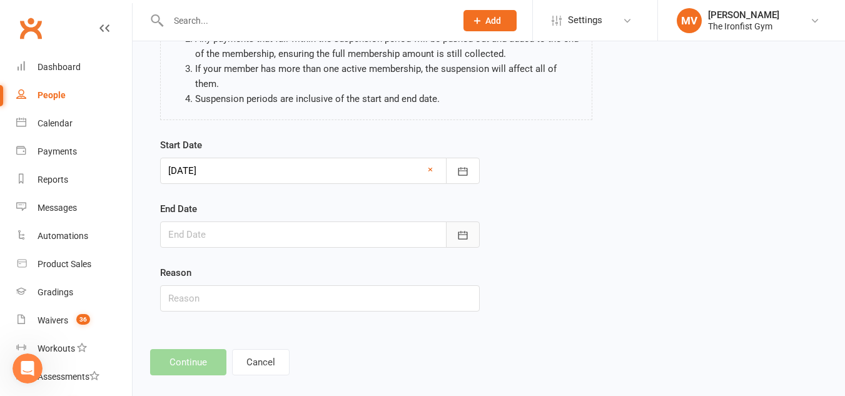
click at [463, 229] on icon "button" at bounding box center [462, 235] width 13 height 13
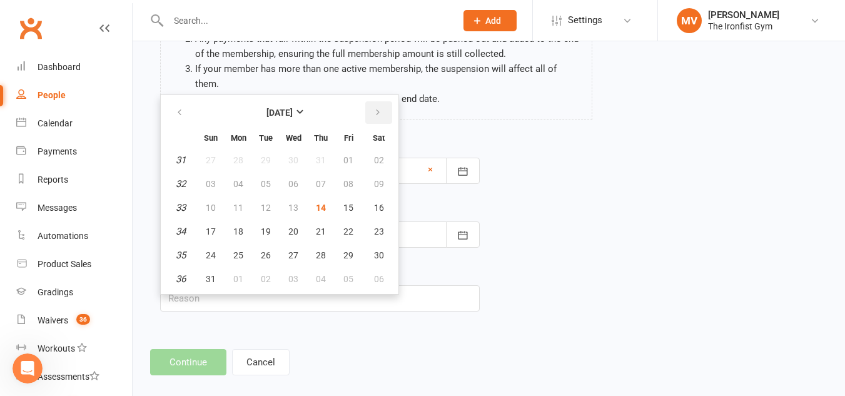
click at [373, 108] on icon "button" at bounding box center [377, 113] width 9 height 10
click at [235, 179] on span "06" at bounding box center [238, 184] width 10 height 10
type input "06 Oct 2025"
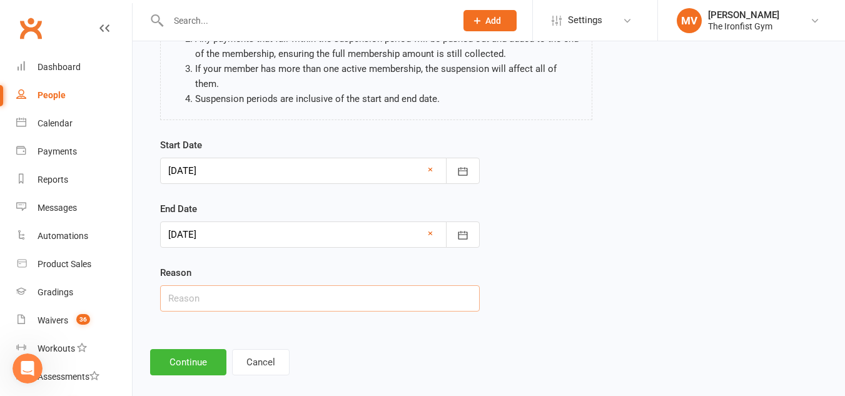
click at [239, 285] on input "text" at bounding box center [319, 298] width 319 height 26
type input "Email Request - Holidays"
click at [208, 349] on button "Continue" at bounding box center [188, 362] width 76 height 26
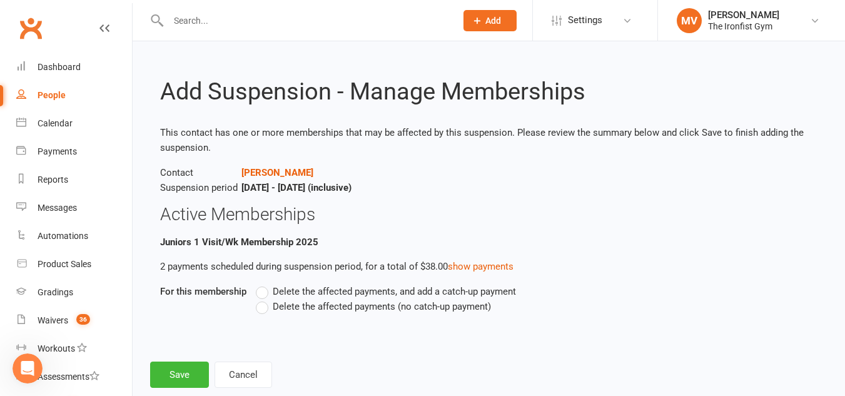
click at [260, 310] on label "Delete the affected payments (no catch-up payment)" at bounding box center [373, 306] width 235 height 15
click at [260, 299] on input "Delete the affected payments (no catch-up payment)" at bounding box center [260, 299] width 8 height 0
click at [191, 379] on button "Save" at bounding box center [179, 374] width 59 height 26
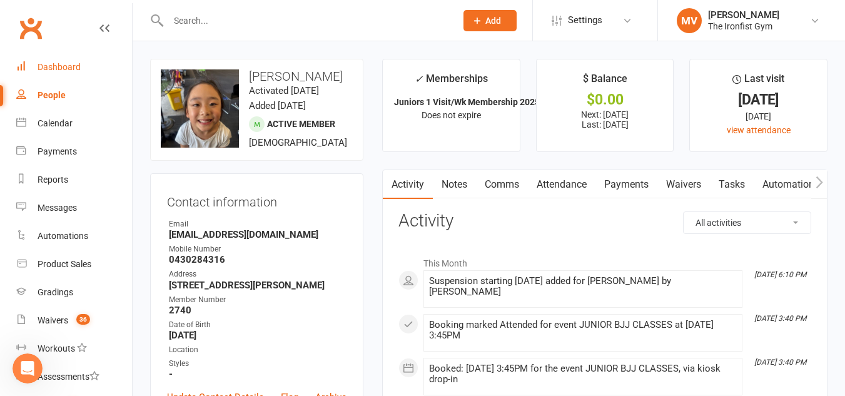
click at [74, 62] on div "Dashboard" at bounding box center [59, 67] width 43 height 10
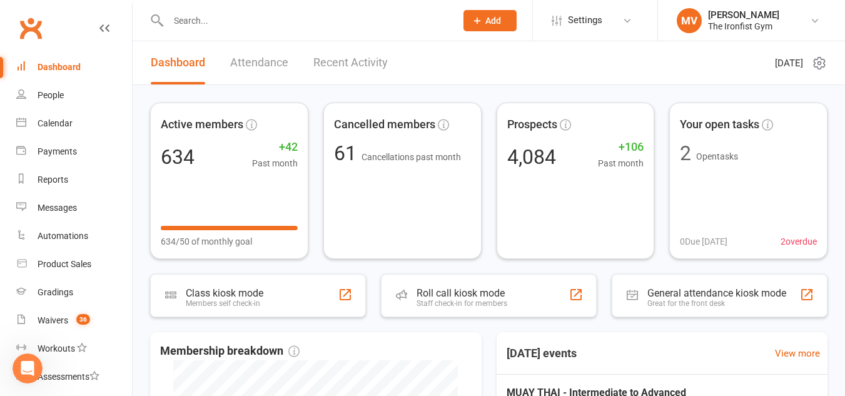
click at [296, 28] on input "text" at bounding box center [305, 21] width 283 height 18
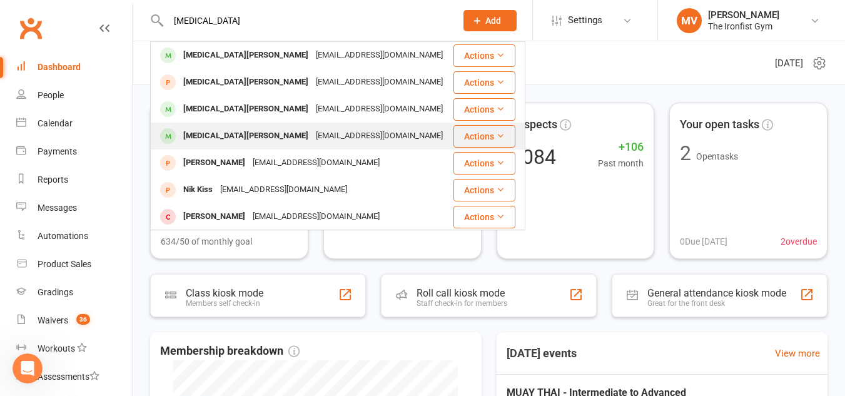
type input "nikita"
click at [312, 137] on div "NikWear@outlook.com" at bounding box center [379, 136] width 134 height 18
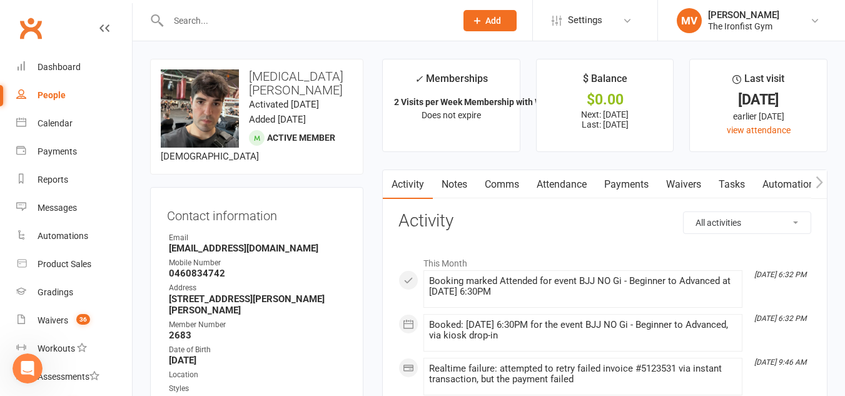
click at [624, 189] on link "Payments" at bounding box center [626, 184] width 62 height 29
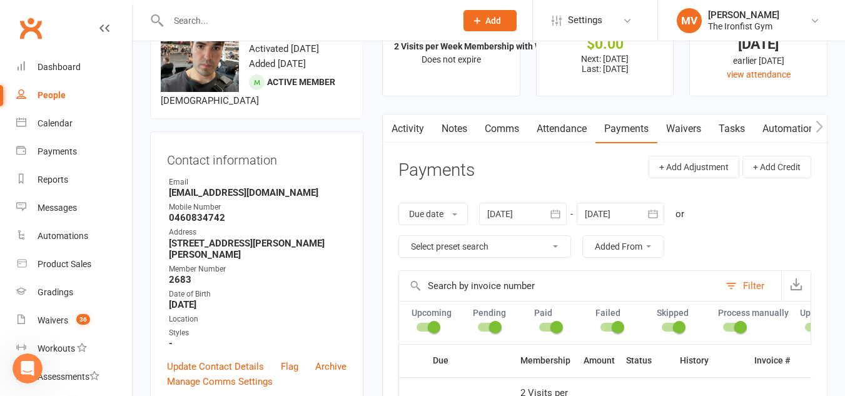
scroll to position [125, 0]
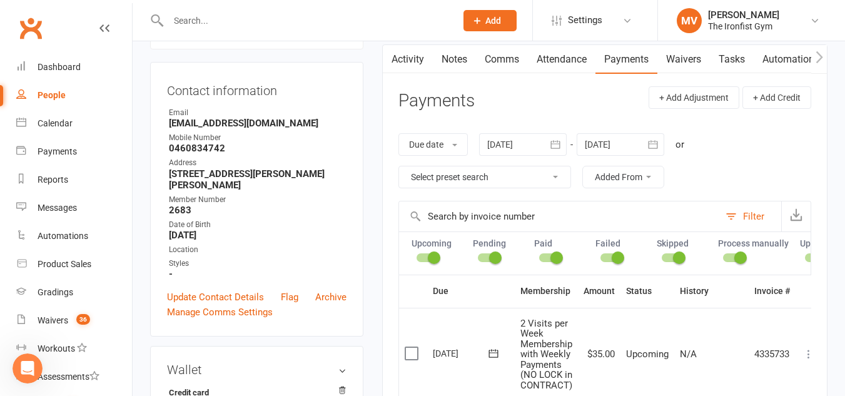
click at [474, 179] on select "Select preset search All failures All skipped payments All pending payments Suc…" at bounding box center [484, 176] width 171 height 21
select select "0"
click at [399, 166] on select "Select preset search All failures All skipped payments All pending payments Suc…" at bounding box center [484, 176] width 171 height 21
type input "14 Aug 2025"
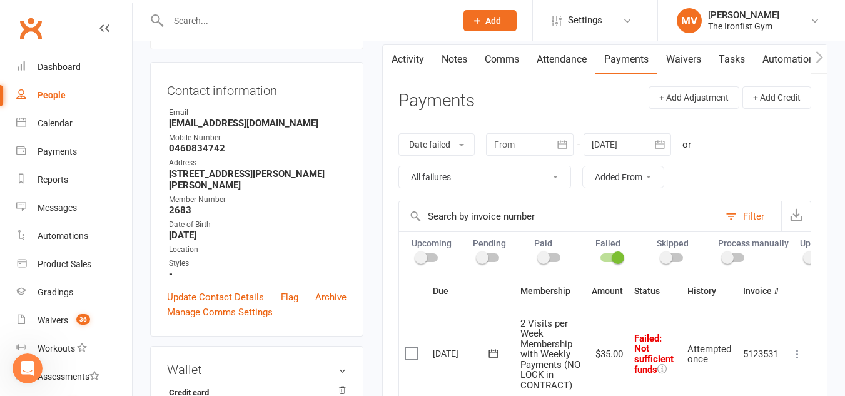
click at [471, 170] on select "All failures All skipped payments All pending payments Successful payments (las…" at bounding box center [484, 176] width 171 height 21
click at [466, 163] on div "Date failed Due date Date paid Date failed Date settled July 2025 Sun Mon Tue W…" at bounding box center [604, 161] width 413 height 80
click at [463, 147] on button "Date failed" at bounding box center [436, 144] width 76 height 23
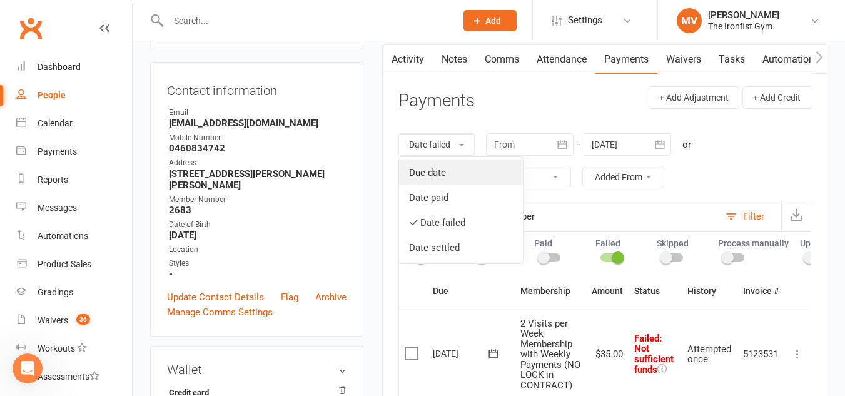
click at [453, 168] on link "Due date" at bounding box center [461, 172] width 124 height 25
select select
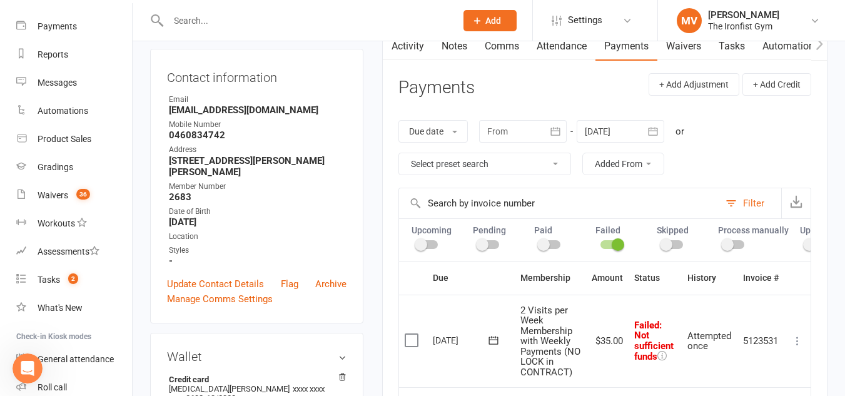
scroll to position [188, 0]
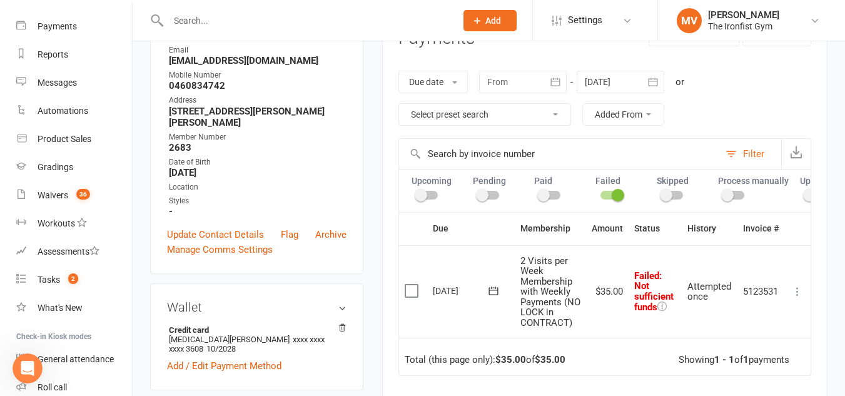
click at [409, 297] on label at bounding box center [412, 290] width 17 height 13
click at [409, 284] on input "checkbox" at bounding box center [408, 284] width 8 height 0
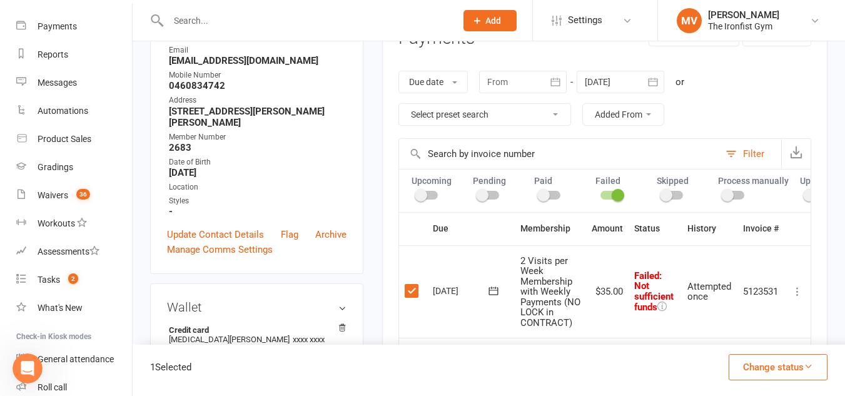
click at [746, 374] on button "Change status" at bounding box center [777, 367] width 99 height 26
click at [734, 288] on link "Paid (POS)" at bounding box center [765, 283] width 124 height 25
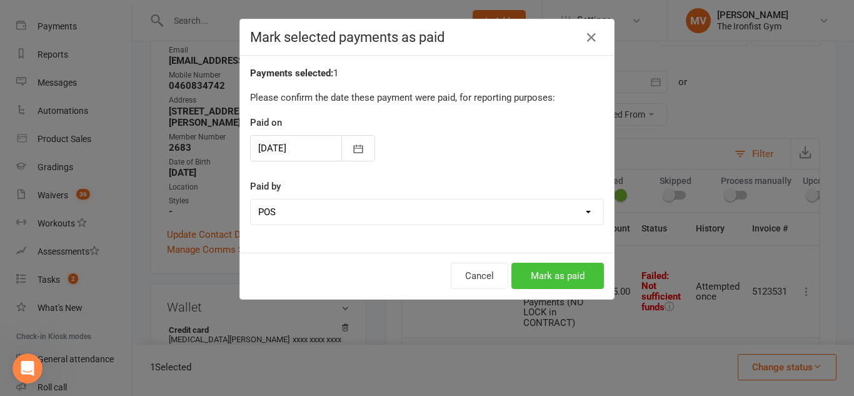
click at [564, 272] on button "Mark as paid" at bounding box center [557, 276] width 93 height 26
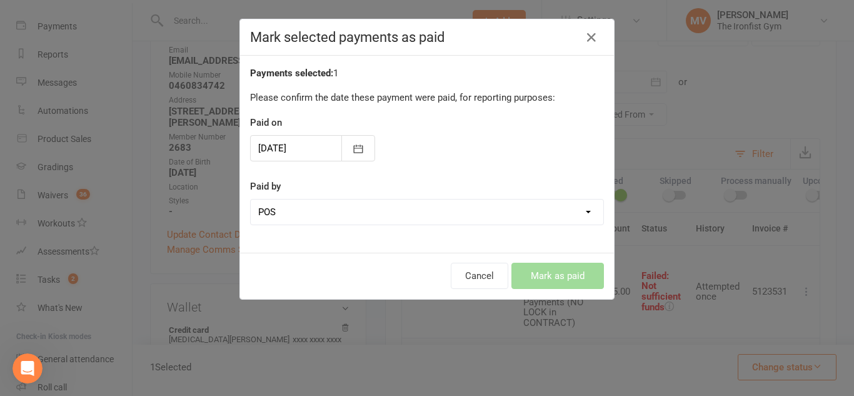
click at [564, 272] on div "Cancel Mark as paid" at bounding box center [427, 276] width 374 height 46
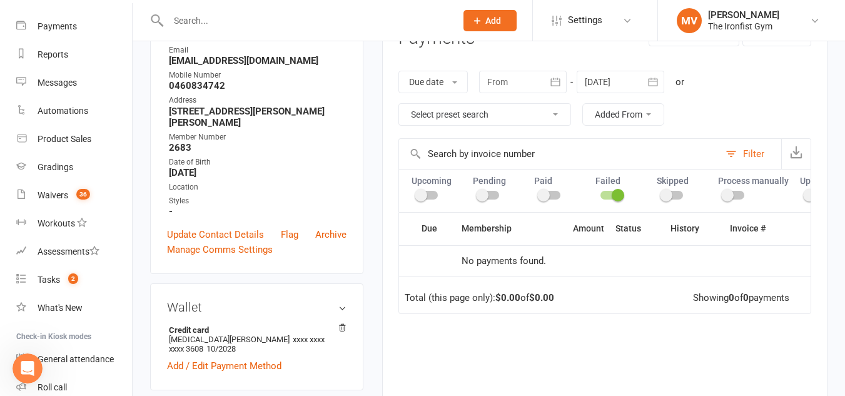
scroll to position [0, 0]
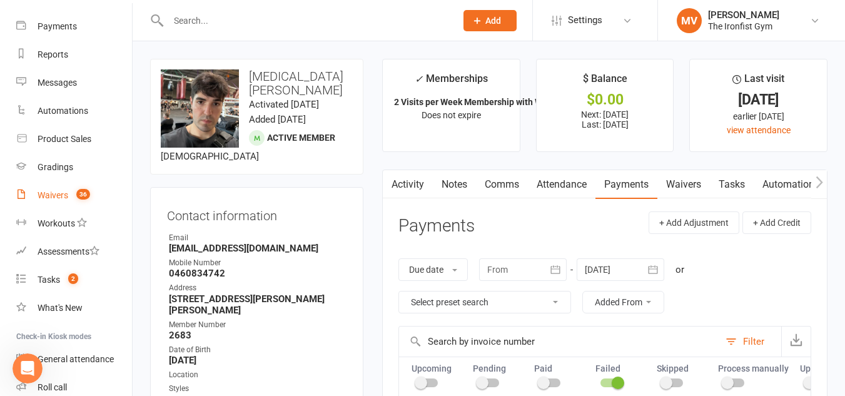
click at [61, 189] on link "Waivers 36" at bounding box center [74, 195] width 116 height 28
select select "100"
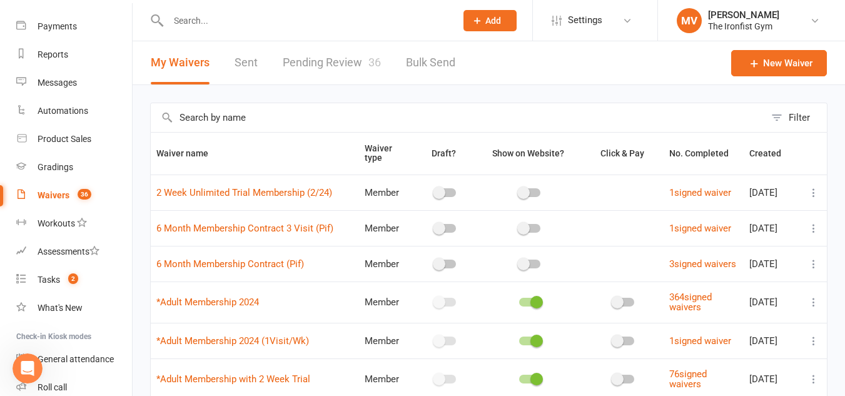
click at [323, 68] on link "Pending Review 36" at bounding box center [332, 62] width 98 height 43
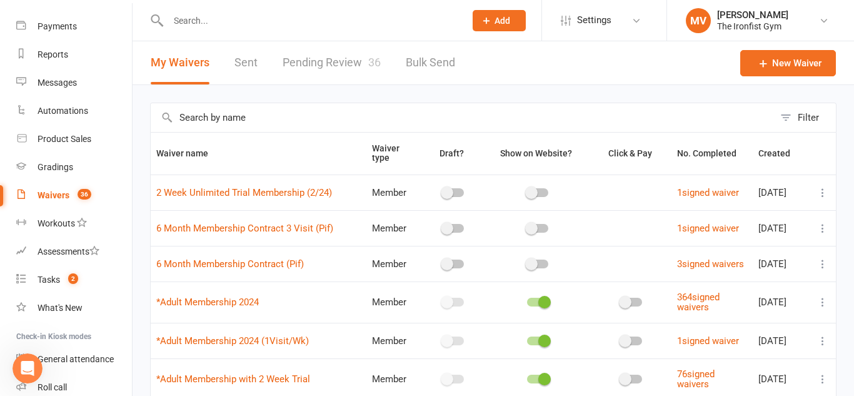
select select "50"
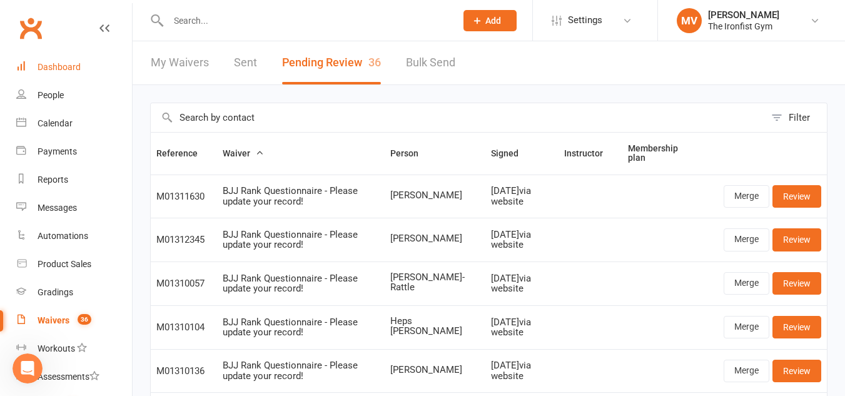
click at [54, 68] on div "Dashboard" at bounding box center [59, 67] width 43 height 10
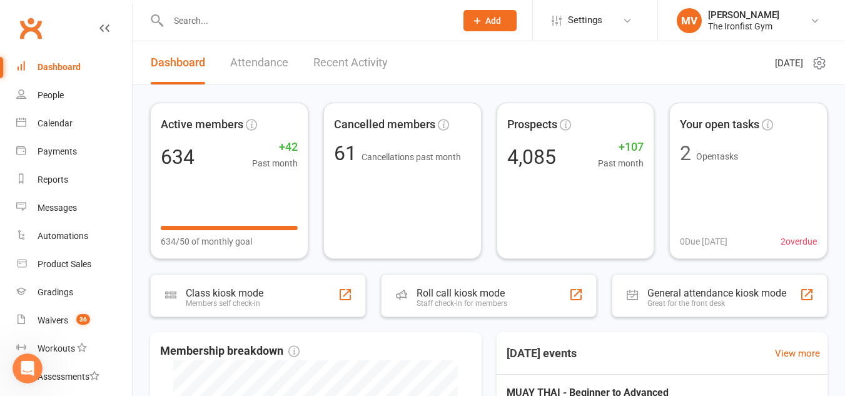
click at [281, 20] on input "text" at bounding box center [305, 21] width 283 height 18
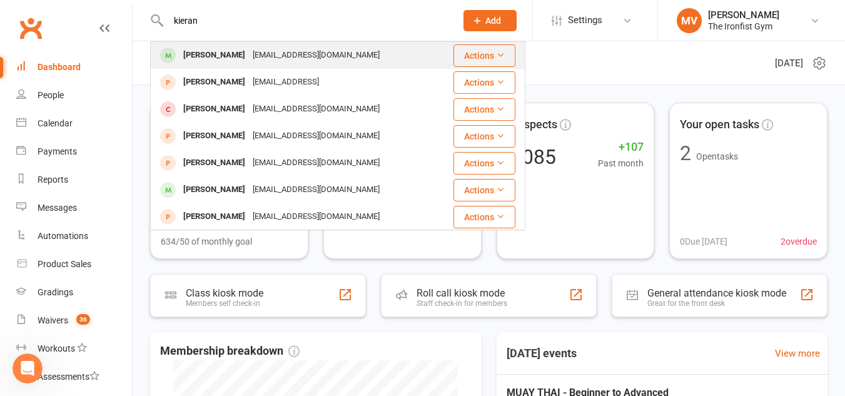
type input "kieran"
click at [239, 53] on div "Kieran Garland" at bounding box center [213, 55] width 69 height 18
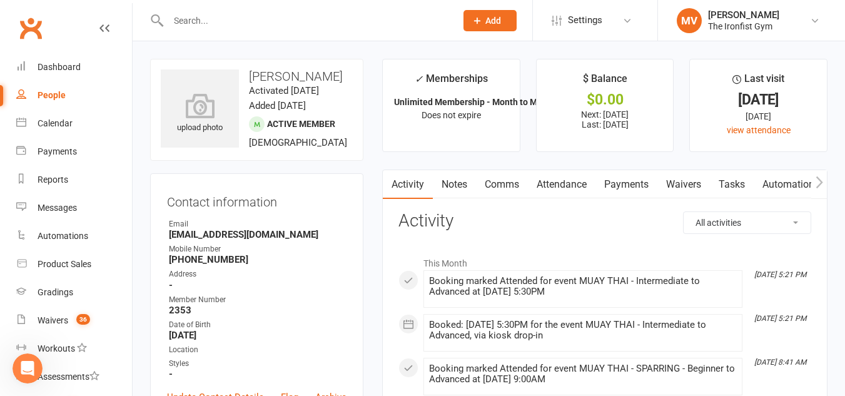
click at [241, 21] on input "text" at bounding box center [305, 21] width 283 height 18
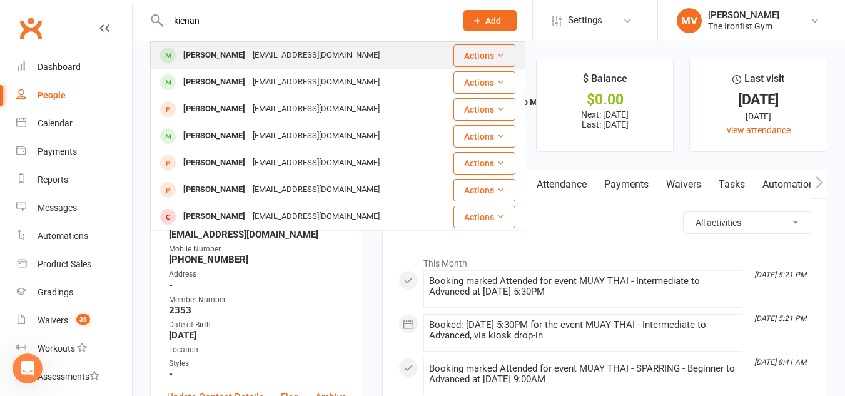
type input "kienan"
click at [239, 57] on div "Kienan Gorogo" at bounding box center [213, 55] width 69 height 18
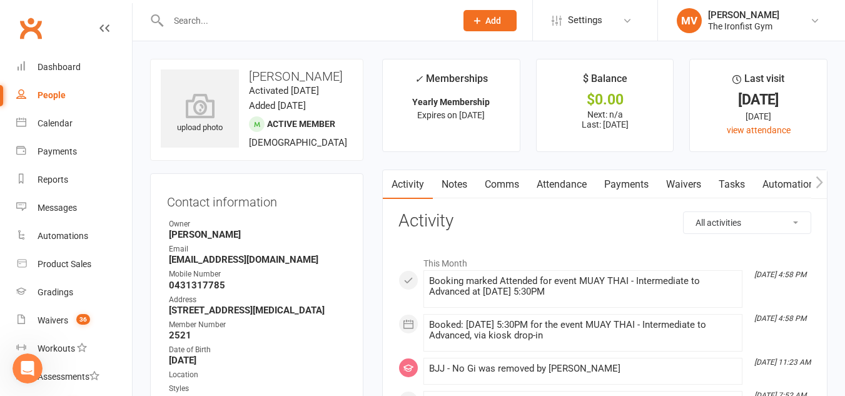
drag, startPoint x: 299, startPoint y: 73, endPoint x: 288, endPoint y: 73, distance: 10.6
click at [294, 73] on h3 "Kienan Gorogo" at bounding box center [257, 76] width 192 height 14
drag, startPoint x: 283, startPoint y: 74, endPoint x: 338, endPoint y: 74, distance: 54.4
click at [338, 74] on h3 "Kienan Gorogo" at bounding box center [257, 76] width 192 height 14
click at [339, 76] on h3 "Kienan Gorogo" at bounding box center [257, 76] width 192 height 14
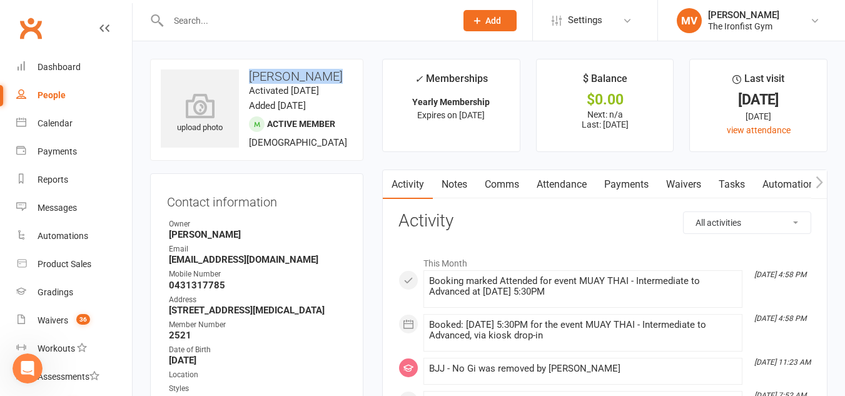
drag, startPoint x: 251, startPoint y: 73, endPoint x: 333, endPoint y: 74, distance: 81.9
click at [333, 74] on h3 "Kienan Gorogo" at bounding box center [257, 76] width 192 height 14
copy h3 "Kienan Gorogo"
drag, startPoint x: 511, startPoint y: 180, endPoint x: 518, endPoint y: 182, distance: 7.1
click at [513, 179] on link "Comms" at bounding box center [502, 184] width 52 height 29
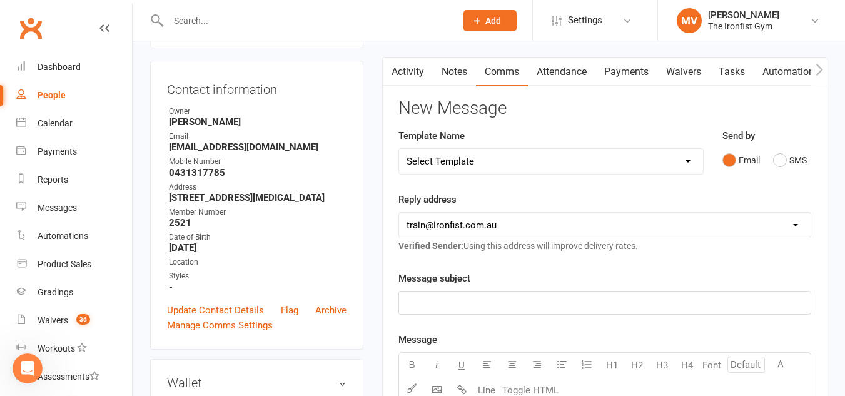
scroll to position [125, 0]
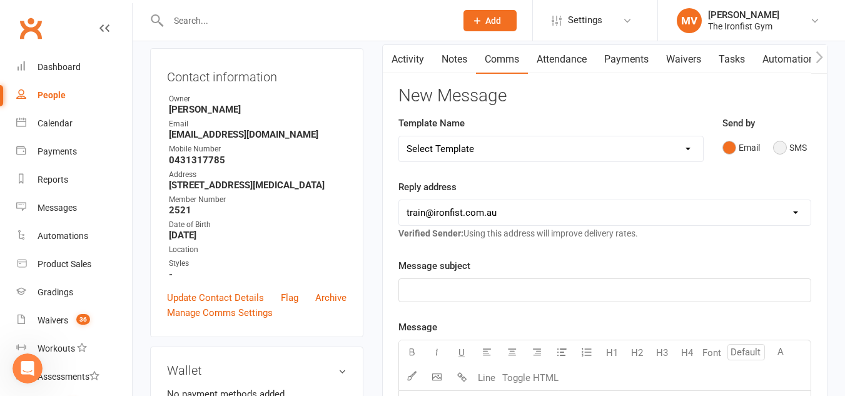
click at [785, 144] on button "SMS" at bounding box center [790, 148] width 34 height 24
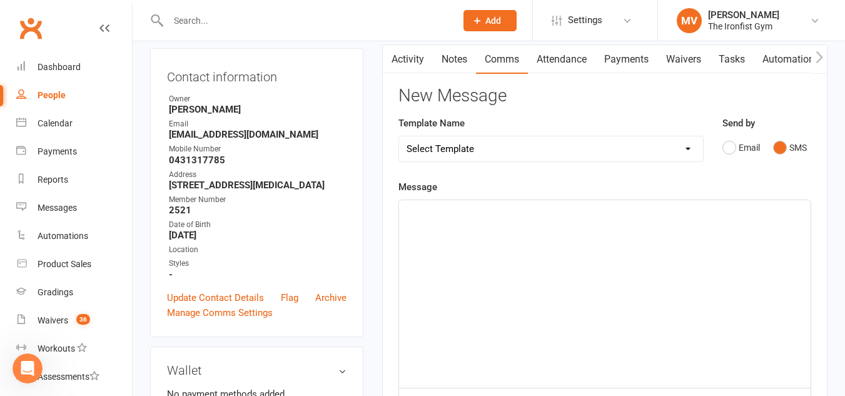
click at [626, 149] on select "Select Template [SMS] Grading Fee owing [SMS] Balance Owing - Catch up [SMS] Ex…" at bounding box center [551, 148] width 304 height 25
click at [519, 153] on select "Select Template [SMS] Grading Fee owing [SMS] Balance Owing - Catch up [SMS] Ex…" at bounding box center [551, 148] width 304 height 25
click at [690, 141] on select "Select Template [SMS] Grading Fee owing [SMS] Balance Owing - Catch up [SMS] Ex…" at bounding box center [551, 148] width 304 height 25
click at [727, 221] on div "﻿" at bounding box center [604, 294] width 411 height 188
click at [582, 242] on div "﻿" at bounding box center [604, 294] width 411 height 188
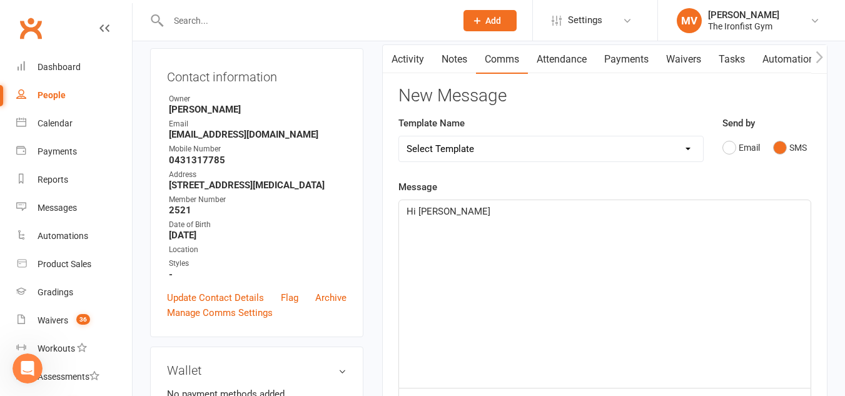
click at [421, 211] on span "Hi kienan" at bounding box center [448, 211] width 84 height 11
click at [470, 216] on p "Hi Kienan" at bounding box center [604, 211] width 396 height 15
click at [550, 210] on p "Hi Kienan, can you please confirm" at bounding box center [604, 211] width 396 height 15
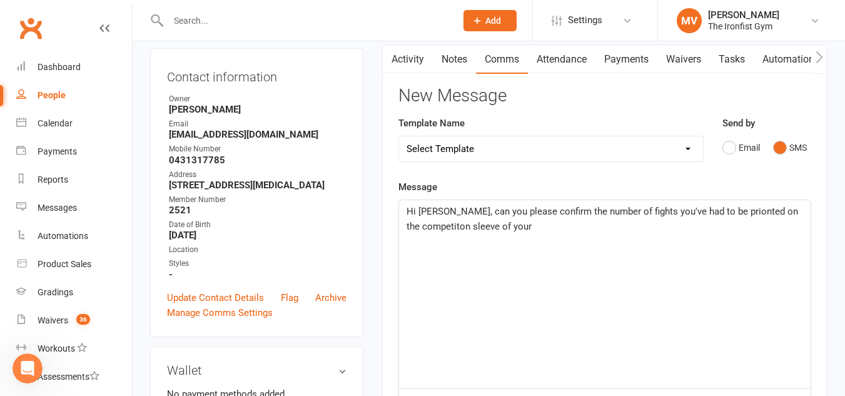
click at [713, 221] on p "Hi Kienan, can you please confirm the number of fights you've had to be prionte…" at bounding box center [604, 219] width 396 height 30
click at [512, 230] on span "Hi Kienan, can you please confirm the number of fights you've had to be printed…" at bounding box center [600, 219] width 388 height 26
click at [537, 230] on p "Hi Kienan, can you please confirm the number of fights you've had to be printed…" at bounding box center [604, 219] width 396 height 30
drag, startPoint x: 436, startPoint y: 213, endPoint x: 616, endPoint y: 270, distance: 189.0
click at [620, 268] on div "Hi Kienan, can you please confirm the number of fights you've had to be printed…" at bounding box center [604, 294] width 411 height 188
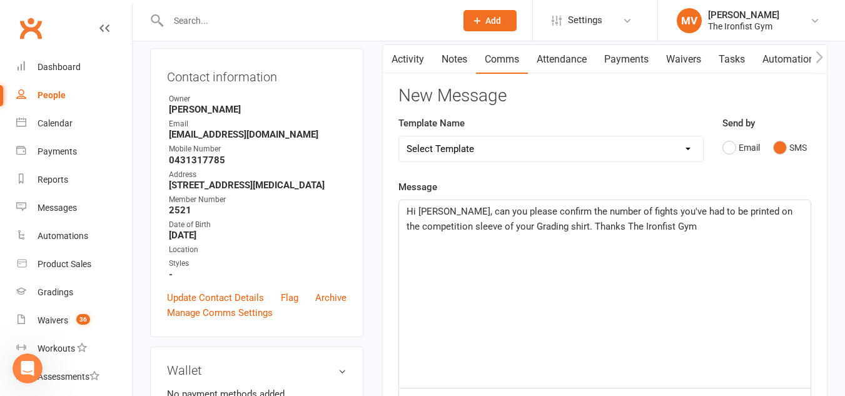
click at [716, 226] on p "Hi Kienan, can you please confirm the number of fights you've had to be printed…" at bounding box center [604, 219] width 396 height 30
click at [716, 228] on p "Hi Kienan, can you please confirm the number of fights you've had to be printed…" at bounding box center [604, 219] width 396 height 30
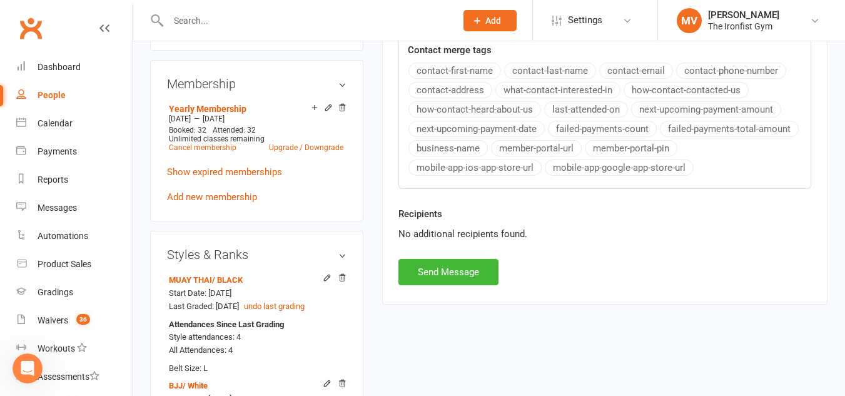
scroll to position [563, 0]
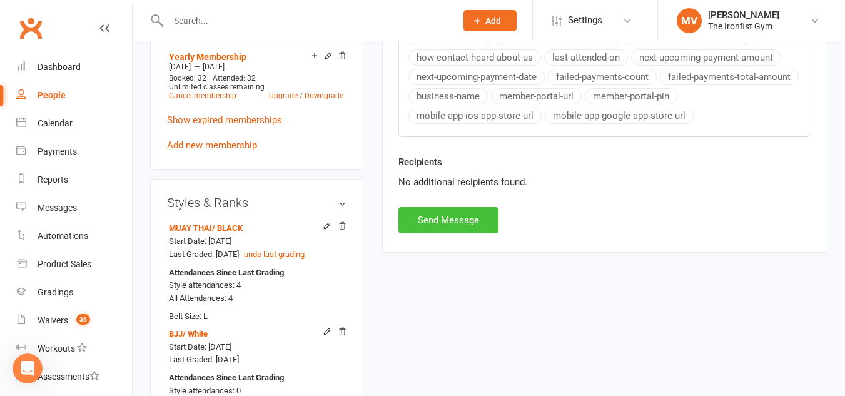
click at [442, 220] on button "Send Message" at bounding box center [448, 220] width 100 height 26
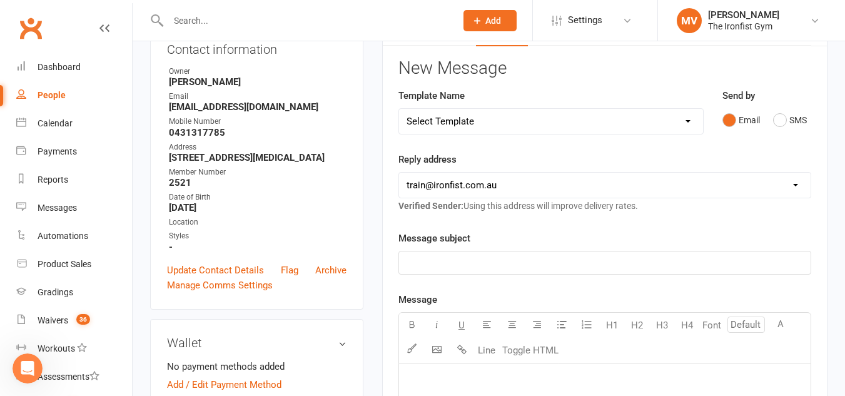
scroll to position [0, 0]
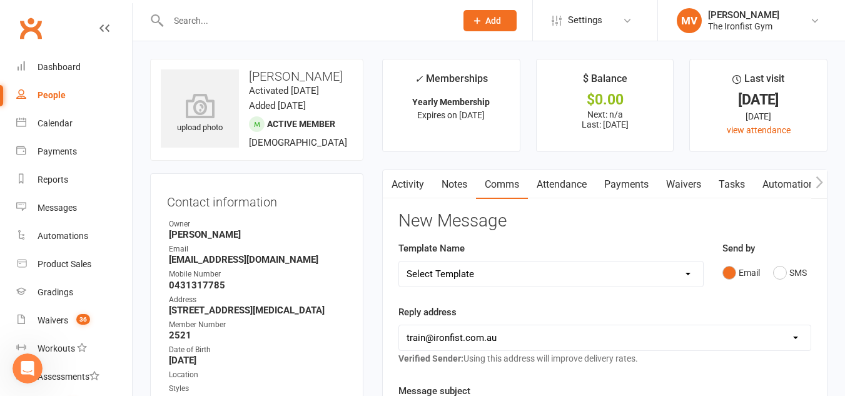
click at [408, 185] on link "Activity" at bounding box center [408, 184] width 50 height 29
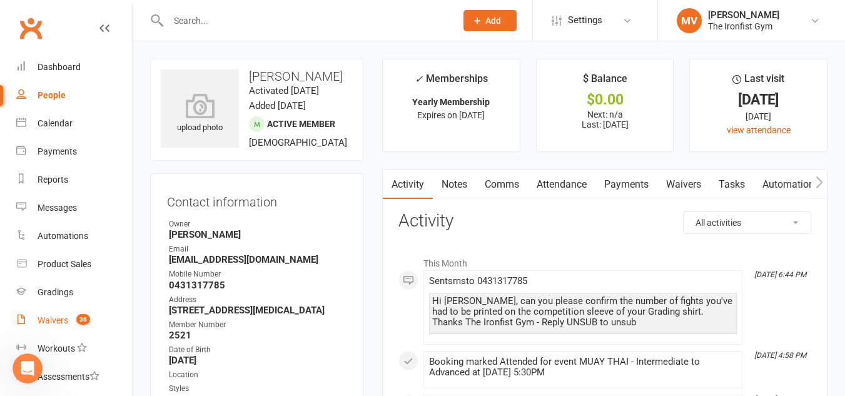
click at [56, 317] on div "Waivers" at bounding box center [53, 320] width 31 height 10
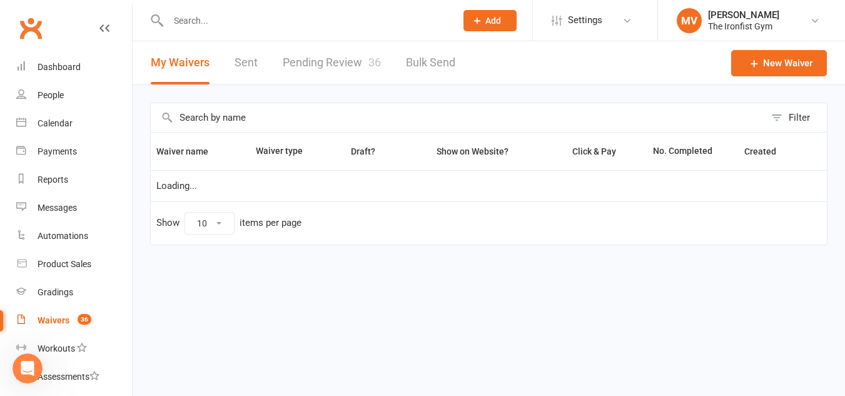
select select "100"
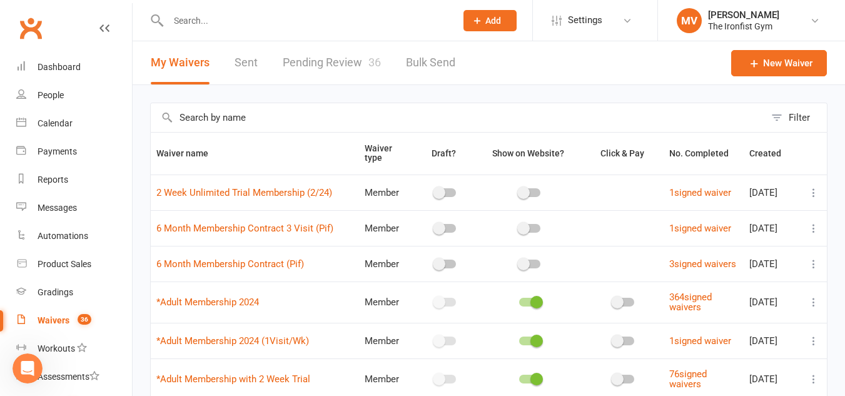
click at [328, 59] on link "Pending Review 36" at bounding box center [332, 62] width 98 height 43
select select "50"
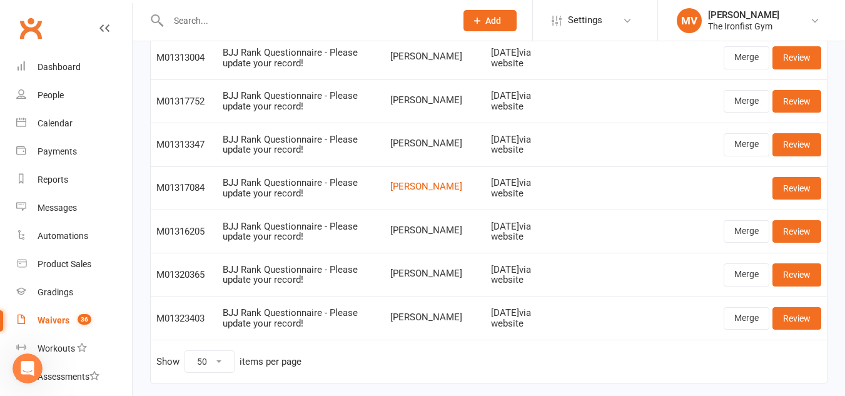
scroll to position [1440, 0]
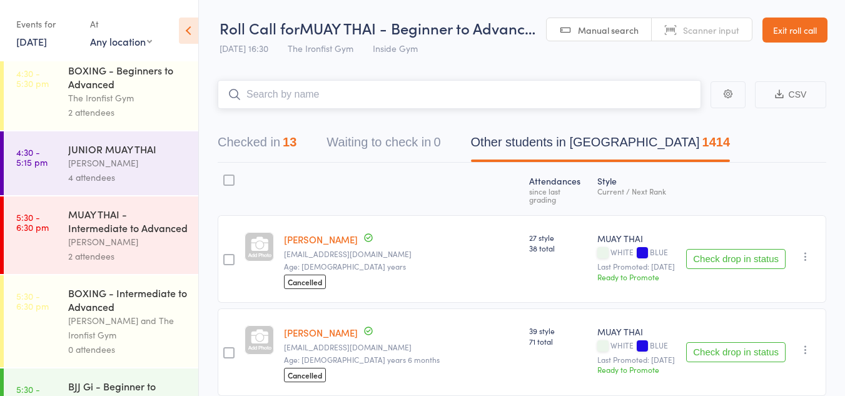
scroll to position [563, 0]
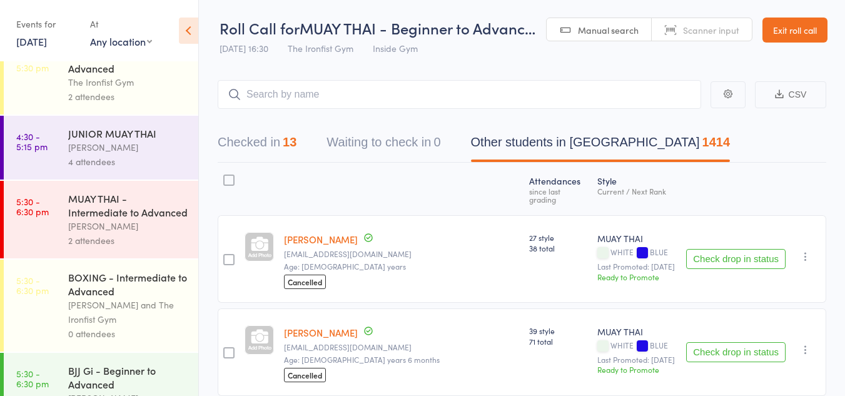
drag, startPoint x: 111, startPoint y: 225, endPoint x: 109, endPoint y: 232, distance: 7.1
click at [110, 225] on div "[PERSON_NAME]" at bounding box center [127, 226] width 119 height 14
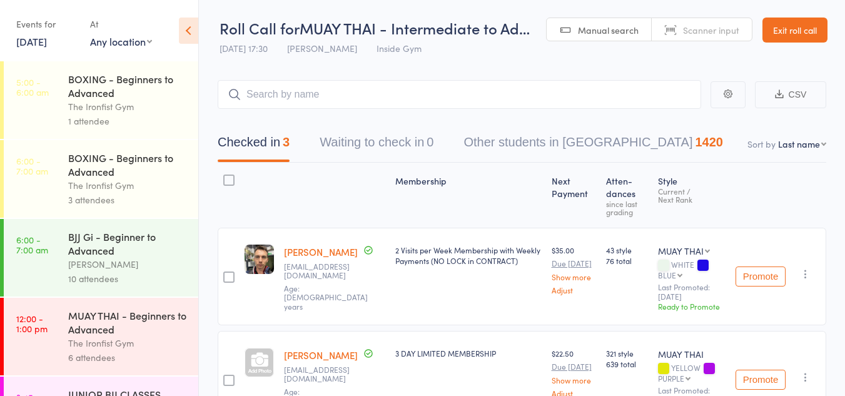
click at [290, 94] on input "search" at bounding box center [459, 94] width 483 height 29
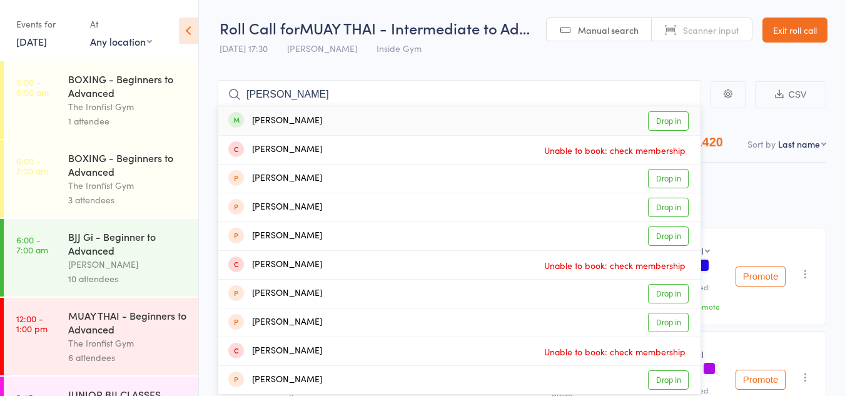
type input "[PERSON_NAME]"
click at [667, 120] on link "Drop in" at bounding box center [668, 120] width 41 height 19
